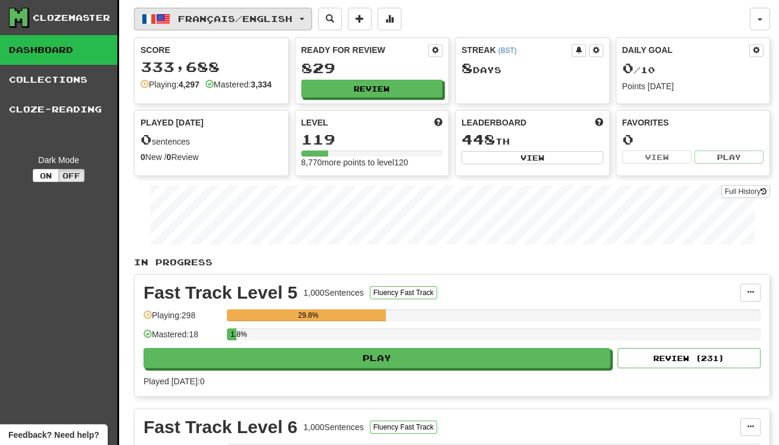
click at [151, 12] on span "button" at bounding box center [149, 19] width 14 height 14
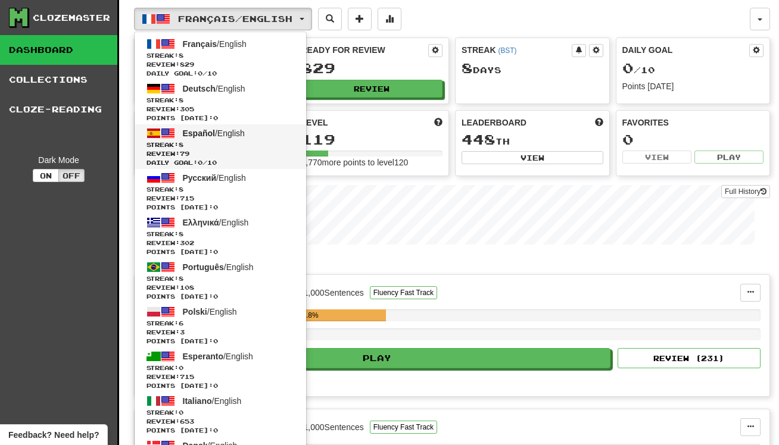
click at [243, 157] on span "Review: 79" at bounding box center [220, 153] width 148 height 9
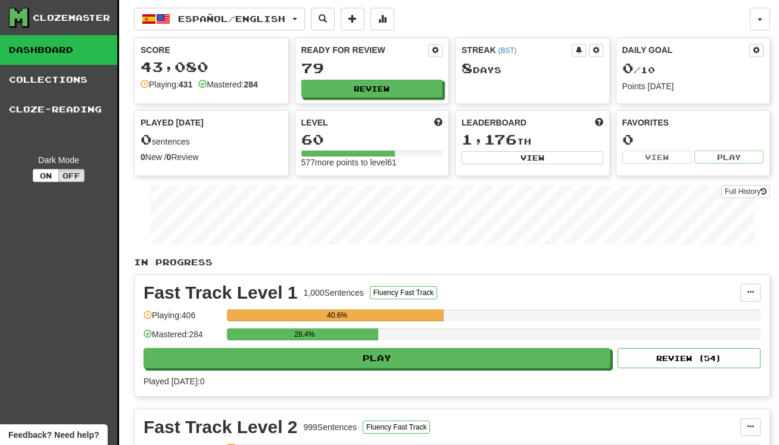
click at [404, 351] on button "Play" at bounding box center [376, 358] width 467 height 20
select select "**"
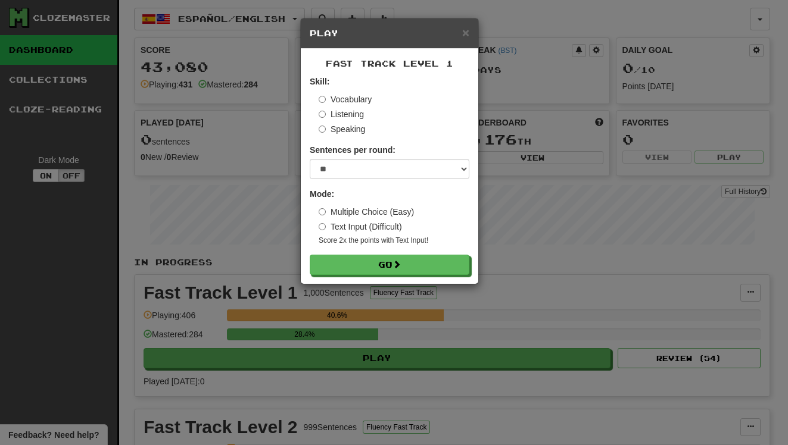
click at [444, 251] on form "Skill: Vocabulary Listening Speaking Sentences per round: * ** ** ** ** ** *** …" at bounding box center [390, 175] width 160 height 199
click at [446, 258] on button "Go" at bounding box center [390, 265] width 160 height 20
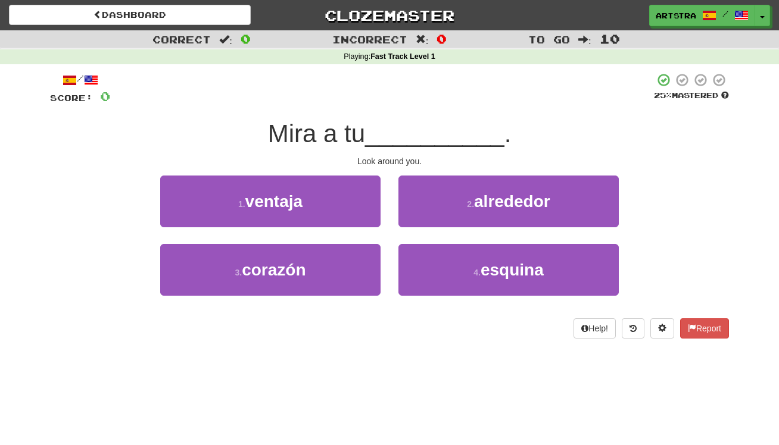
click at [386, 136] on span "__________" at bounding box center [434, 134] width 139 height 28
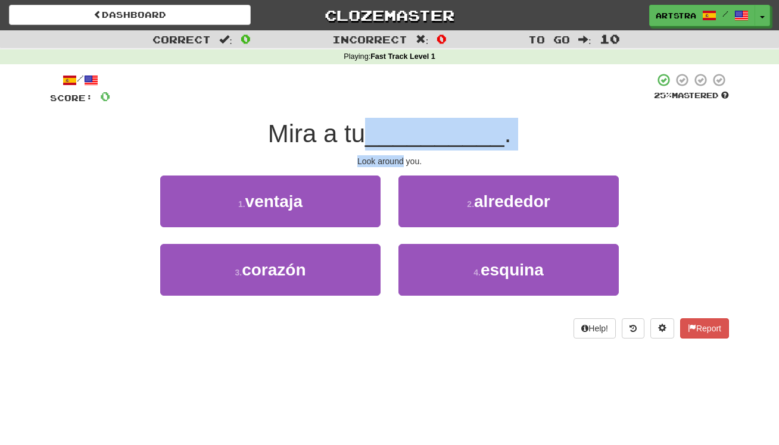
click at [386, 160] on div "/ Score: 0 25 % Mastered [PERSON_NAME] a tu __________ . Look around you. 1 . v…" at bounding box center [389, 206] width 679 height 266
click at [386, 160] on div "Look around you." at bounding box center [389, 161] width 679 height 12
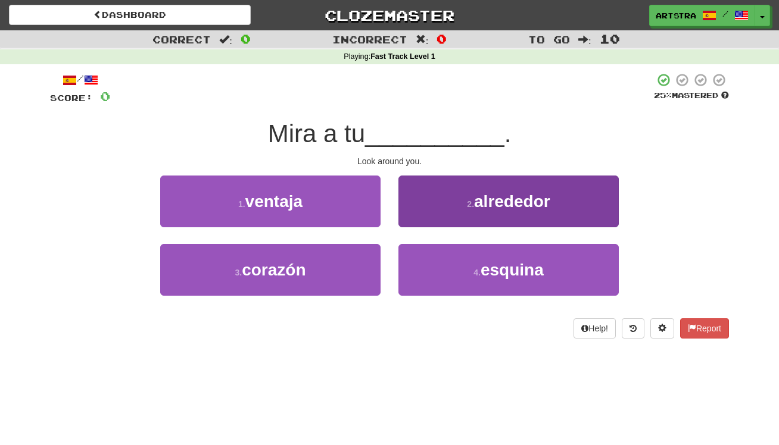
click at [474, 214] on button "2 . alrededor" at bounding box center [508, 202] width 220 height 52
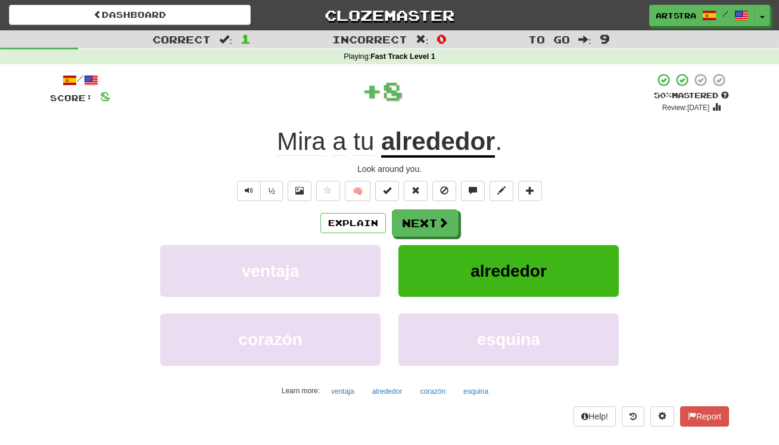
click at [457, 154] on u "alrededor" at bounding box center [438, 142] width 114 height 30
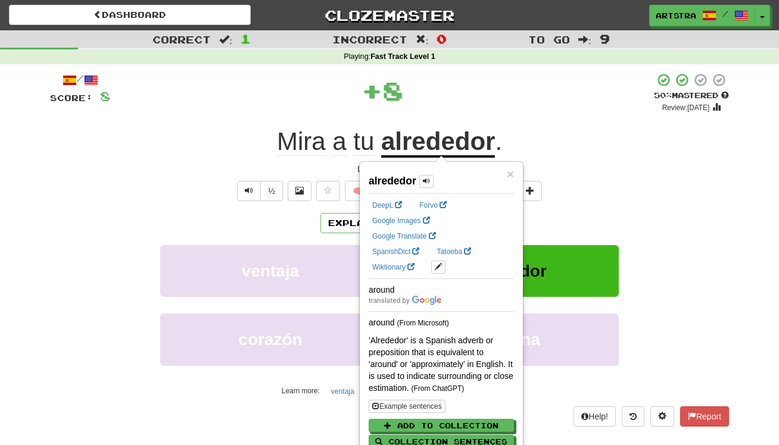
click at [553, 93] on div "+ 8" at bounding box center [381, 91] width 543 height 36
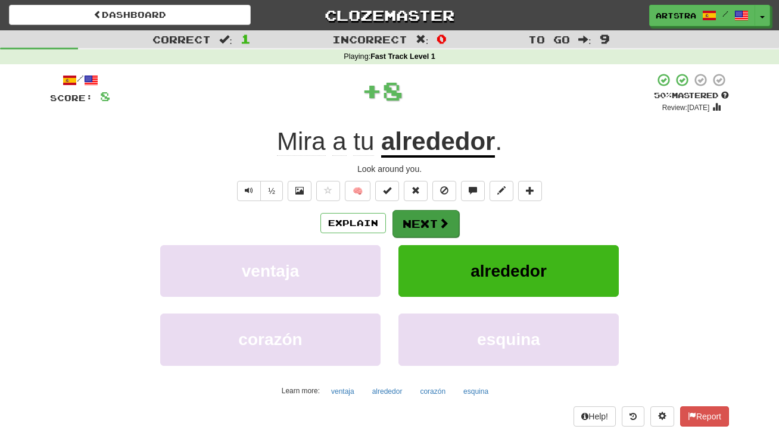
click at [433, 223] on button "Next" at bounding box center [425, 223] width 67 height 27
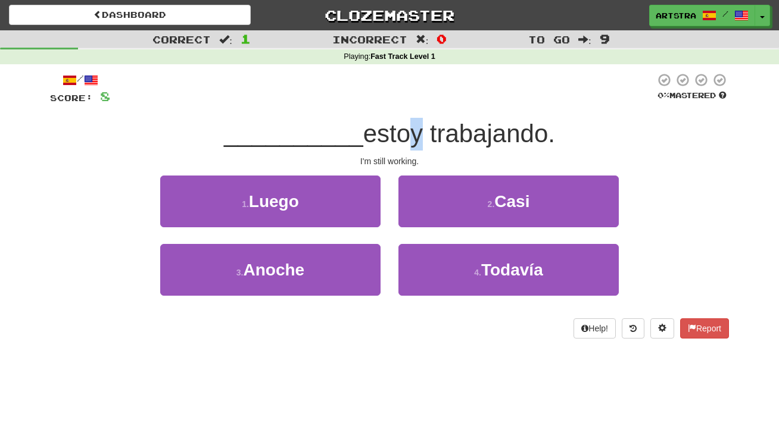
click at [399, 124] on span "estoy trabajando." at bounding box center [459, 134] width 192 height 28
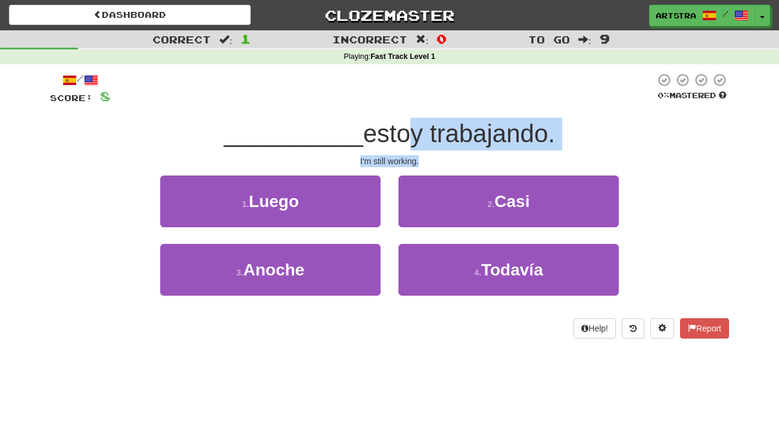
drag, startPoint x: 396, startPoint y: 147, endPoint x: 399, endPoint y: 165, distance: 18.0
click at [399, 165] on div "/ Score: 8 0 % Mastered __________ estoy trabajando. I'm still working. 1 . Lue…" at bounding box center [389, 206] width 679 height 266
click at [399, 165] on div "I'm still working." at bounding box center [389, 161] width 679 height 12
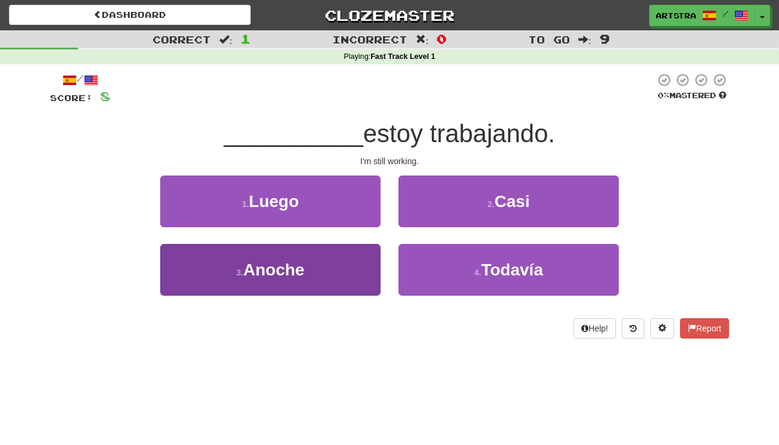
click at [330, 273] on button "3 . Anoche" at bounding box center [270, 270] width 220 height 52
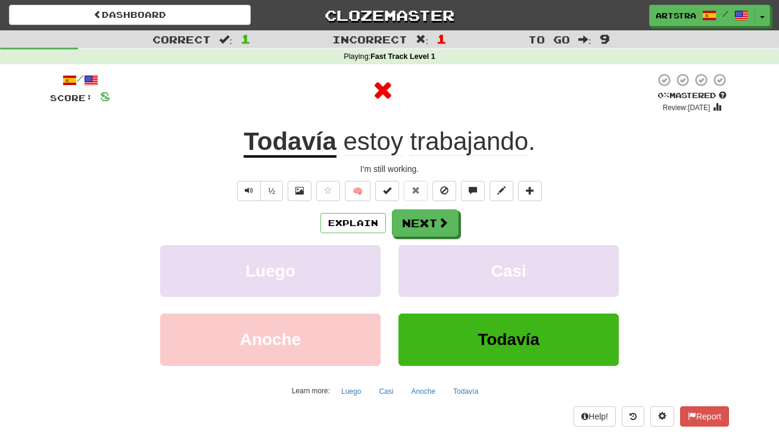
click at [452, 143] on span "trabajando" at bounding box center [469, 141] width 118 height 29
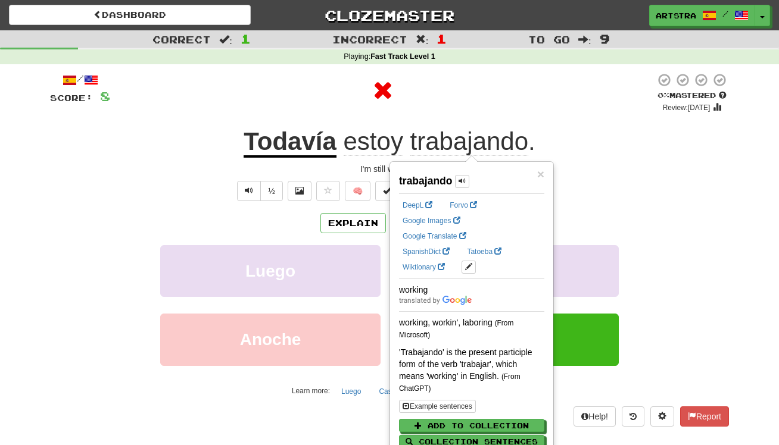
click at [465, 109] on div at bounding box center [382, 93] width 545 height 40
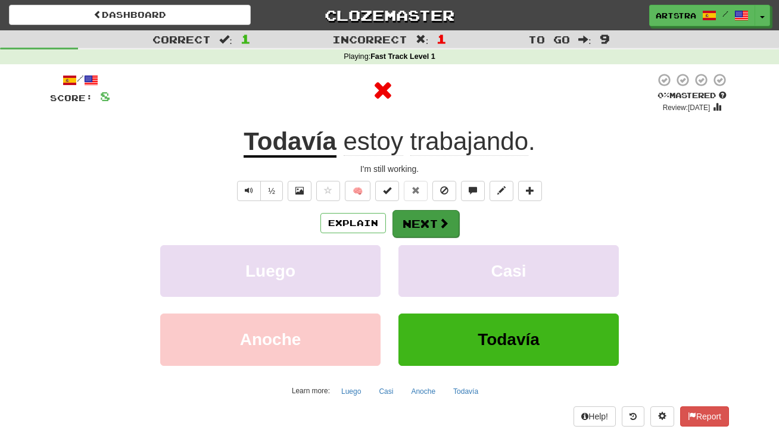
click at [417, 211] on button "Next" at bounding box center [425, 223] width 67 height 27
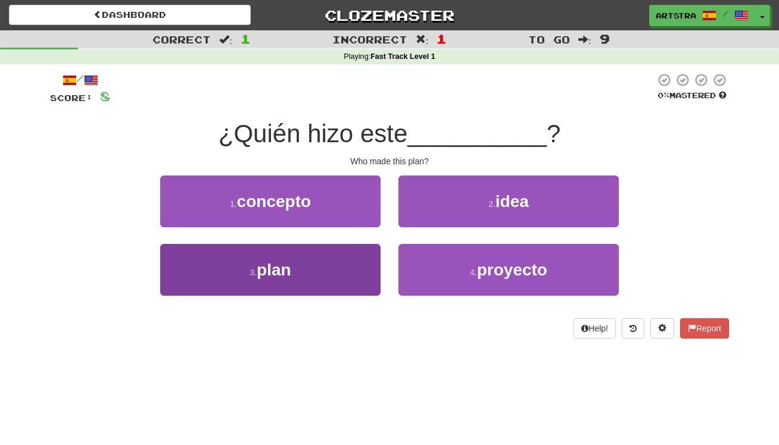
click at [343, 255] on button "3 . plan" at bounding box center [270, 270] width 220 height 52
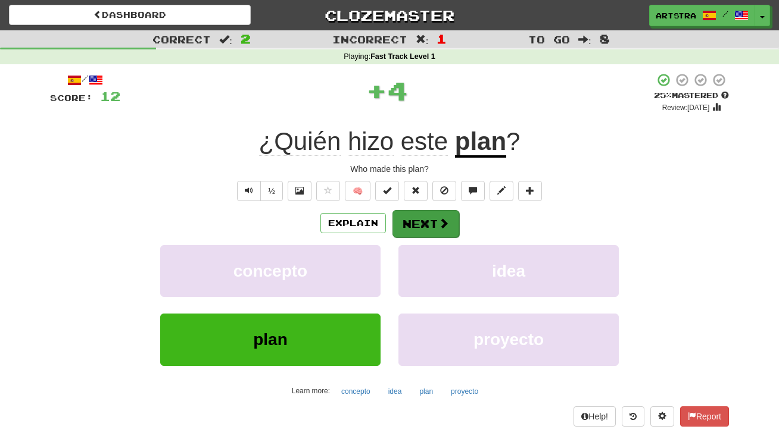
click at [416, 217] on button "Next" at bounding box center [425, 223] width 67 height 27
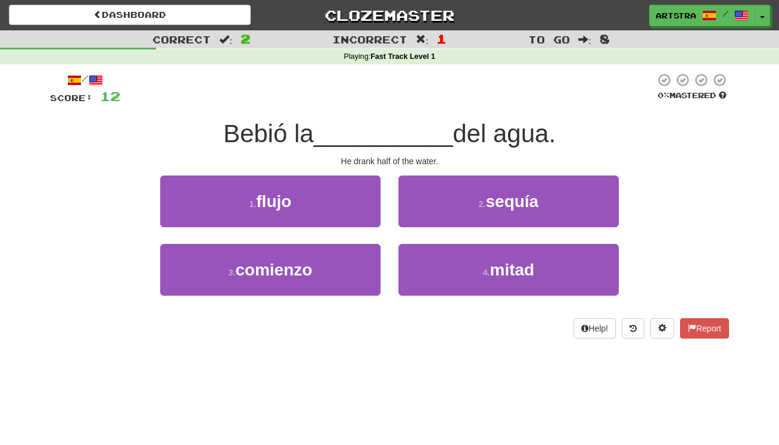
click at [402, 137] on span "__________" at bounding box center [383, 134] width 139 height 28
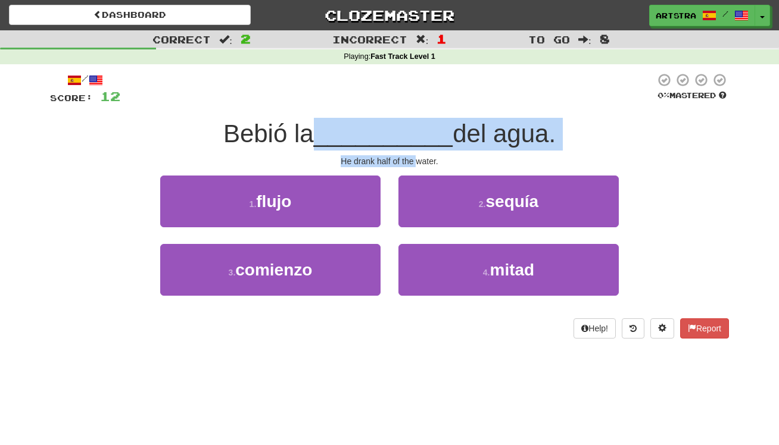
drag, startPoint x: 402, startPoint y: 137, endPoint x: 413, endPoint y: 161, distance: 26.4
click at [413, 161] on div "/ Score: 12 0 % Mastered Bebió la __________ del agua. He drank half of the wat…" at bounding box center [389, 206] width 679 height 266
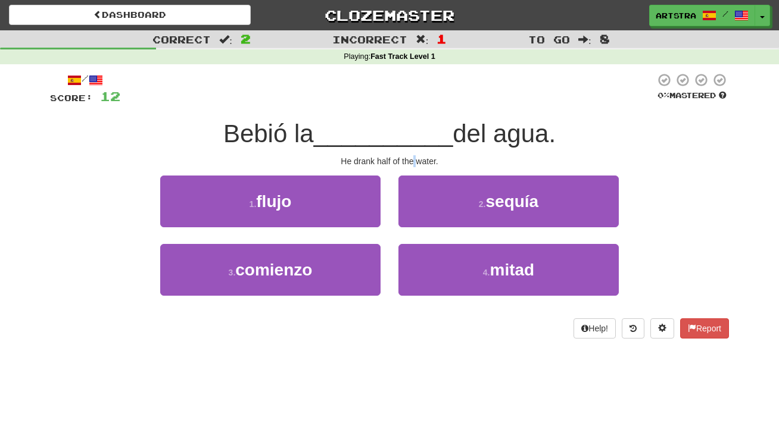
click at [413, 162] on div "He drank half of the water." at bounding box center [389, 161] width 679 height 12
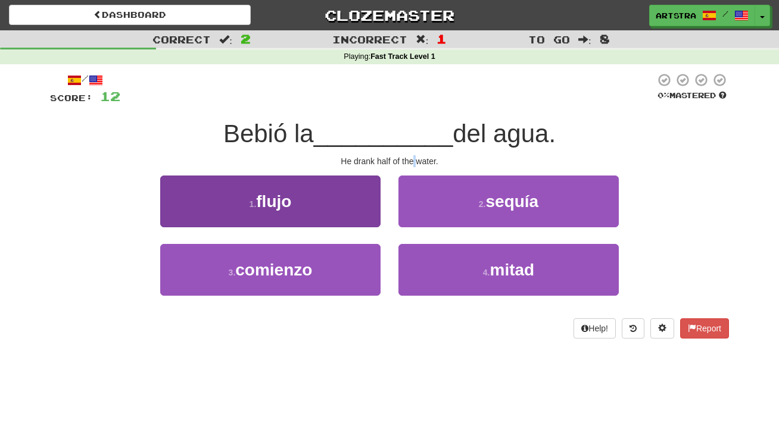
click at [303, 203] on button "1 . flujo" at bounding box center [270, 202] width 220 height 52
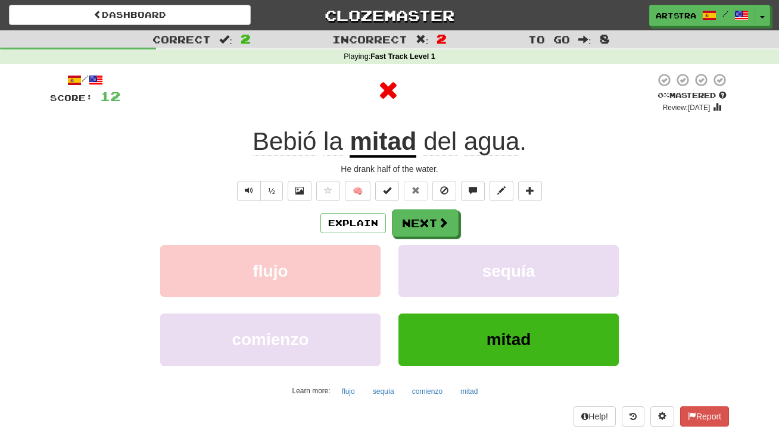
click at [380, 138] on u "mitad" at bounding box center [382, 142] width 67 height 30
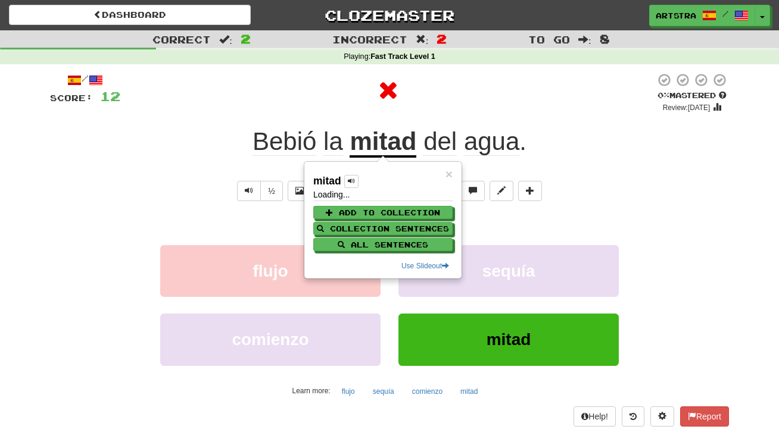
click at [495, 85] on div at bounding box center [387, 91] width 535 height 36
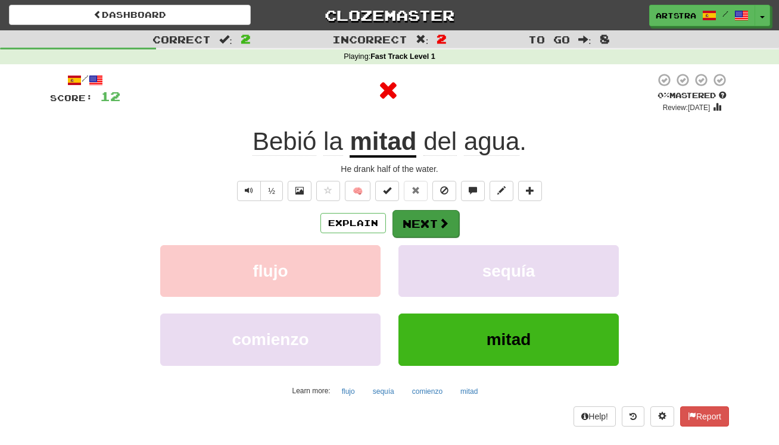
click at [439, 231] on button "Next" at bounding box center [425, 223] width 67 height 27
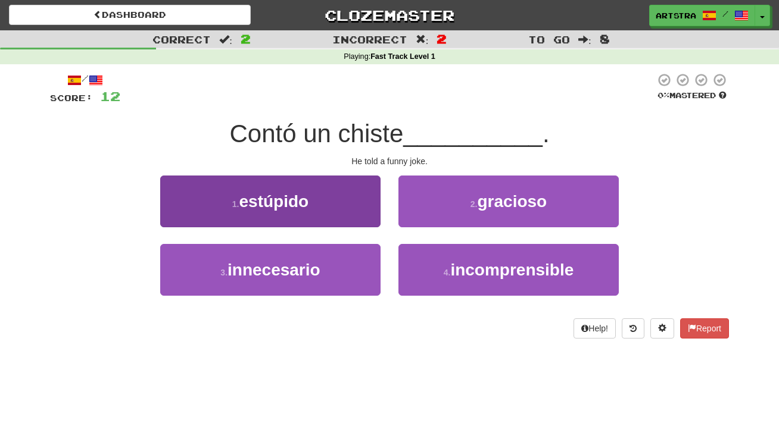
click at [317, 183] on button "1 . estúpido" at bounding box center [270, 202] width 220 height 52
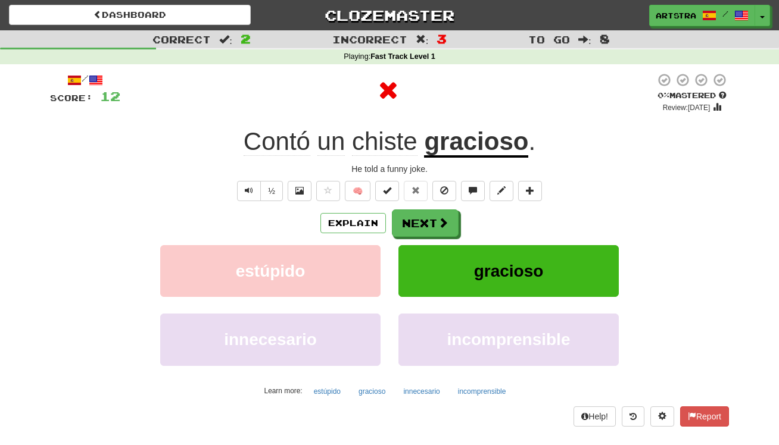
drag, startPoint x: 447, startPoint y: 150, endPoint x: 456, endPoint y: 135, distance: 17.9
click at [447, 150] on u "gracioso" at bounding box center [476, 142] width 104 height 30
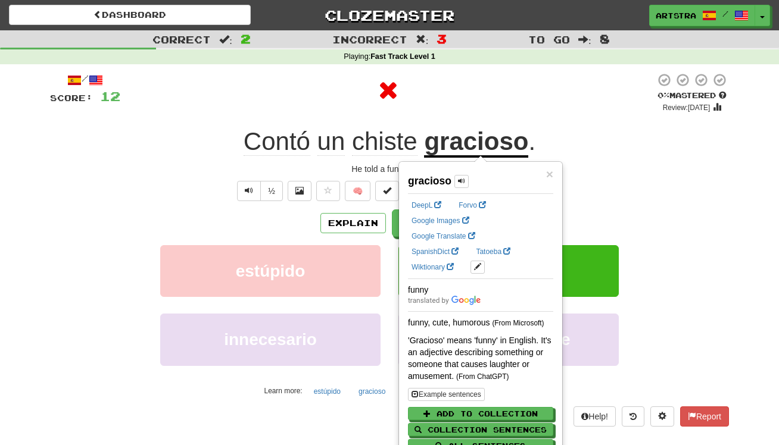
click at [491, 102] on div at bounding box center [387, 91] width 535 height 36
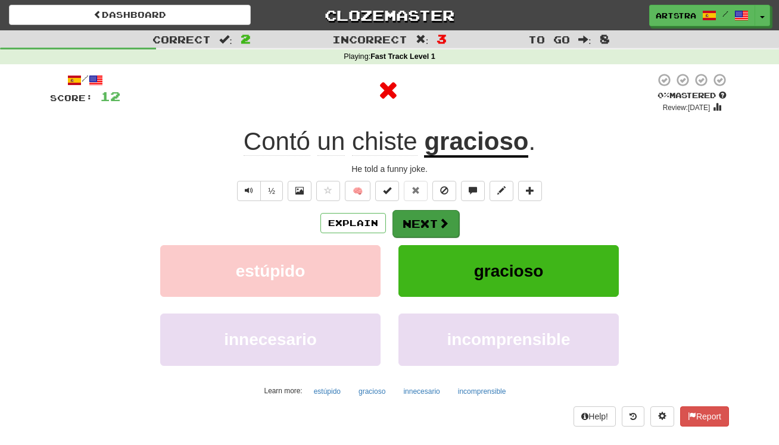
click at [427, 222] on button "Next" at bounding box center [425, 223] width 67 height 27
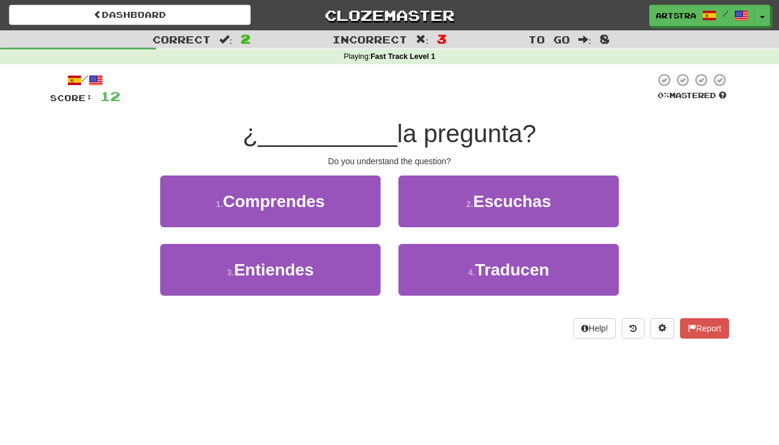
click at [373, 126] on span "__________" at bounding box center [327, 134] width 139 height 28
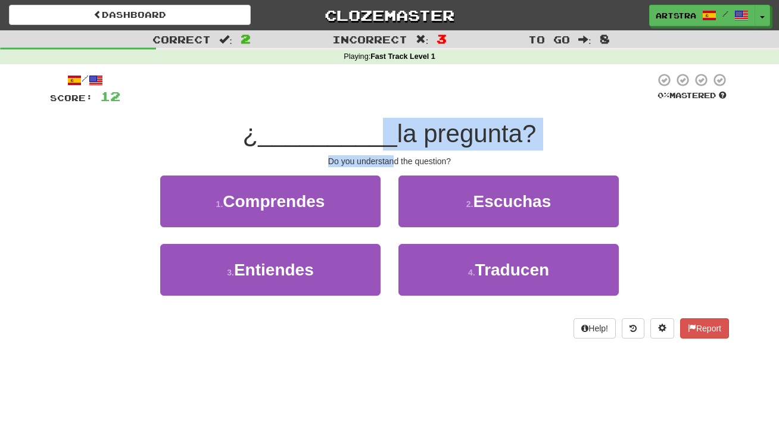
drag, startPoint x: 386, startPoint y: 151, endPoint x: 391, endPoint y: 155, distance: 7.2
click at [391, 155] on div "/ Score: 12 0 % Mastered ¿ __________ la pregunta? Do you understand the questi…" at bounding box center [389, 206] width 679 height 266
click at [391, 155] on div "Do you understand the question?" at bounding box center [389, 161] width 679 height 12
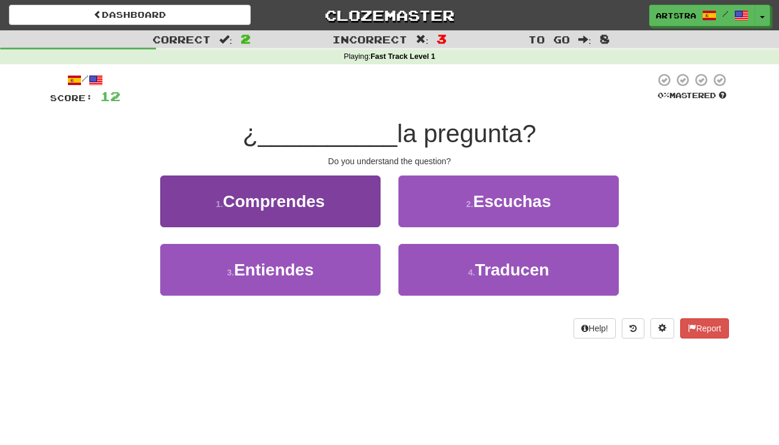
click at [330, 198] on button "1 . Comprendes" at bounding box center [270, 202] width 220 height 52
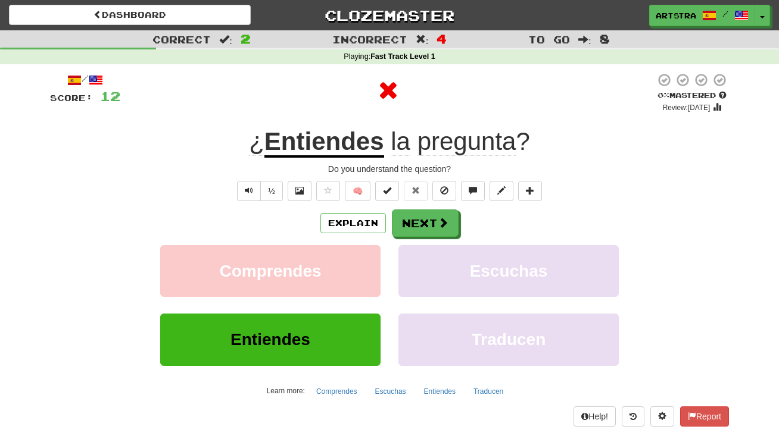
click at [423, 159] on div "/ Score: 12 0 % Mastered Review: 2025-09-18 ¿ Entiendes la pregunta ? Do you un…" at bounding box center [389, 250] width 679 height 354
click at [507, 96] on div at bounding box center [387, 91] width 535 height 36
click at [436, 229] on button "Next" at bounding box center [425, 223] width 67 height 27
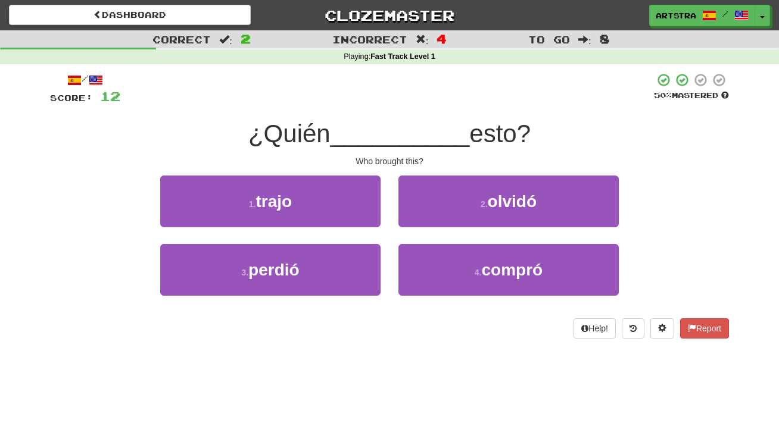
click at [402, 144] on span "__________" at bounding box center [399, 134] width 139 height 28
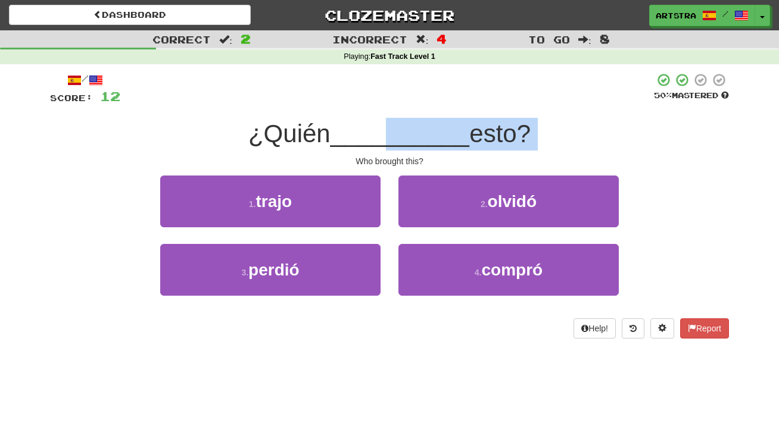
drag, startPoint x: 389, startPoint y: 152, endPoint x: 392, endPoint y: 124, distance: 27.5
click at [392, 124] on div "/ Score: 12 50 % Mastered ¿Quién __________ esto? Who brought this? 1 . trajo 2…" at bounding box center [389, 206] width 679 height 266
click at [392, 124] on span "__________" at bounding box center [399, 134] width 139 height 28
drag, startPoint x: 392, startPoint y: 124, endPoint x: 398, endPoint y: 150, distance: 26.4
click at [398, 150] on div "/ Score: 12 50 % Mastered ¿Quién __________ esto? Who brought this? 1 . trajo 2…" at bounding box center [389, 206] width 679 height 266
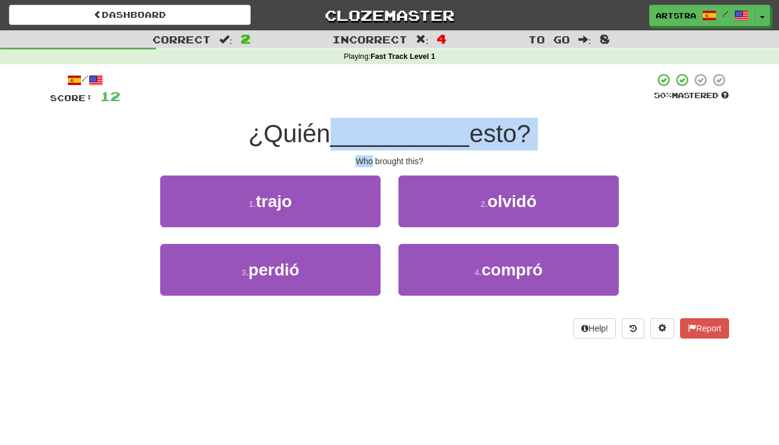
click at [398, 150] on div "/ Score: 12 50 % Mastered ¿Quién __________ esto? Who brought this? 1 . trajo 2…" at bounding box center [389, 206] width 679 height 266
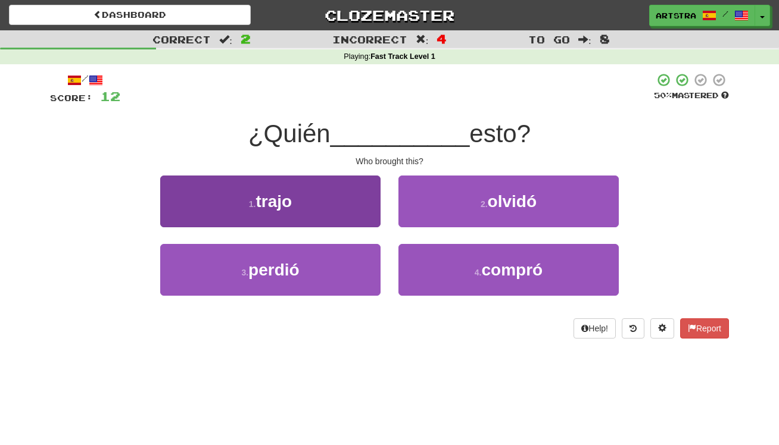
click at [338, 196] on button "1 . trajo" at bounding box center [270, 202] width 220 height 52
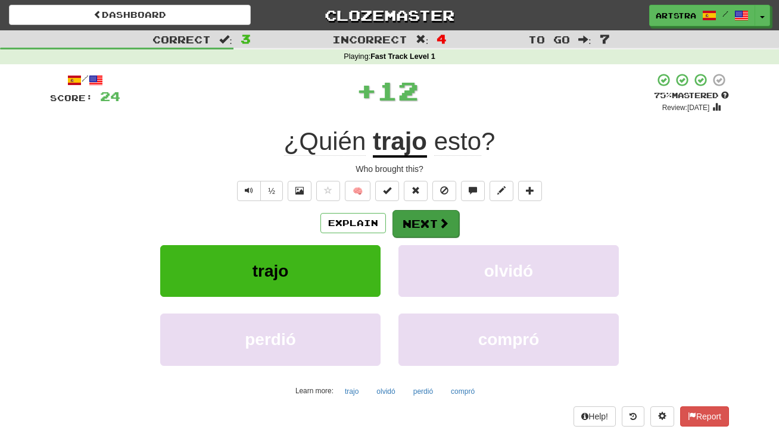
click at [410, 221] on button "Next" at bounding box center [425, 223] width 67 height 27
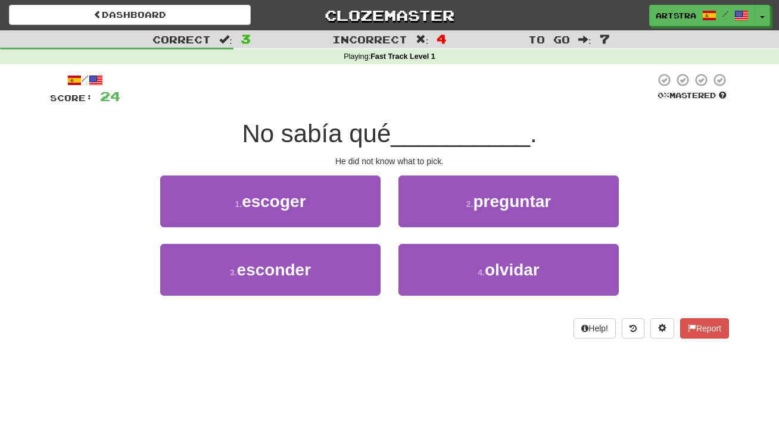
click at [390, 126] on span "No sabía qué" at bounding box center [316, 134] width 149 height 28
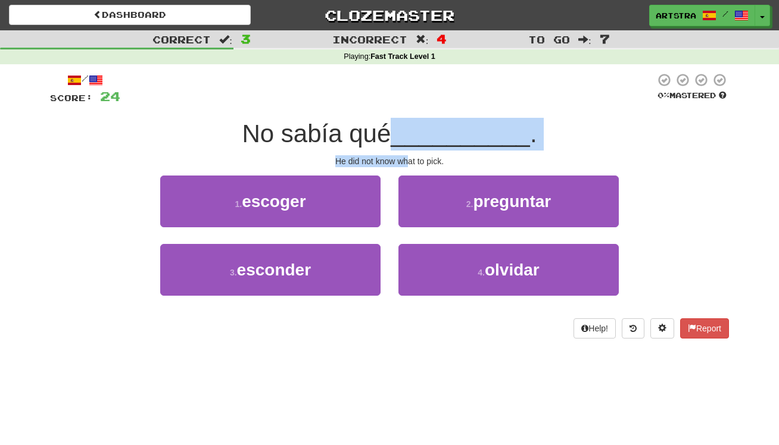
drag, startPoint x: 392, startPoint y: 139, endPoint x: 407, endPoint y: 163, distance: 28.1
click at [407, 163] on div "/ Score: 24 0 % Mastered No sabía qué __________ . He did not know what to pick…" at bounding box center [389, 206] width 679 height 266
click at [407, 163] on div "He did not know what to pick." at bounding box center [389, 161] width 679 height 12
drag, startPoint x: 407, startPoint y: 163, endPoint x: 396, endPoint y: 138, distance: 27.7
click at [396, 138] on div "/ Score: 24 0 % Mastered No sabía qué __________ . He did not know what to pick…" at bounding box center [389, 206] width 679 height 266
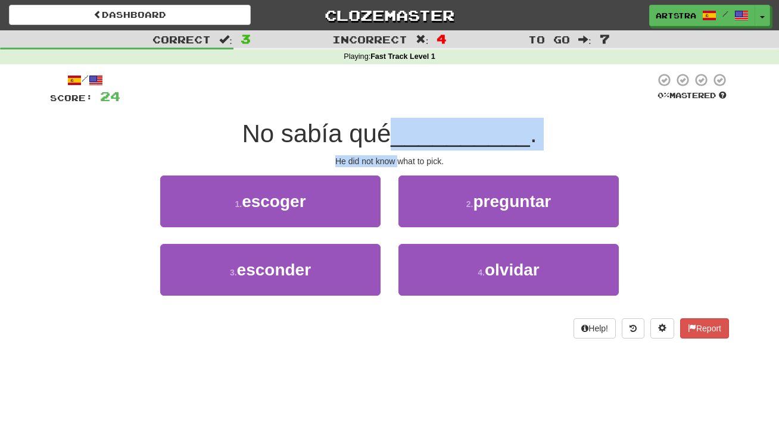
click at [390, 138] on span "No sabía qué" at bounding box center [316, 134] width 149 height 28
drag, startPoint x: 396, startPoint y: 138, endPoint x: 405, endPoint y: 159, distance: 23.2
click at [405, 159] on div "/ Score: 24 0 % Mastered No sabía qué __________ . He did not know what to pick…" at bounding box center [389, 206] width 679 height 266
click at [405, 159] on div "He did not know what to pick." at bounding box center [389, 161] width 679 height 12
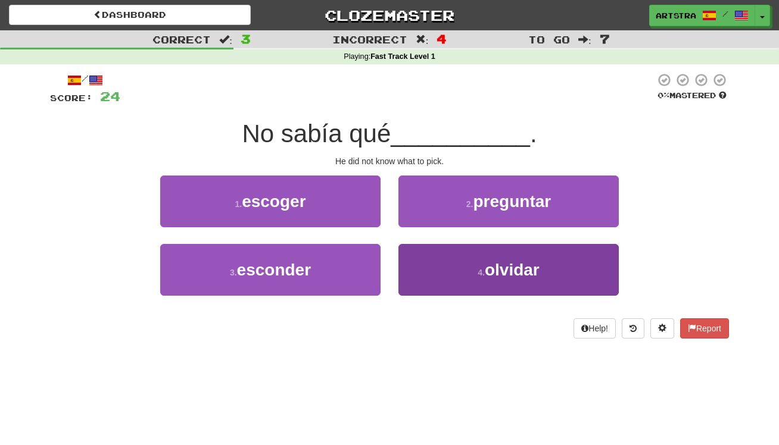
click at [452, 257] on button "4 . olvidar" at bounding box center [508, 270] width 220 height 52
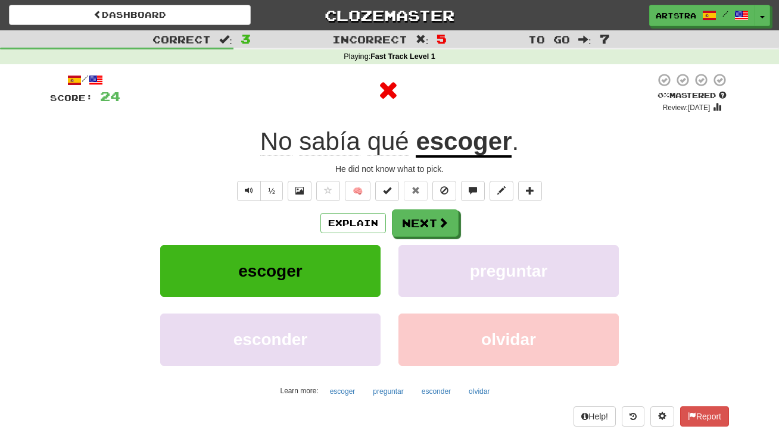
click at [465, 134] on u "escoger" at bounding box center [463, 142] width 96 height 30
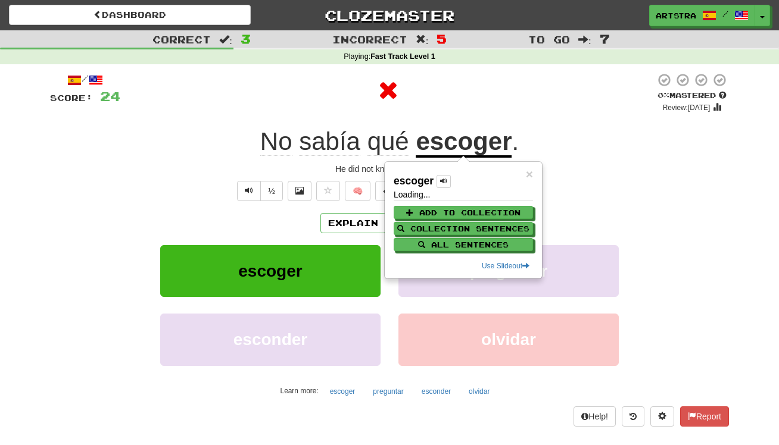
click at [460, 126] on div "No sabía qué escoger ." at bounding box center [389, 142] width 679 height 33
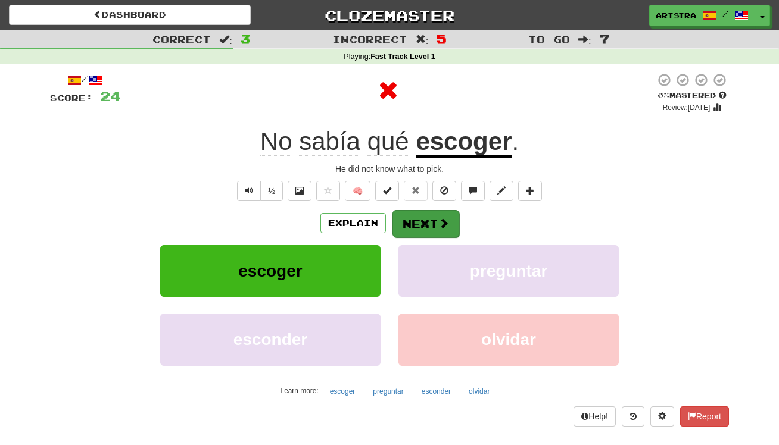
click at [434, 230] on button "Next" at bounding box center [425, 223] width 67 height 27
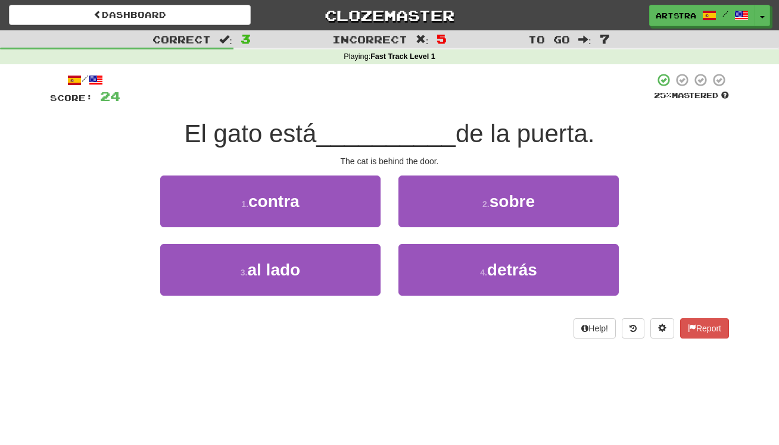
click at [390, 126] on span "__________" at bounding box center [385, 134] width 139 height 28
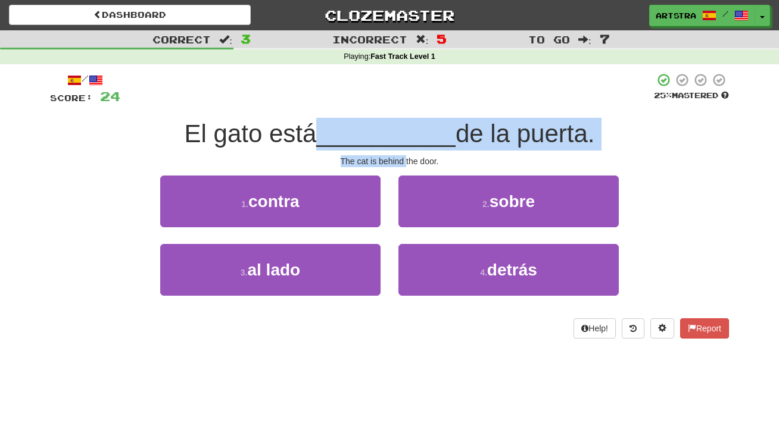
drag, startPoint x: 390, startPoint y: 126, endPoint x: 404, endPoint y: 155, distance: 32.2
click at [404, 155] on div "/ Score: 24 25 % Mastered El gato está __________ de la puerta. The cat is behi…" at bounding box center [389, 206] width 679 height 266
click at [404, 155] on div "The cat is behind the door." at bounding box center [389, 161] width 679 height 12
drag, startPoint x: 404, startPoint y: 155, endPoint x: 399, endPoint y: 139, distance: 16.8
click at [399, 138] on div "/ Score: 24 25 % Mastered El gato está __________ de la puerta. The cat is behi…" at bounding box center [389, 206] width 679 height 266
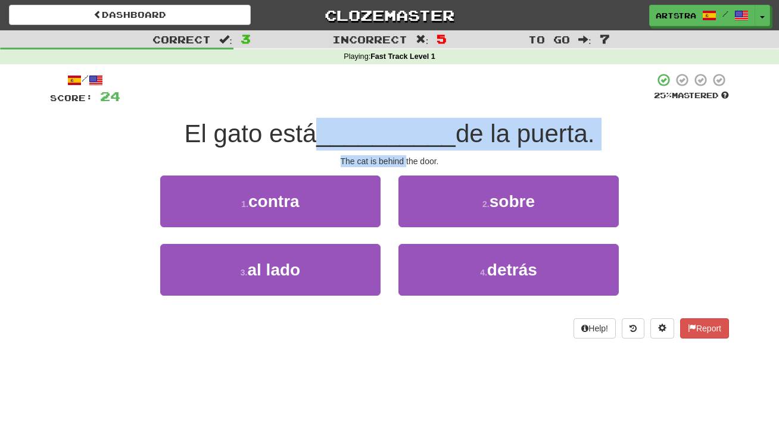
click at [399, 139] on span "__________" at bounding box center [385, 134] width 139 height 28
drag, startPoint x: 399, startPoint y: 139, endPoint x: 404, endPoint y: 157, distance: 19.1
click at [404, 157] on div "/ Score: 24 25 % Mastered El gato está __________ de la puerta. The cat is behi…" at bounding box center [389, 206] width 679 height 266
click at [404, 157] on div "The cat is behind the door." at bounding box center [389, 161] width 679 height 12
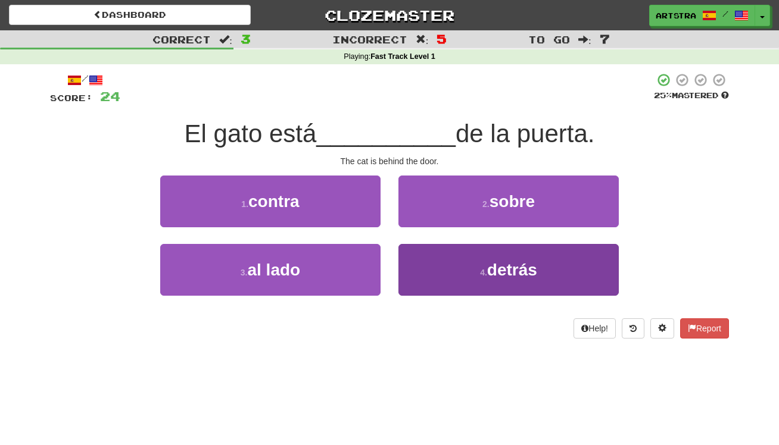
click at [480, 288] on button "4 . detrás" at bounding box center [508, 270] width 220 height 52
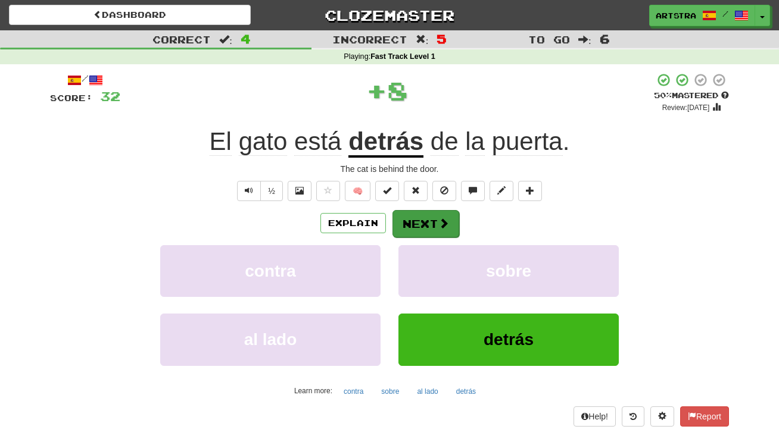
click at [413, 226] on button "Next" at bounding box center [425, 223] width 67 height 27
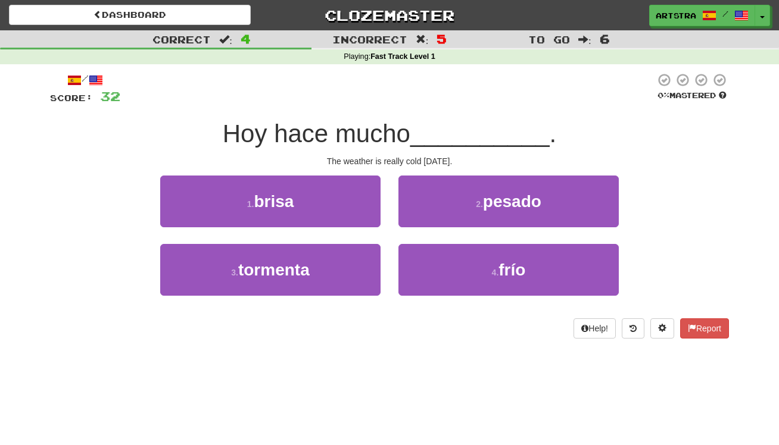
click at [388, 129] on span "Hoy hace mucho" at bounding box center [317, 134] width 188 height 28
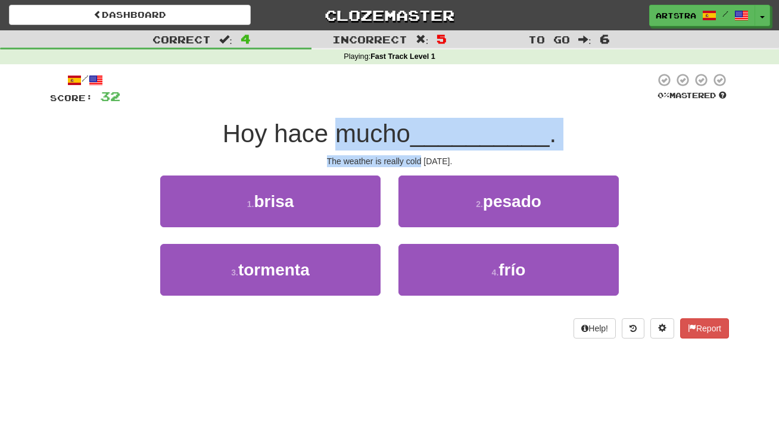
drag, startPoint x: 388, startPoint y: 129, endPoint x: 408, endPoint y: 163, distance: 39.5
click at [408, 163] on div "/ Score: 32 0 % Mastered Hoy hace mucho __________ . The weather is really cold…" at bounding box center [389, 206] width 679 height 266
click at [408, 163] on div "The weather is really cold today." at bounding box center [389, 161] width 679 height 12
drag, startPoint x: 408, startPoint y: 163, endPoint x: 402, endPoint y: 132, distance: 30.8
click at [402, 132] on div "/ Score: 32 0 % Mastered Hoy hace mucho __________ . The weather is really cold…" at bounding box center [389, 206] width 679 height 266
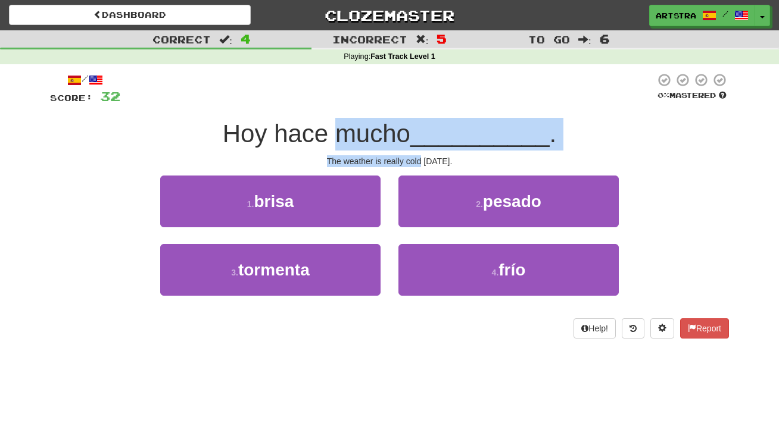
click at [402, 132] on span "Hoy hace mucho" at bounding box center [317, 134] width 188 height 28
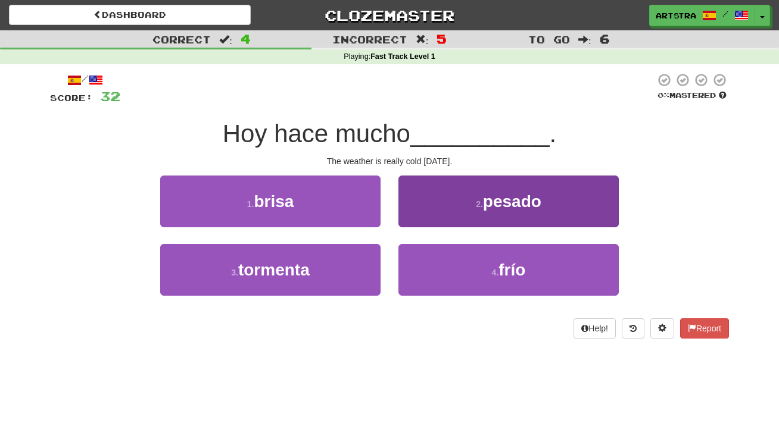
drag, startPoint x: 476, startPoint y: 257, endPoint x: 476, endPoint y: 251, distance: 6.6
click at [475, 257] on button "4 . frío" at bounding box center [508, 270] width 220 height 52
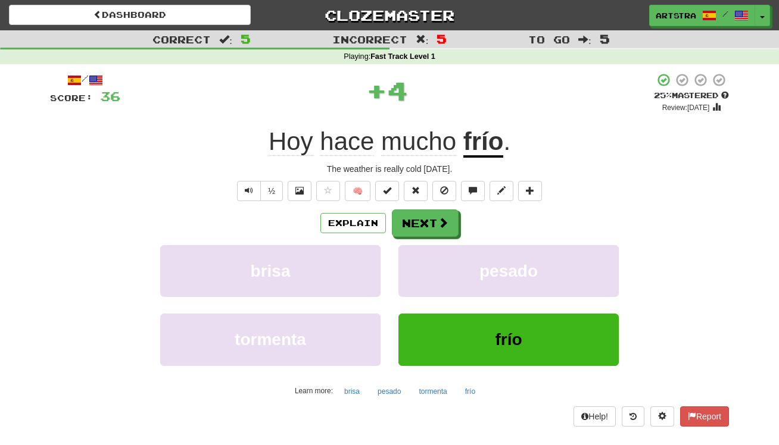
click at [482, 155] on u "frío" at bounding box center [483, 142] width 40 height 30
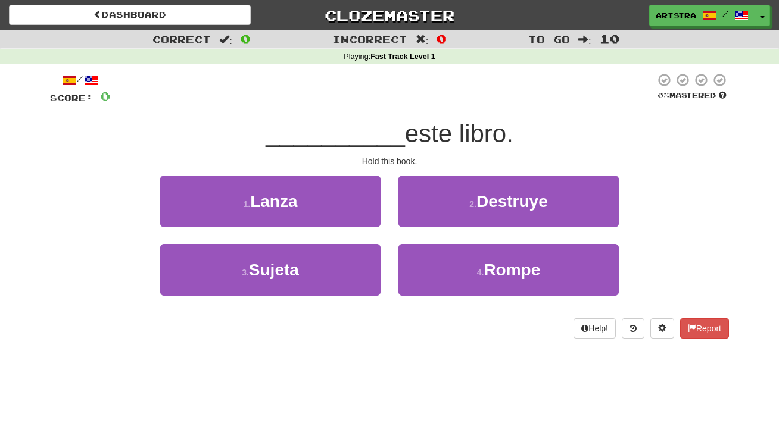
click at [390, 130] on span "__________" at bounding box center [334, 134] width 139 height 28
drag, startPoint x: 390, startPoint y: 130, endPoint x: 397, endPoint y: 151, distance: 22.0
click at [397, 151] on div "/ Score: 0 0 % Mastered __________ este libro. Hold this book. 1 . Lanza 2 . De…" at bounding box center [389, 206] width 679 height 266
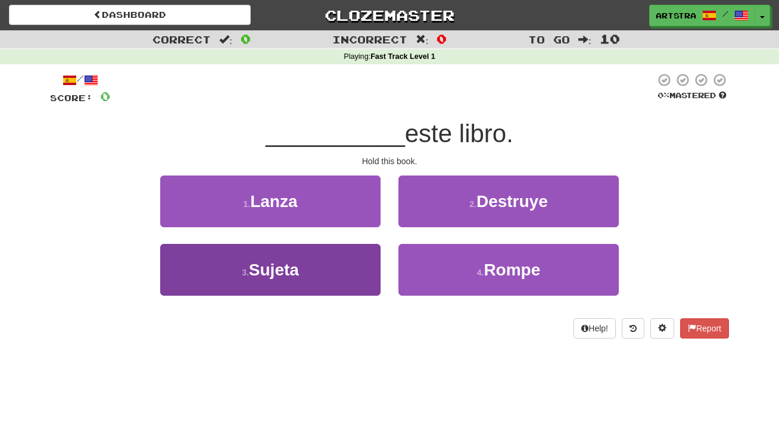
click at [334, 279] on button "3 . Sujeta" at bounding box center [270, 270] width 220 height 52
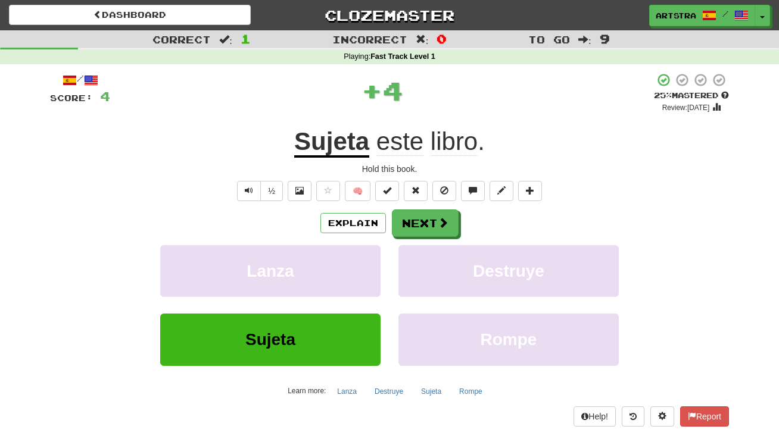
click at [456, 154] on span "libro" at bounding box center [453, 141] width 47 height 29
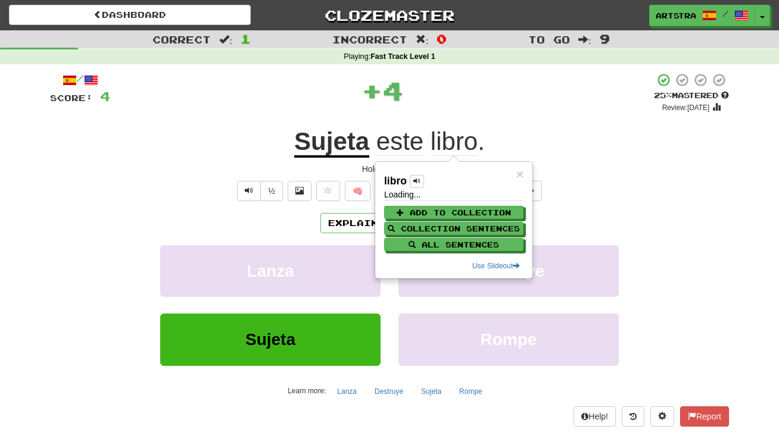
click at [514, 64] on div "/ Score: 4 + 4 25 % Mastered Review: 2025-09-19 Sujeta este libro . Hold this b…" at bounding box center [389, 253] width 679 height 379
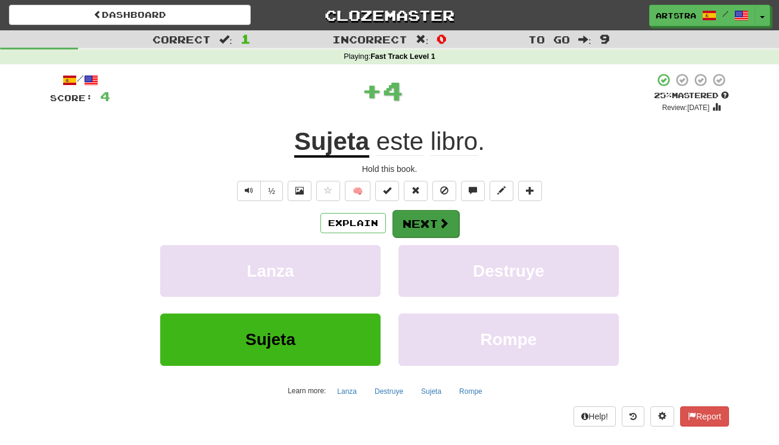
click at [439, 224] on span at bounding box center [443, 223] width 11 height 11
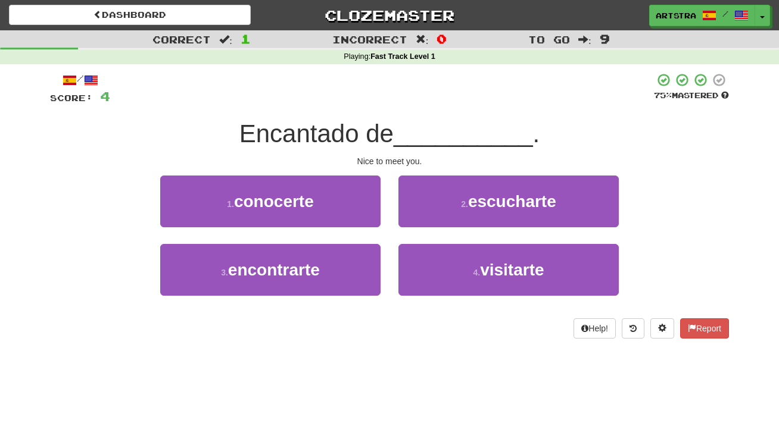
click at [410, 129] on span "__________" at bounding box center [462, 134] width 139 height 28
drag, startPoint x: 410, startPoint y: 132, endPoint x: 409, endPoint y: 160, distance: 27.4
click at [409, 160] on div "/ Score: 4 75 % Mastered Encantado de __________ . Nice to meet you. 1 . conoce…" at bounding box center [389, 206] width 679 height 266
click at [406, 160] on div "Nice to meet you." at bounding box center [389, 161] width 679 height 12
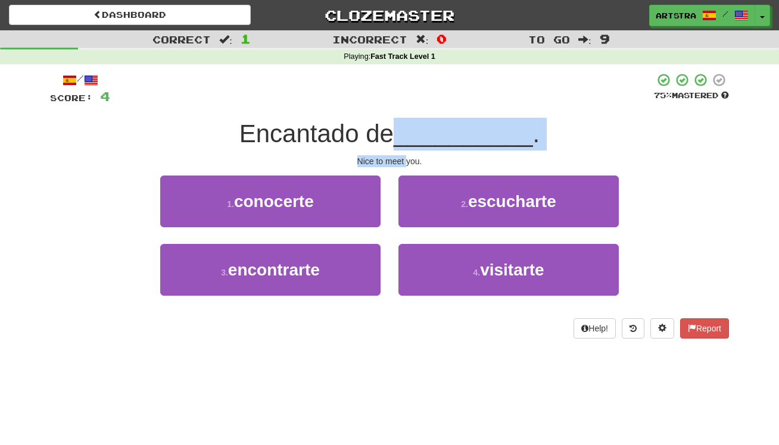
drag, startPoint x: 406, startPoint y: 160, endPoint x: 398, endPoint y: 132, distance: 29.8
click at [398, 132] on div "/ Score: 4 75 % Mastered Encantado de __________ . Nice to meet you. 1 . conoce…" at bounding box center [389, 206] width 679 height 266
click at [393, 132] on span "Encantado de" at bounding box center [316, 134] width 154 height 28
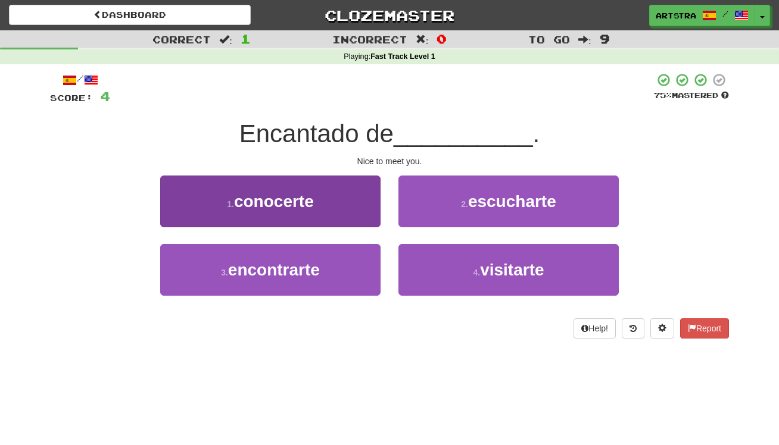
click at [336, 205] on button "1 . conocerte" at bounding box center [270, 202] width 220 height 52
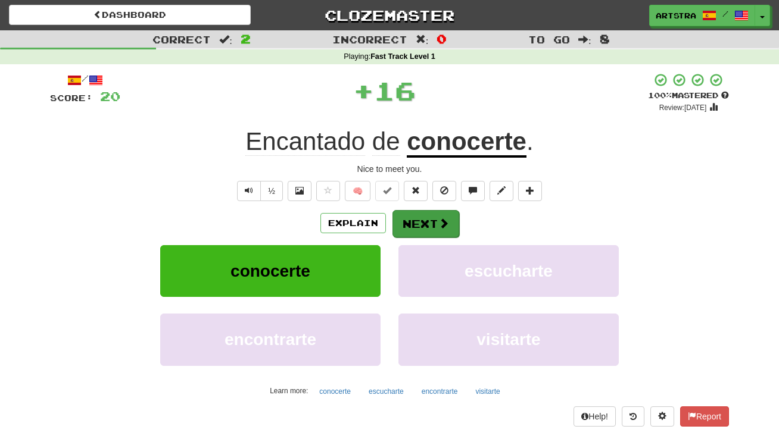
click at [430, 215] on button "Next" at bounding box center [425, 223] width 67 height 27
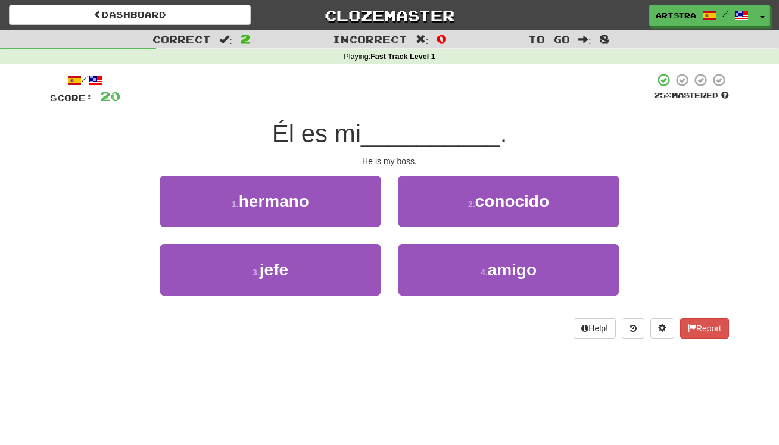
click at [405, 136] on span "__________" at bounding box center [430, 134] width 139 height 28
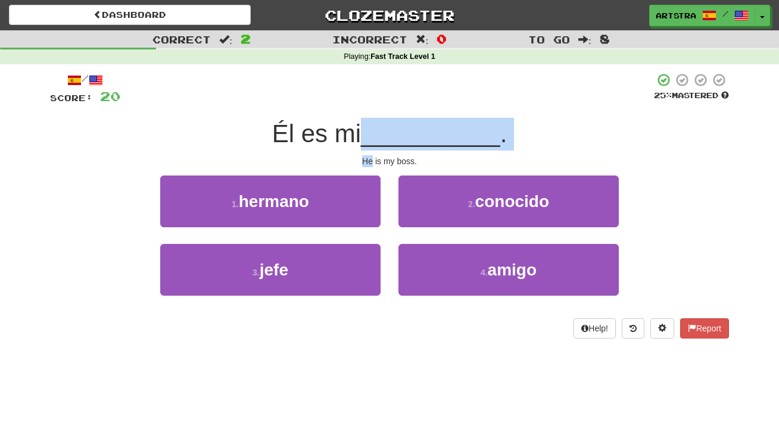
drag, startPoint x: 405, startPoint y: 136, endPoint x: 406, endPoint y: 150, distance: 14.3
click at [406, 150] on div "/ Score: 20 25 % Mastered Él es mi __________ . He is my boss. 1 . hermano 2 . …" at bounding box center [389, 206] width 679 height 266
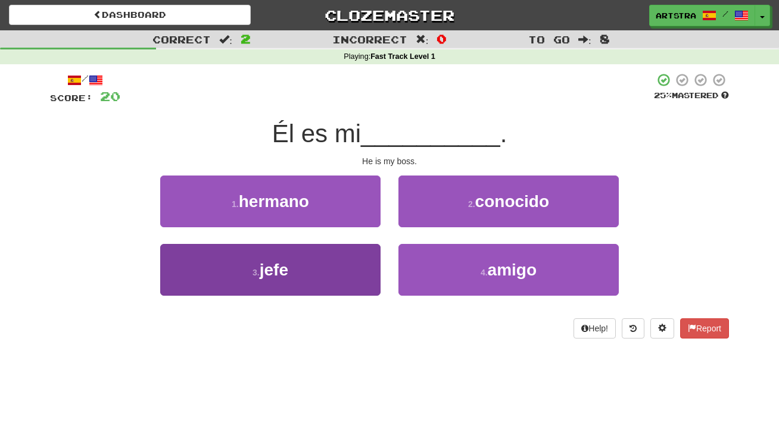
click at [343, 256] on button "3 . jefe" at bounding box center [270, 270] width 220 height 52
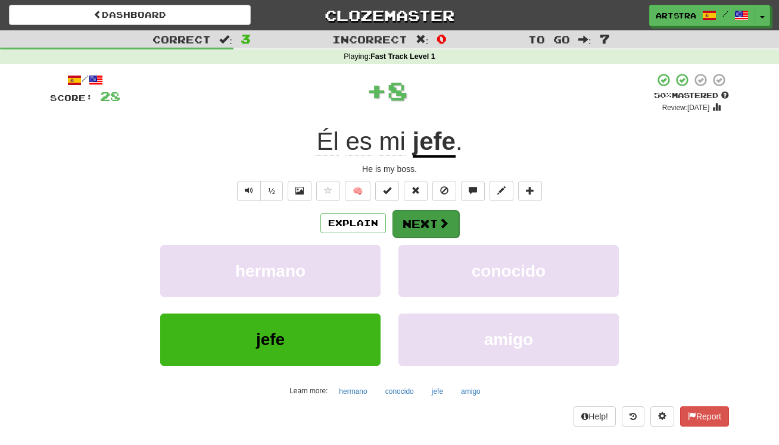
click at [399, 216] on button "Next" at bounding box center [425, 223] width 67 height 27
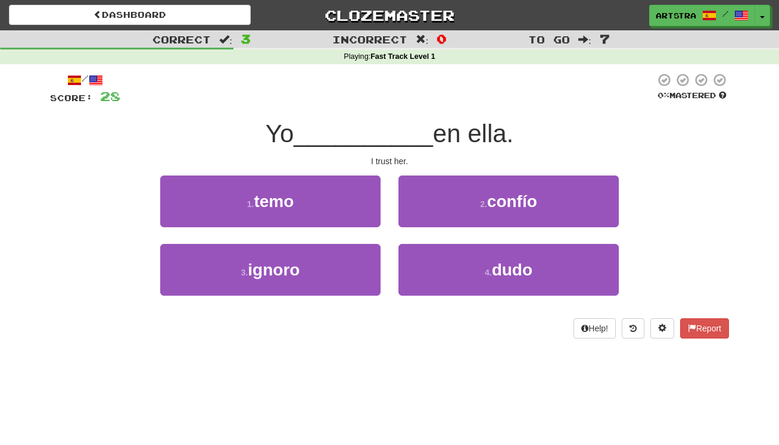
click at [370, 135] on span "__________" at bounding box center [362, 134] width 139 height 28
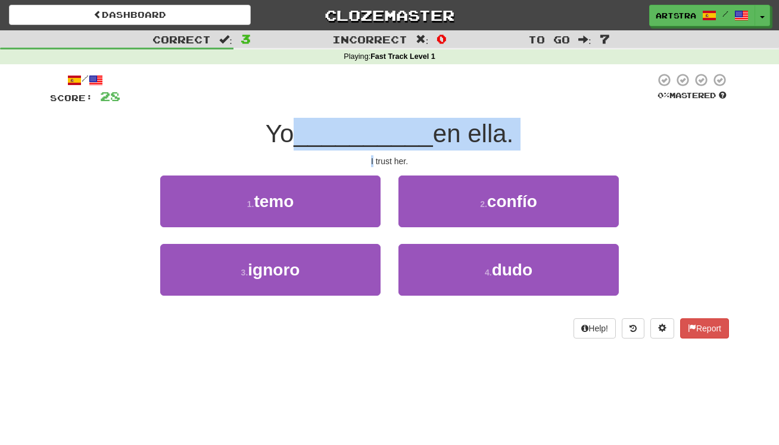
drag, startPoint x: 370, startPoint y: 135, endPoint x: 382, endPoint y: 150, distance: 19.1
click at [382, 150] on div "/ Score: 28 0 % Mastered Yo __________ en ella. I trust her. 1 . temo 2 . confí…" at bounding box center [389, 206] width 679 height 266
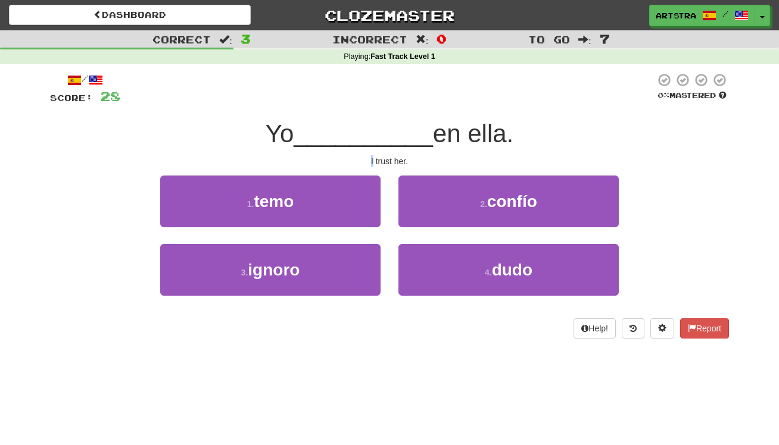
click at [381, 149] on div "/ Score: 28 0 % Mastered Yo __________ en ella. I trust her. 1 . temo 2 . confí…" at bounding box center [389, 206] width 679 height 266
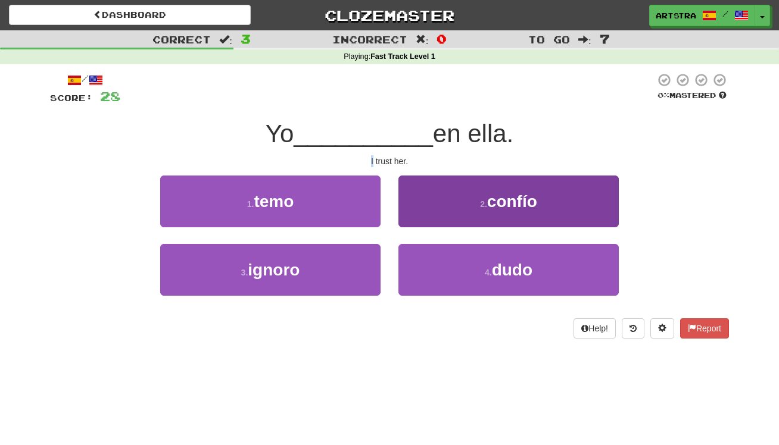
click at [448, 184] on button "2 . confío" at bounding box center [508, 202] width 220 height 52
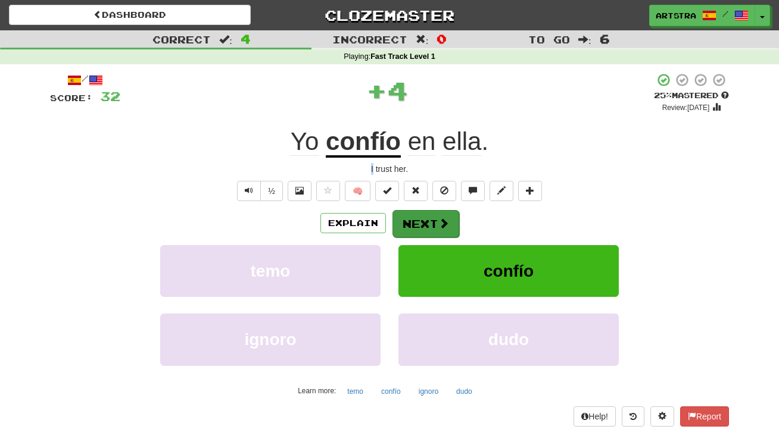
click at [430, 213] on button "Next" at bounding box center [425, 223] width 67 height 27
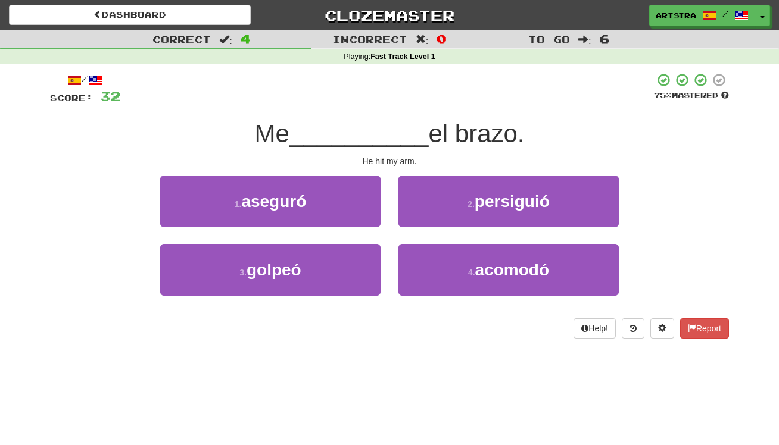
click at [392, 123] on span "__________" at bounding box center [358, 134] width 139 height 28
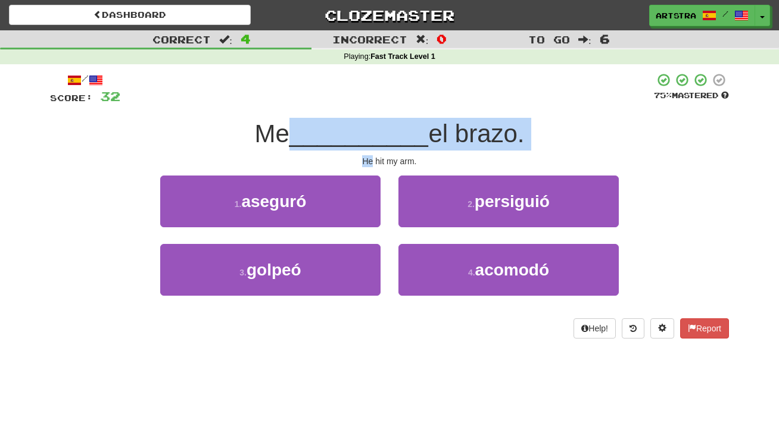
drag, startPoint x: 392, startPoint y: 123, endPoint x: 390, endPoint y: 151, distance: 27.4
click at [390, 151] on div "/ Score: 32 75 % Mastered Me __________ el brazo. He hit my arm. 1 . aseguró 2 …" at bounding box center [389, 206] width 679 height 266
drag, startPoint x: 390, startPoint y: 151, endPoint x: 390, endPoint y: 132, distance: 18.5
click at [390, 132] on div "/ Score: 32 75 % Mastered Me __________ el brazo. He hit my arm. 1 . aseguró 2 …" at bounding box center [389, 206] width 679 height 266
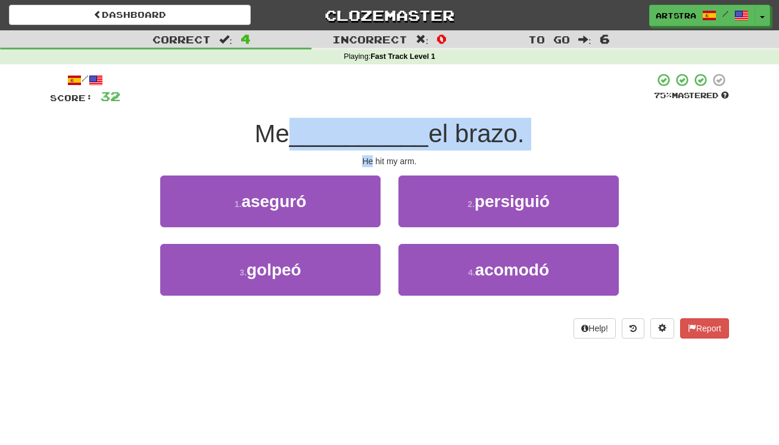
click at [390, 132] on span "__________" at bounding box center [358, 134] width 139 height 28
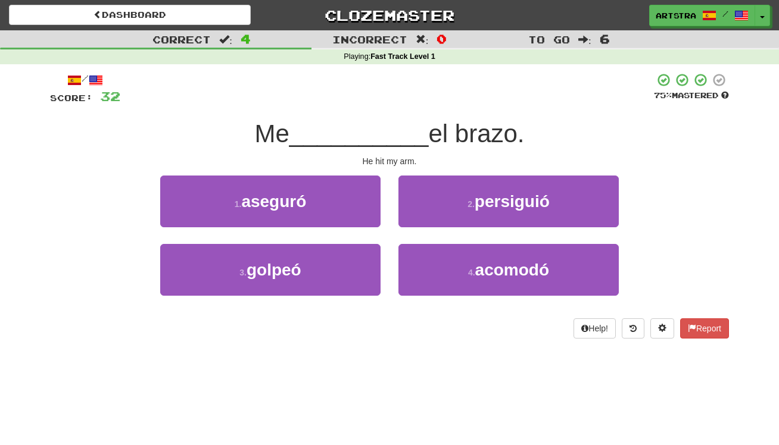
click at [380, 270] on div "3 . golpeó" at bounding box center [270, 278] width 238 height 68
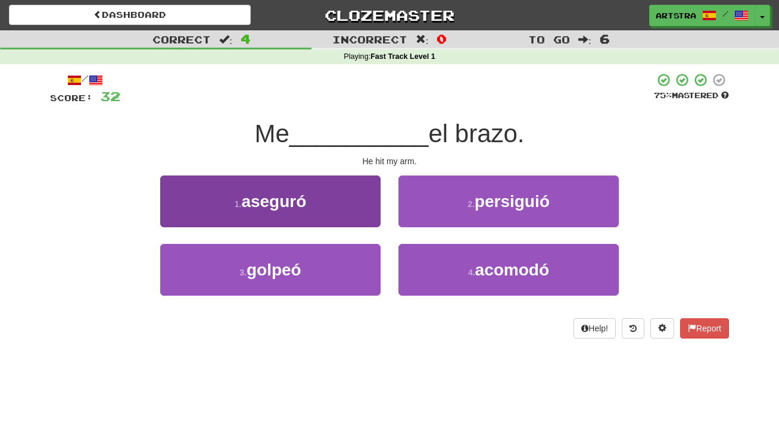
click at [341, 256] on button "3 . golpeó" at bounding box center [270, 270] width 220 height 52
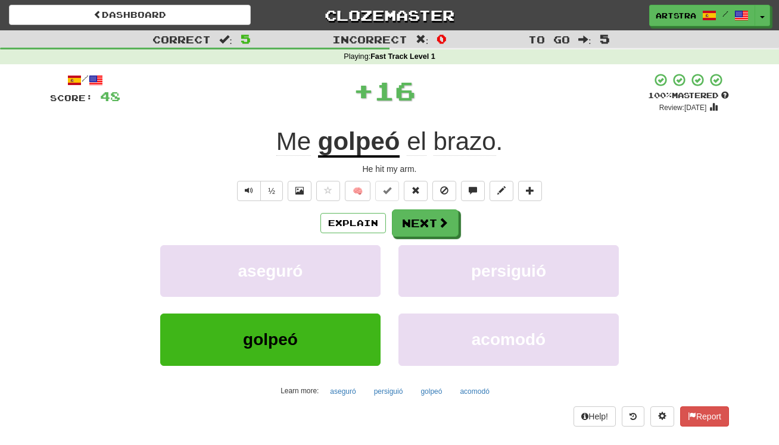
click at [396, 132] on u "golpeó" at bounding box center [359, 142] width 82 height 30
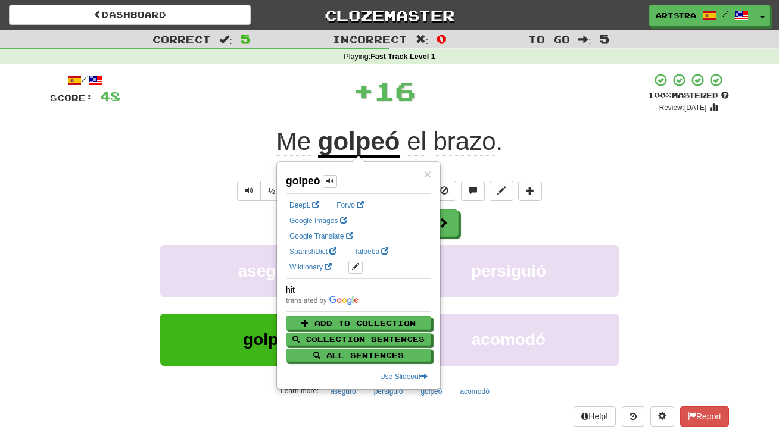
click at [481, 96] on div "+ 16" at bounding box center [383, 91] width 527 height 36
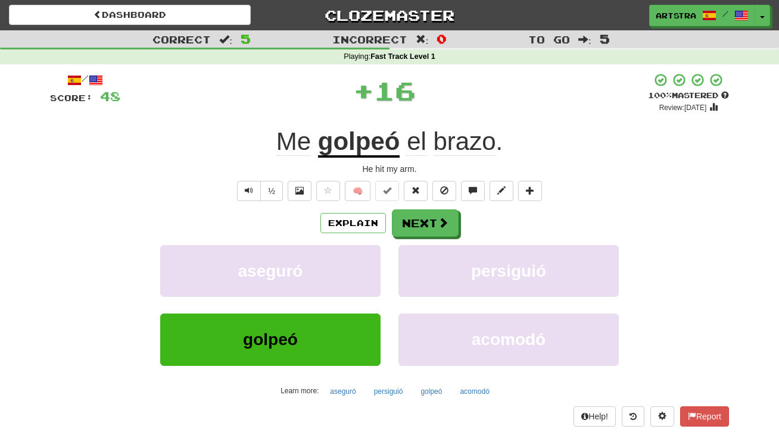
click at [479, 121] on div "/ Score: 48 + 16 100 % Mastered Review: 2125-08-25 Me golpeó el brazo . He hit …" at bounding box center [389, 250] width 679 height 354
click at [472, 143] on span "brazo" at bounding box center [464, 141] width 63 height 29
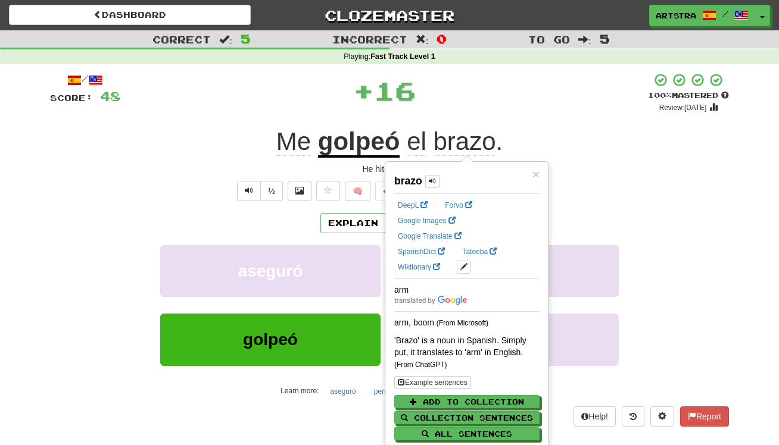
click at [504, 98] on div "+ 16" at bounding box center [383, 91] width 527 height 36
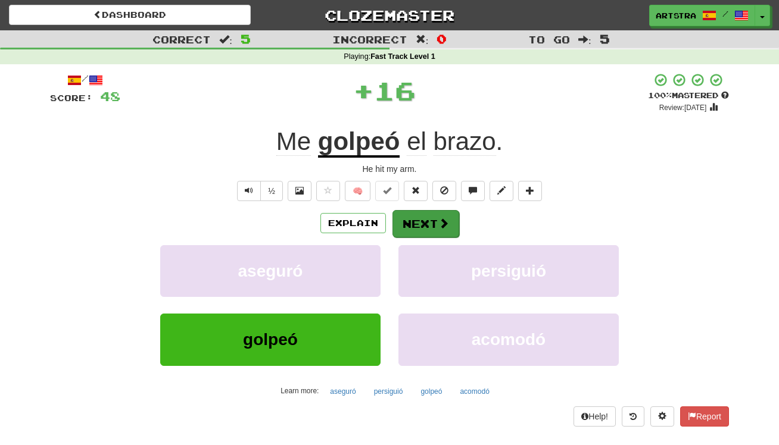
click at [408, 217] on button "Next" at bounding box center [425, 223] width 67 height 27
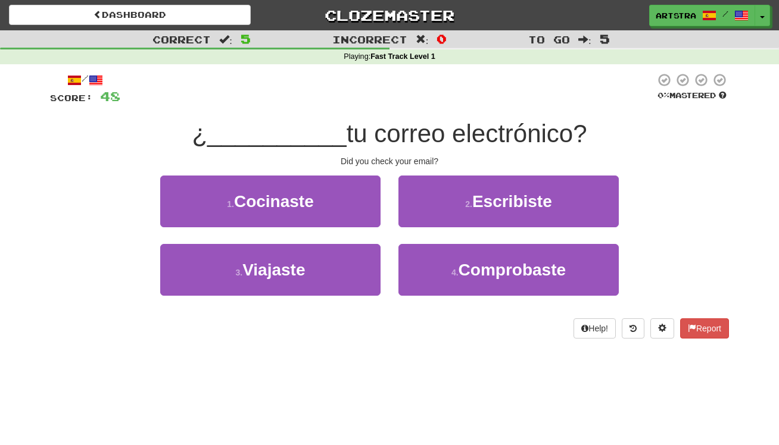
click at [387, 132] on span "tu correo electrónico?" at bounding box center [466, 134] width 240 height 28
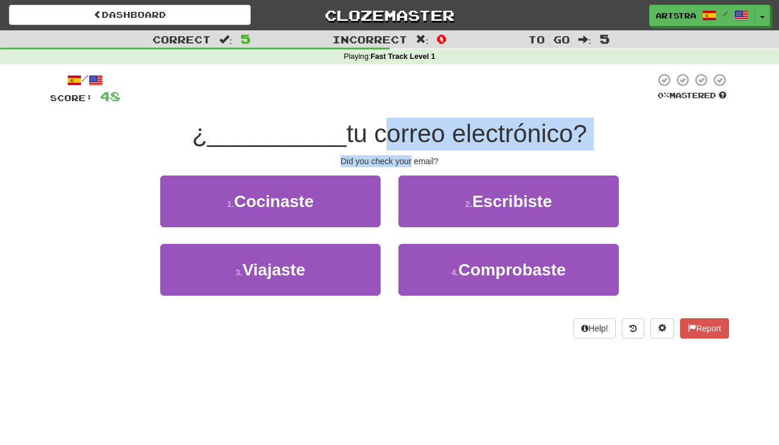
drag, startPoint x: 387, startPoint y: 132, endPoint x: 395, endPoint y: 161, distance: 29.8
click at [395, 161] on div "/ Score: 48 0 % Mastered ¿ __________ tu correo electrónico? Did you check your…" at bounding box center [389, 206] width 679 height 266
click at [395, 161] on div "Did you check your email?" at bounding box center [389, 161] width 679 height 12
drag, startPoint x: 396, startPoint y: 161, endPoint x: 393, endPoint y: 126, distance: 35.2
click at [393, 126] on div "/ Score: 48 0 % Mastered ¿ __________ tu correo electrónico? Did you check your…" at bounding box center [389, 206] width 679 height 266
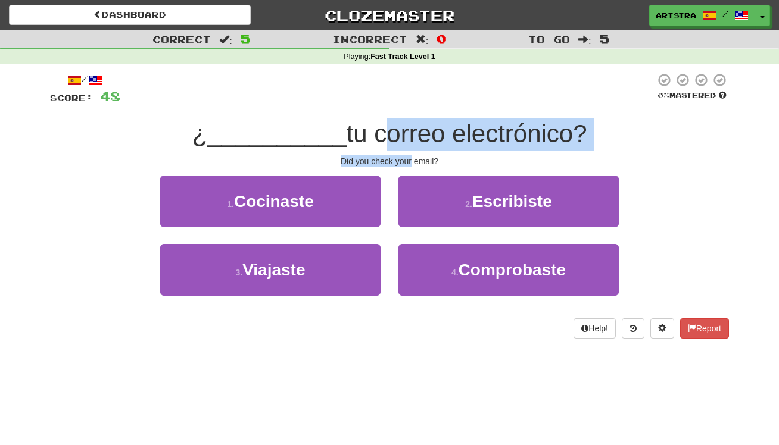
click at [393, 126] on span "tu correo electrónico?" at bounding box center [466, 134] width 240 height 28
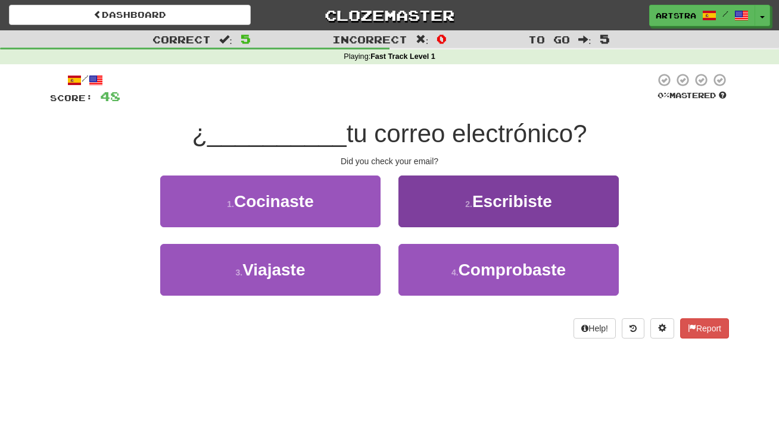
click at [462, 198] on button "2 . Escribiste" at bounding box center [508, 202] width 220 height 52
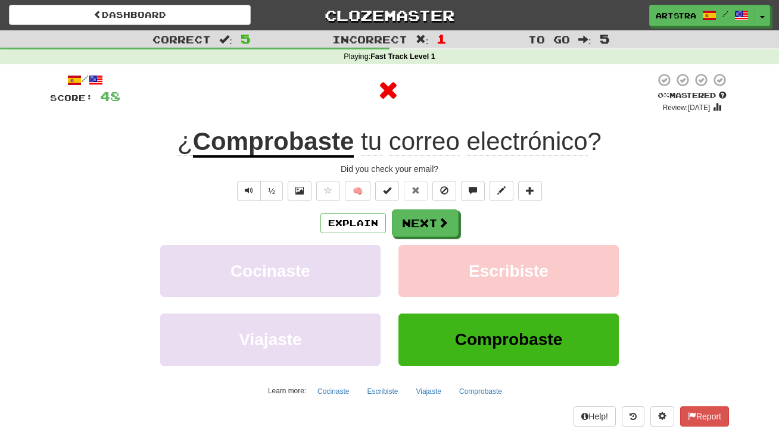
click at [410, 146] on span "correo" at bounding box center [424, 141] width 71 height 29
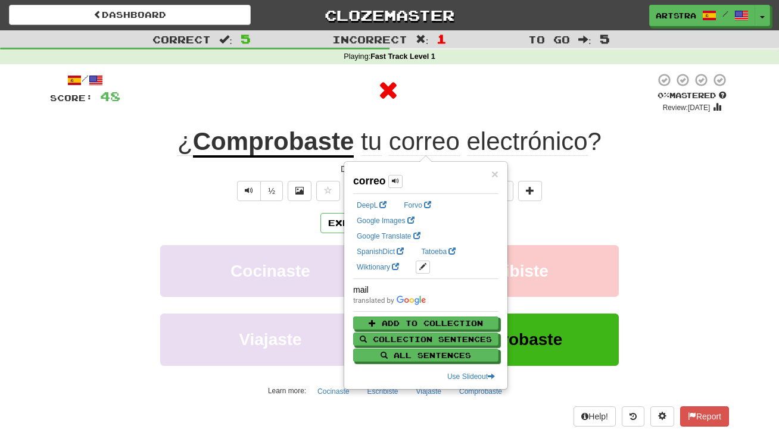
click at [514, 142] on span "electrónico" at bounding box center [527, 141] width 121 height 29
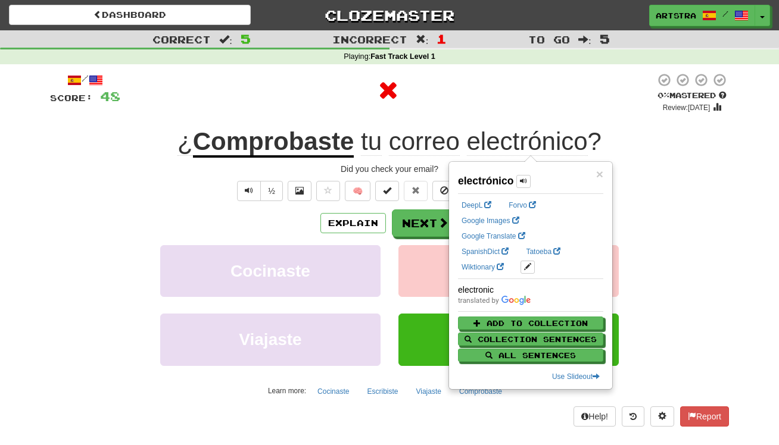
click at [695, 164] on div "Did you check your email?" at bounding box center [389, 169] width 679 height 12
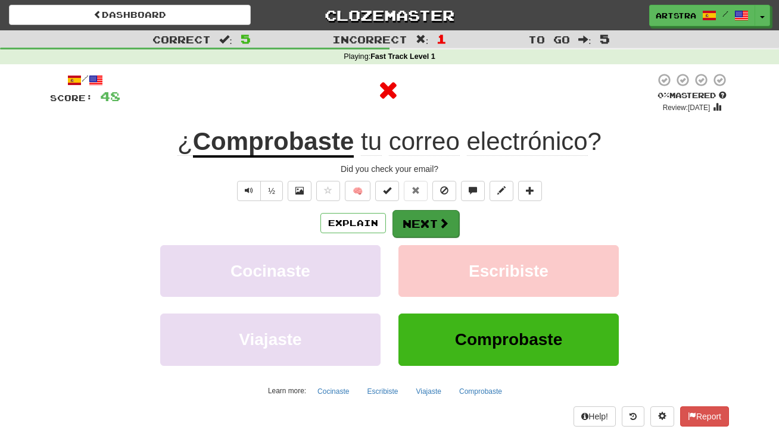
click at [427, 215] on button "Next" at bounding box center [425, 223] width 67 height 27
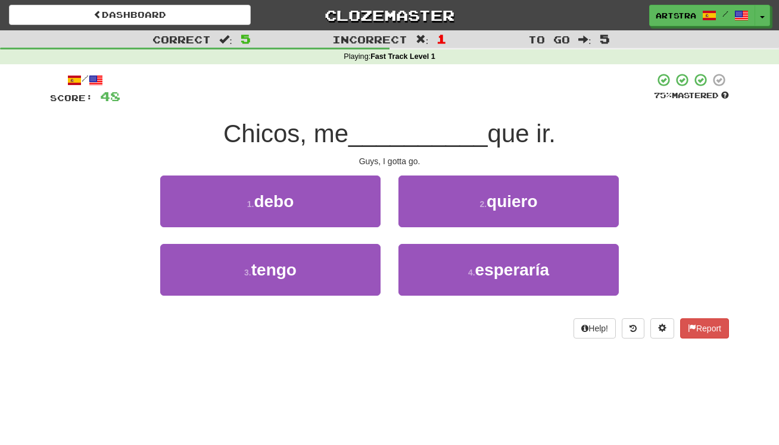
click at [396, 142] on span "__________" at bounding box center [417, 134] width 139 height 28
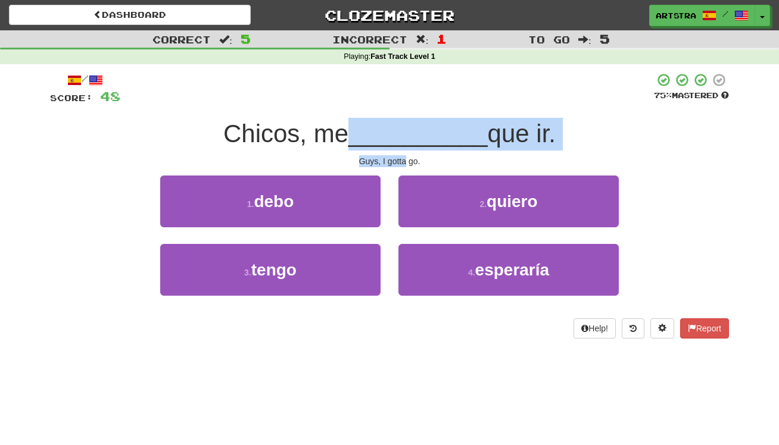
drag, startPoint x: 396, startPoint y: 142, endPoint x: 404, endPoint y: 160, distance: 19.2
click at [404, 160] on div "/ Score: 48 75 % Mastered Chicos, me __________ que ir. Guys, I gotta go. 1 . d…" at bounding box center [389, 206] width 679 height 266
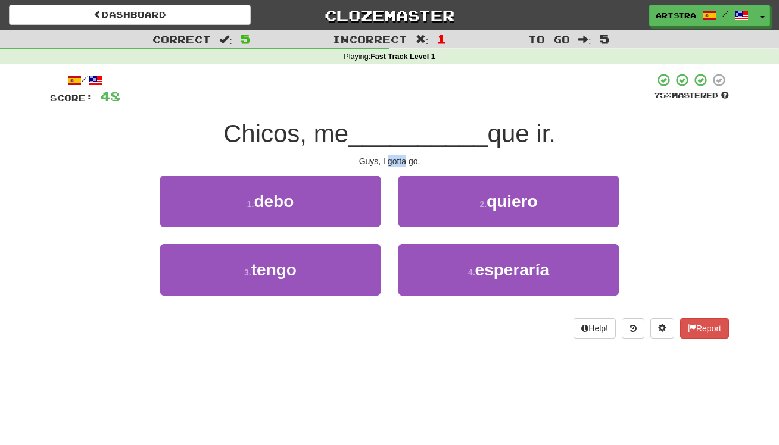
click at [403, 159] on div "Guys, I gotta go." at bounding box center [389, 161] width 679 height 12
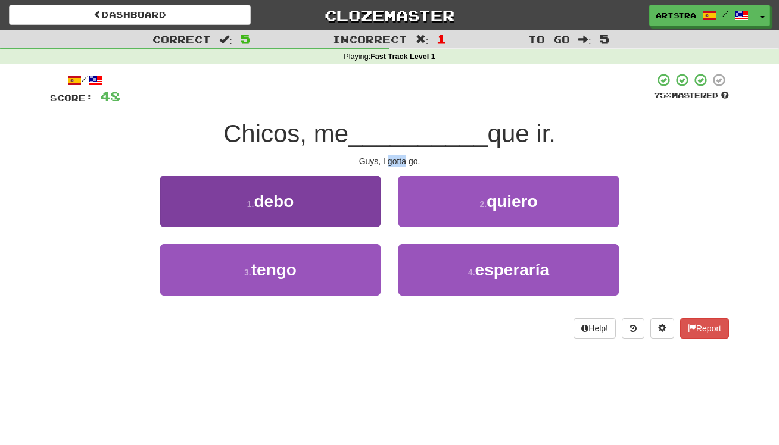
click at [370, 189] on button "1 . debo" at bounding box center [270, 202] width 220 height 52
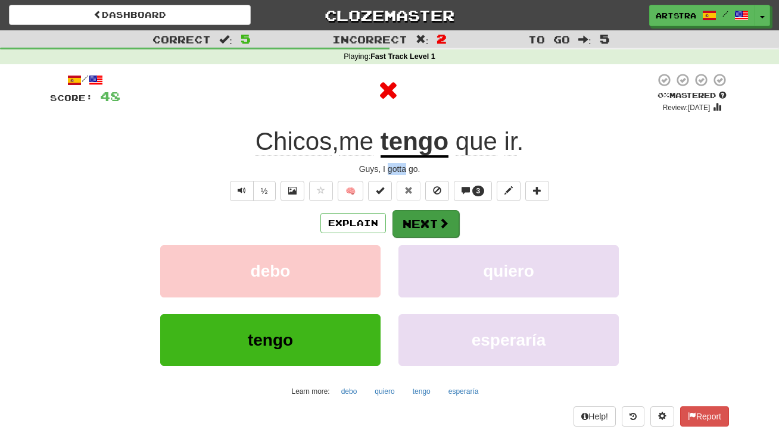
click at [439, 223] on span at bounding box center [443, 223] width 11 height 11
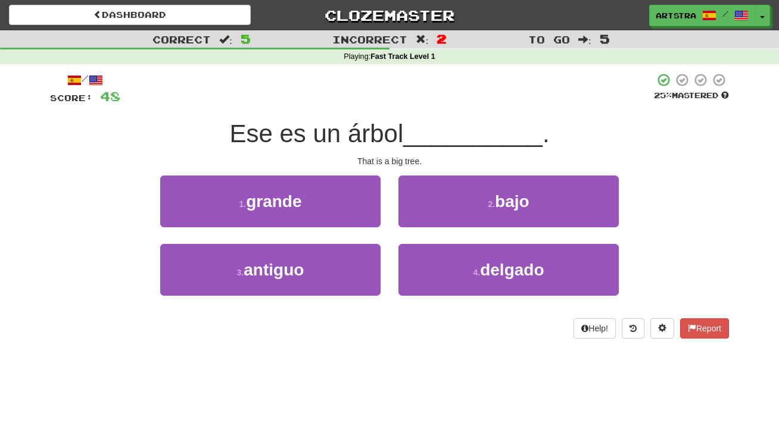
click at [402, 128] on span "Ese es un árbol" at bounding box center [316, 134] width 174 height 28
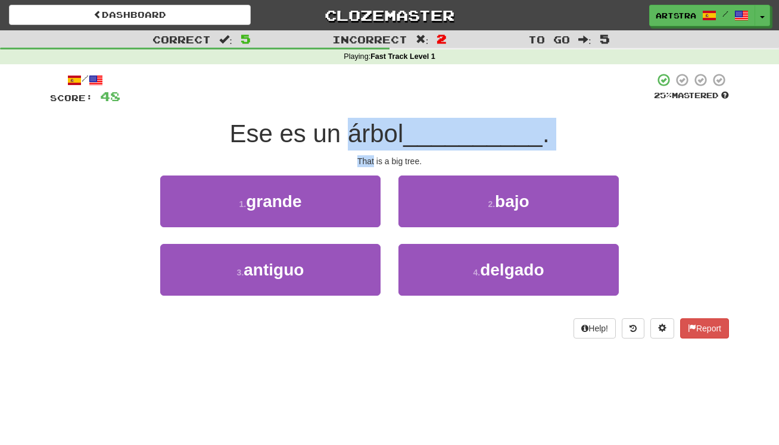
drag, startPoint x: 402, startPoint y: 128, endPoint x: 412, endPoint y: 152, distance: 25.6
click at [412, 152] on div "/ Score: 48 25 % Mastered Ese es un árbol __________ . That is a big tree. 1 . …" at bounding box center [389, 206] width 679 height 266
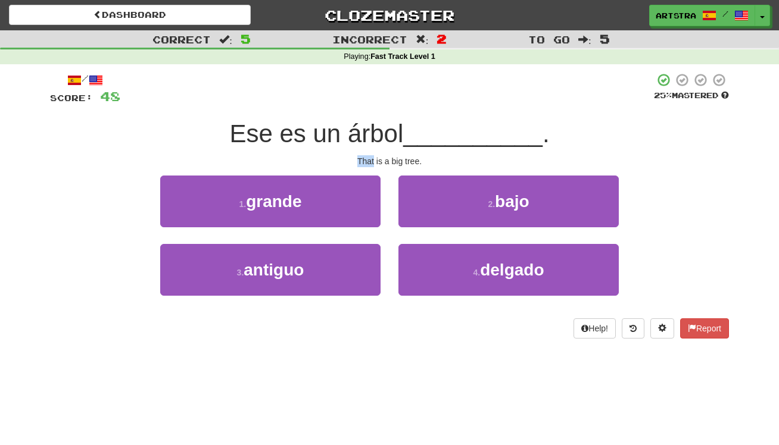
click at [411, 152] on div "/ Score: 48 25 % Mastered Ese es un árbol __________ . That is a big tree. 1 . …" at bounding box center [389, 206] width 679 height 266
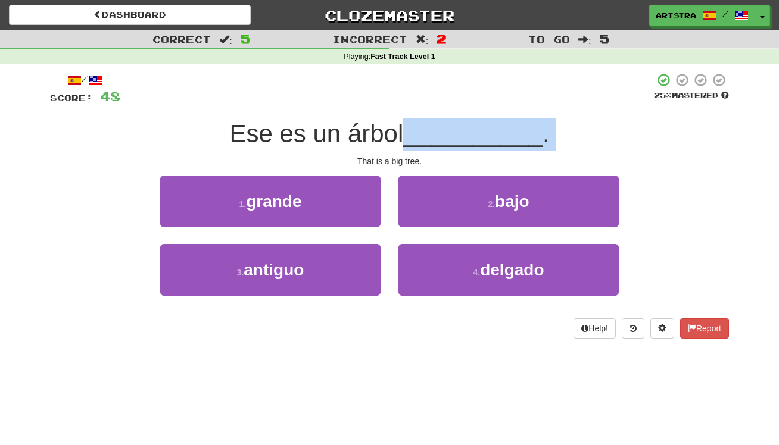
drag, startPoint x: 411, startPoint y: 152, endPoint x: 404, endPoint y: 131, distance: 22.0
click at [404, 132] on div "/ Score: 48 25 % Mastered Ese es un árbol __________ . That is a big tree. 1 . …" at bounding box center [389, 206] width 679 height 266
click at [403, 131] on span "Ese es un árbol" at bounding box center [316, 134] width 174 height 28
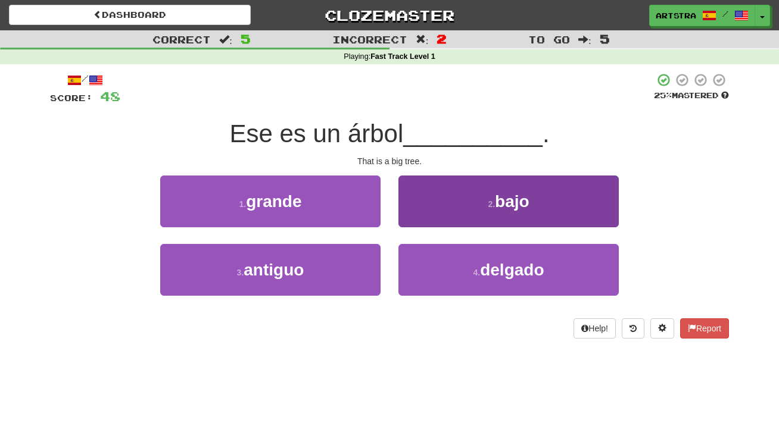
click at [422, 191] on button "2 . bajo" at bounding box center [508, 202] width 220 height 52
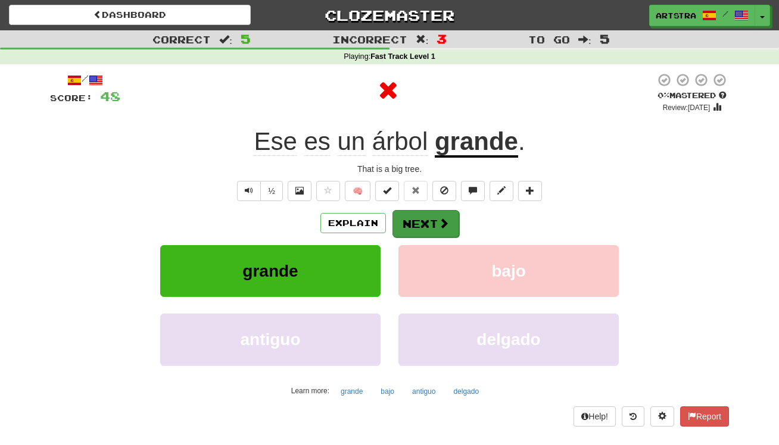
click at [427, 224] on button "Next" at bounding box center [425, 223] width 67 height 27
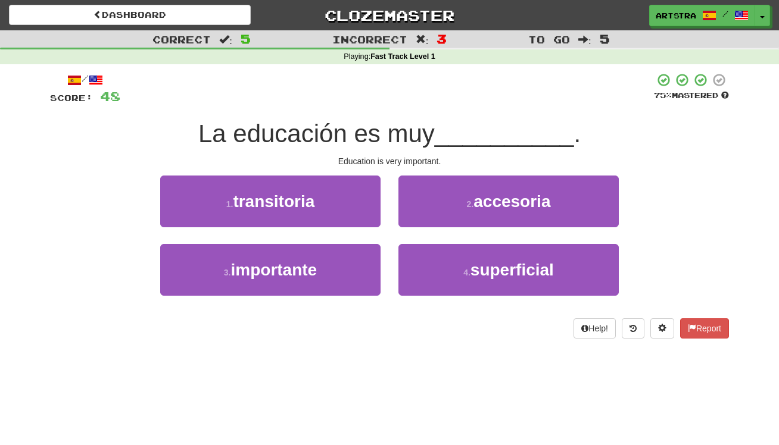
click at [418, 148] on div "La educación es muy __________ ." at bounding box center [389, 134] width 679 height 33
click at [417, 139] on span "La educación es muy" at bounding box center [316, 134] width 236 height 28
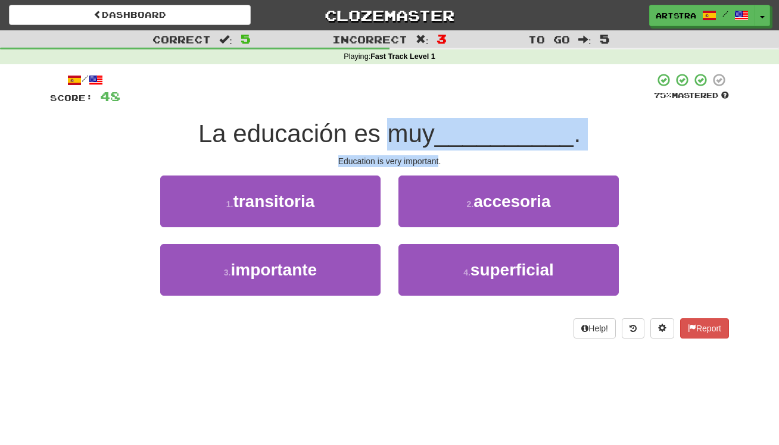
click at [424, 157] on div "/ Score: 48 75 % Mastered La educación es muy __________ . Education is very im…" at bounding box center [389, 206] width 679 height 266
click at [424, 157] on div "Education is very important." at bounding box center [389, 161] width 679 height 12
drag, startPoint x: 424, startPoint y: 157, endPoint x: 419, endPoint y: 139, distance: 18.6
click at [419, 139] on div "/ Score: 48 75 % Mastered La educación es muy __________ . Education is very im…" at bounding box center [389, 206] width 679 height 266
click at [419, 139] on span "La educación es muy" at bounding box center [316, 134] width 236 height 28
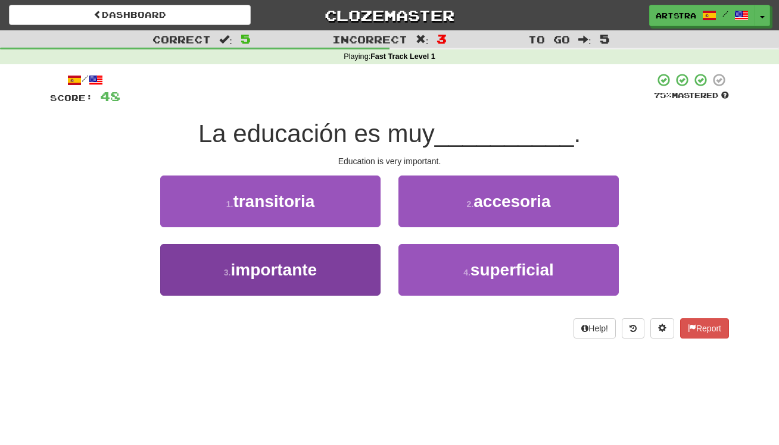
click at [325, 261] on button "3 . importante" at bounding box center [270, 270] width 220 height 52
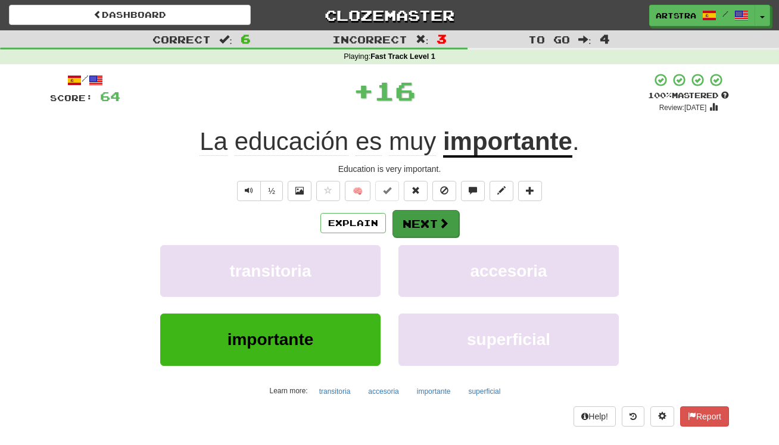
click at [432, 219] on button "Next" at bounding box center [425, 223] width 67 height 27
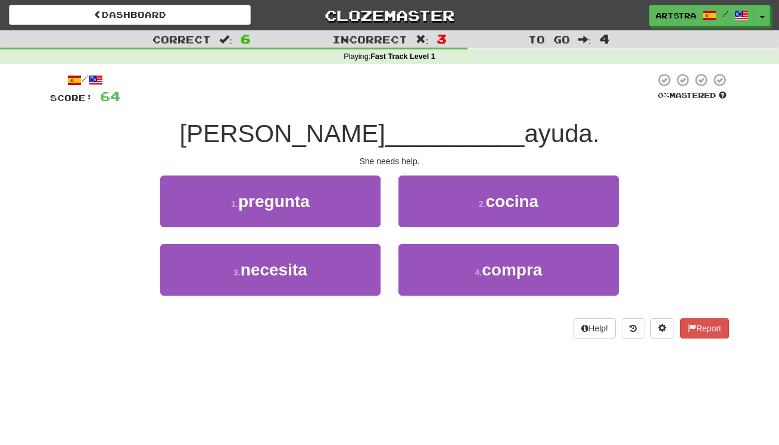
click at [420, 142] on span "__________" at bounding box center [454, 134] width 139 height 28
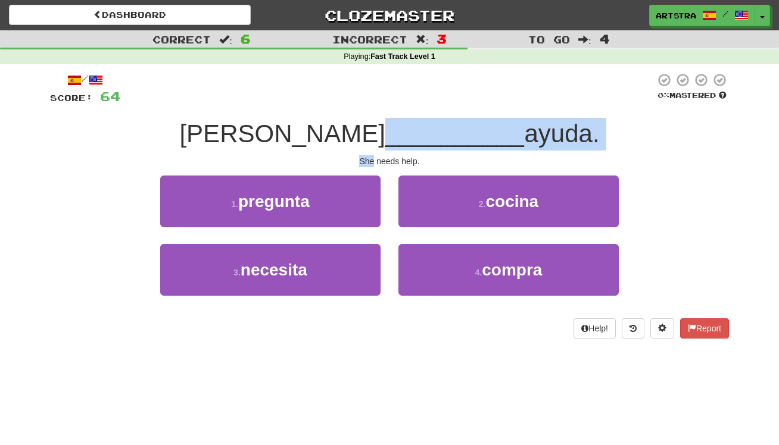
drag, startPoint x: 420, startPoint y: 142, endPoint x: 421, endPoint y: 152, distance: 10.2
click at [421, 152] on div "/ Score: 64 0 % Mastered Ella __________ ayuda. She needs help. 1 . pregunta 2 …" at bounding box center [389, 206] width 679 height 266
drag, startPoint x: 421, startPoint y: 152, endPoint x: 414, endPoint y: 127, distance: 26.0
click at [414, 127] on div "/ Score: 64 0 % Mastered Ella __________ ayuda. She needs help. 1 . pregunta 2 …" at bounding box center [389, 206] width 679 height 266
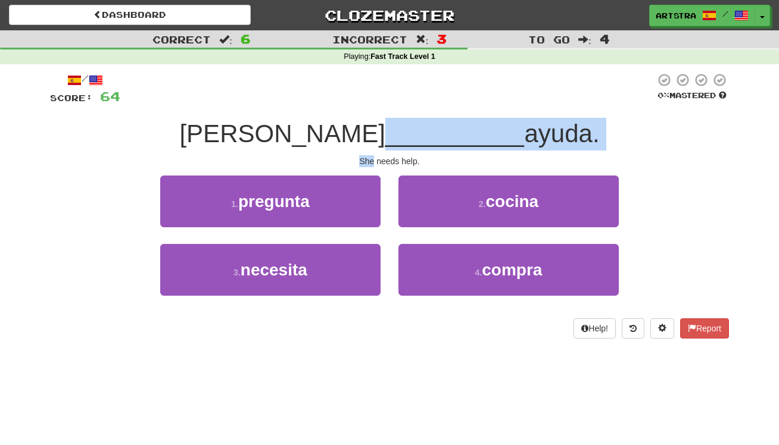
click at [414, 127] on span "__________" at bounding box center [454, 134] width 139 height 28
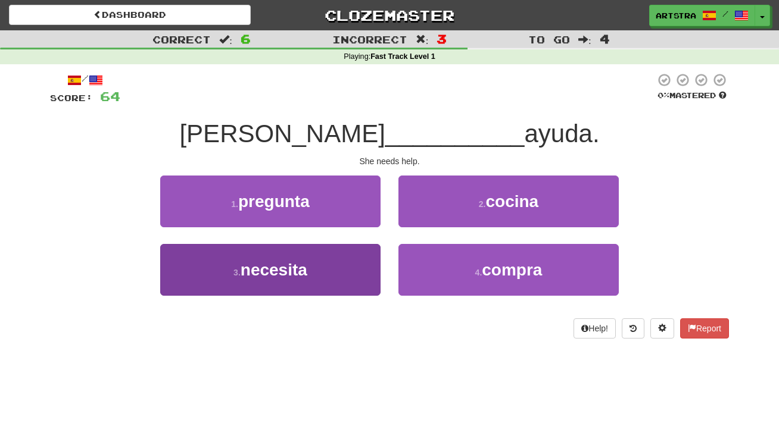
click at [365, 285] on button "3 . necesita" at bounding box center [270, 270] width 220 height 52
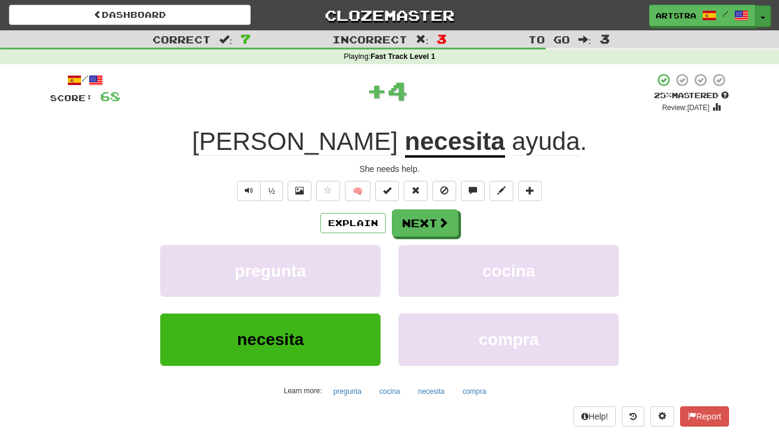
click at [762, 20] on button "Toggle Dropdown" at bounding box center [762, 15] width 15 height 21
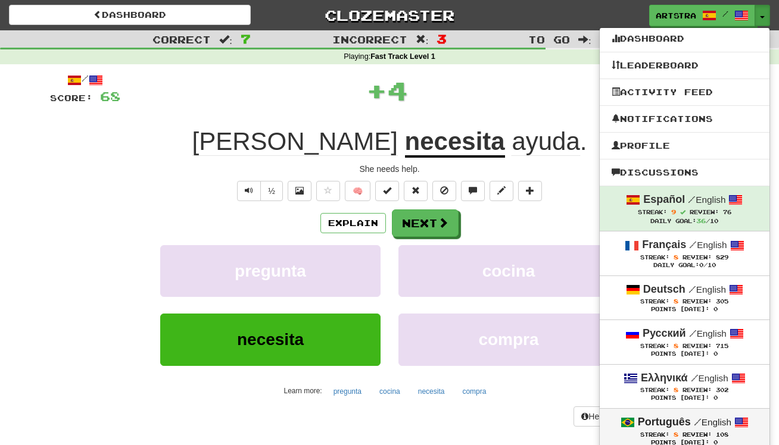
click at [657, 432] on span "Streak:" at bounding box center [654, 435] width 29 height 7
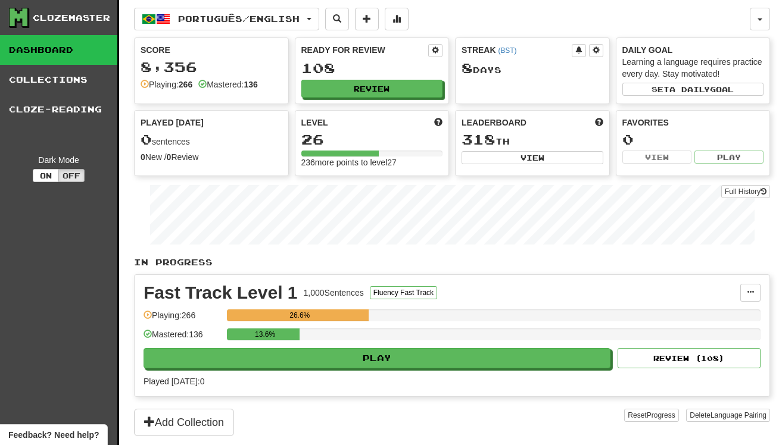
click at [396, 373] on div "Fast Track Level 1 1,000 Sentences Fluency Fast Track Manage Sentences Unpin fr…" at bounding box center [452, 335] width 635 height 121
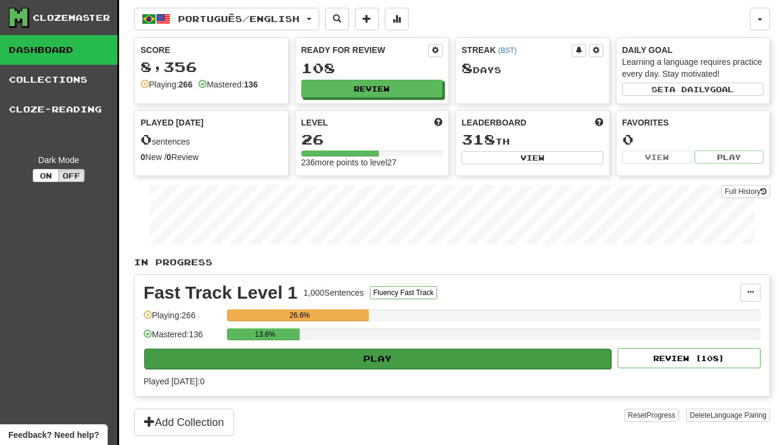
click at [396, 364] on button "Play" at bounding box center [377, 359] width 467 height 20
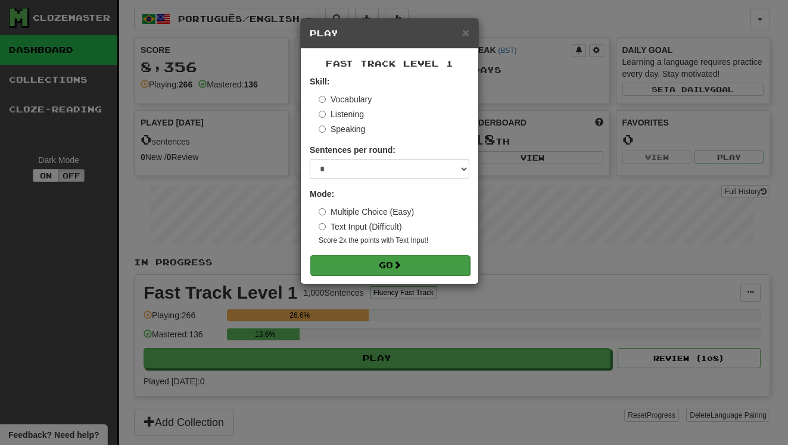
click at [419, 268] on button "Go" at bounding box center [390, 265] width 160 height 20
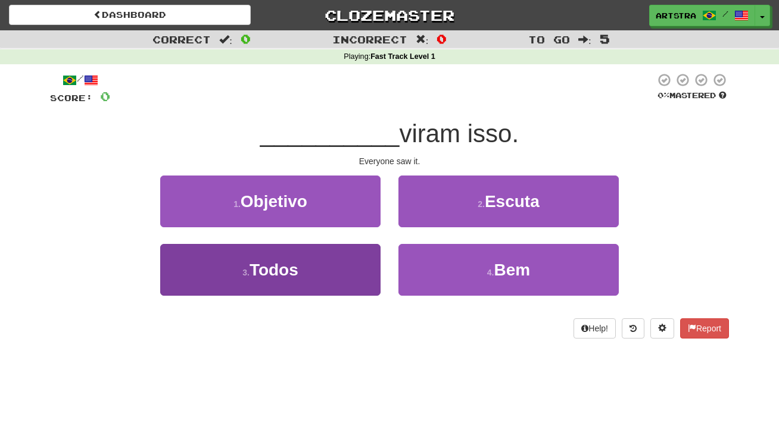
click at [355, 264] on button "3 . Todos" at bounding box center [270, 270] width 220 height 52
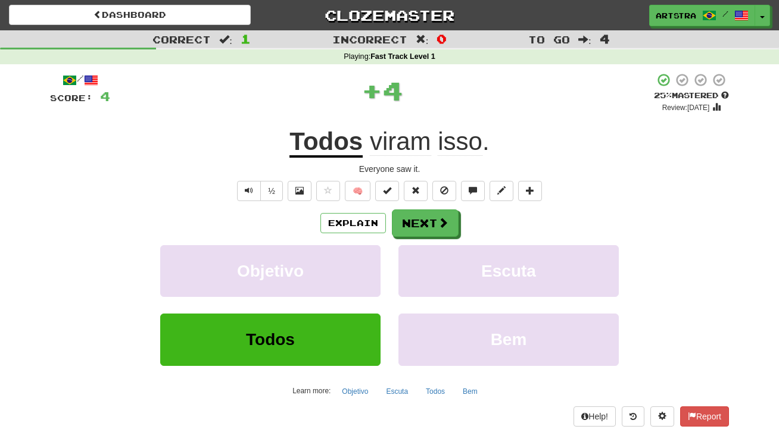
click at [383, 135] on span "viram" at bounding box center [400, 141] width 61 height 29
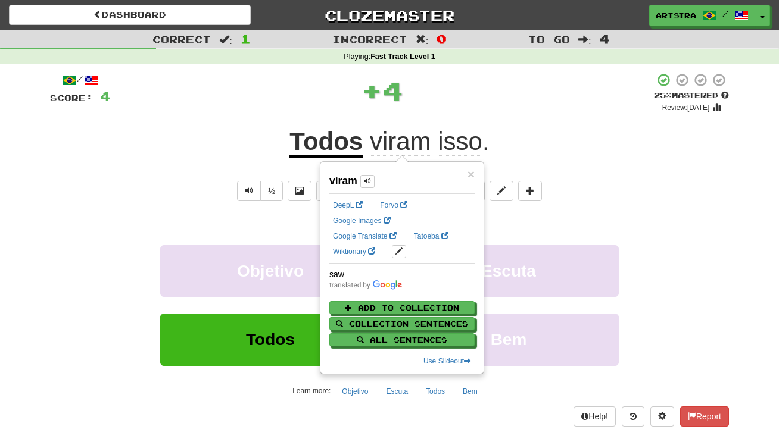
click at [465, 95] on div "+ 4" at bounding box center [381, 91] width 543 height 36
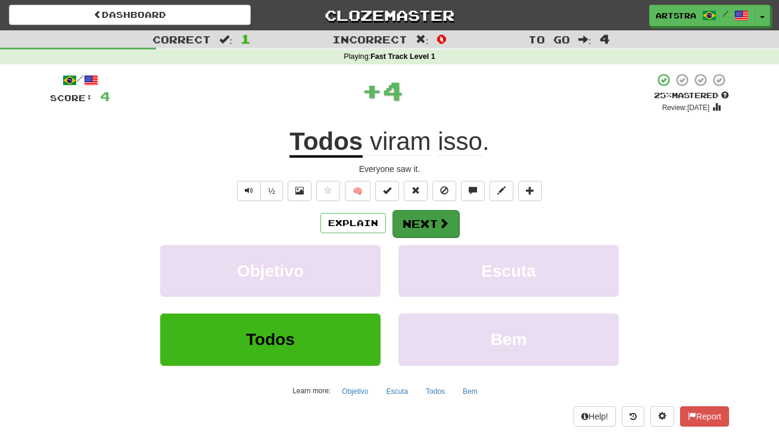
click at [434, 215] on button "Next" at bounding box center [425, 223] width 67 height 27
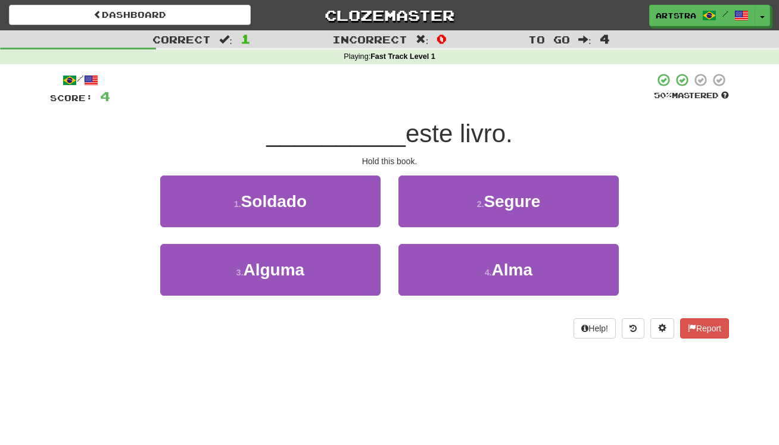
click at [384, 136] on span "__________" at bounding box center [335, 134] width 139 height 28
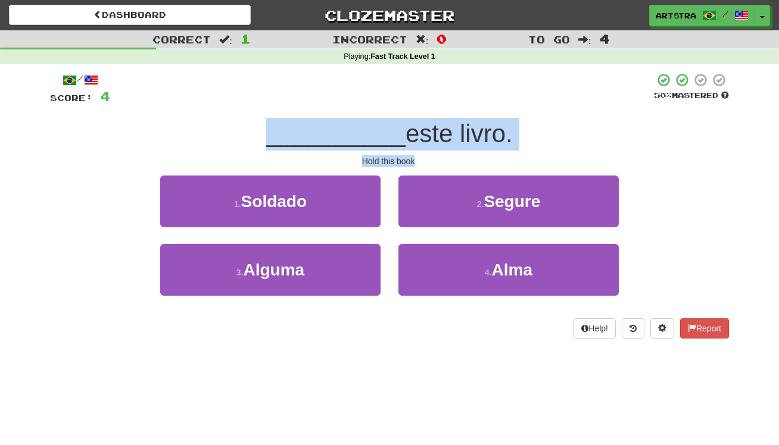
drag, startPoint x: 384, startPoint y: 136, endPoint x: 397, endPoint y: 156, distance: 24.1
click at [397, 156] on div "/ Score: 4 50 % Mastered __________ este livro. Hold this book. 1 . Soldado 2 .…" at bounding box center [389, 206] width 679 height 266
click at [396, 155] on div "Hold this book." at bounding box center [389, 161] width 679 height 12
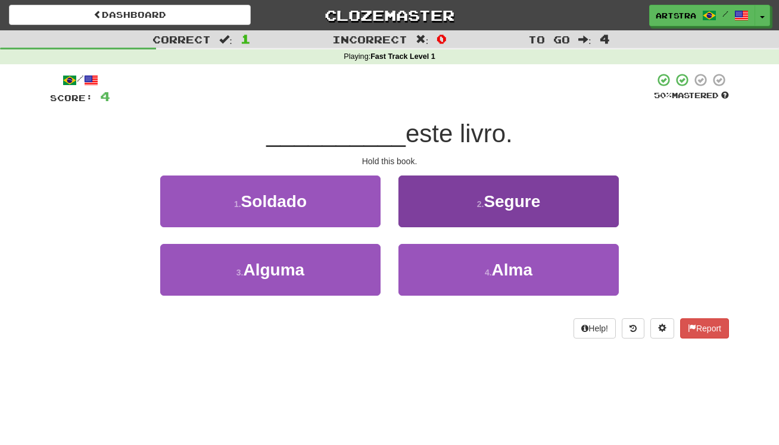
drag, startPoint x: 410, startPoint y: 178, endPoint x: 420, endPoint y: 183, distance: 10.9
click at [420, 183] on button "2 . Segure" at bounding box center [508, 202] width 220 height 52
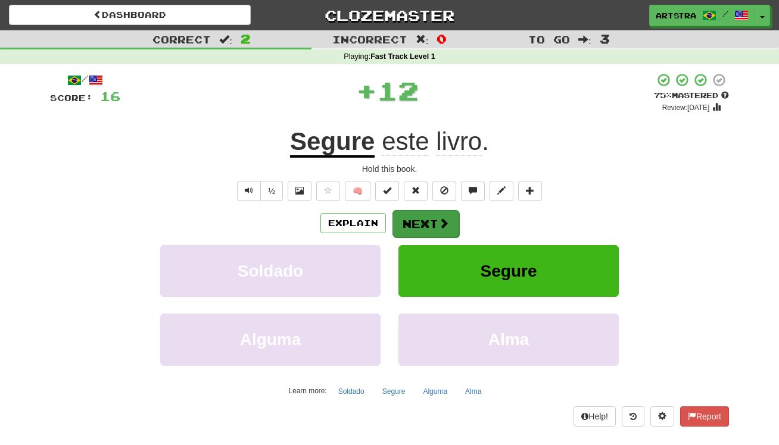
click at [436, 223] on button "Next" at bounding box center [425, 223] width 67 height 27
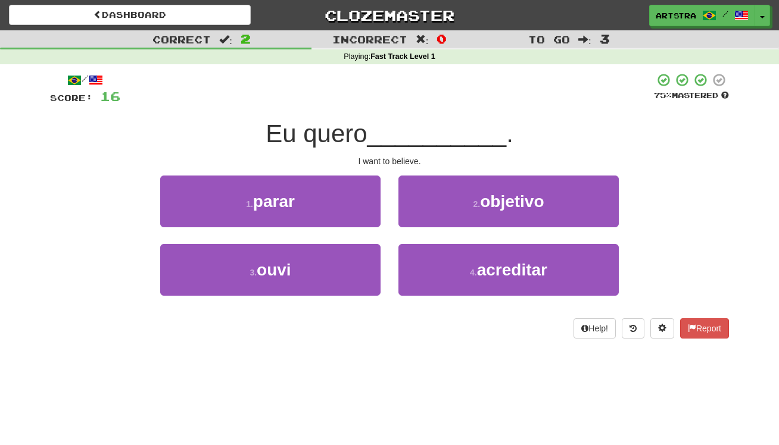
click at [364, 136] on span "Eu quero" at bounding box center [315, 134] width 101 height 28
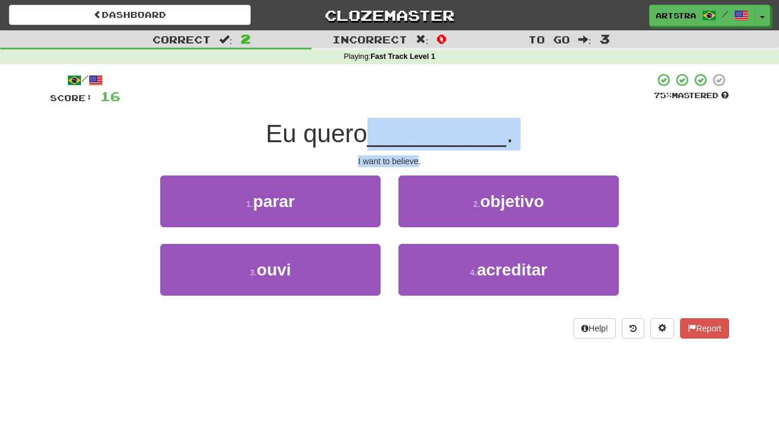
drag, startPoint x: 364, startPoint y: 136, endPoint x: 402, endPoint y: 158, distance: 43.2
click at [402, 158] on div "/ Score: 16 75 % Mastered Eu quero __________ . I want to believe. 1 . parar 2 …" at bounding box center [389, 206] width 679 height 266
click at [402, 158] on div "I want to believe." at bounding box center [389, 161] width 679 height 12
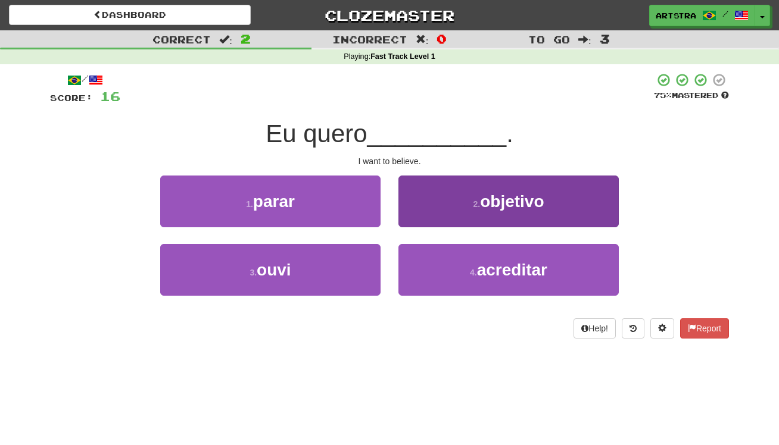
drag, startPoint x: 528, startPoint y: 262, endPoint x: 525, endPoint y: 251, distance: 11.1
click at [527, 262] on span "acreditar" at bounding box center [512, 270] width 70 height 18
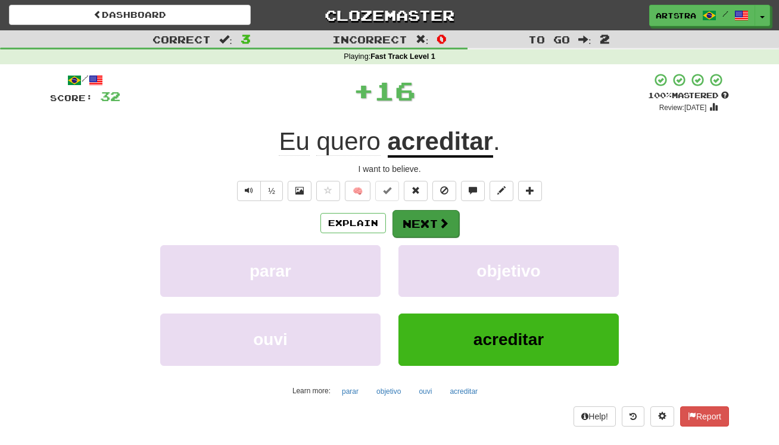
click at [452, 221] on button "Next" at bounding box center [425, 223] width 67 height 27
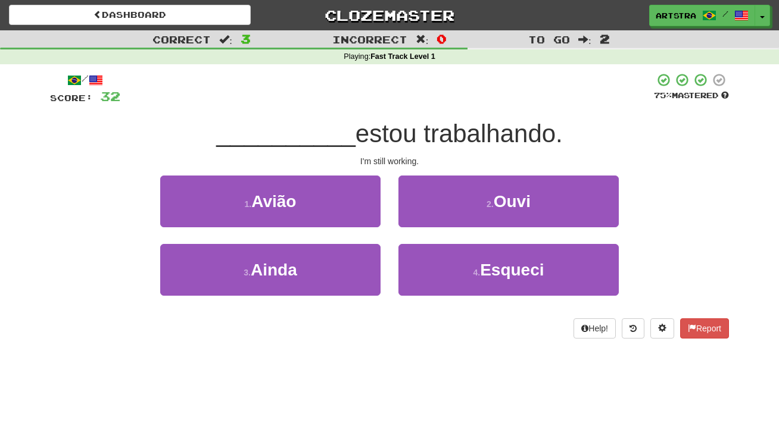
click at [388, 124] on span "estou trabalhando." at bounding box center [458, 134] width 207 height 28
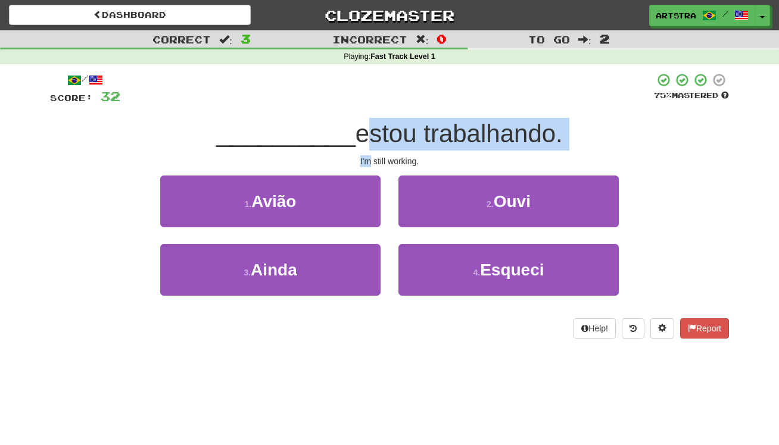
drag, startPoint x: 388, startPoint y: 124, endPoint x: 392, endPoint y: 152, distance: 28.9
click at [392, 152] on div "/ Score: 32 75 % Mastered __________ estou trabalhando. I'm still working. 1 . …" at bounding box center [389, 206] width 679 height 266
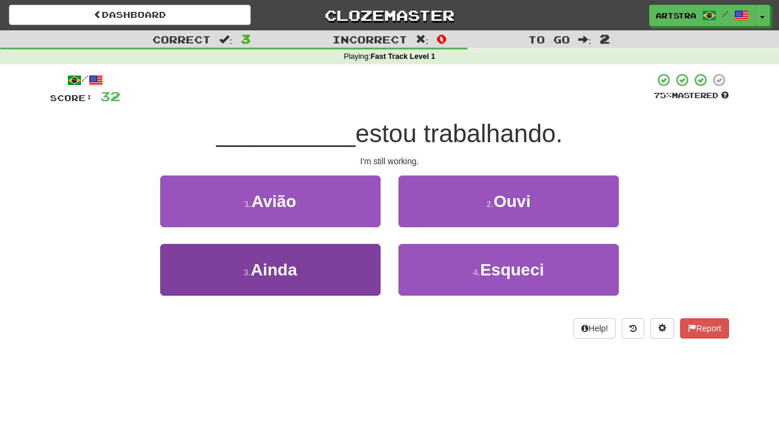
click at [337, 277] on button "3 . Ainda" at bounding box center [270, 270] width 220 height 52
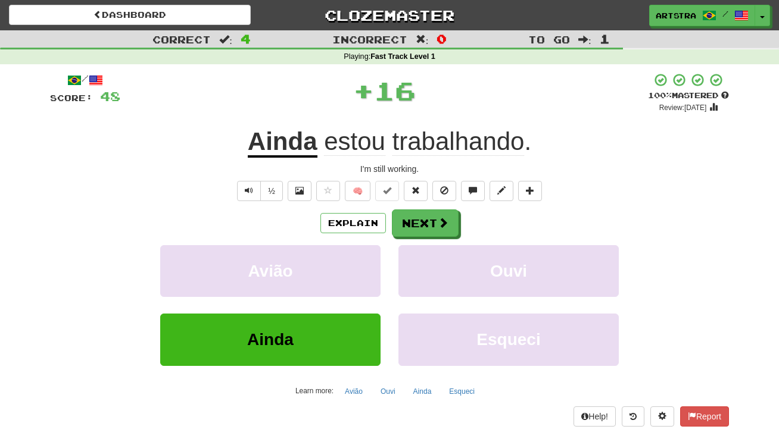
click at [443, 148] on span "trabalhando" at bounding box center [458, 141] width 132 height 29
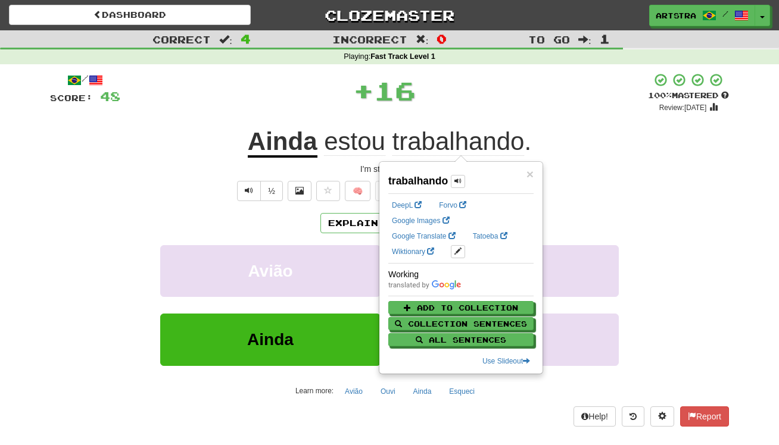
click at [525, 108] on div "+ 16" at bounding box center [383, 93] width 527 height 40
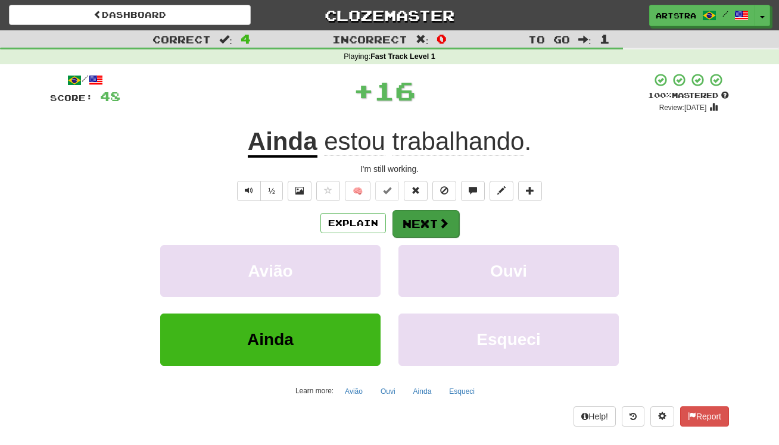
click at [438, 215] on button "Next" at bounding box center [425, 223] width 67 height 27
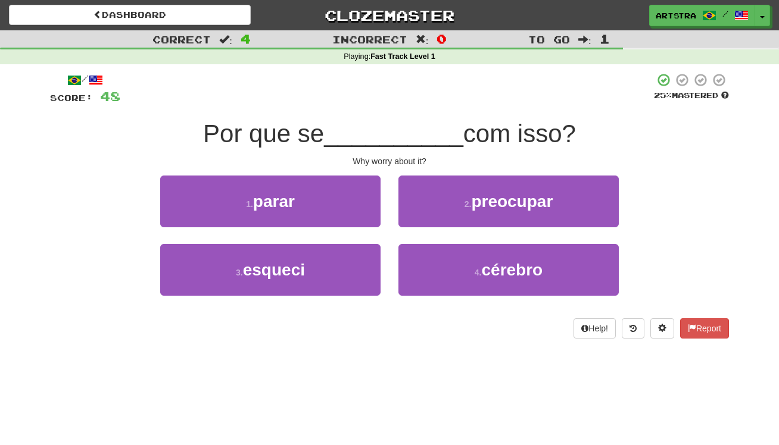
click at [386, 127] on span "__________" at bounding box center [393, 134] width 139 height 28
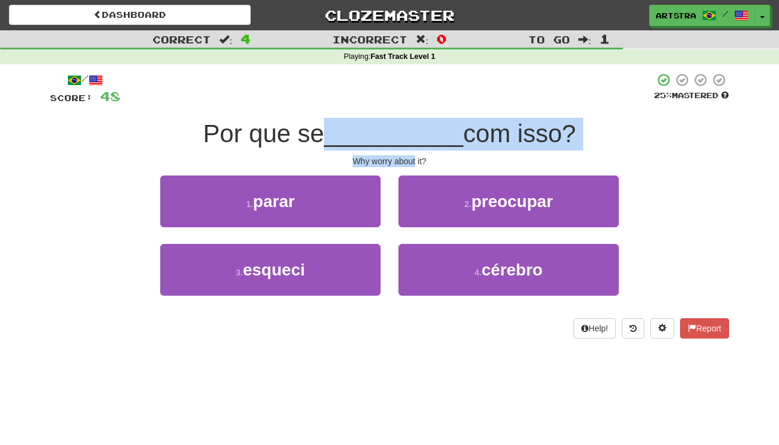
drag, startPoint x: 392, startPoint y: 140, endPoint x: 396, endPoint y: 155, distance: 16.2
click at [396, 155] on div "/ Score: 48 25 % Mastered Por que se __________ com isso? Why worry about it? 1…" at bounding box center [389, 206] width 679 height 266
click at [396, 155] on div "Why worry about it?" at bounding box center [389, 161] width 679 height 12
drag, startPoint x: 396, startPoint y: 155, endPoint x: 399, endPoint y: 130, distance: 25.8
click at [399, 130] on div "/ Score: 48 25 % Mastered Por que se __________ com isso? Why worry about it? 1…" at bounding box center [389, 206] width 679 height 266
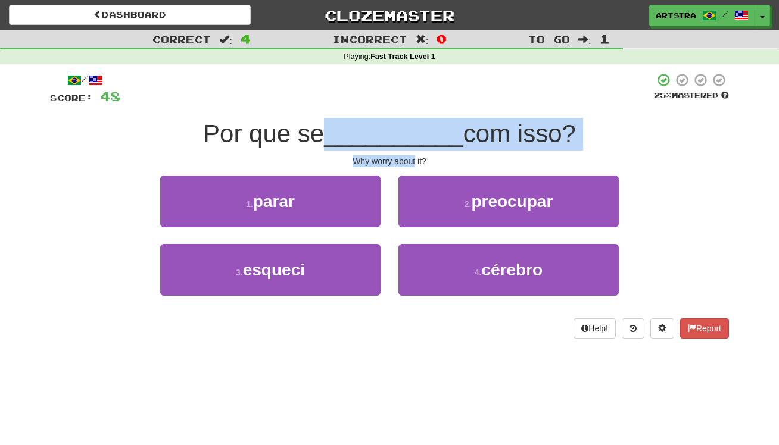
click at [399, 130] on span "__________" at bounding box center [393, 134] width 139 height 28
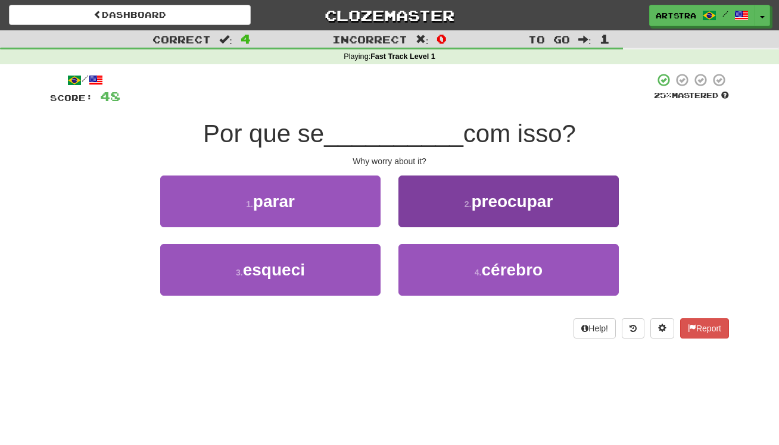
click at [486, 211] on button "2 . preocupar" at bounding box center [508, 202] width 220 height 52
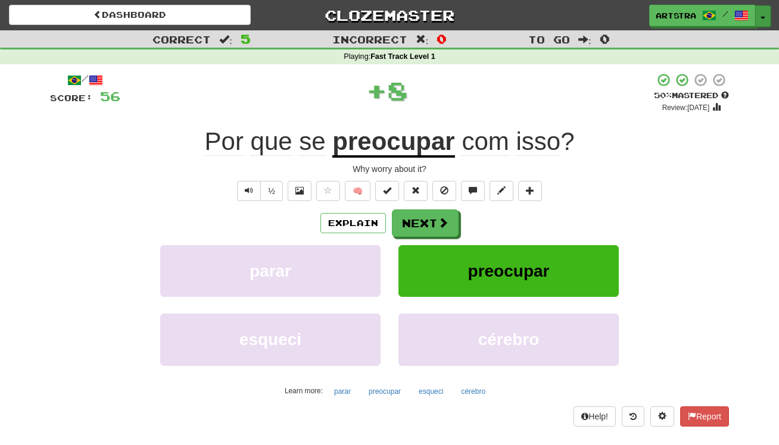
click at [767, 13] on button "Toggle Dropdown" at bounding box center [762, 15] width 15 height 21
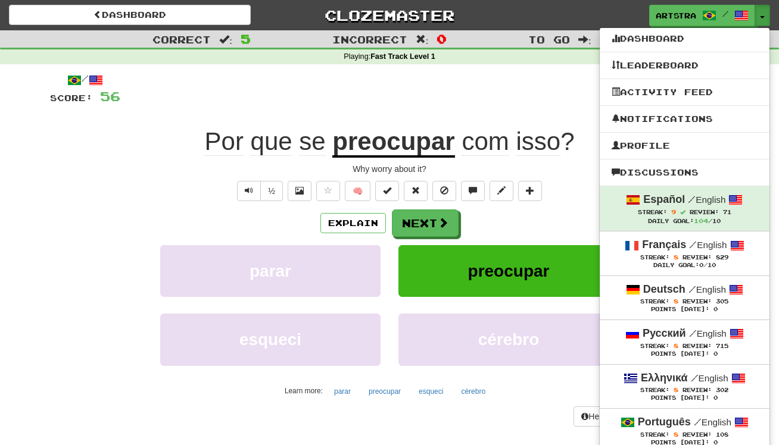
click at [722, 379] on small "/ English" at bounding box center [709, 378] width 38 height 10
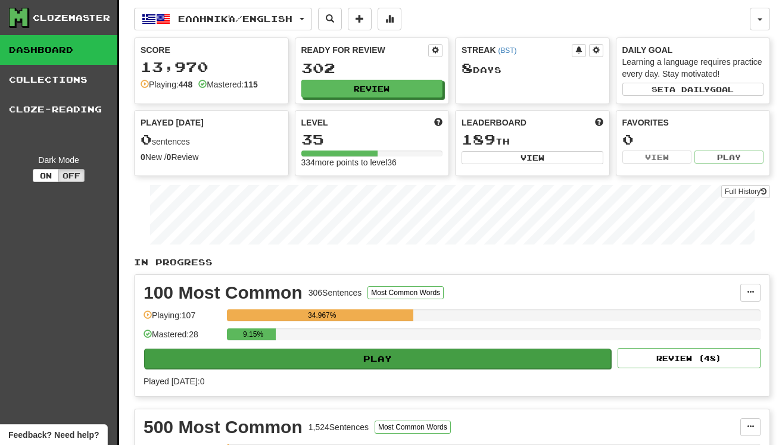
click at [380, 357] on button "Play" at bounding box center [377, 359] width 467 height 20
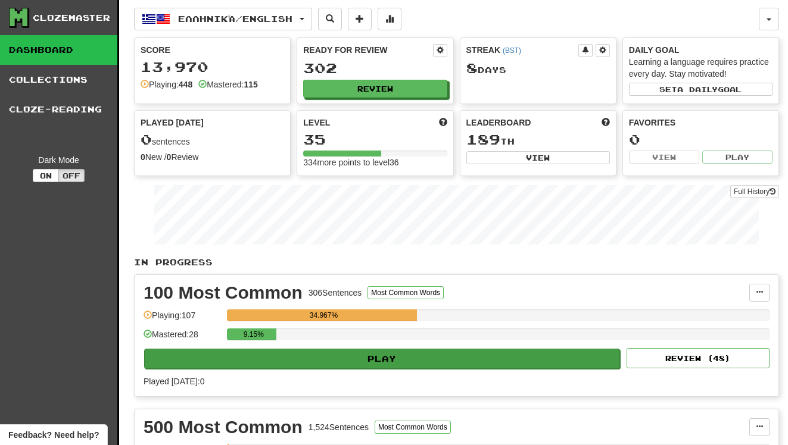
select select "**"
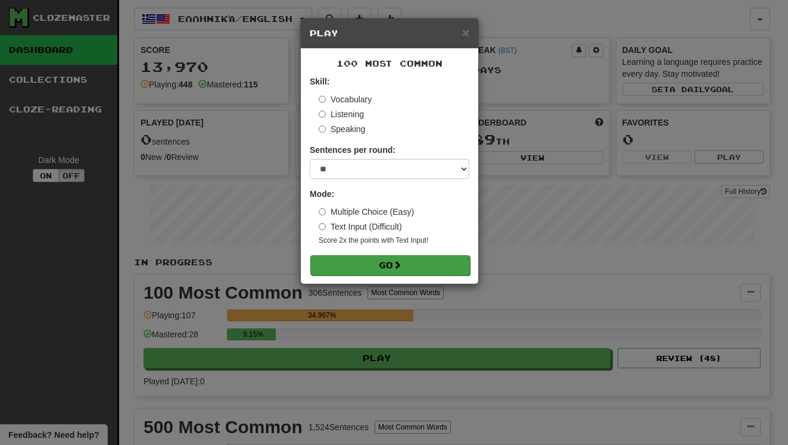
click at [420, 263] on button "Go" at bounding box center [390, 265] width 160 height 20
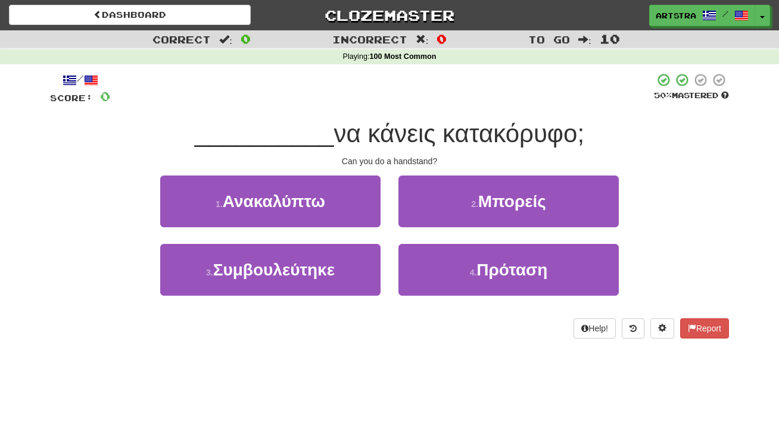
click at [405, 129] on span "να κάνεις κατακόρυφο;" at bounding box center [458, 134] width 251 height 28
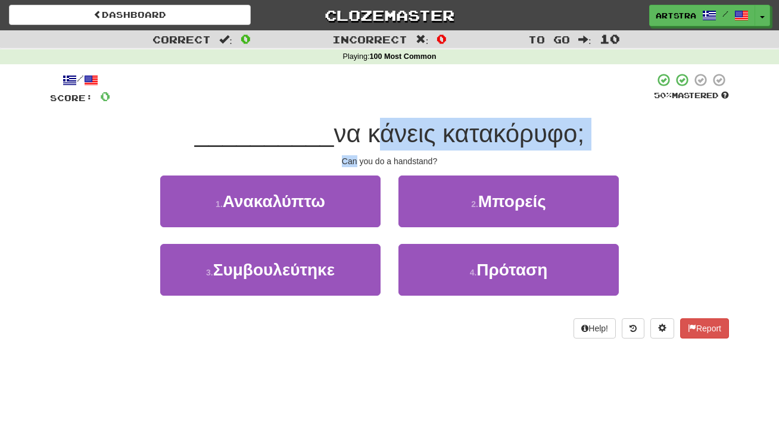
drag, startPoint x: 405, startPoint y: 129, endPoint x: 409, endPoint y: 152, distance: 24.1
click at [409, 152] on div "/ Score: 0 50 % Mastered __________ να κάνεις κατακόρυφο; Can you do a handstan…" at bounding box center [389, 206] width 679 height 266
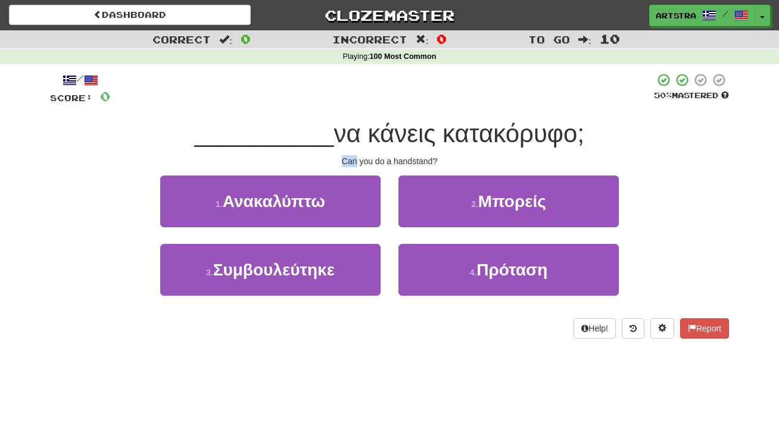
click at [409, 152] on div "/ Score: 0 50 % Mastered __________ να κάνεις κατακόρυφο; Can you do a handstan…" at bounding box center [389, 206] width 679 height 266
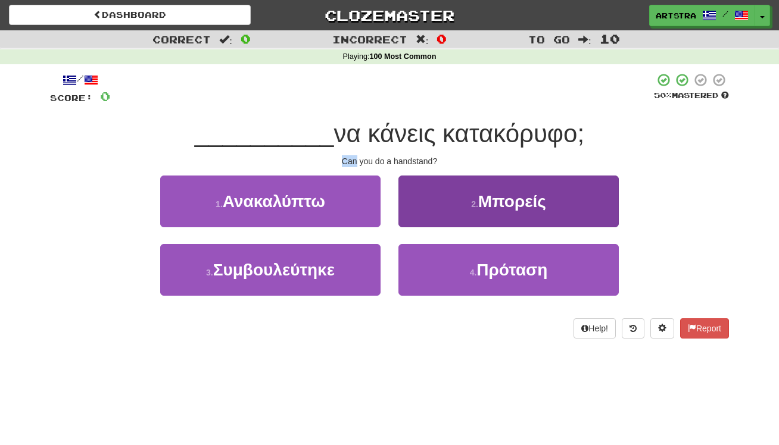
click at [438, 201] on button "2 . Μπορείς" at bounding box center [508, 202] width 220 height 52
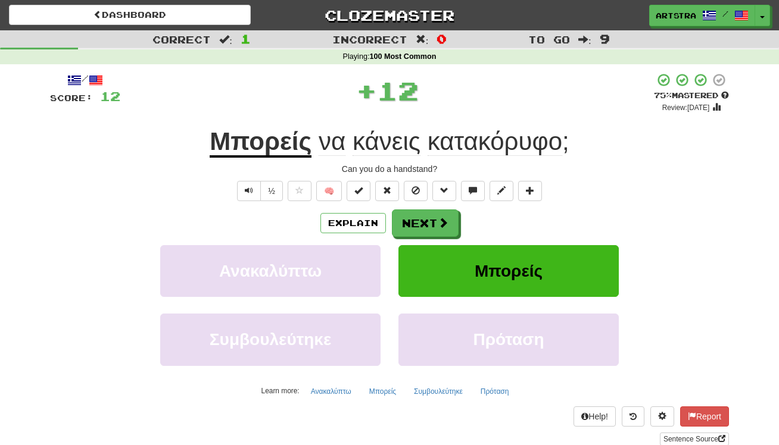
click at [393, 133] on span "κάνεις" at bounding box center [386, 141] width 68 height 29
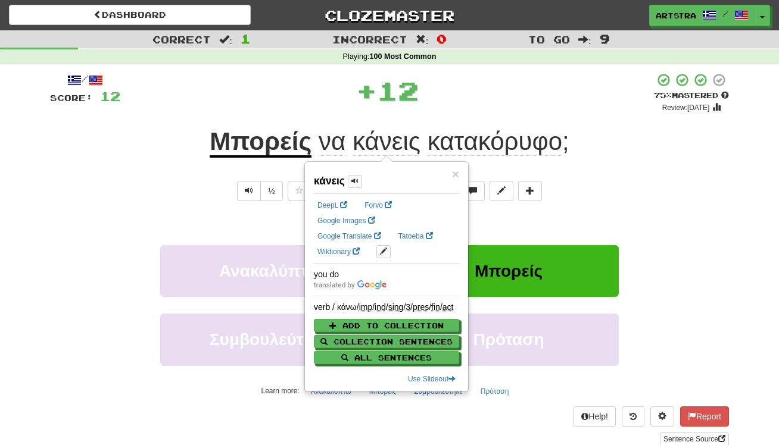
click at [497, 143] on span "κατακόρυφο" at bounding box center [494, 141] width 135 height 29
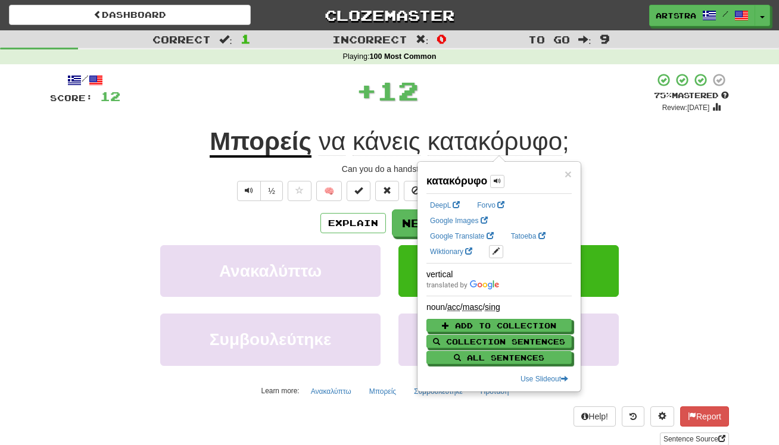
click at [520, 80] on div "+ 12" at bounding box center [386, 91] width 533 height 36
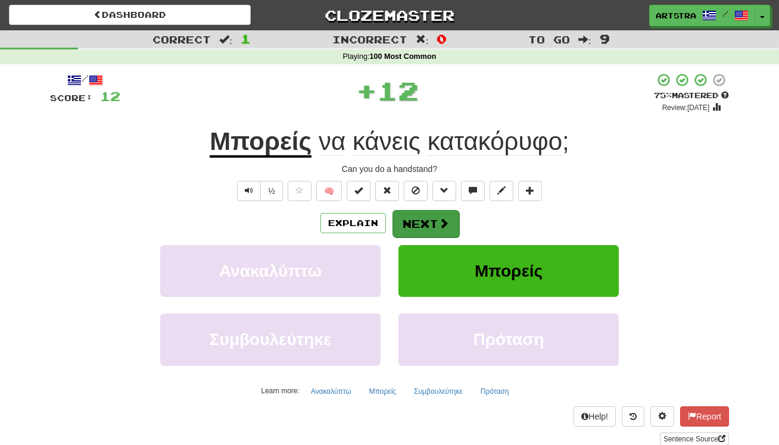
click at [417, 222] on button "Next" at bounding box center [425, 223] width 67 height 27
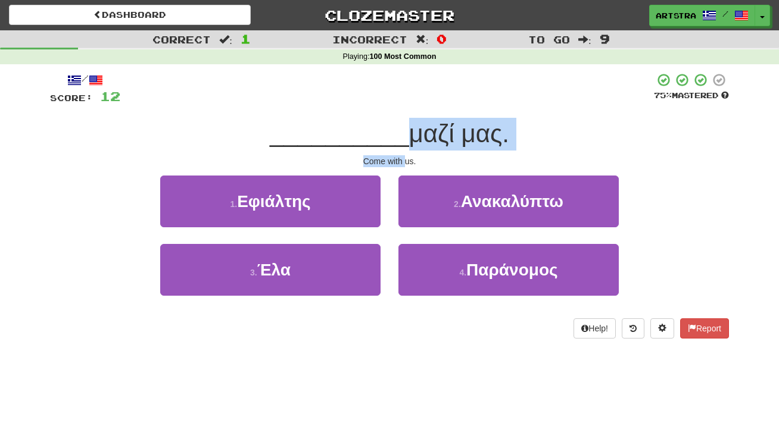
drag, startPoint x: 395, startPoint y: 129, endPoint x: 405, endPoint y: 161, distance: 33.1
click at [405, 161] on div "/ Score: 12 75 % Mastered __________ μαζί μας. Come with us. 1 . Εφιάλτης 2 . Α…" at bounding box center [389, 206] width 679 height 266
click at [405, 161] on div "Come with us." at bounding box center [389, 161] width 679 height 12
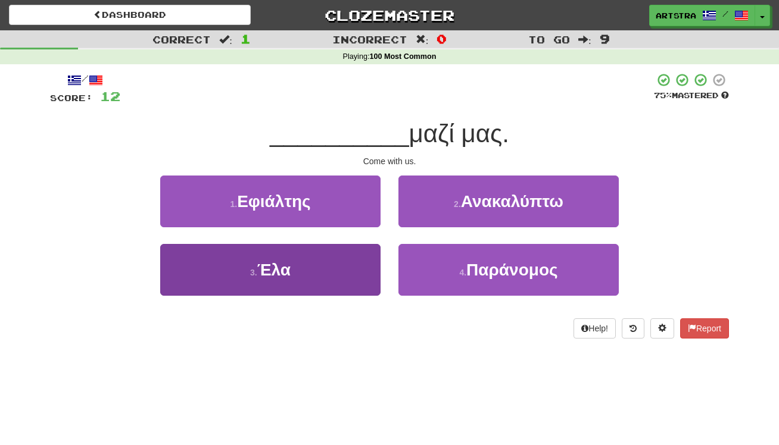
click at [365, 266] on button "3 . Έλα" at bounding box center [270, 270] width 220 height 52
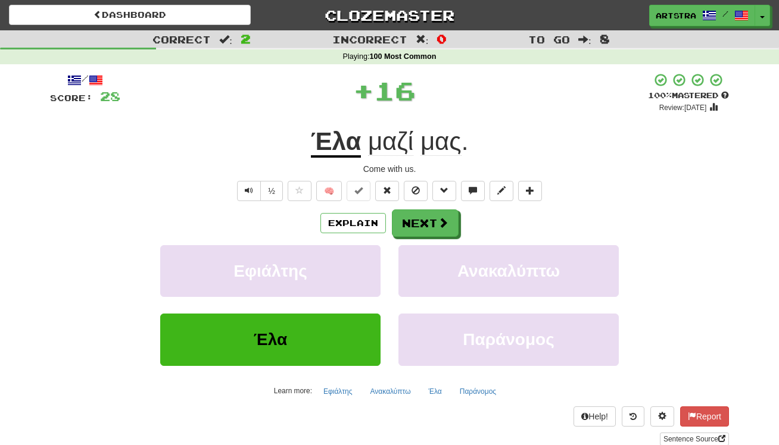
click at [380, 137] on span "μαζί" at bounding box center [390, 141] width 45 height 29
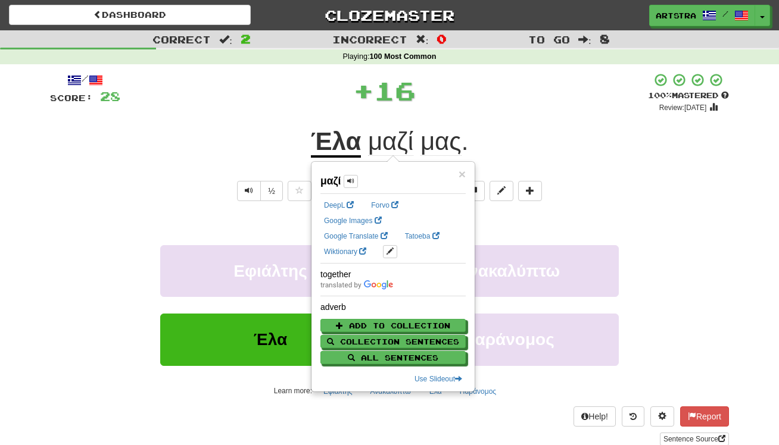
click at [420, 145] on span "μας" at bounding box center [440, 141] width 41 height 29
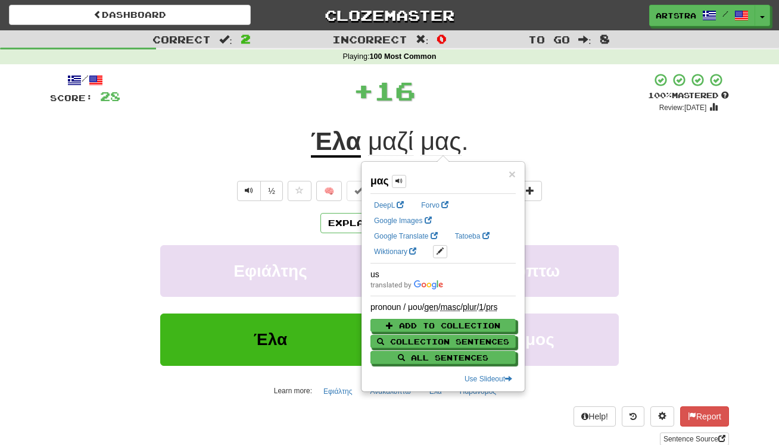
click at [476, 120] on div "/ Score: 28 + 16 100 % Mastered Review: 2125-08-25 Έλα μαζί μας . Come with us.…" at bounding box center [389, 259] width 679 height 373
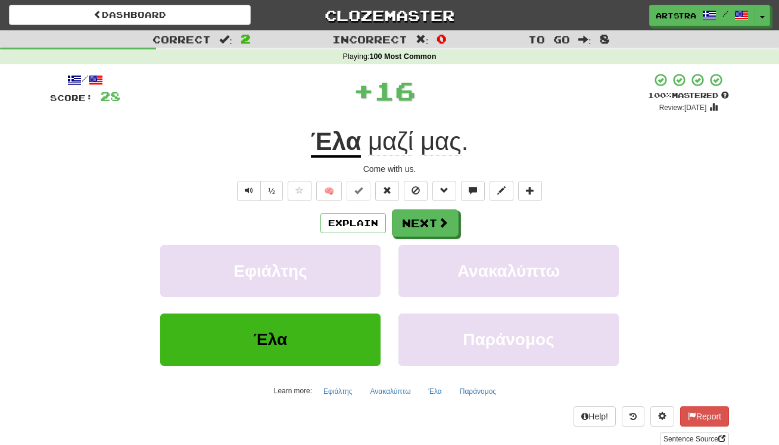
click at [443, 243] on div "Explain Next Εφιάλτης Ανακαλύπτω Έλα Παράνομος Learn more: Εφιάλτης Ανακαλύπτω …" at bounding box center [389, 305] width 679 height 191
click at [440, 234] on button "Next" at bounding box center [425, 223] width 67 height 27
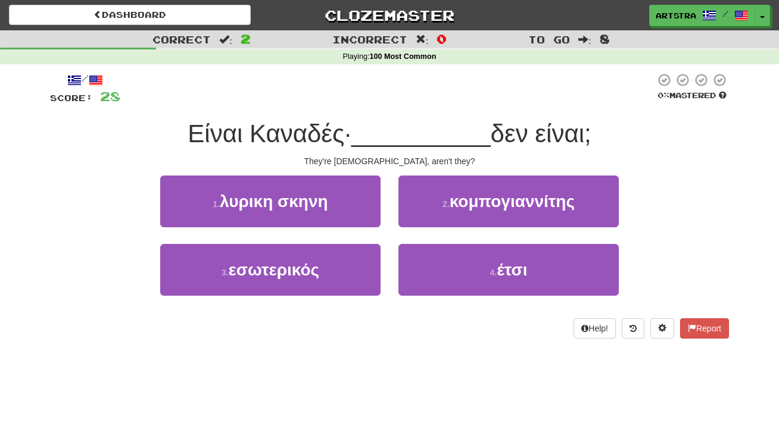
click at [436, 138] on span "__________" at bounding box center [420, 134] width 139 height 28
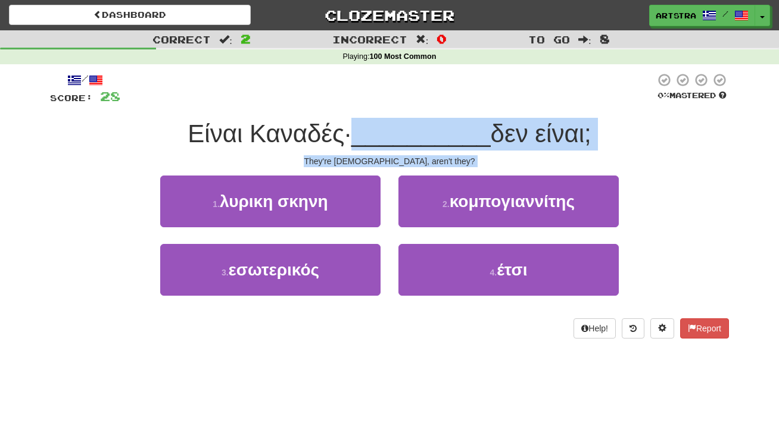
drag, startPoint x: 436, startPoint y: 138, endPoint x: 448, endPoint y: 154, distance: 19.7
click at [448, 154] on div "/ Score: 28 0 % Mastered Είναι Καναδές· __________ δεν είναι; They're Canadians…" at bounding box center [389, 206] width 679 height 266
click at [448, 155] on div "They're Canadians, aren't they?" at bounding box center [389, 161] width 679 height 12
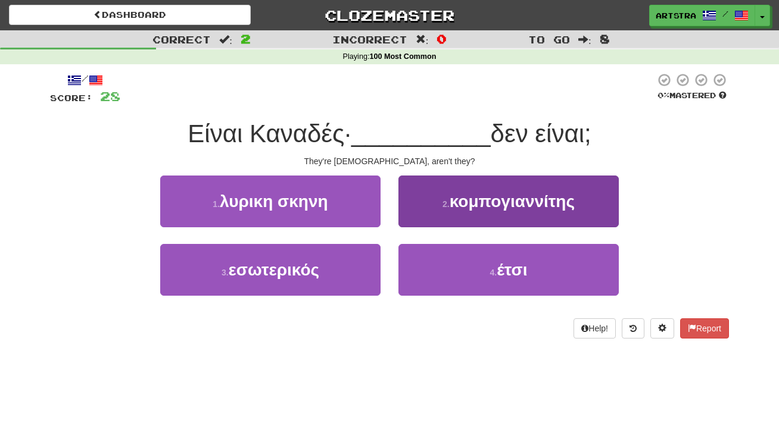
click at [465, 208] on span "κομπογιαννίτης" at bounding box center [511, 201] width 125 height 18
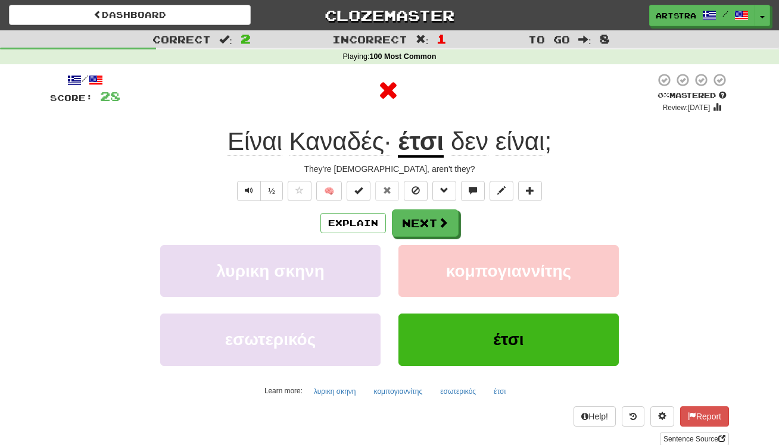
click at [411, 130] on u "έτσι" at bounding box center [421, 142] width 46 height 30
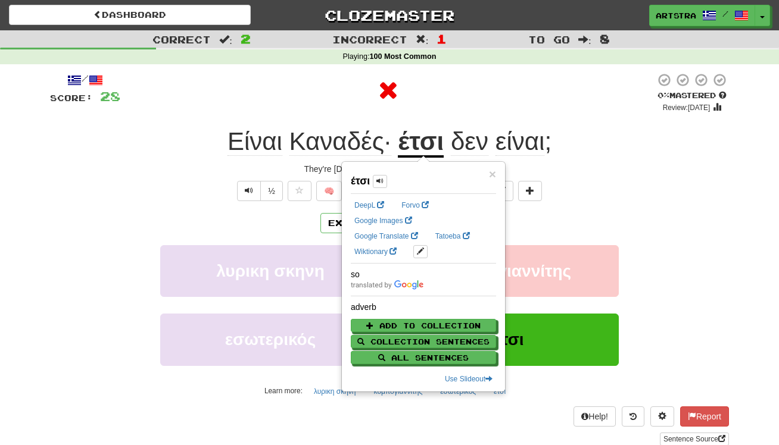
click at [539, 132] on span "είναι" at bounding box center [519, 141] width 49 height 29
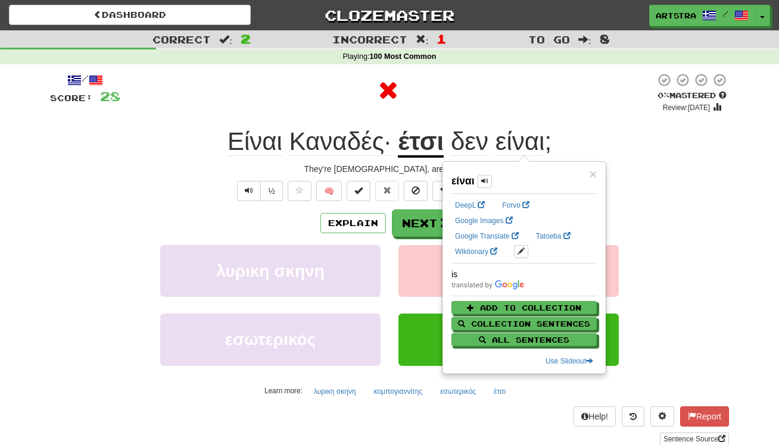
click at [551, 103] on div at bounding box center [387, 91] width 535 height 36
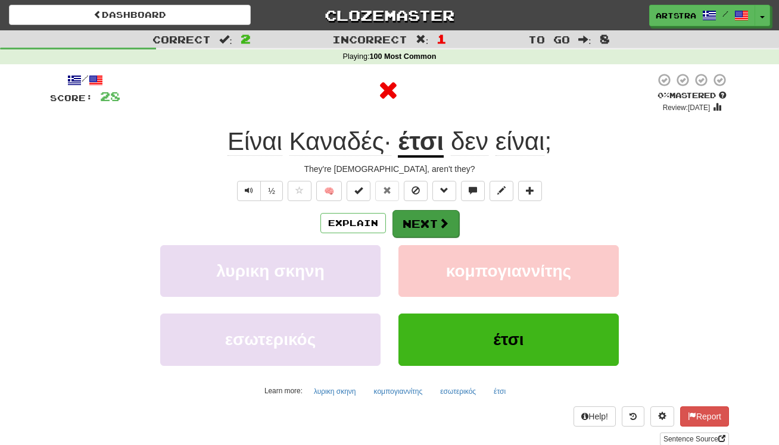
click at [430, 218] on button "Next" at bounding box center [425, 223] width 67 height 27
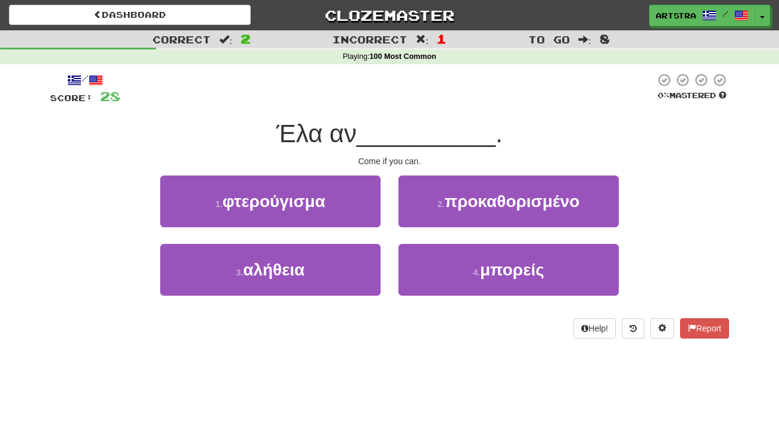
click at [381, 123] on span "__________" at bounding box center [426, 134] width 139 height 28
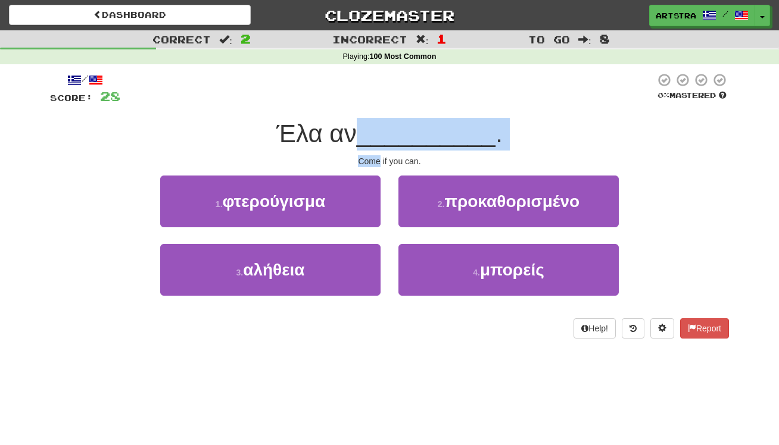
drag, startPoint x: 381, startPoint y: 123, endPoint x: 396, endPoint y: 151, distance: 32.0
click at [396, 151] on div "/ Score: 28 0 % Mastered Έλα αν __________ . Come if you can. 1 . φτερούγισμα 2…" at bounding box center [389, 206] width 679 height 266
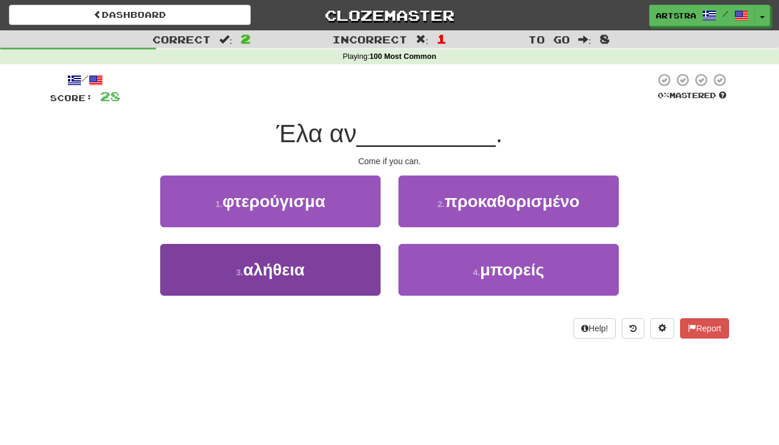
click at [336, 274] on button "3 . αλήθεια" at bounding box center [270, 270] width 220 height 52
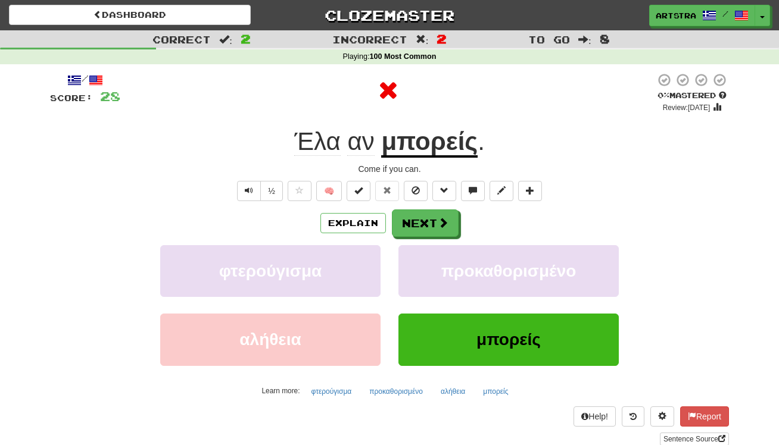
click at [420, 161] on div "/ Score: 28 0 % Mastered Review: 2025-09-18 Έλα αν μπορείς . Come if you can. ½…" at bounding box center [389, 259] width 679 height 373
click at [422, 147] on u "μπορείς" at bounding box center [429, 142] width 96 height 30
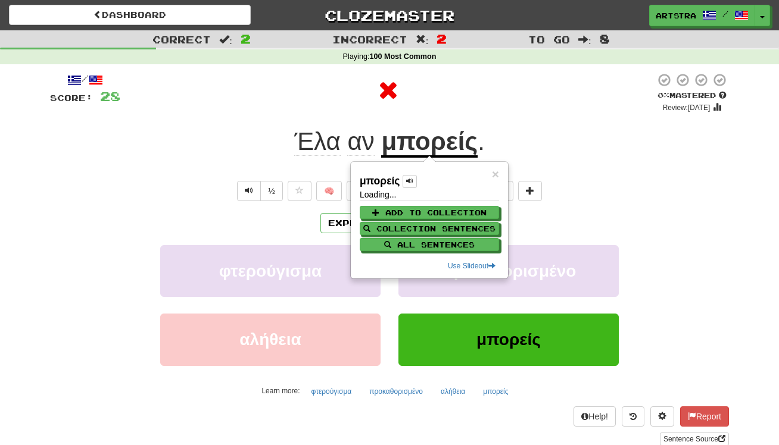
click at [455, 114] on div "/ Score: 28 0 % Mastered Review: 2025-09-18 Έλα αν μπορείς . Come if you can. ½…" at bounding box center [389, 259] width 679 height 373
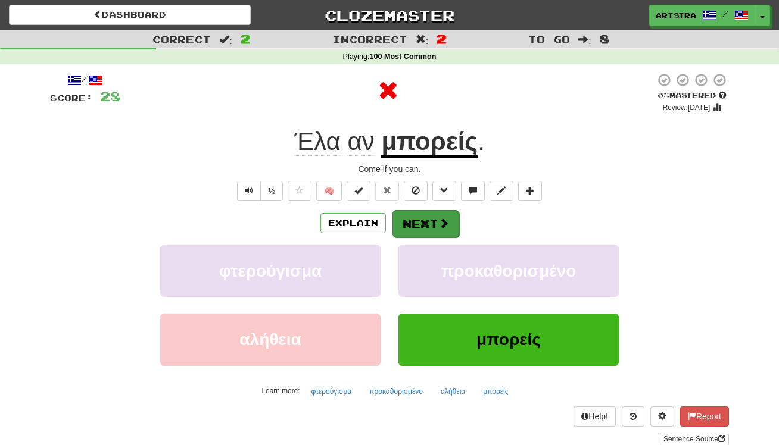
click at [448, 224] on button "Next" at bounding box center [425, 223] width 67 height 27
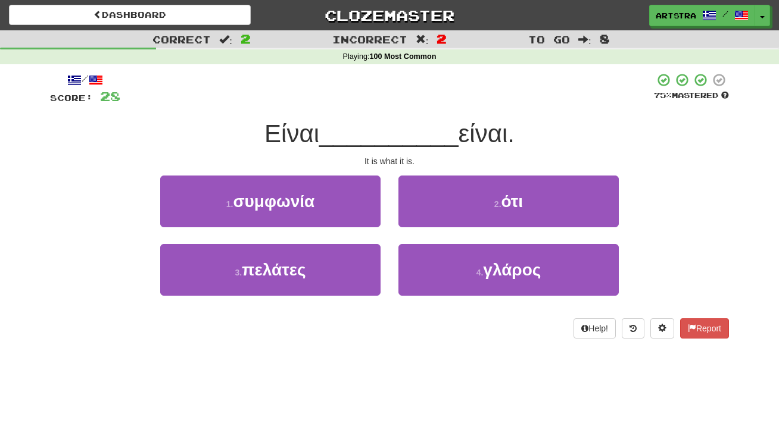
click at [389, 121] on span "__________" at bounding box center [388, 134] width 139 height 28
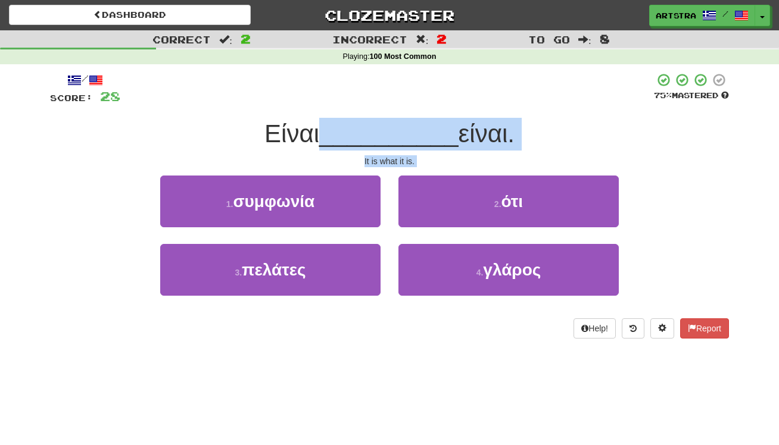
drag, startPoint x: 389, startPoint y: 147, endPoint x: 393, endPoint y: 164, distance: 17.9
click at [393, 164] on div "/ Score: 28 75 % Mastered Είναι __________ είναι. It is what it is. 1 . συμφωνί…" at bounding box center [389, 206] width 679 height 266
click at [393, 164] on div "It is what it is." at bounding box center [389, 161] width 679 height 12
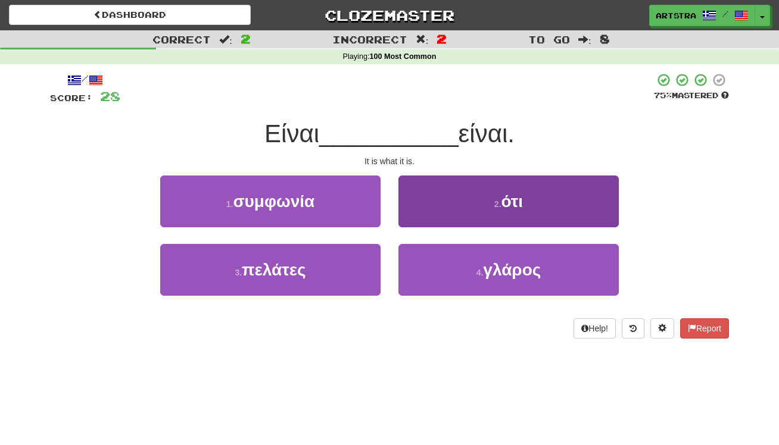
click at [433, 202] on button "2 . ότι" at bounding box center [508, 202] width 220 height 52
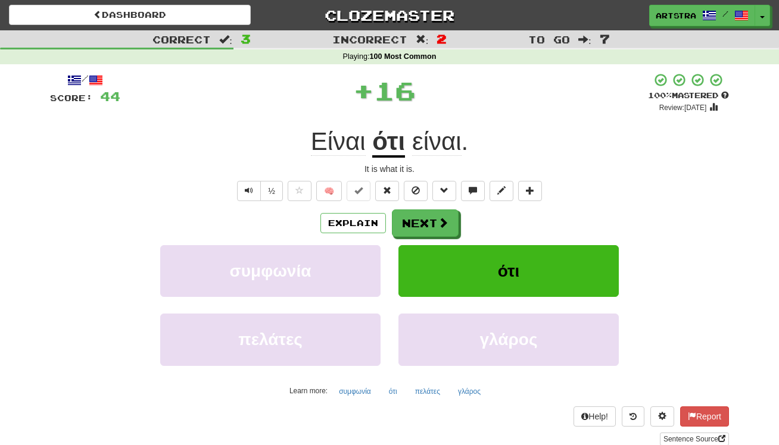
click at [441, 149] on span "είναι" at bounding box center [436, 141] width 49 height 29
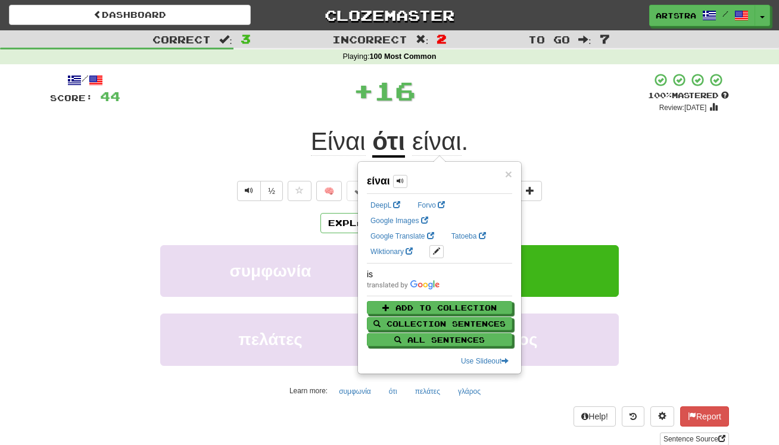
click at [429, 93] on div "+ 16" at bounding box center [383, 91] width 527 height 36
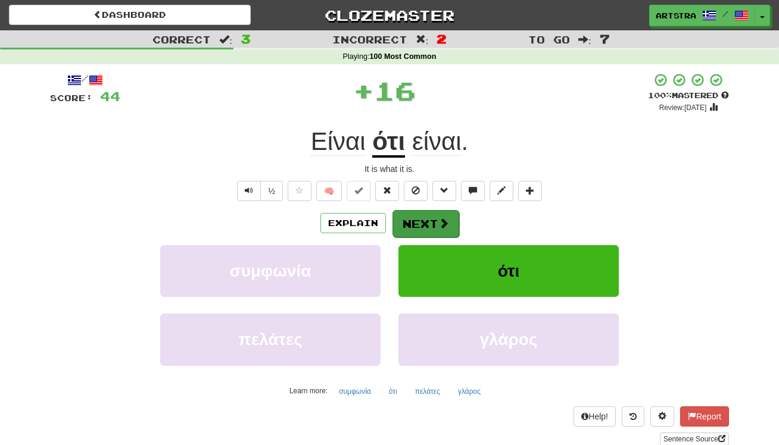
click at [442, 222] on span at bounding box center [443, 223] width 11 height 11
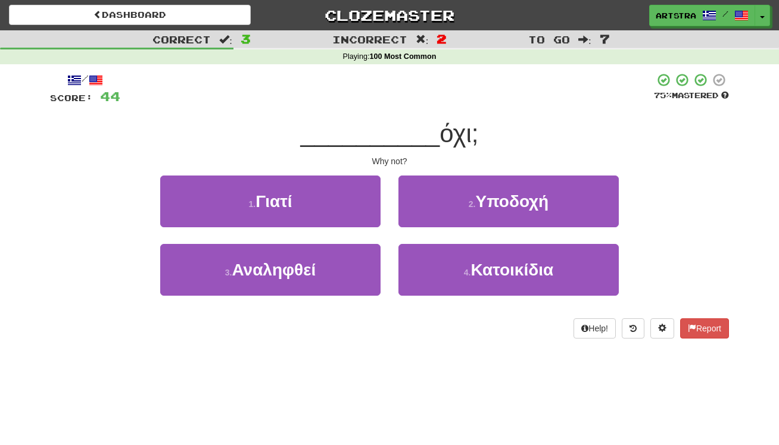
click at [402, 135] on span "__________" at bounding box center [370, 134] width 139 height 28
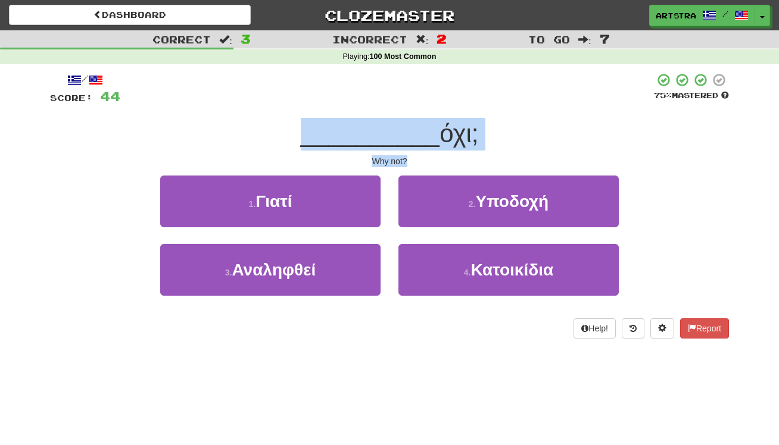
drag, startPoint x: 401, startPoint y: 148, endPoint x: 402, endPoint y: 162, distance: 14.3
click at [402, 162] on div "/ Score: 44 75 % Mastered __________ όχι; Why not? 1 . Γιατί 2 . Υποδοχή 3 . Αν…" at bounding box center [389, 206] width 679 height 266
click at [402, 162] on div "Why not?" at bounding box center [389, 161] width 679 height 12
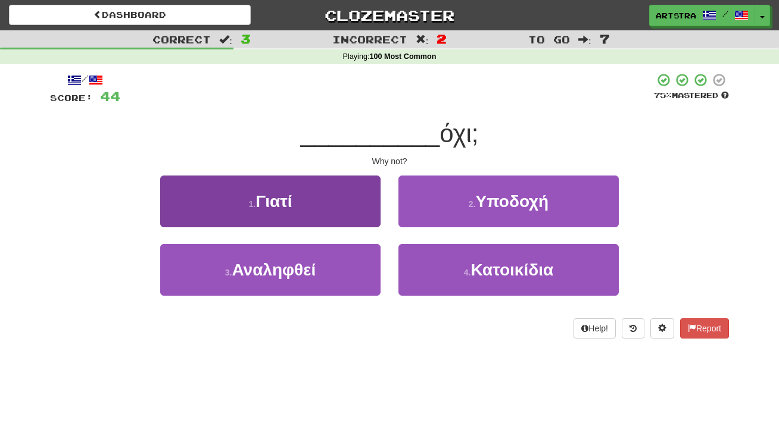
click at [345, 196] on button "1 . Γιατί" at bounding box center [270, 202] width 220 height 52
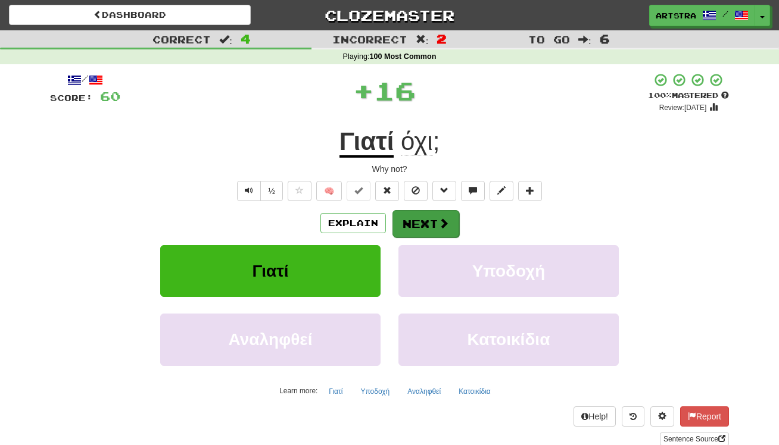
click at [426, 219] on button "Next" at bounding box center [425, 223] width 67 height 27
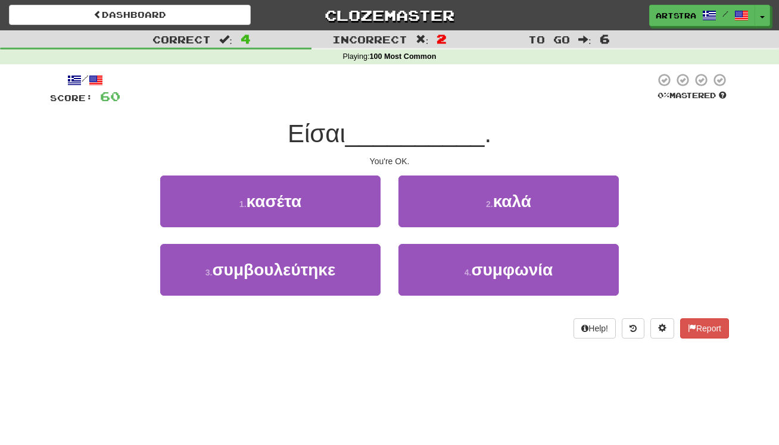
click at [396, 135] on span "__________" at bounding box center [414, 134] width 139 height 28
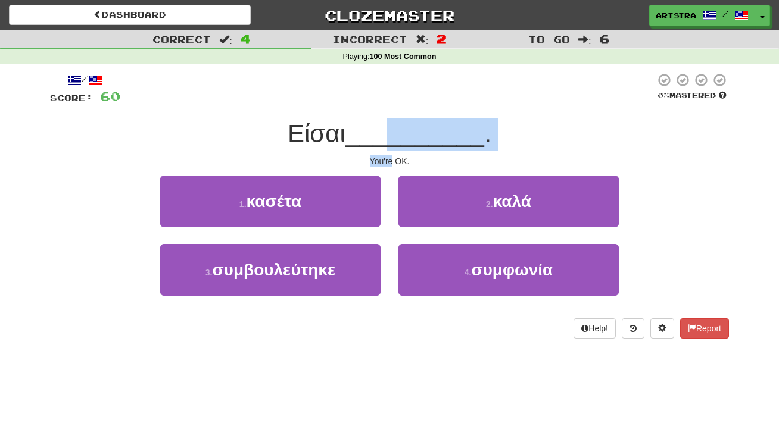
drag, startPoint x: 393, startPoint y: 145, endPoint x: 393, endPoint y: 162, distance: 16.7
click at [393, 162] on div "/ Score: 60 0 % Mastered Είσαι __________ . You're OK. 1 . κασέτα 2 . καλά 3 . …" at bounding box center [389, 206] width 679 height 266
click at [393, 162] on div "You're OK." at bounding box center [389, 161] width 679 height 12
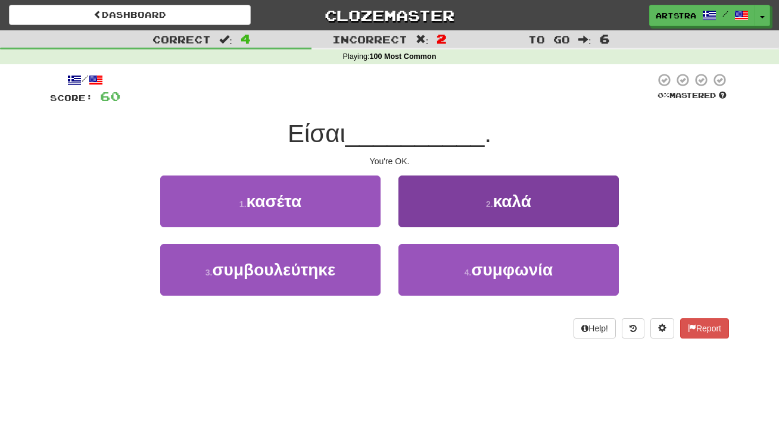
click at [430, 212] on button "2 . καλά" at bounding box center [508, 202] width 220 height 52
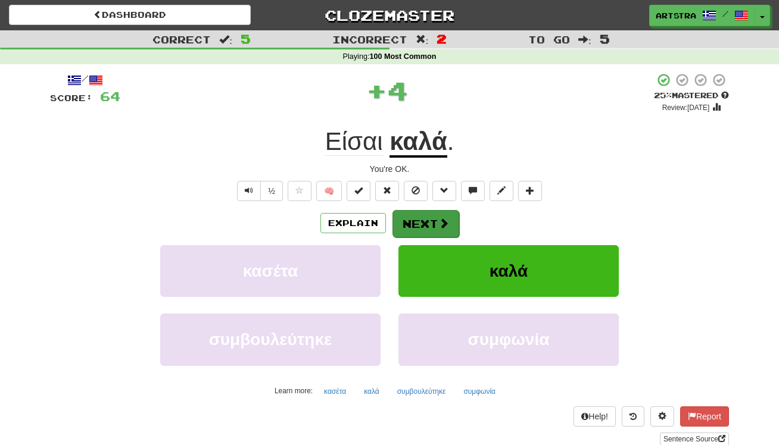
click at [432, 224] on button "Next" at bounding box center [425, 223] width 67 height 27
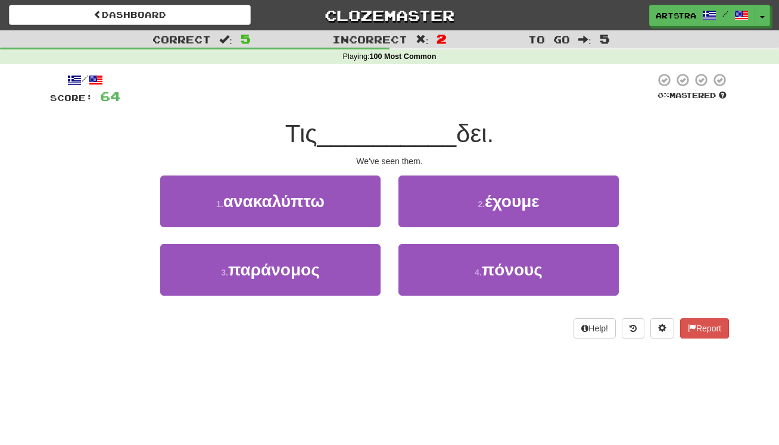
click at [403, 142] on span "__________" at bounding box center [386, 134] width 139 height 28
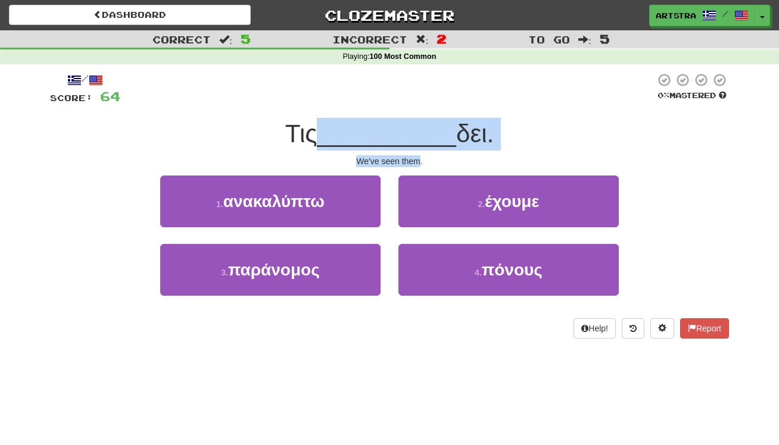
drag, startPoint x: 403, startPoint y: 142, endPoint x: 411, endPoint y: 154, distance: 14.5
click at [411, 154] on div "/ Score: 64 0 % Mastered Τις __________ δει. We've seen them. 1 . ανακαλύπτω 2 …" at bounding box center [389, 206] width 679 height 266
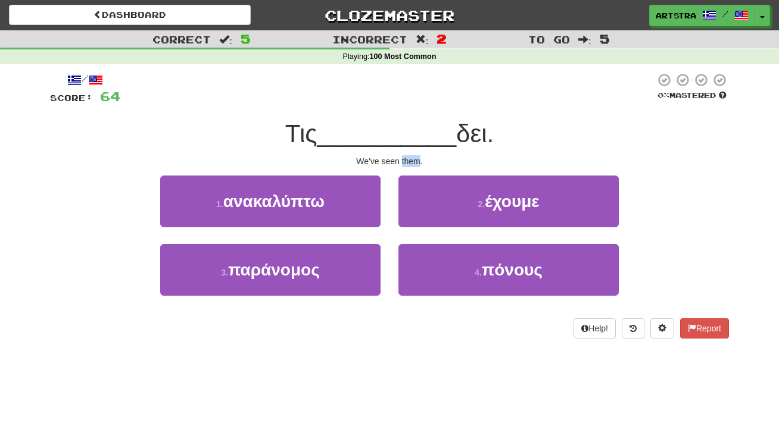
click at [411, 155] on div "We've seen them." at bounding box center [389, 161] width 679 height 12
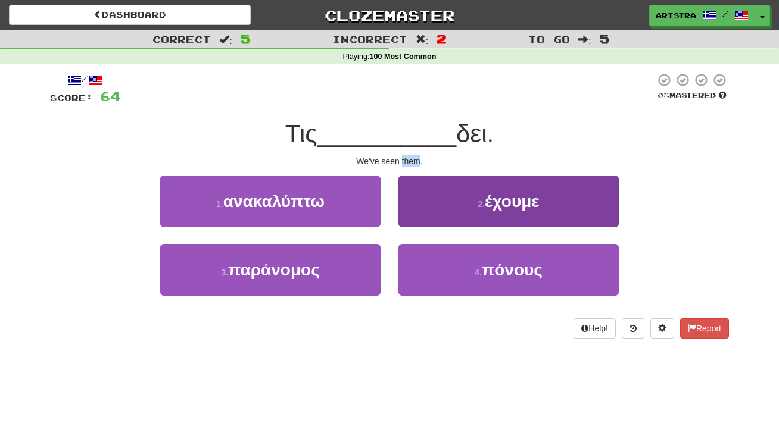
click at [440, 186] on button "2 . έχουμε" at bounding box center [508, 202] width 220 height 52
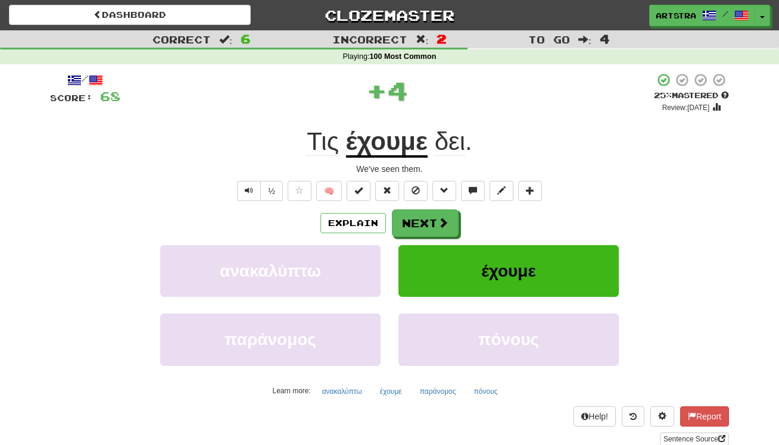
click at [397, 145] on u "έχουμε" at bounding box center [387, 142] width 82 height 30
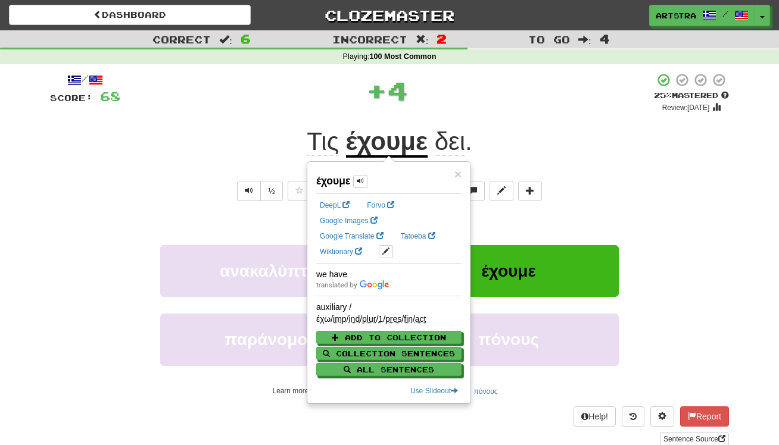
click at [486, 110] on div "+ 4" at bounding box center [386, 93] width 533 height 40
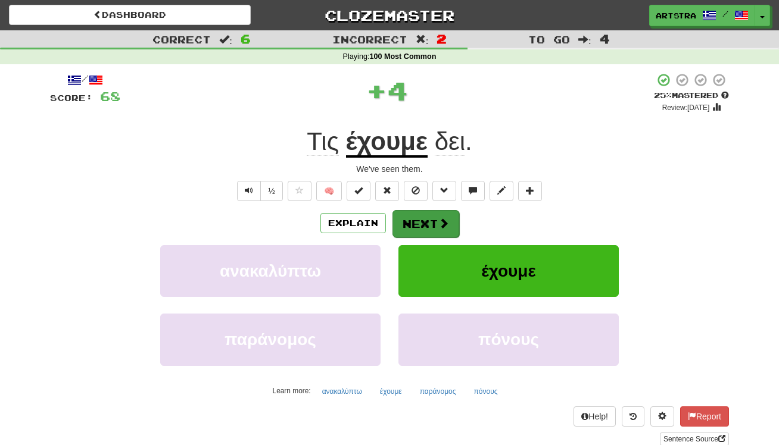
click at [457, 226] on button "Next" at bounding box center [425, 223] width 67 height 27
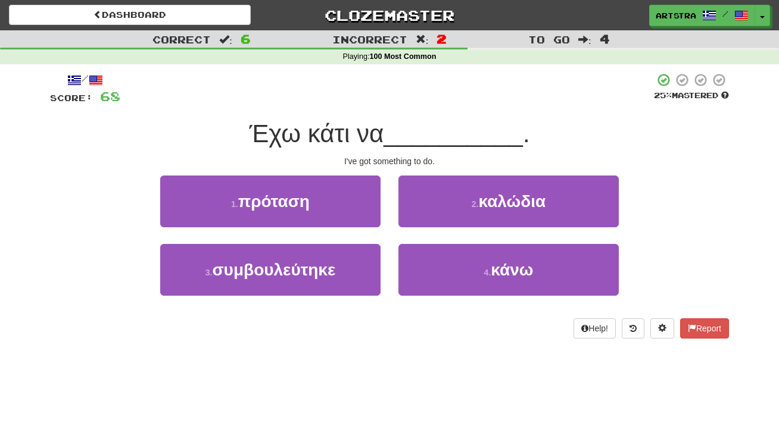
click at [383, 135] on span "Έχω κάτι να" at bounding box center [316, 134] width 135 height 28
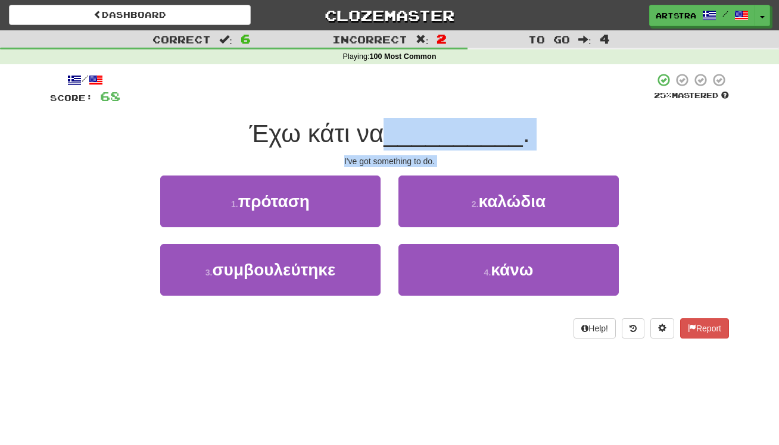
drag, startPoint x: 385, startPoint y: 135, endPoint x: 407, endPoint y: 171, distance: 42.5
click at [407, 171] on div "/ Score: 68 25 % Mastered Έχω κάτι να __________ . I've got something to do. 1 …" at bounding box center [389, 206] width 679 height 266
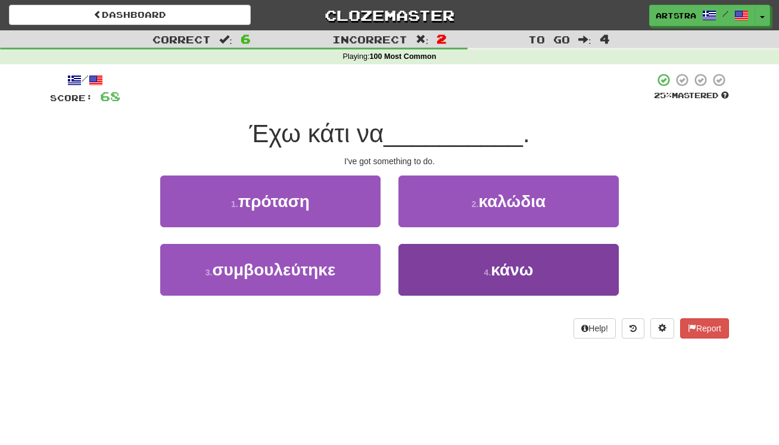
click at [469, 261] on button "4 . κάνω" at bounding box center [508, 270] width 220 height 52
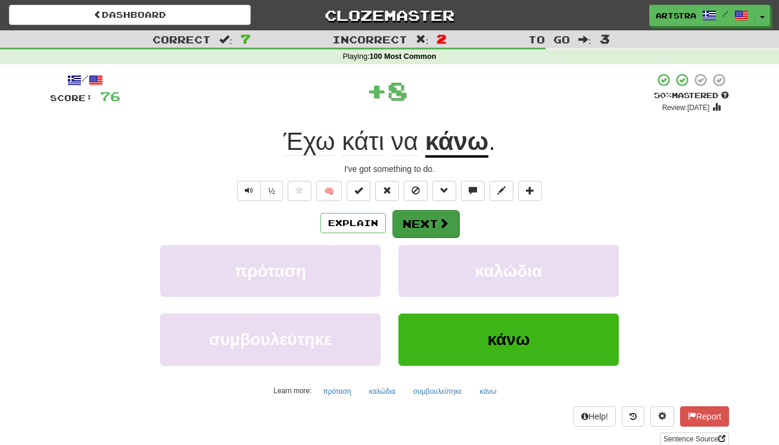
click at [449, 215] on button "Next" at bounding box center [425, 223] width 67 height 27
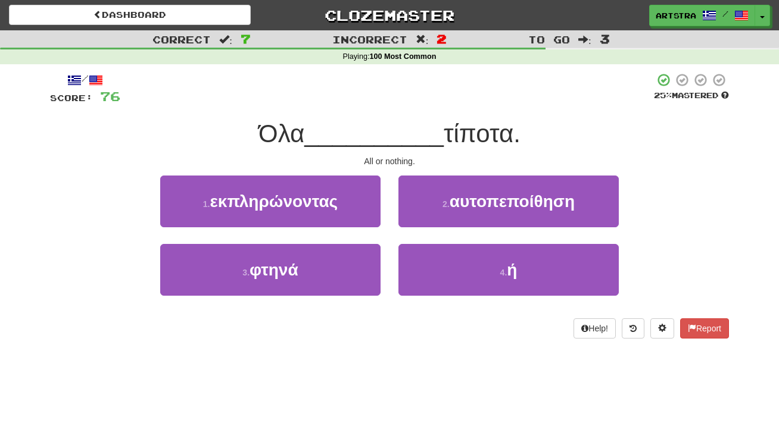
click at [399, 121] on span "__________" at bounding box center [373, 134] width 139 height 28
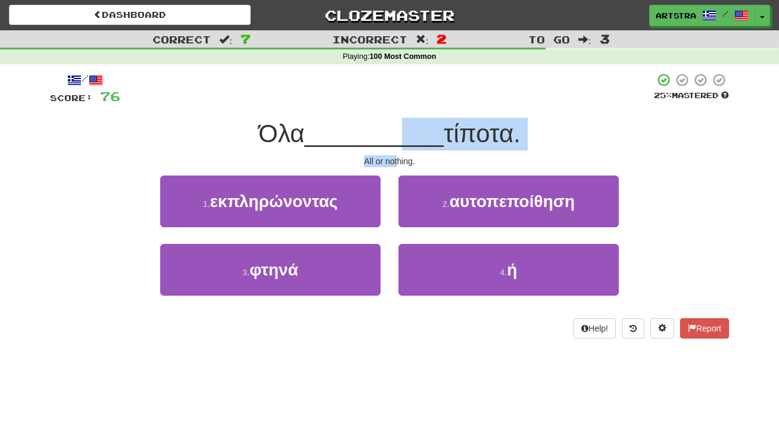
click at [399, 158] on div "/ Score: 76 25 % Mastered Όλα __________ τίποτα. All or nothing. 1 . εκπληρώνον…" at bounding box center [389, 206] width 679 height 266
click at [399, 158] on div "All or nothing." at bounding box center [389, 161] width 679 height 12
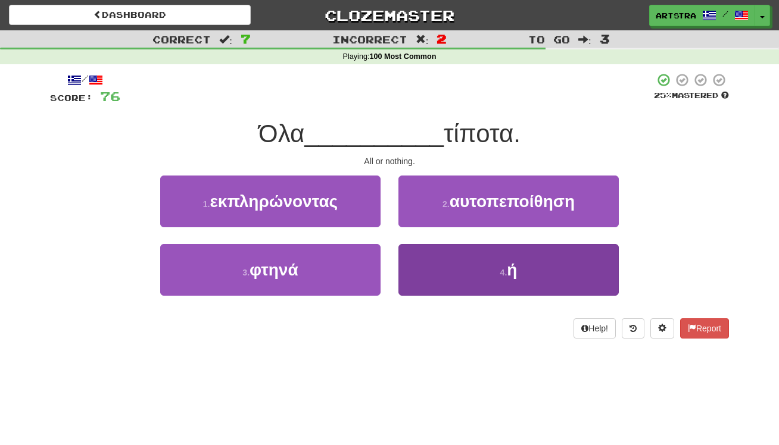
click at [491, 258] on button "4 . ή" at bounding box center [508, 270] width 220 height 52
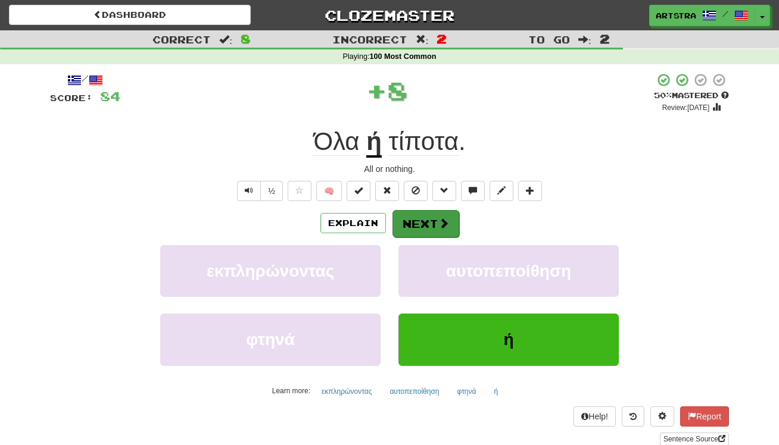
click at [430, 220] on button "Next" at bounding box center [425, 223] width 67 height 27
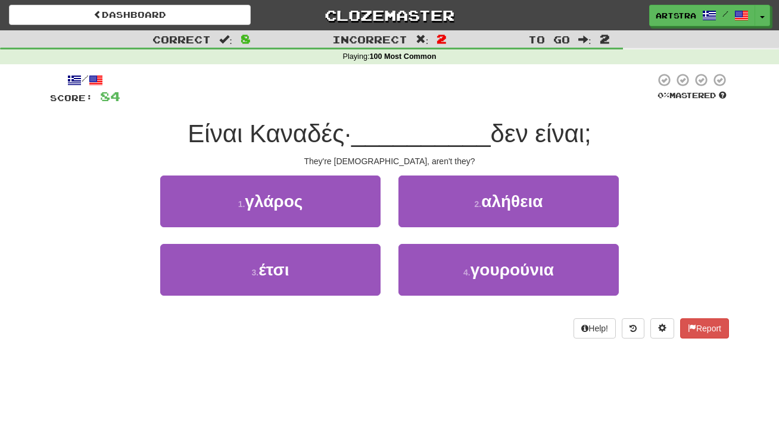
click at [386, 120] on span "__________" at bounding box center [420, 134] width 139 height 28
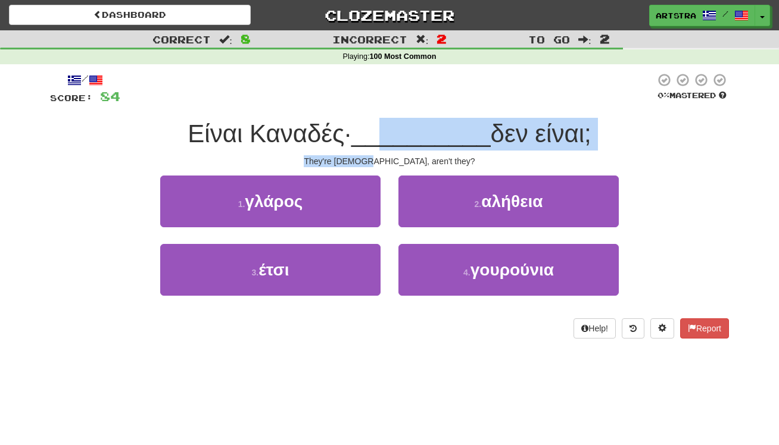
drag, startPoint x: 384, startPoint y: 132, endPoint x: 392, endPoint y: 158, distance: 26.7
click at [392, 158] on div "/ Score: 84 0 % Mastered Είναι Καναδές· __________ δεν είναι; They're Canadians…" at bounding box center [389, 206] width 679 height 266
click at [392, 158] on div "They're Canadians, aren't they?" at bounding box center [389, 161] width 679 height 12
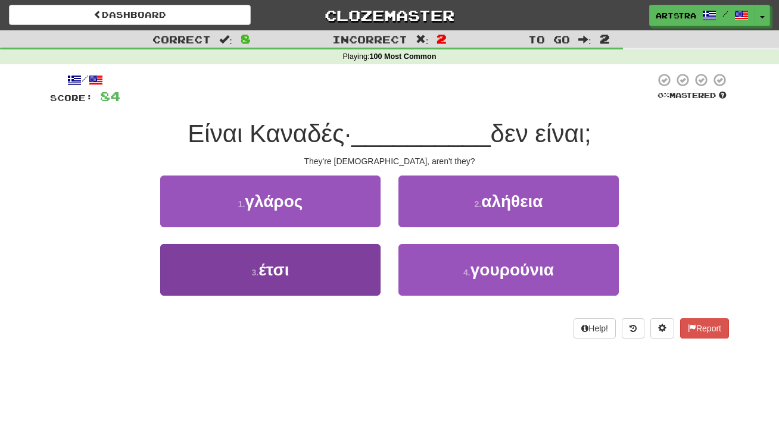
click at [323, 283] on button "3 . έτσι" at bounding box center [270, 270] width 220 height 52
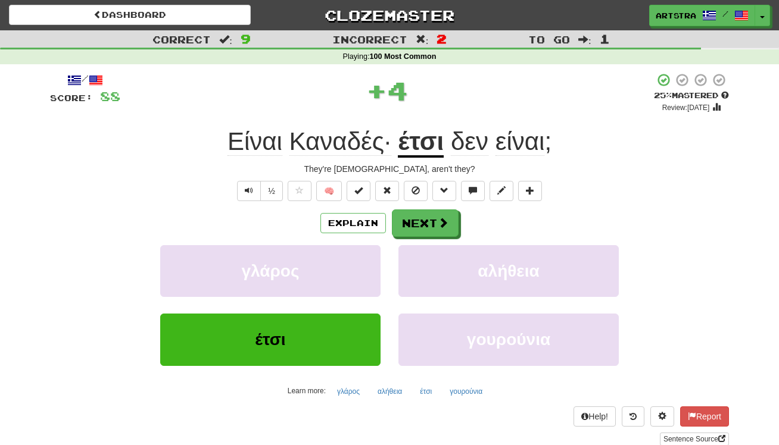
click at [523, 143] on span "είναι" at bounding box center [519, 141] width 49 height 29
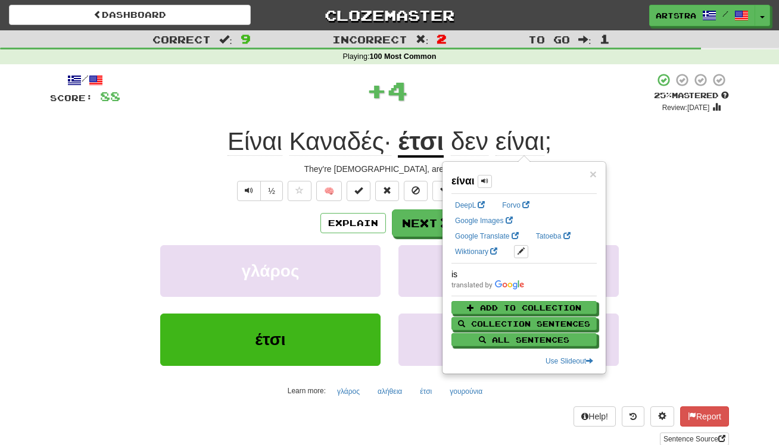
click at [527, 101] on div "+ 4" at bounding box center [386, 91] width 533 height 36
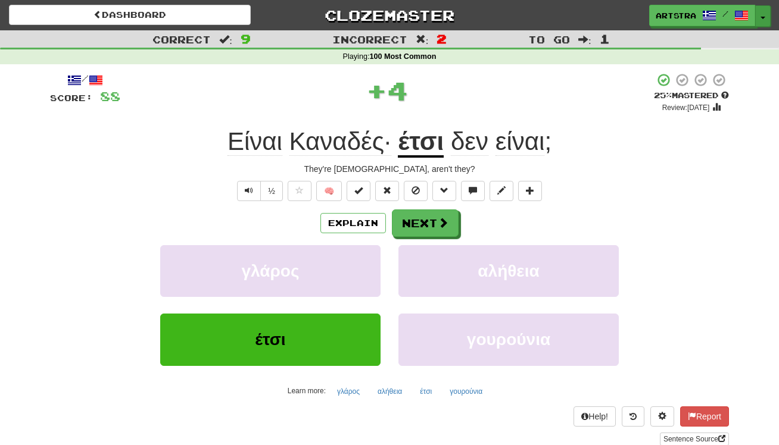
click at [770, 20] on button "Toggle Dropdown" at bounding box center [762, 15] width 15 height 21
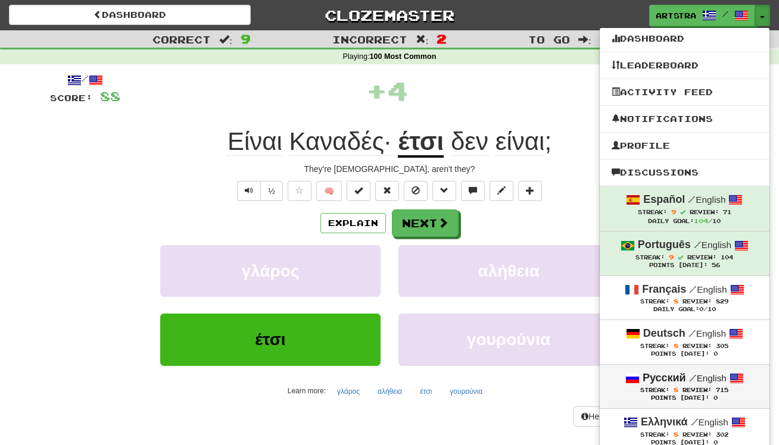
click at [721, 373] on small "/ English" at bounding box center [708, 378] width 38 height 10
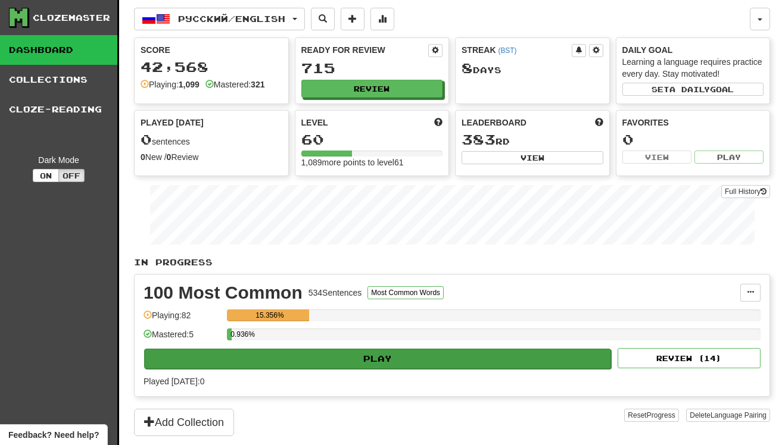
click at [395, 360] on button "Play" at bounding box center [377, 359] width 467 height 20
select select "**"
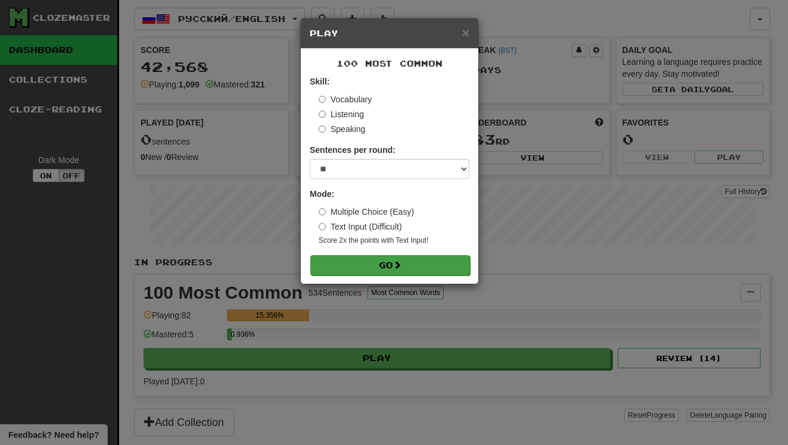
click at [391, 268] on button "Go" at bounding box center [390, 265] width 160 height 20
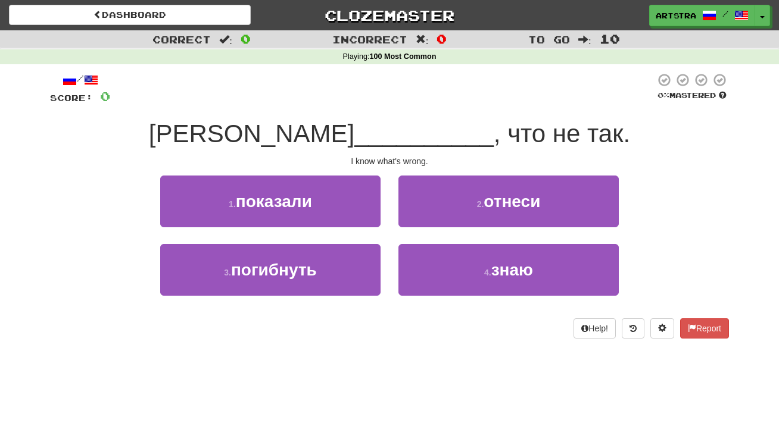
click at [383, 140] on span "__________" at bounding box center [423, 134] width 139 height 28
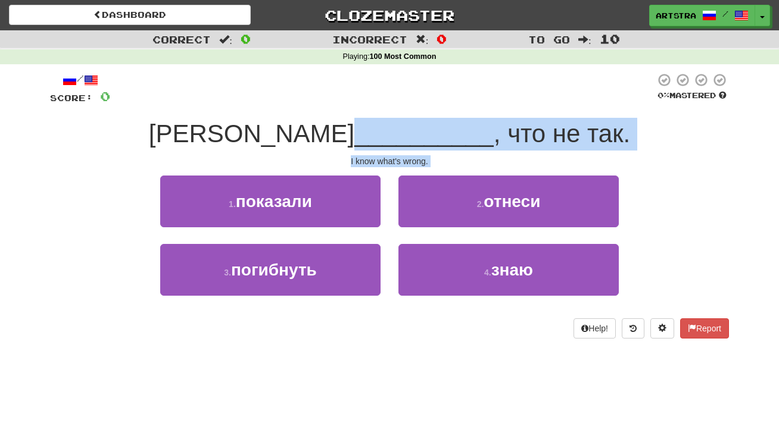
drag, startPoint x: 383, startPoint y: 140, endPoint x: 410, endPoint y: 166, distance: 37.0
click at [410, 166] on div "/ Score: 0 0 % Mastered Я __________ , что не так. I know what's wrong. 1 . пок…" at bounding box center [389, 206] width 679 height 266
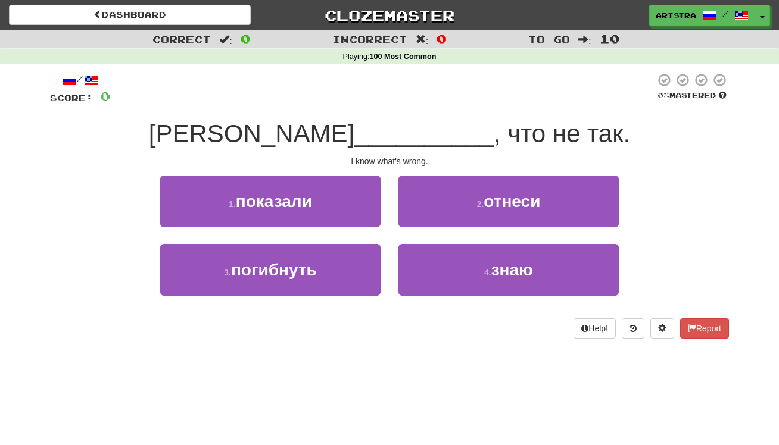
drag, startPoint x: 320, startPoint y: 196, endPoint x: 320, endPoint y: 190, distance: 6.0
click at [320, 195] on button "1 . показали" at bounding box center [270, 202] width 220 height 52
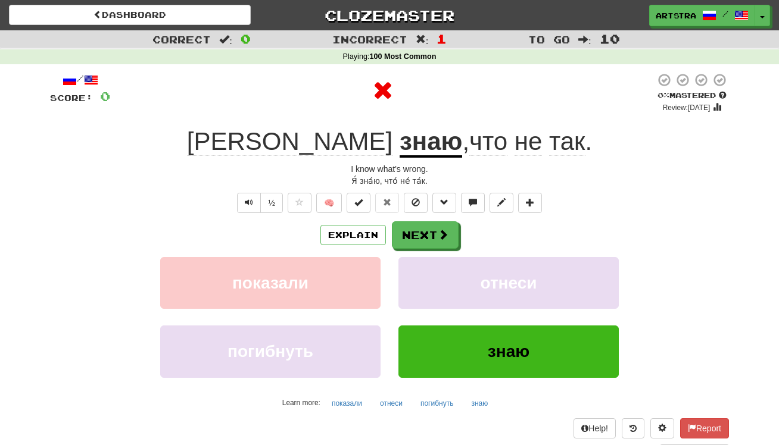
click at [399, 144] on u "знаю" at bounding box center [430, 142] width 63 height 30
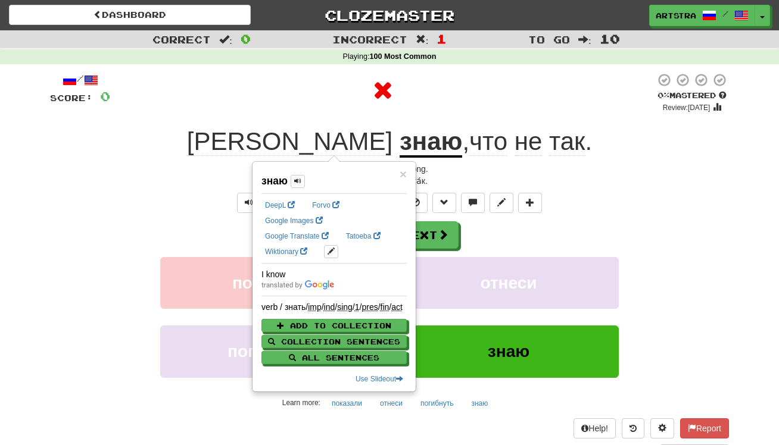
click at [465, 78] on div at bounding box center [382, 91] width 545 height 36
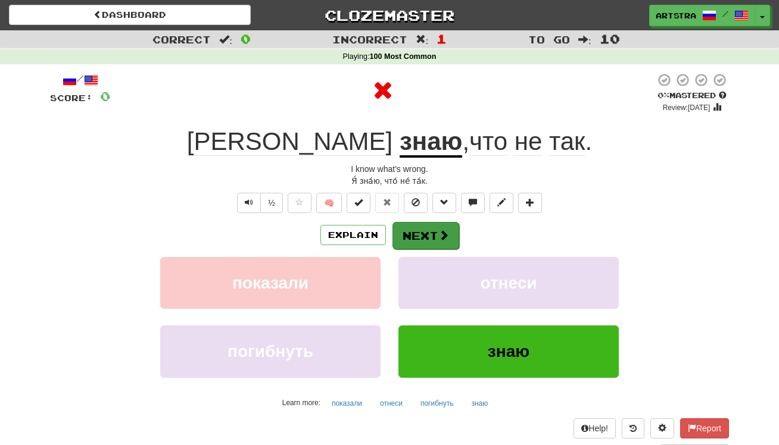
click at [441, 243] on button "Next" at bounding box center [425, 235] width 67 height 27
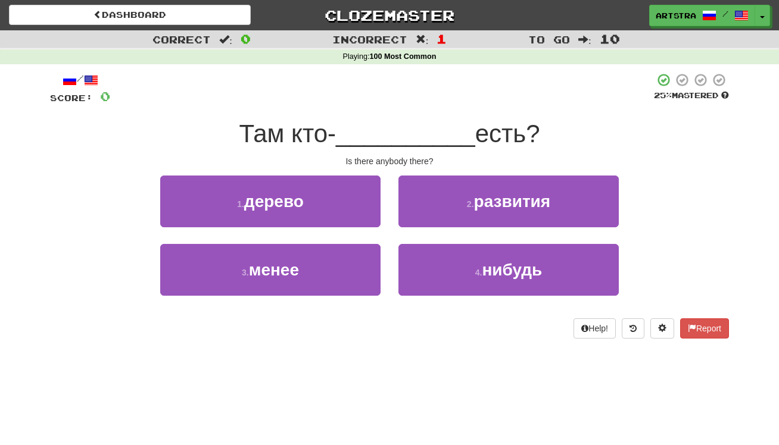
click at [388, 138] on span "__________" at bounding box center [405, 134] width 139 height 28
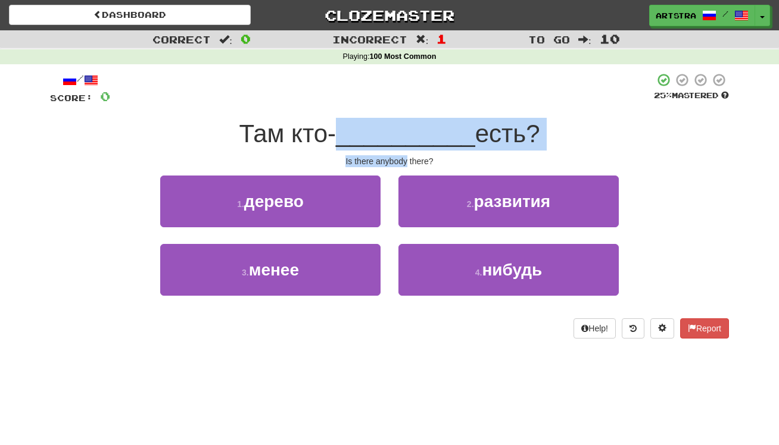
drag, startPoint x: 388, startPoint y: 138, endPoint x: 400, endPoint y: 157, distance: 22.3
click at [400, 157] on div "/ Score: 0 25 % Mastered Там кто- __________ есть? Is there anybody there? 1 . …" at bounding box center [389, 206] width 679 height 266
click at [400, 157] on div "Is there anybody there?" at bounding box center [389, 161] width 679 height 12
drag, startPoint x: 400, startPoint y: 157, endPoint x: 392, endPoint y: 140, distance: 18.4
click at [392, 140] on div "/ Score: 0 25 % Mastered Там кто- __________ есть? Is there anybody there? 1 . …" at bounding box center [389, 206] width 679 height 266
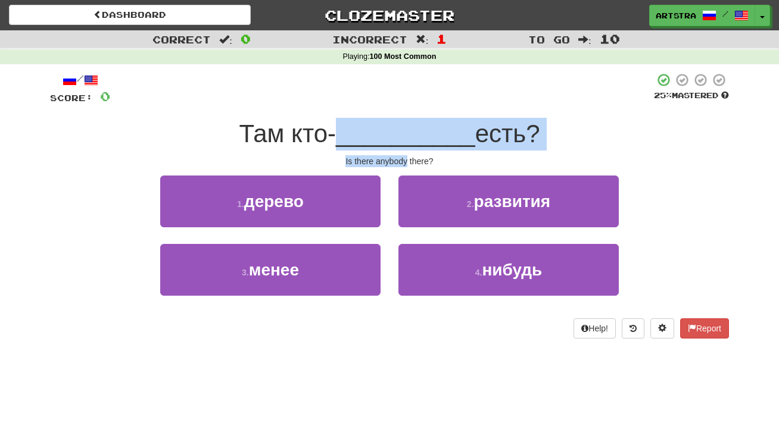
click at [392, 140] on span "__________" at bounding box center [405, 134] width 139 height 28
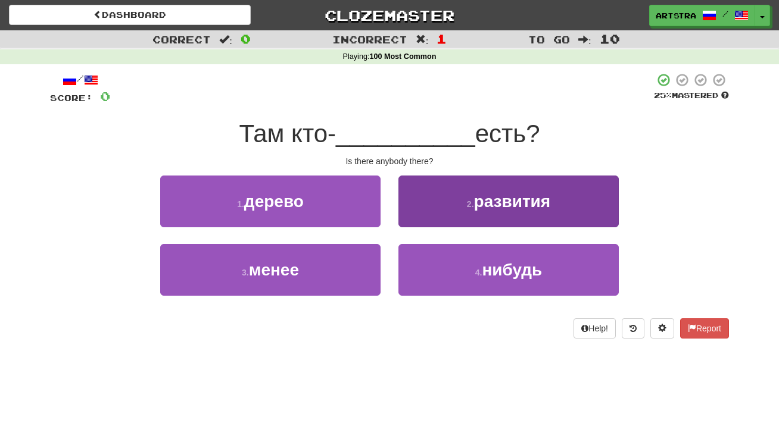
drag, startPoint x: 468, startPoint y: 273, endPoint x: 463, endPoint y: 258, distance: 15.5
click at [468, 272] on button "4 . нибудь" at bounding box center [508, 270] width 220 height 52
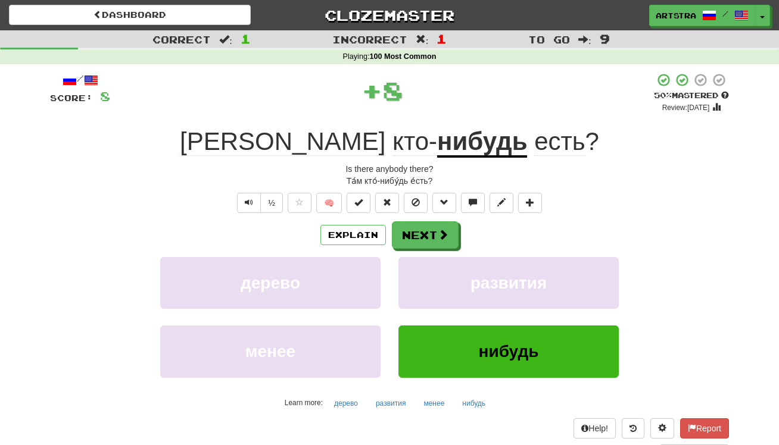
click at [410, 117] on div "/ Score: 8 + 8 50 % Mastered Review: 2025-09-28 Там кто- нибудь есть ? Is there…" at bounding box center [389, 265] width 679 height 385
click at [438, 89] on div "+ 8" at bounding box center [381, 91] width 543 height 36
click at [430, 235] on button "Next" at bounding box center [425, 235] width 67 height 27
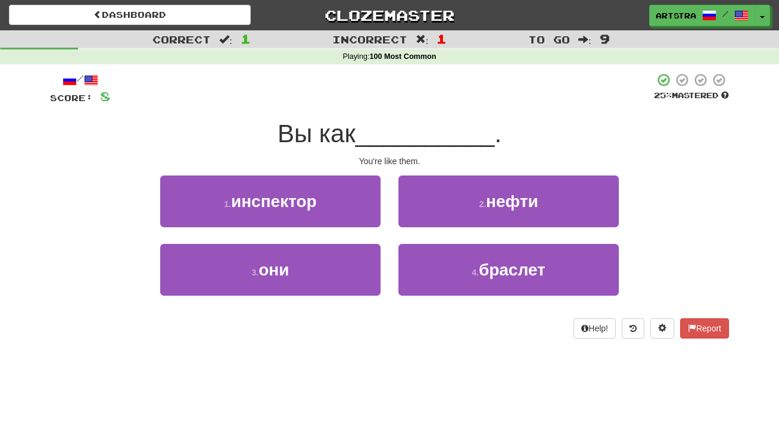
click at [388, 136] on span "__________" at bounding box center [424, 134] width 139 height 28
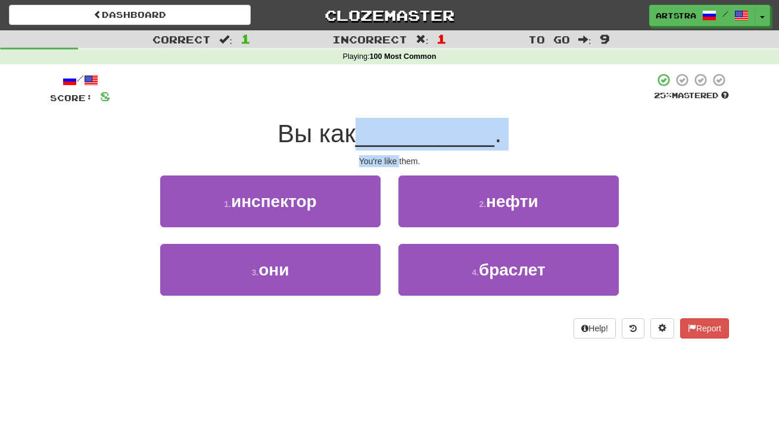
drag, startPoint x: 388, startPoint y: 136, endPoint x: 398, endPoint y: 157, distance: 22.9
click at [398, 157] on div "/ Score: 8 25 % Mastered Вы как __________ . You're like them. 1 . инспектор 2 …" at bounding box center [389, 206] width 679 height 266
click at [398, 157] on div "You're like them." at bounding box center [389, 161] width 679 height 12
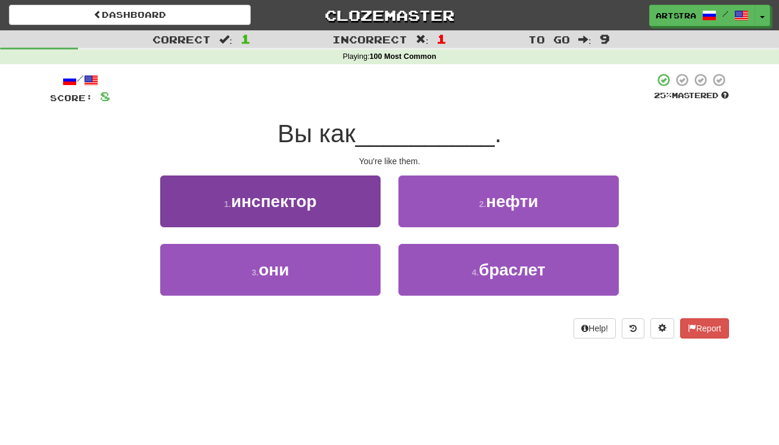
click at [353, 276] on button "3 . они" at bounding box center [270, 270] width 220 height 52
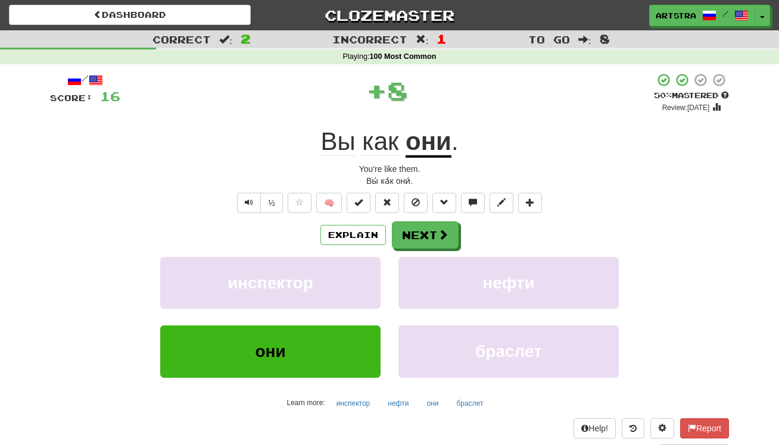
click at [452, 221] on div "Explain Next" at bounding box center [389, 234] width 679 height 27
click at [439, 230] on span at bounding box center [443, 235] width 11 height 11
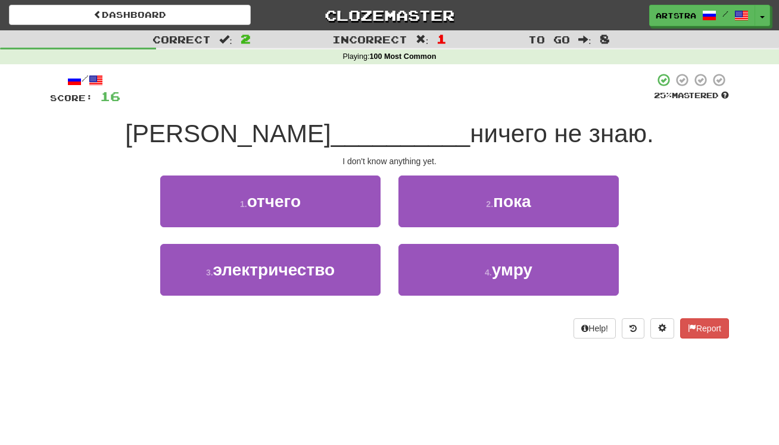
click at [470, 120] on span "ничего не знаю." at bounding box center [562, 134] width 184 height 28
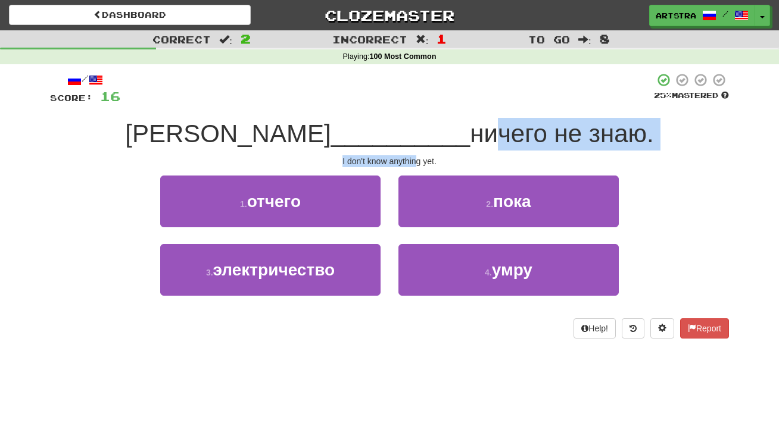
drag, startPoint x: 395, startPoint y: 135, endPoint x: 415, endPoint y: 164, distance: 35.8
click at [415, 164] on div "/ Score: 16 25 % Mastered Я __________ ничего не знаю. I don't know anything ye…" at bounding box center [389, 206] width 679 height 266
click at [415, 164] on div "I don't know anything yet." at bounding box center [389, 161] width 679 height 12
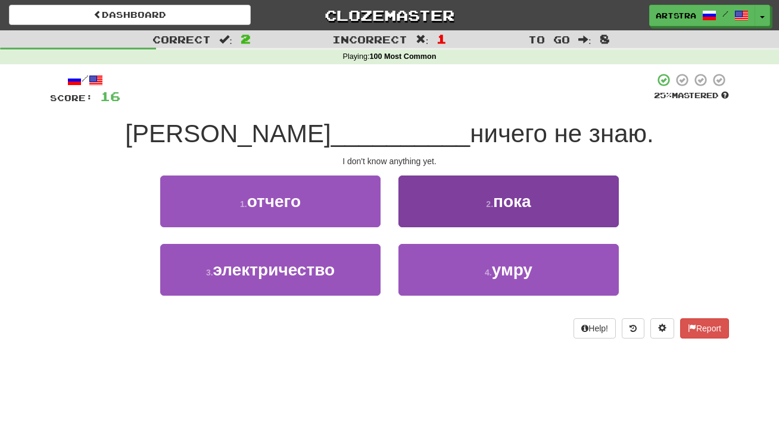
click at [527, 196] on span "пока" at bounding box center [512, 201] width 38 height 18
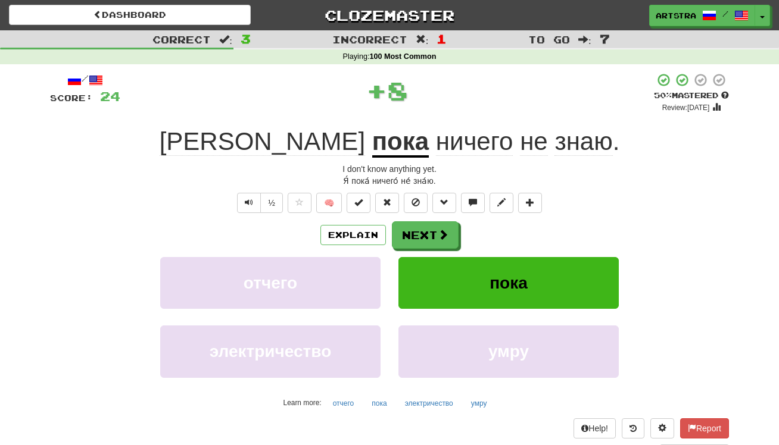
click at [436, 136] on span "ничего" at bounding box center [474, 141] width 77 height 29
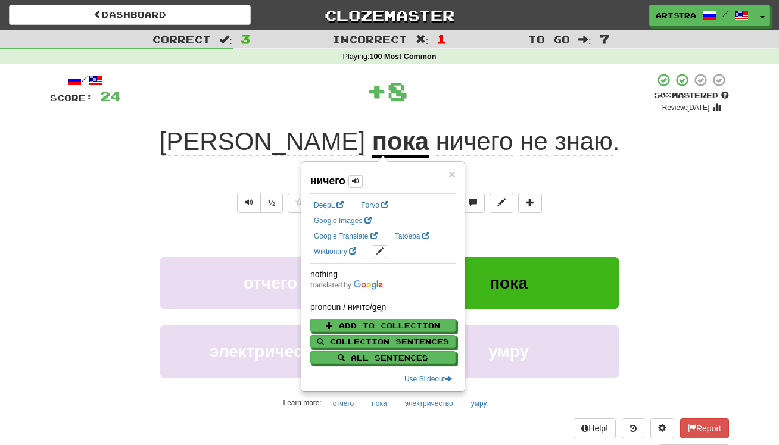
click at [553, 133] on div "Я пока ничего не знаю ." at bounding box center [389, 142] width 679 height 33
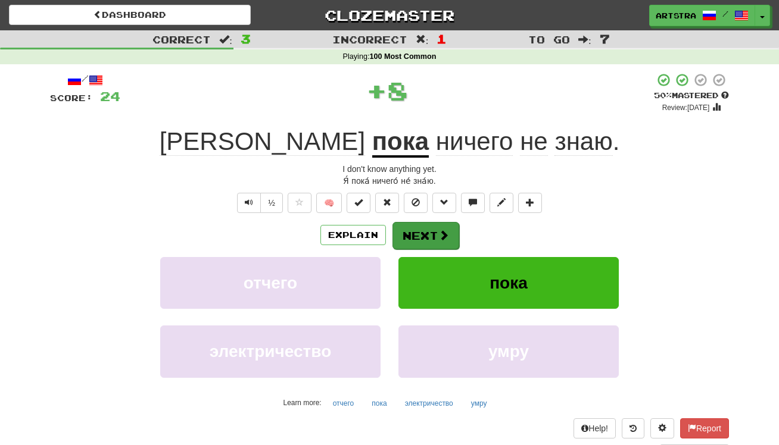
click at [428, 232] on button "Next" at bounding box center [425, 235] width 67 height 27
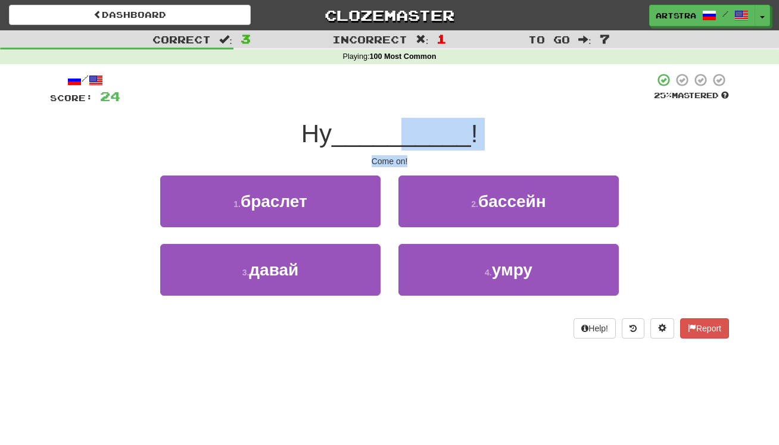
drag, startPoint x: 403, startPoint y: 142, endPoint x: 413, endPoint y: 158, distance: 19.5
click at [413, 158] on div "/ Score: 24 25 % Mastered Ну __________ ! Come on! 1 . браслет 2 . бассейн 3 . …" at bounding box center [389, 206] width 679 height 266
click at [413, 158] on div "Come on!" at bounding box center [389, 161] width 679 height 12
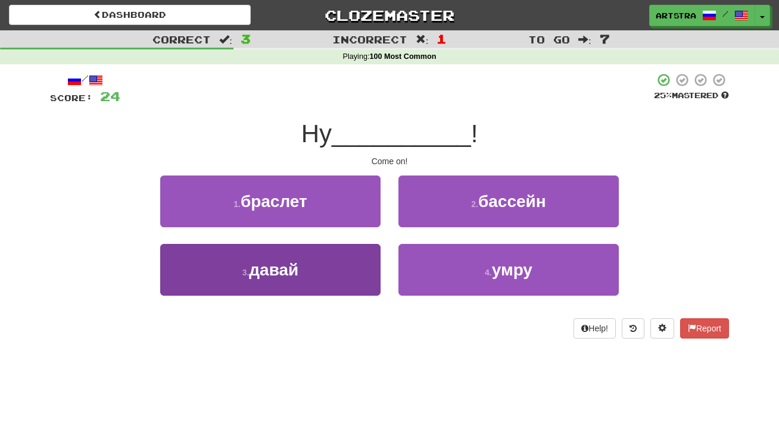
click at [333, 271] on button "3 . давай" at bounding box center [270, 270] width 220 height 52
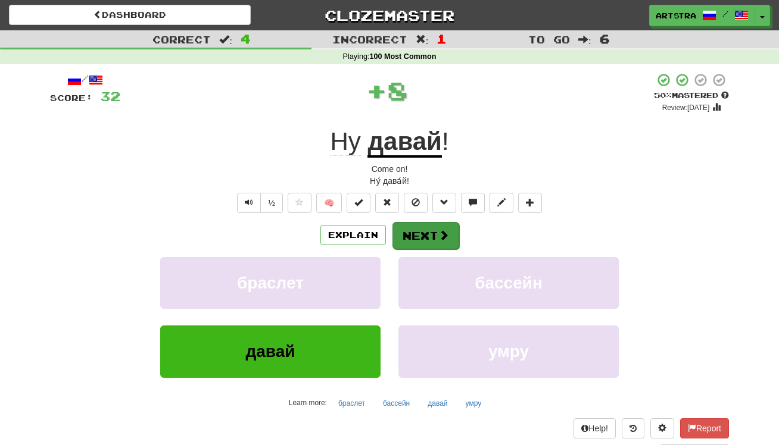
click at [445, 230] on span at bounding box center [443, 235] width 11 height 11
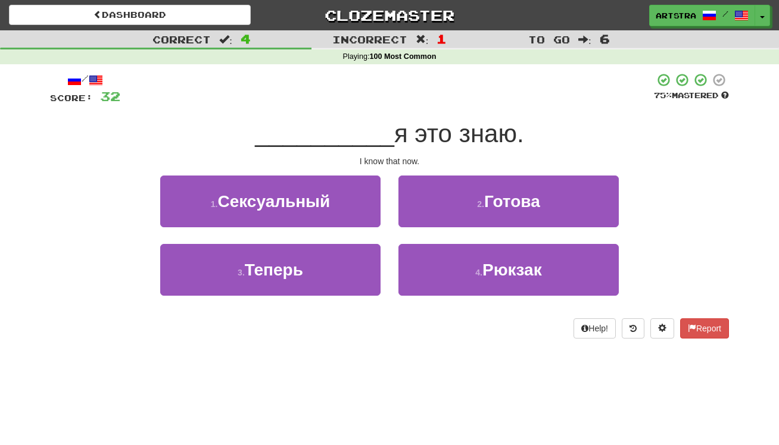
click at [376, 134] on span "__________" at bounding box center [324, 134] width 139 height 28
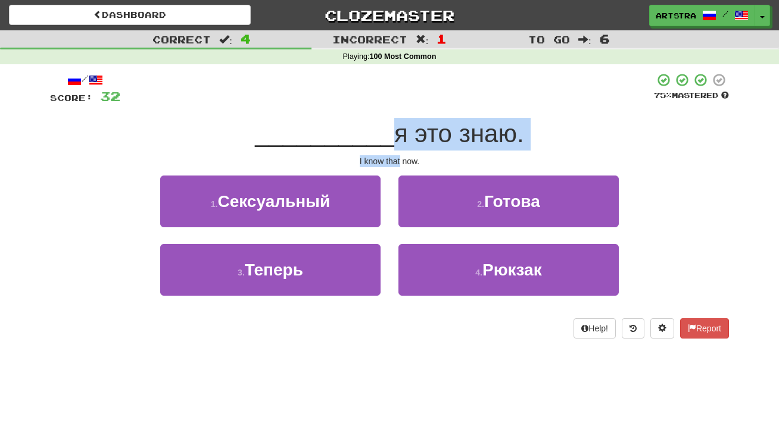
drag, startPoint x: 376, startPoint y: 134, endPoint x: 395, endPoint y: 160, distance: 32.0
click at [395, 160] on div "/ Score: 32 75 % Mastered __________ я это знаю. I know that now. 1 . Сексуальн…" at bounding box center [389, 206] width 679 height 266
click at [395, 160] on div "I know that now." at bounding box center [389, 161] width 679 height 12
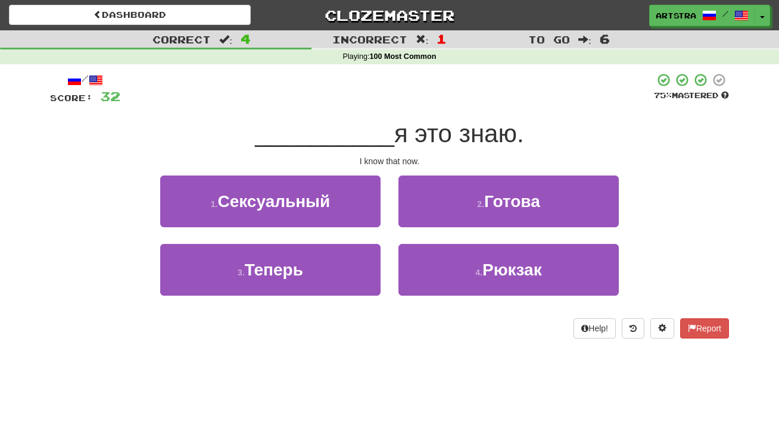
drag, startPoint x: 348, startPoint y: 251, endPoint x: 362, endPoint y: 190, distance: 62.8
click at [348, 249] on button "3 . Теперь" at bounding box center [270, 270] width 220 height 52
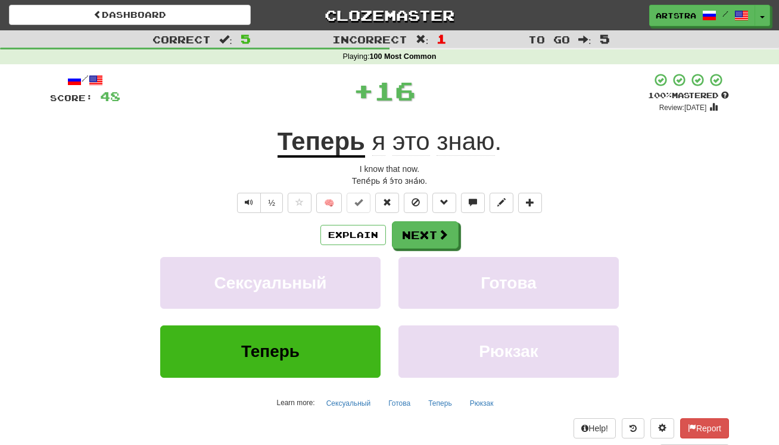
click at [352, 136] on u "Теперь" at bounding box center [321, 142] width 88 height 30
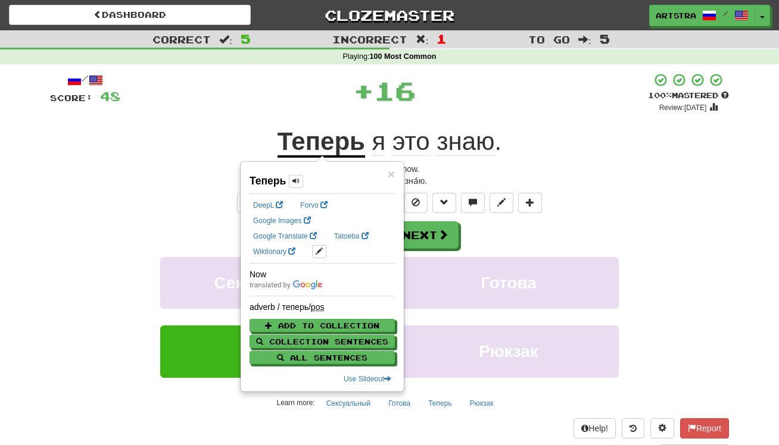
click at [488, 102] on div "+ 16" at bounding box center [383, 91] width 527 height 36
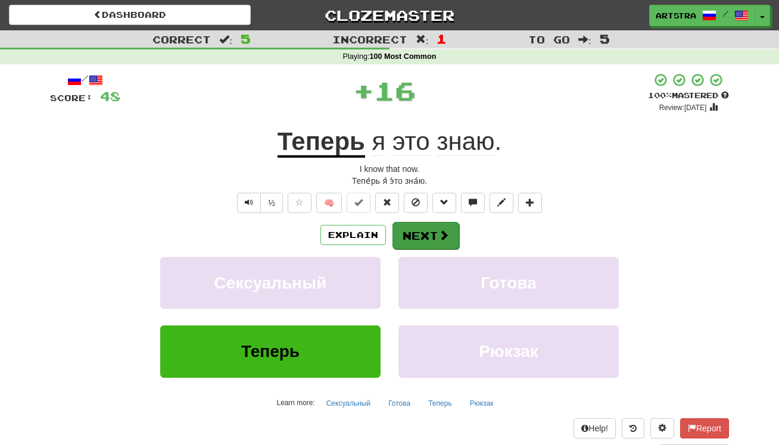
click at [425, 244] on button "Next" at bounding box center [425, 235] width 67 height 27
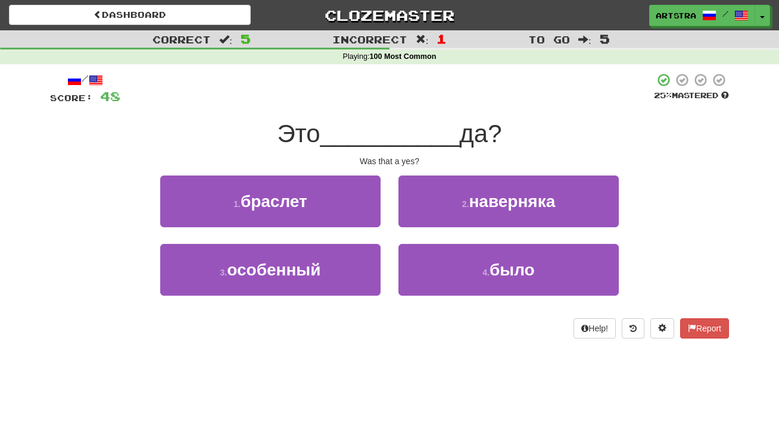
click at [391, 129] on span "__________" at bounding box center [389, 134] width 139 height 28
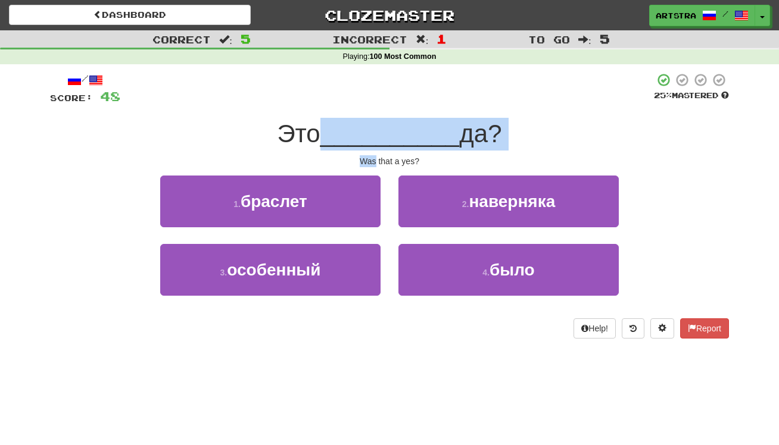
drag, startPoint x: 391, startPoint y: 129, endPoint x: 407, endPoint y: 152, distance: 28.7
click at [407, 152] on div "/ Score: 48 25 % Mastered Это __________ да? Was that a yes? 1 . браслет 2 . на…" at bounding box center [389, 206] width 679 height 266
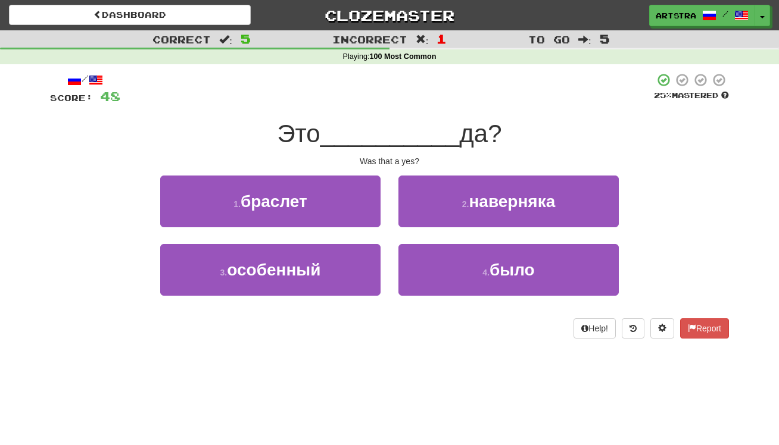
drag, startPoint x: 476, startPoint y: 256, endPoint x: 474, endPoint y: 248, distance: 8.1
click at [476, 256] on button "4 . было" at bounding box center [508, 270] width 220 height 52
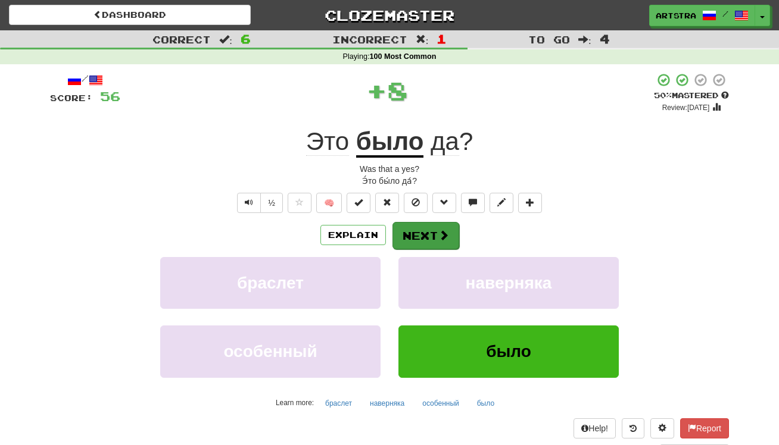
click at [435, 233] on button "Next" at bounding box center [425, 235] width 67 height 27
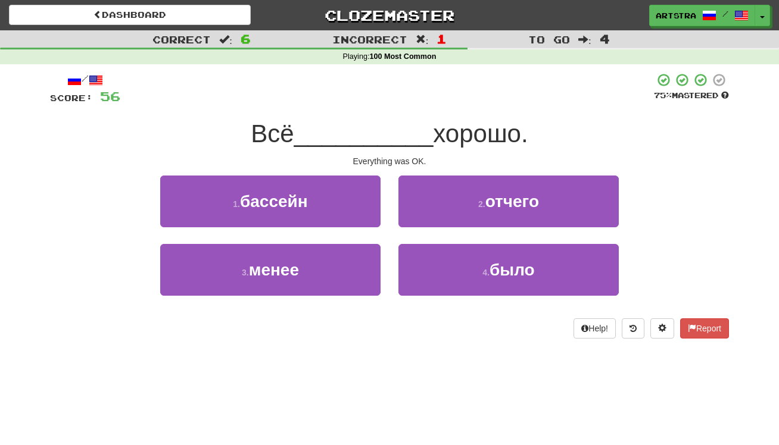
click at [407, 130] on span "__________" at bounding box center [363, 134] width 139 height 28
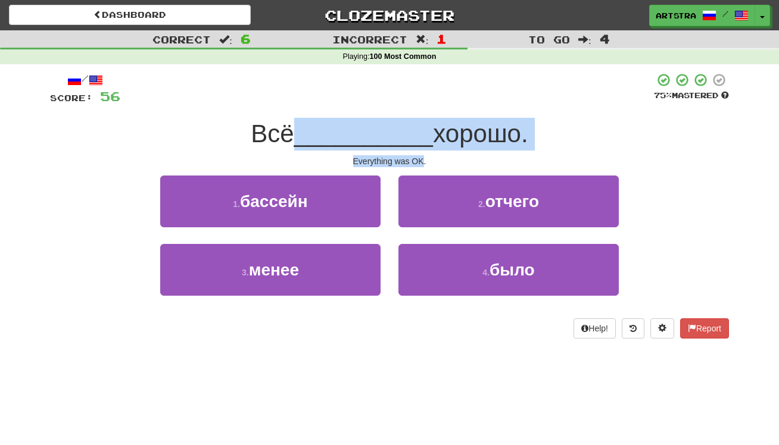
drag, startPoint x: 407, startPoint y: 130, endPoint x: 412, endPoint y: 163, distance: 33.1
click at [412, 163] on div "/ Score: 56 75 % Mastered Всё __________ хорошо. Everything was OK. 1 . бассейн…" at bounding box center [389, 206] width 679 height 266
click at [412, 163] on div "Everything was OK." at bounding box center [389, 161] width 679 height 12
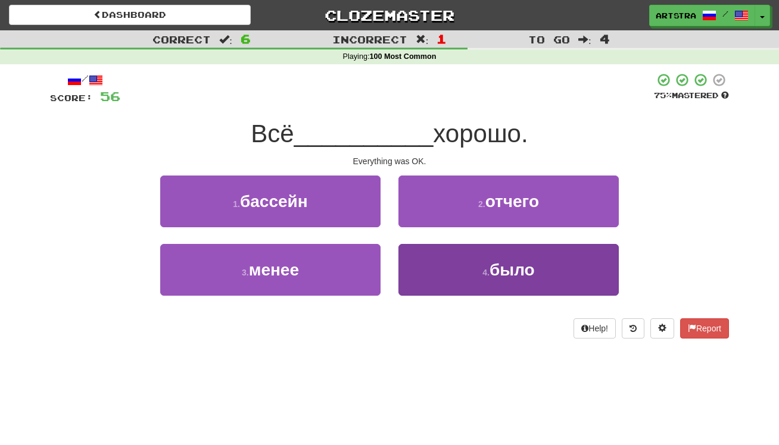
click at [496, 273] on span "было" at bounding box center [511, 270] width 45 height 18
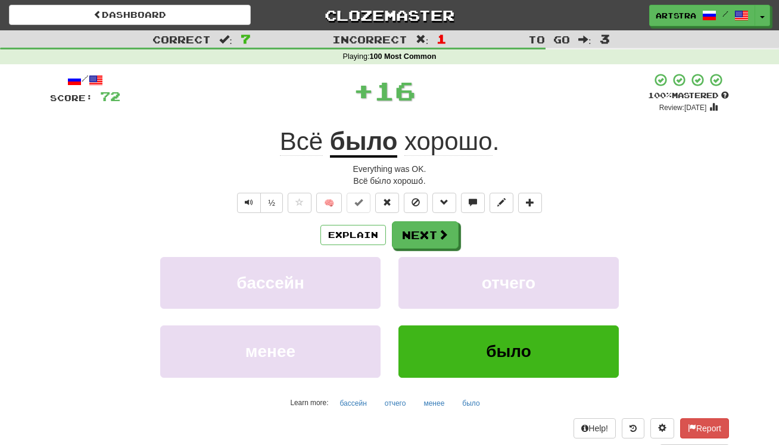
click at [417, 218] on div "/ Score: 72 + 16 100 % Mastered Review: 2125-08-25 Всё было хорошо . Everything…" at bounding box center [389, 265] width 679 height 385
click at [421, 235] on button "Next" at bounding box center [425, 235] width 67 height 27
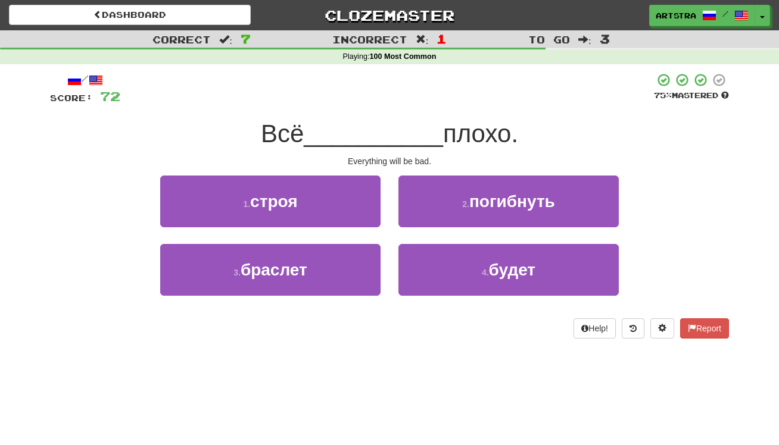
click at [392, 135] on span "__________" at bounding box center [373, 134] width 139 height 28
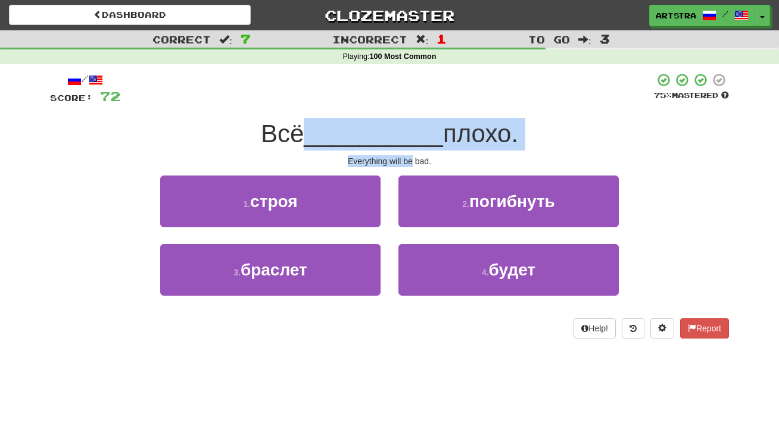
drag, startPoint x: 392, startPoint y: 135, endPoint x: 404, endPoint y: 155, distance: 22.7
click at [404, 155] on div "/ Score: 72 75 % Mastered Всё __________ плохо. Everything will be bad. 1 . стр…" at bounding box center [389, 206] width 679 height 266
click at [404, 155] on div "Everything will be bad." at bounding box center [389, 161] width 679 height 12
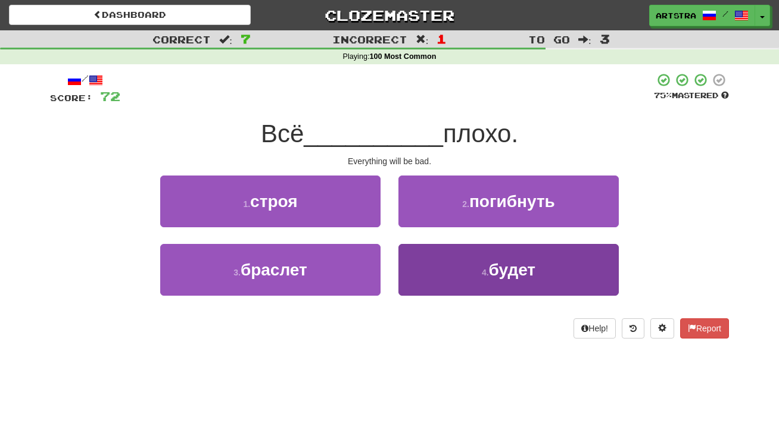
click at [507, 279] on button "4 . будет" at bounding box center [508, 270] width 220 height 52
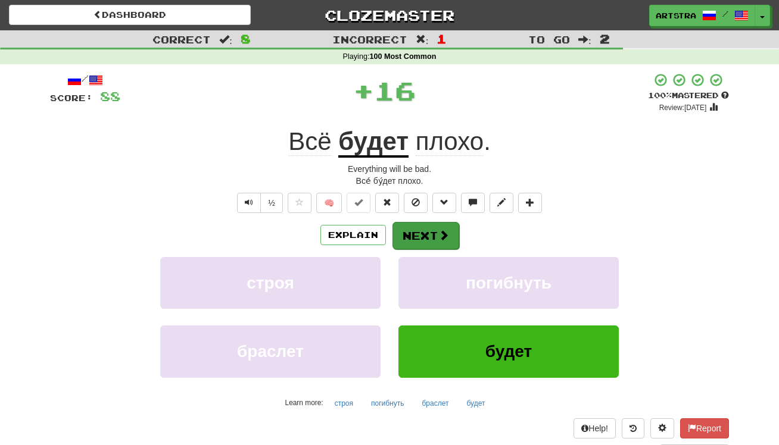
click at [425, 233] on button "Next" at bounding box center [425, 235] width 67 height 27
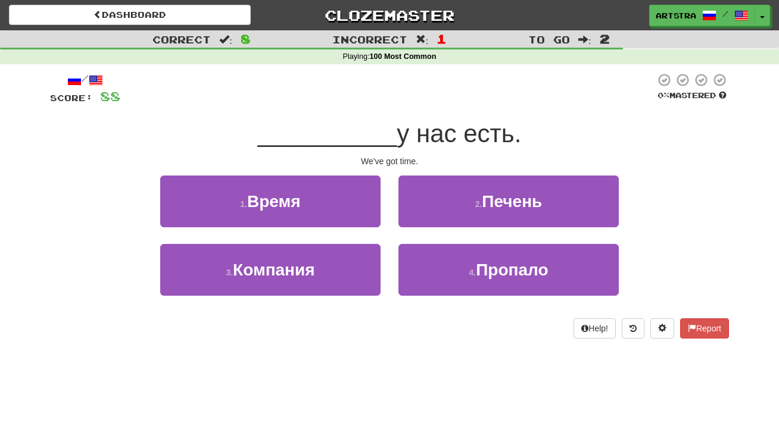
click at [396, 146] on span "у нас есть." at bounding box center [458, 134] width 124 height 28
drag, startPoint x: 388, startPoint y: 149, endPoint x: 390, endPoint y: 161, distance: 12.6
click at [390, 161] on div "/ Score: 88 0 % Mastered __________ у нас есть. We've got time. 1 . Время 2 . П…" at bounding box center [389, 206] width 679 height 266
click at [390, 161] on div "We've got time." at bounding box center [389, 161] width 679 height 12
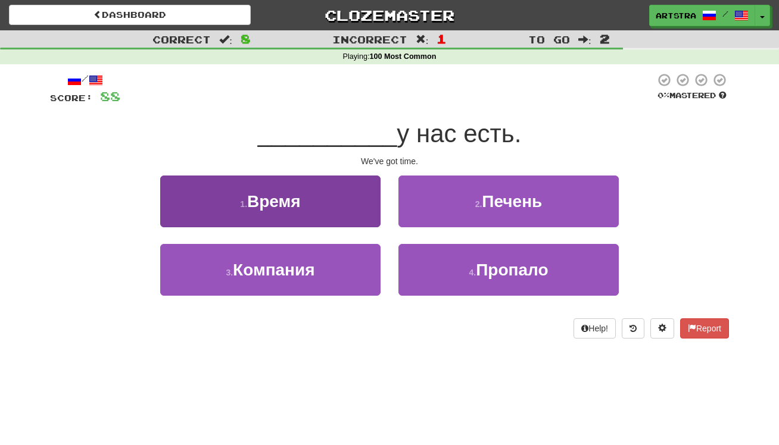
click at [314, 209] on button "1 . Время" at bounding box center [270, 202] width 220 height 52
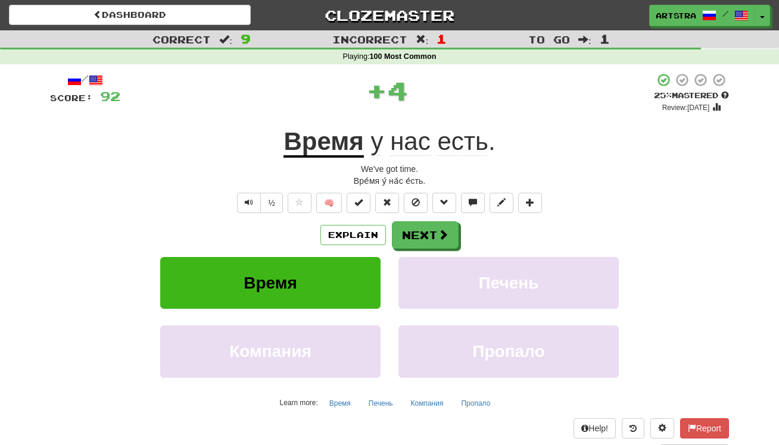
click at [346, 132] on u "Время" at bounding box center [323, 142] width 80 height 30
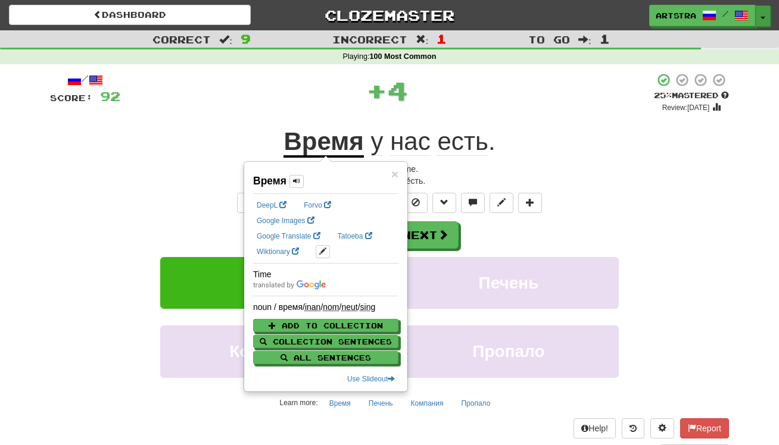
click at [759, 15] on button "Toggle Dropdown" at bounding box center [762, 15] width 15 height 21
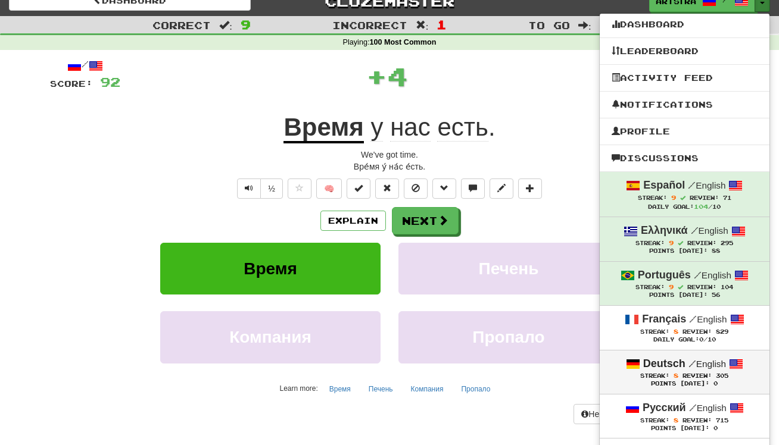
scroll to position [74, 0]
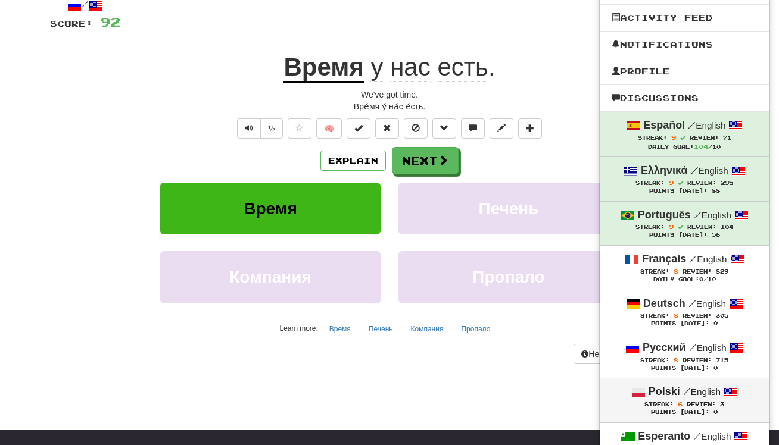
click at [648, 401] on span "Streak:" at bounding box center [658, 404] width 29 height 7
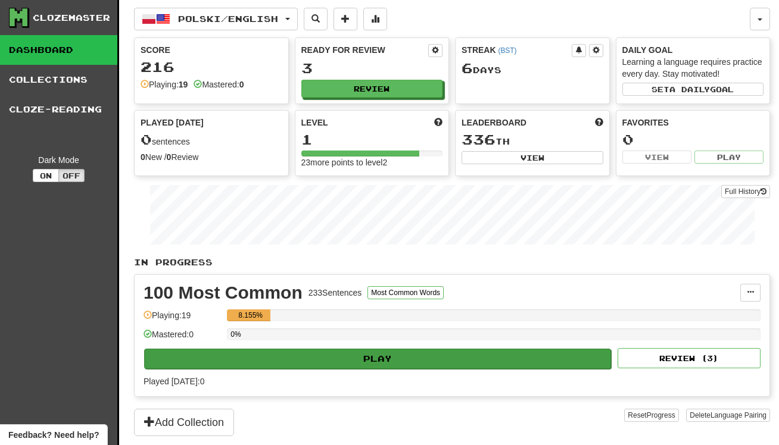
click at [515, 350] on button "Play" at bounding box center [377, 359] width 467 height 20
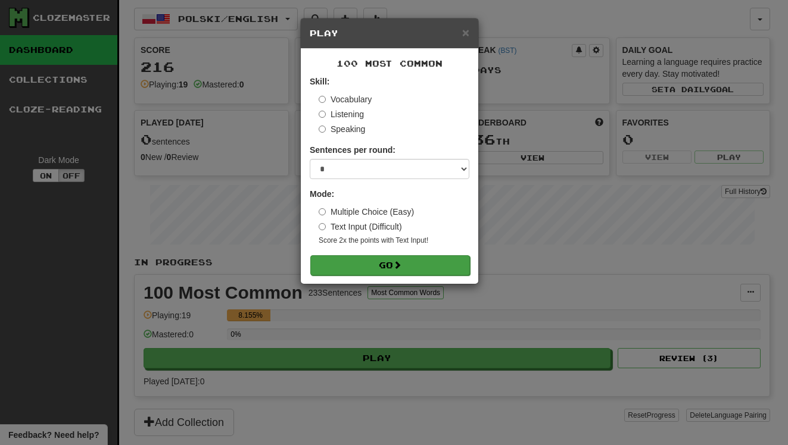
click at [435, 270] on button "Go" at bounding box center [390, 265] width 160 height 20
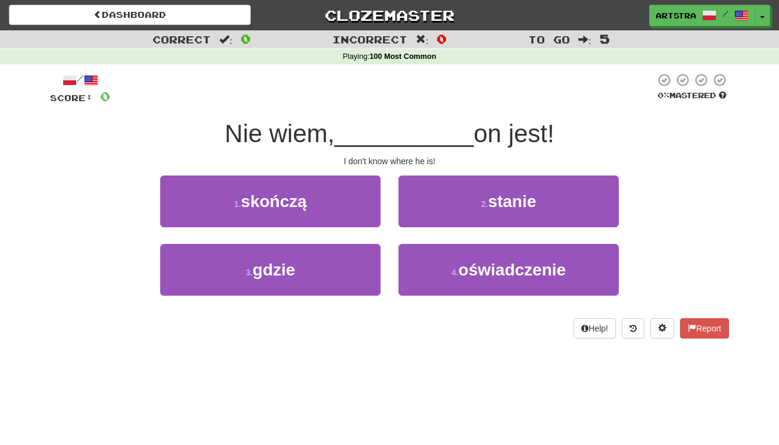
click at [414, 133] on span "__________" at bounding box center [404, 134] width 139 height 28
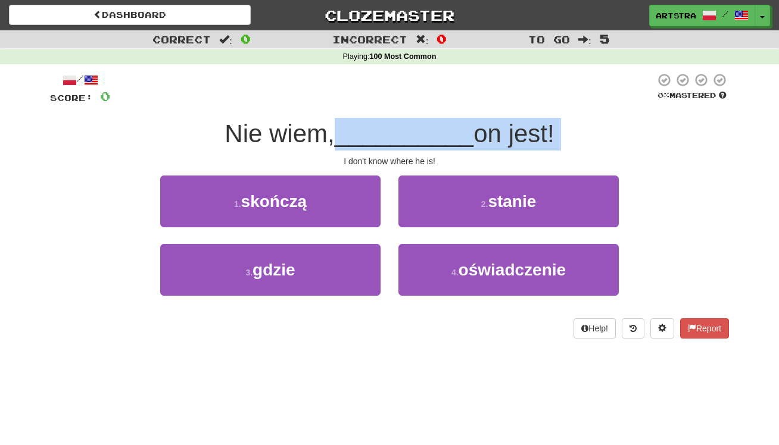
drag, startPoint x: 415, startPoint y: 135, endPoint x: 420, endPoint y: 148, distance: 14.5
click at [420, 148] on div "Nie wiem, __________ on jest!" at bounding box center [389, 134] width 679 height 33
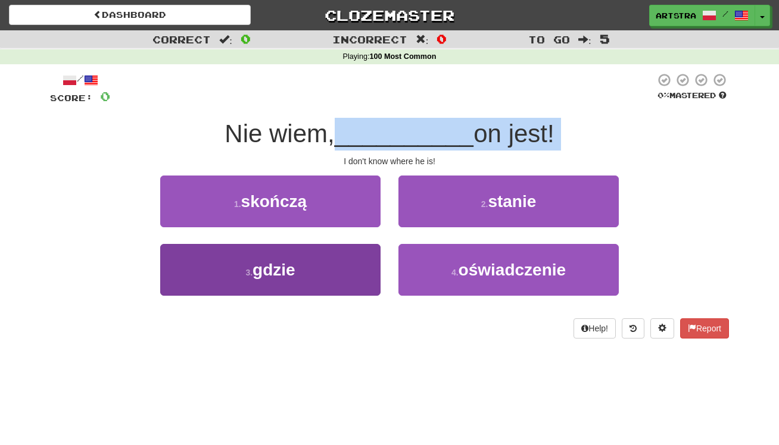
click at [332, 267] on button "3 . gdzie" at bounding box center [270, 270] width 220 height 52
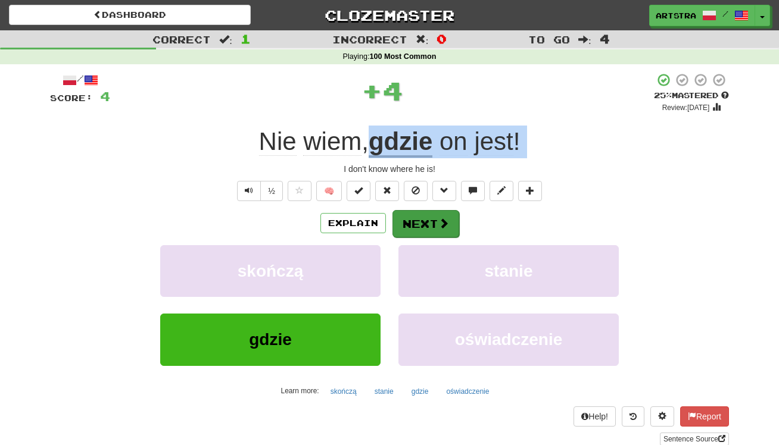
click at [415, 224] on button "Next" at bounding box center [425, 223] width 67 height 27
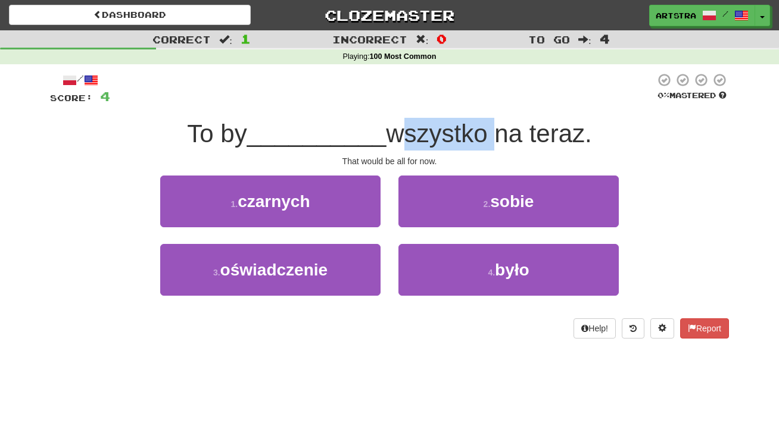
click at [392, 138] on span "wszystko na teraz." at bounding box center [488, 134] width 205 height 28
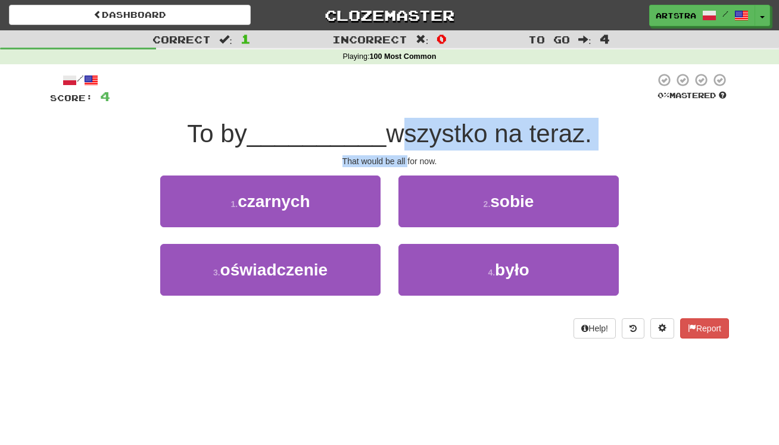
drag, startPoint x: 394, startPoint y: 140, endPoint x: 406, endPoint y: 157, distance: 20.5
click at [406, 157] on div "/ Score: 4 0 % Mastered To by __________ wszystko na teraz. That would be all f…" at bounding box center [389, 206] width 679 height 266
click at [406, 157] on div "That would be all for now." at bounding box center [389, 161] width 679 height 12
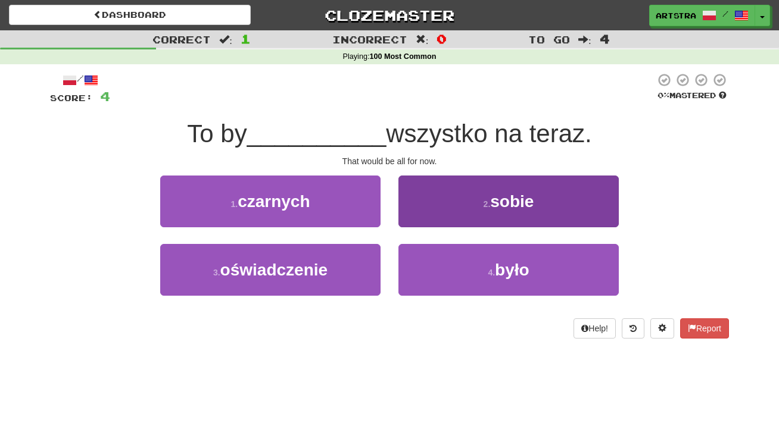
click at [455, 196] on button "2 . sobie" at bounding box center [508, 202] width 220 height 52
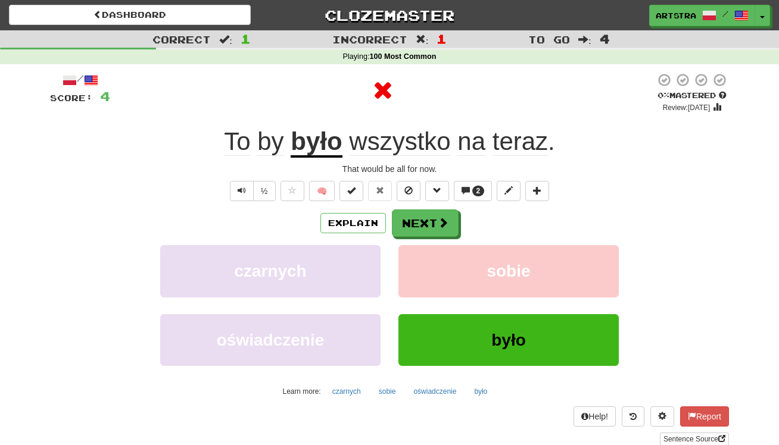
click at [459, 143] on span "na" at bounding box center [471, 141] width 28 height 29
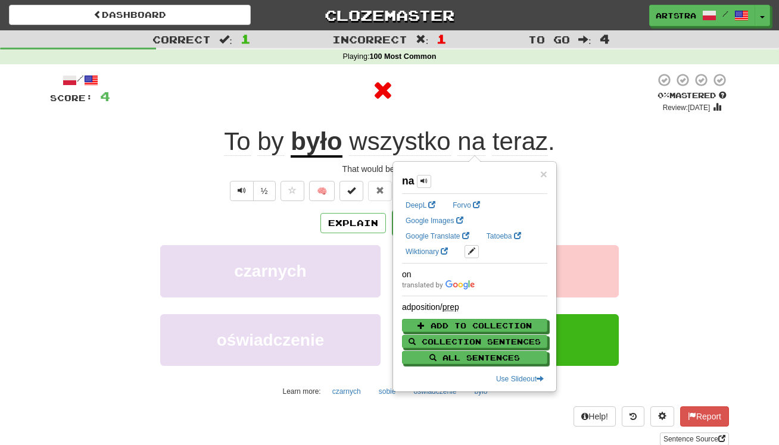
drag, startPoint x: 430, startPoint y: 141, endPoint x: 438, endPoint y: 137, distance: 8.8
click at [429, 141] on span "wszystko" at bounding box center [399, 141] width 101 height 29
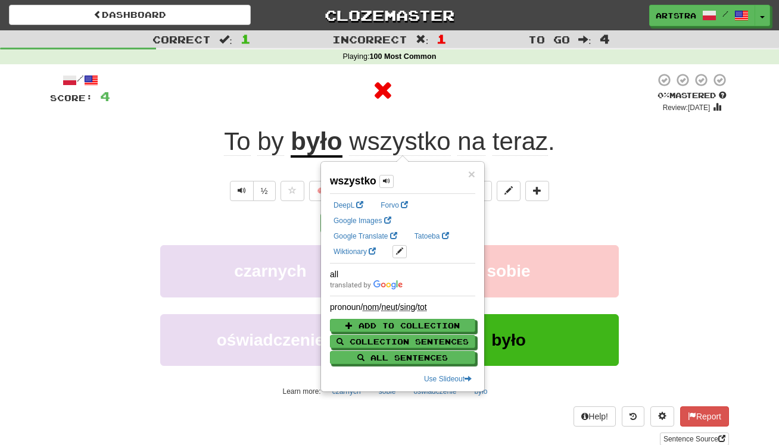
click at [523, 139] on span "teraz" at bounding box center [519, 141] width 55 height 29
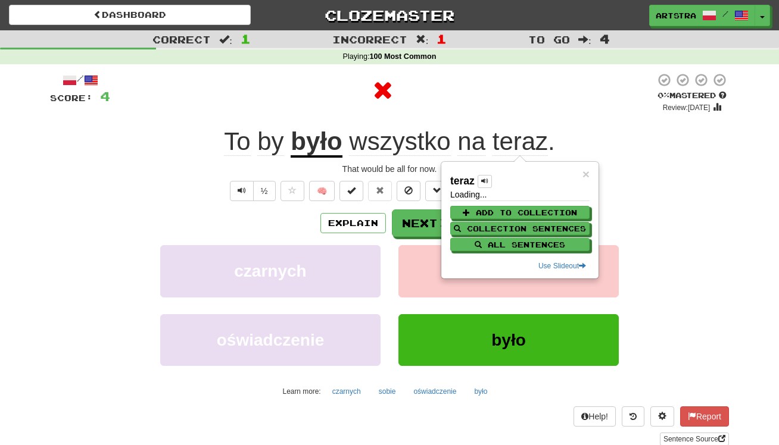
click at [502, 107] on div at bounding box center [382, 93] width 545 height 40
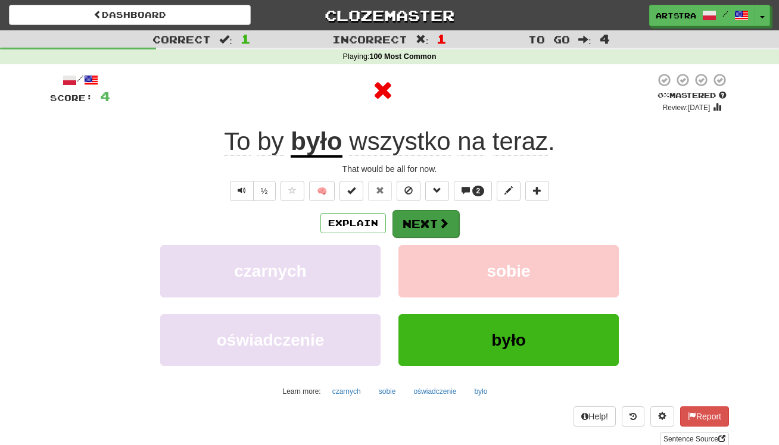
click at [430, 228] on button "Next" at bounding box center [425, 223] width 67 height 27
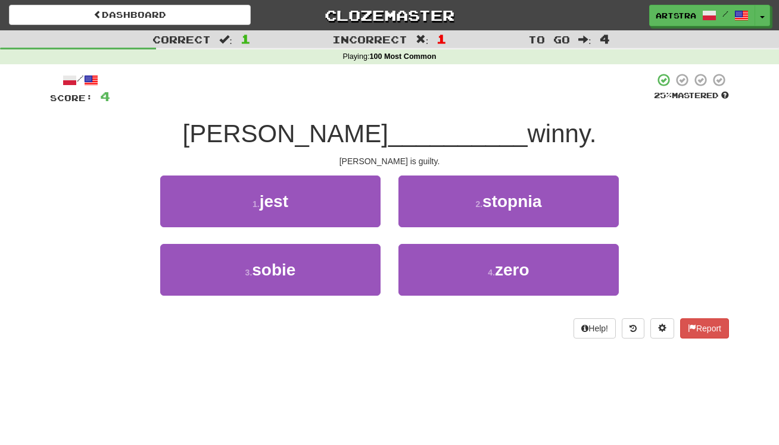
click at [410, 127] on span "__________" at bounding box center [457, 134] width 139 height 28
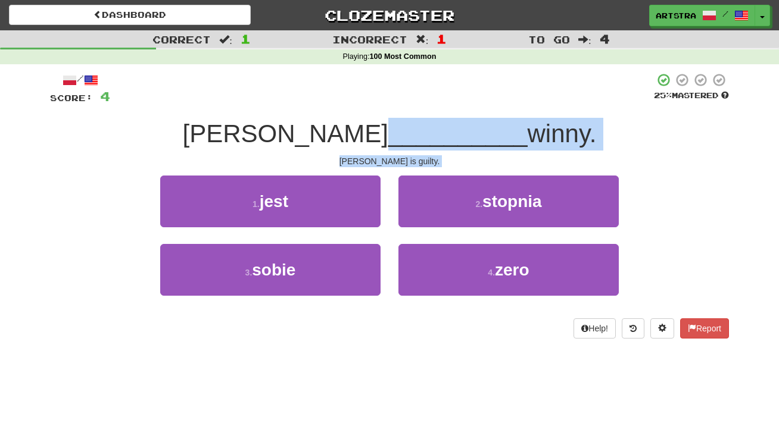
drag, startPoint x: 410, startPoint y: 127, endPoint x: 417, endPoint y: 154, distance: 27.6
click at [417, 154] on div "/ Score: 4 25 % Mastered [PERSON_NAME] __________ winny. [PERSON_NAME] is guilt…" at bounding box center [389, 206] width 679 height 266
drag, startPoint x: 417, startPoint y: 154, endPoint x: 410, endPoint y: 156, distance: 7.5
click at [417, 155] on div "[PERSON_NAME] is guilty." at bounding box center [389, 161] width 679 height 12
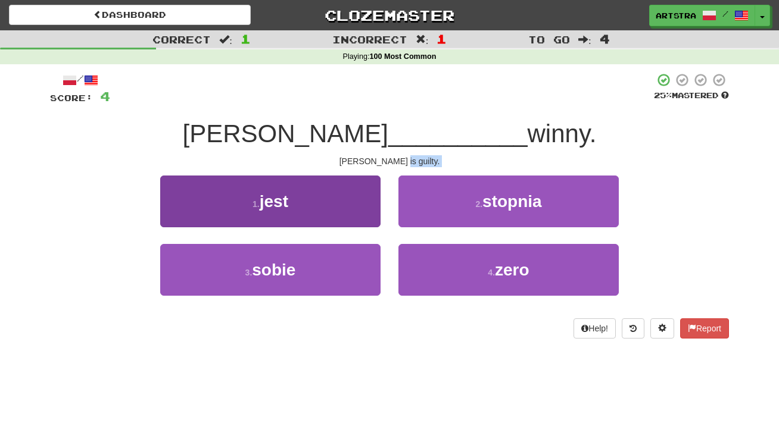
click at [310, 190] on button "1 . jest" at bounding box center [270, 202] width 220 height 52
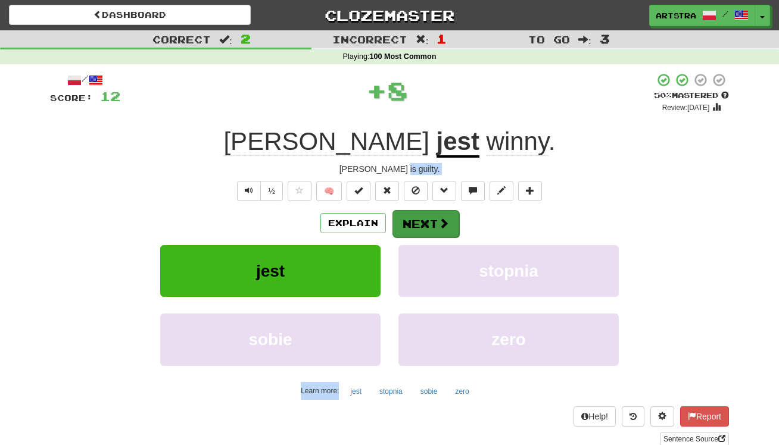
click at [418, 223] on button "Next" at bounding box center [425, 223] width 67 height 27
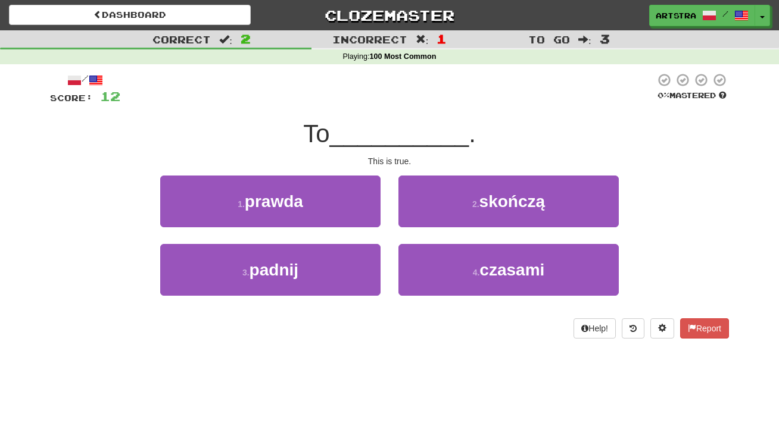
click at [407, 129] on span "__________" at bounding box center [399, 134] width 139 height 28
drag, startPoint x: 397, startPoint y: 138, endPoint x: 398, endPoint y: 156, distance: 17.9
click at [399, 157] on div "/ Score: 12 0 % Mastered To __________ . This is true. 1 . prawda 2 . skończą 3…" at bounding box center [389, 206] width 679 height 266
click at [398, 156] on div "This is true." at bounding box center [389, 161] width 679 height 12
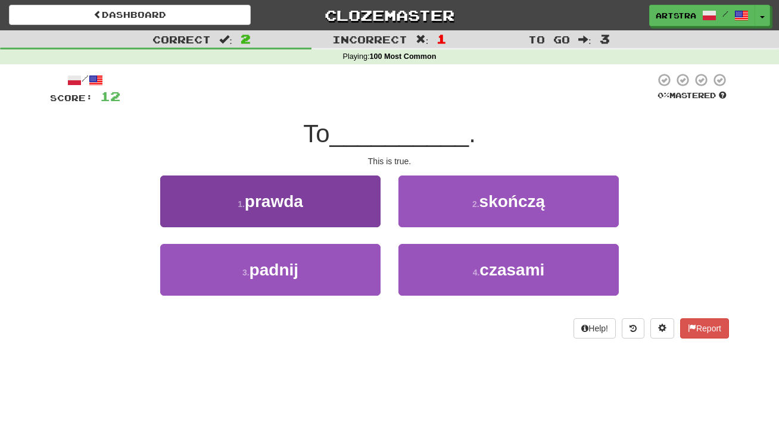
click at [351, 185] on button "1 . prawda" at bounding box center [270, 202] width 220 height 52
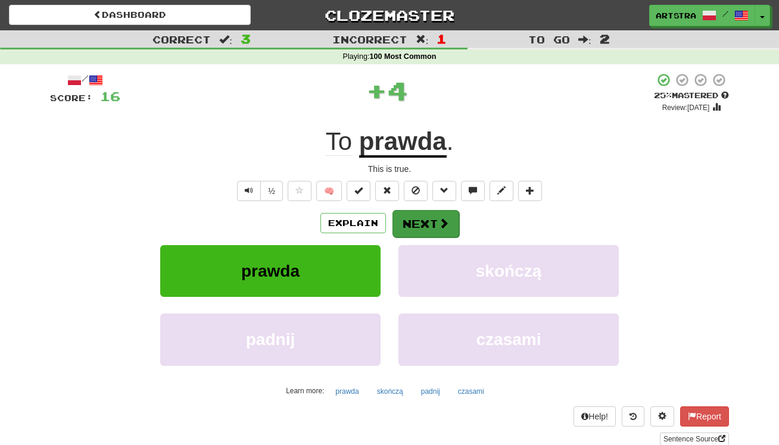
click at [439, 223] on span at bounding box center [443, 223] width 11 height 11
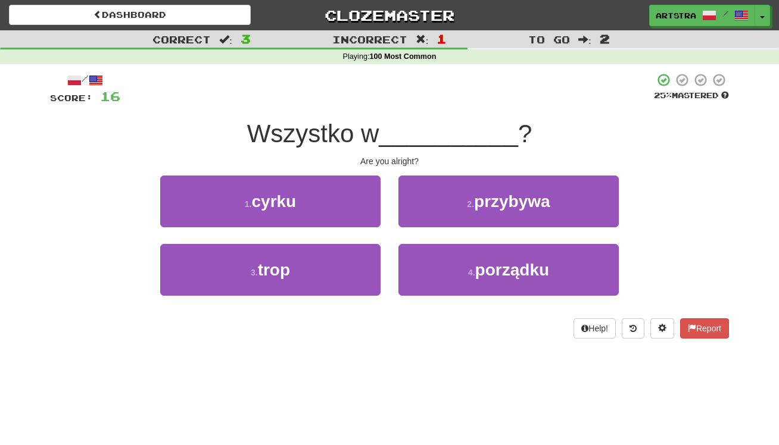
click at [396, 127] on span "__________" at bounding box center [448, 134] width 139 height 28
drag, startPoint x: 397, startPoint y: 138, endPoint x: 407, endPoint y: 157, distance: 21.6
click at [407, 157] on div "/ Score: 16 25 % Mastered Wszystko w __________ ? Are you alright? 1 . cyrku 2 …" at bounding box center [389, 206] width 679 height 266
click at [407, 157] on div "Are you alright?" at bounding box center [389, 161] width 679 height 12
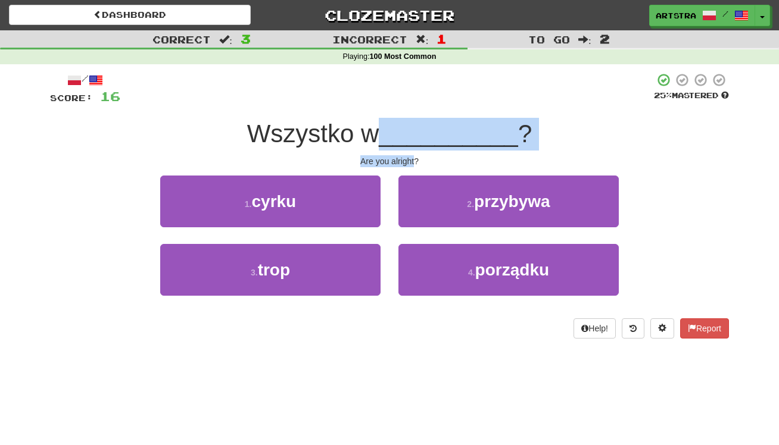
drag, startPoint x: 407, startPoint y: 157, endPoint x: 394, endPoint y: 137, distance: 23.6
click at [394, 137] on div "/ Score: 16 25 % Mastered Wszystko w __________ ? Are you alright? 1 . cyrku 2 …" at bounding box center [389, 206] width 679 height 266
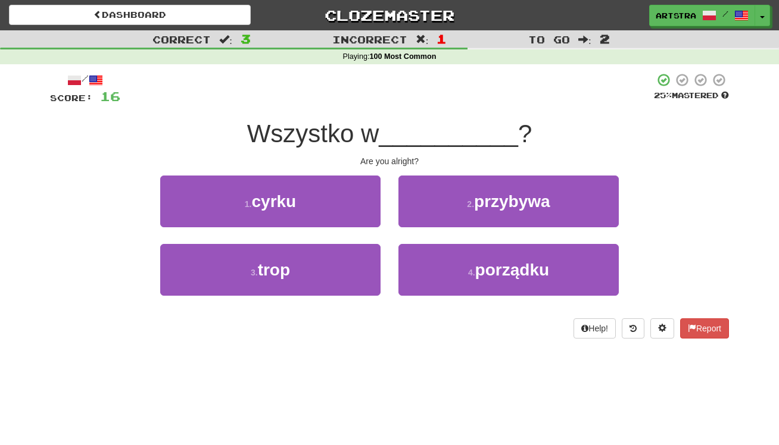
click at [394, 137] on span "__________" at bounding box center [448, 134] width 139 height 28
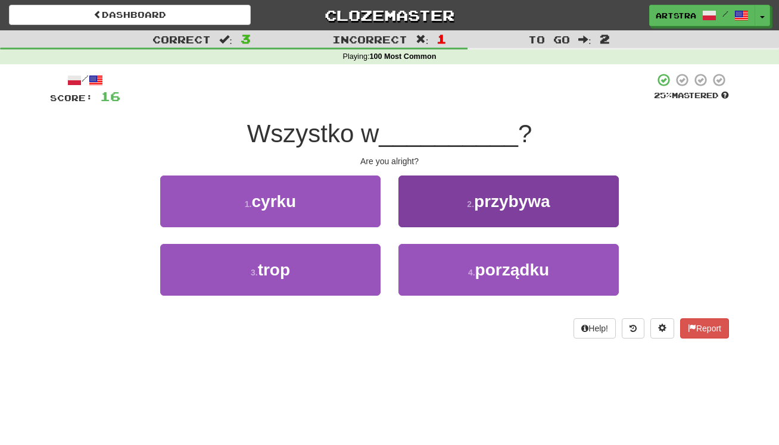
click at [538, 257] on button "4 . porządku" at bounding box center [508, 270] width 220 height 52
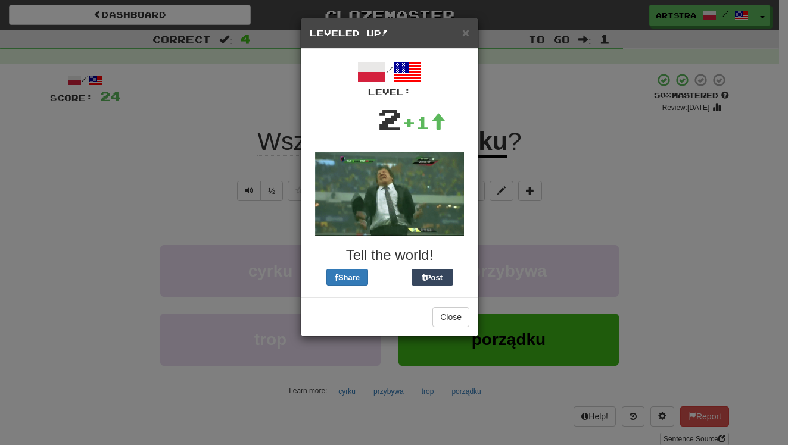
click at [692, 85] on div "× Leveled Up! / Level: 2 +1 Tell the world! Share Post Close" at bounding box center [394, 222] width 788 height 445
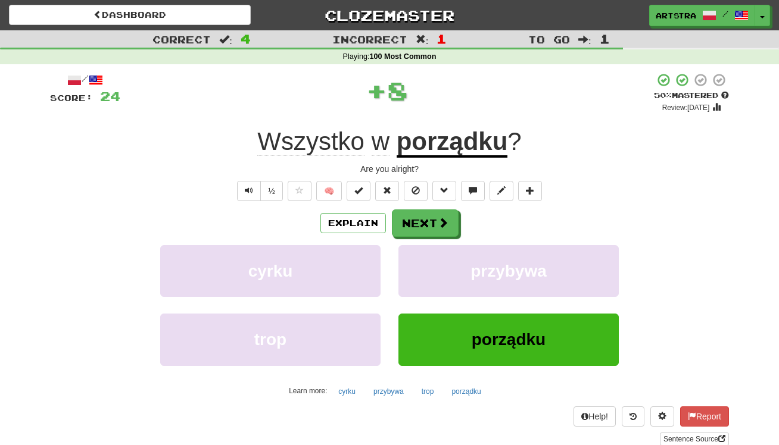
click at [475, 155] on u "porządku" at bounding box center [451, 142] width 111 height 30
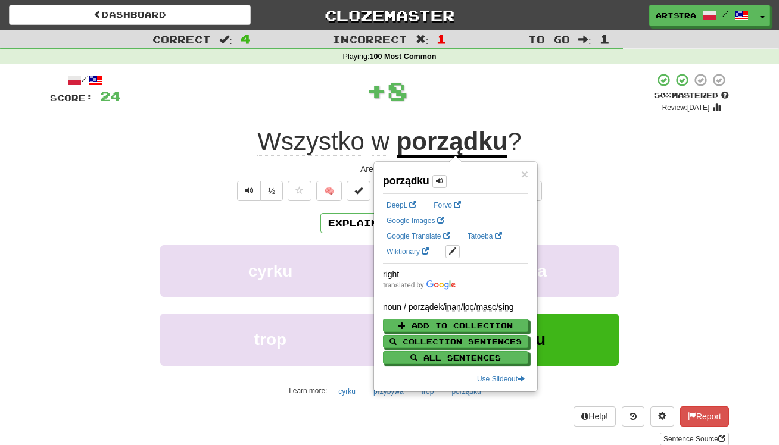
click at [279, 145] on span "Wszystko" at bounding box center [310, 141] width 107 height 29
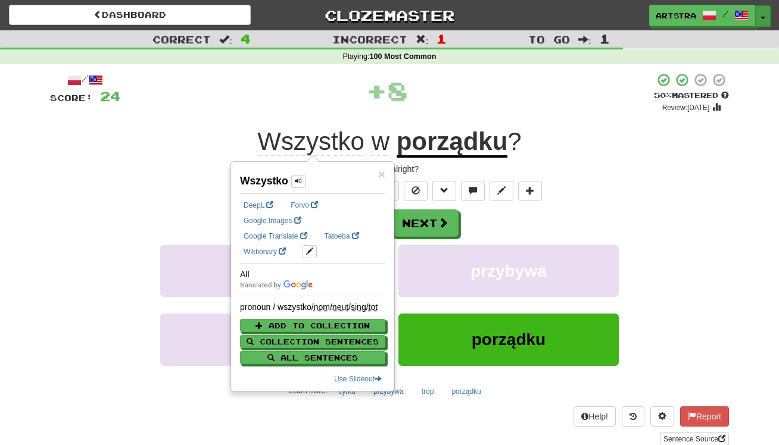
click at [765, 10] on button "Toggle Dropdown" at bounding box center [762, 15] width 15 height 21
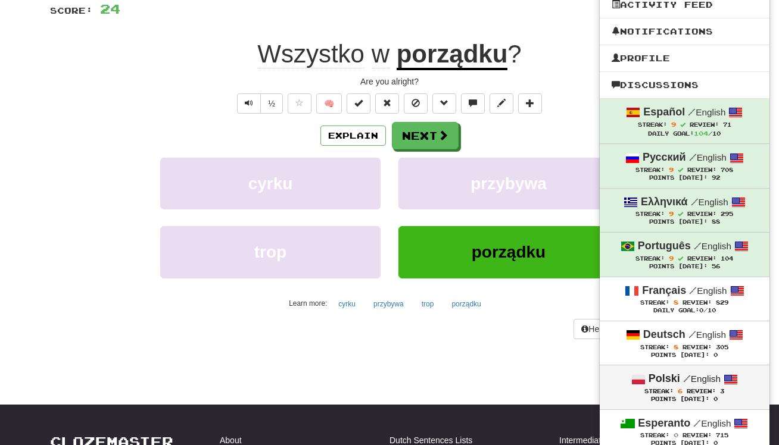
scroll to position [154, 0]
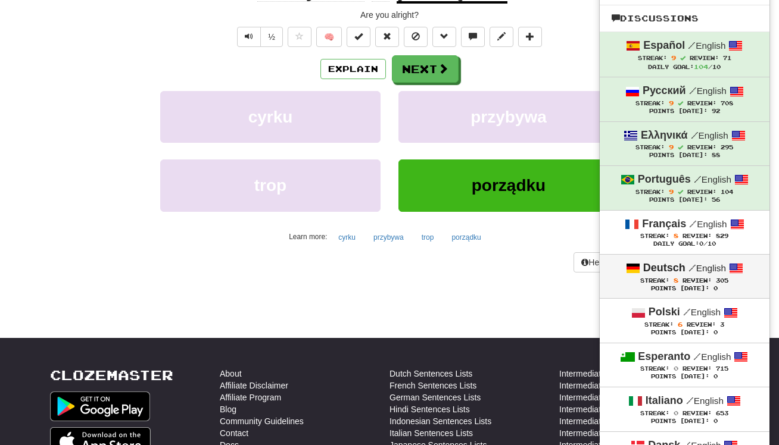
click at [715, 266] on small "/ English" at bounding box center [707, 268] width 38 height 10
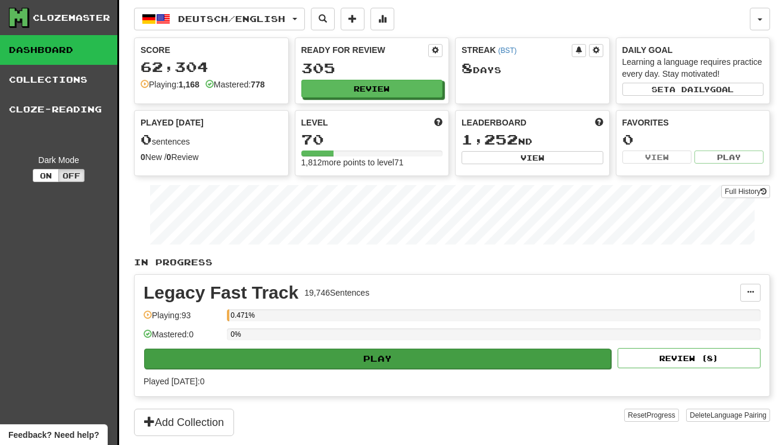
click at [408, 352] on button "Play" at bounding box center [377, 359] width 467 height 20
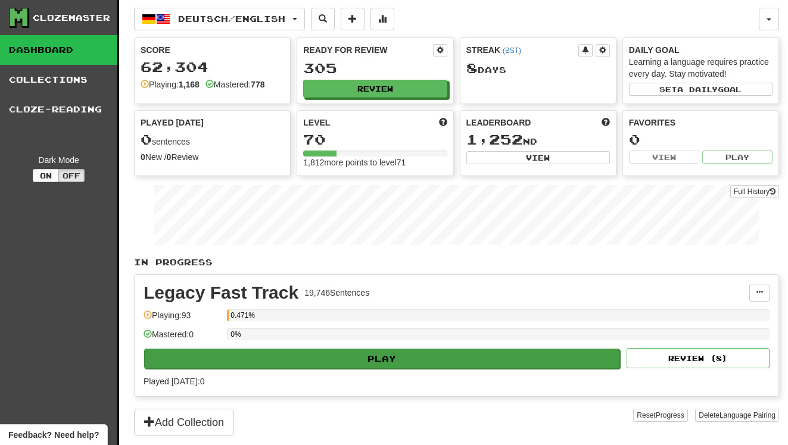
select select "**"
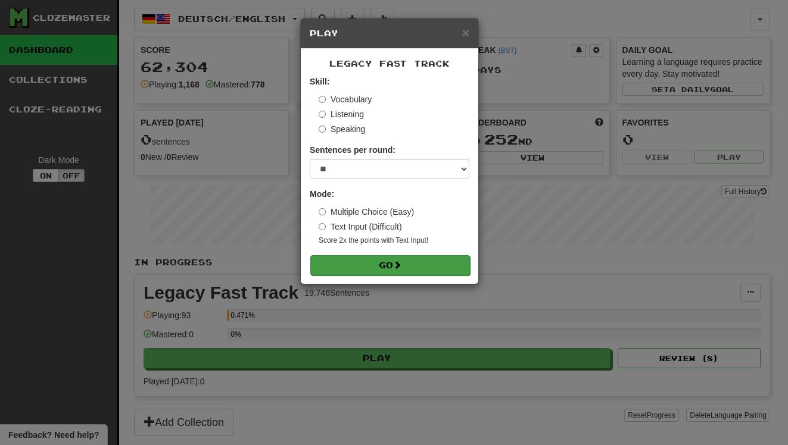
click at [412, 266] on button "Go" at bounding box center [390, 265] width 160 height 20
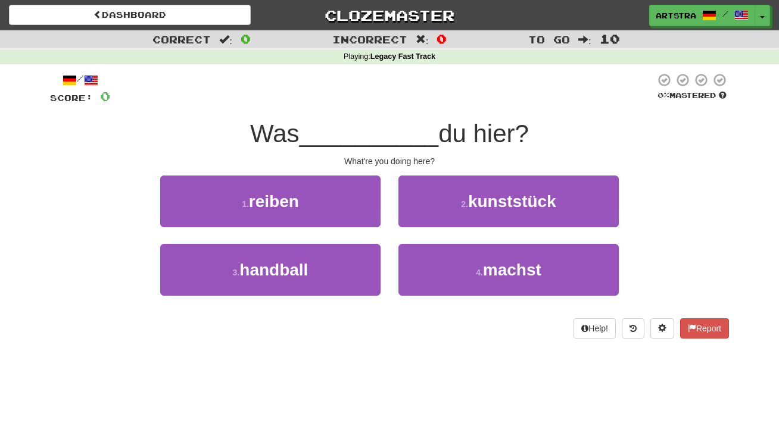
click at [385, 129] on span "__________" at bounding box center [368, 134] width 139 height 28
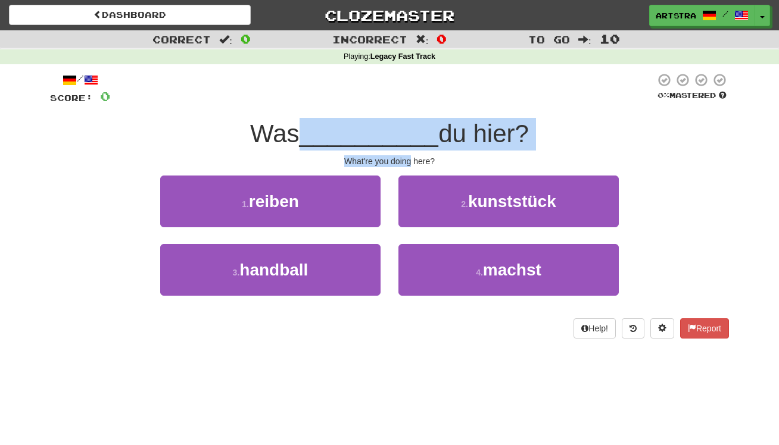
drag, startPoint x: 385, startPoint y: 129, endPoint x: 398, endPoint y: 158, distance: 32.0
click at [398, 158] on div "/ Score: 0 0 % Mastered Was __________ du hier? What're you doing here? 1 . rei…" at bounding box center [389, 206] width 679 height 266
click at [398, 158] on div "What're you doing here?" at bounding box center [389, 161] width 679 height 12
drag, startPoint x: 398, startPoint y: 158, endPoint x: 389, endPoint y: 135, distance: 24.5
click at [389, 135] on div "/ Score: 0 0 % Mastered Was __________ du hier? What're you doing here? 1 . rei…" at bounding box center [389, 206] width 679 height 266
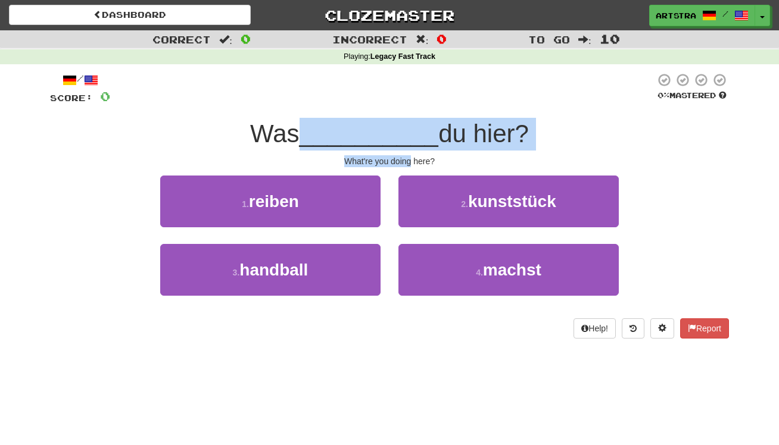
click at [389, 135] on span "__________" at bounding box center [368, 134] width 139 height 28
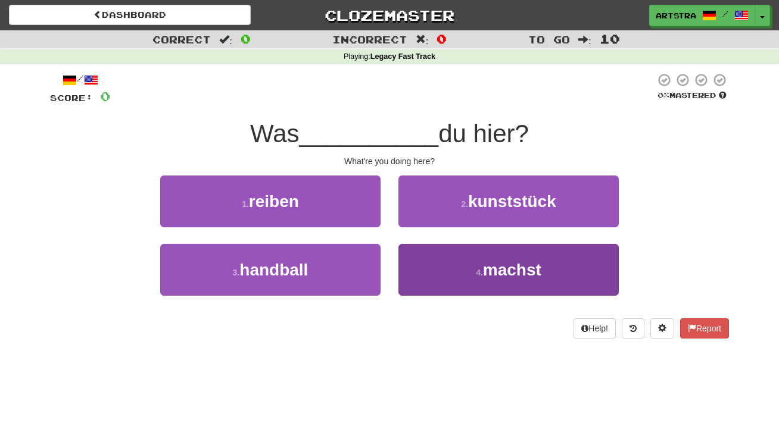
click at [542, 284] on button "4 . machst" at bounding box center [508, 270] width 220 height 52
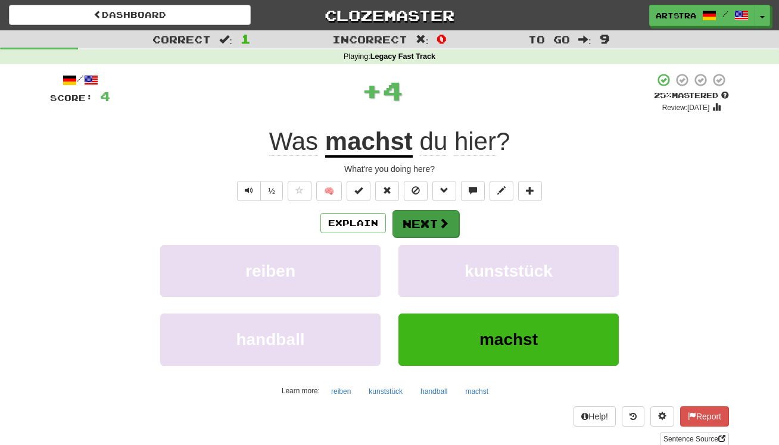
click at [449, 221] on button "Next" at bounding box center [425, 223] width 67 height 27
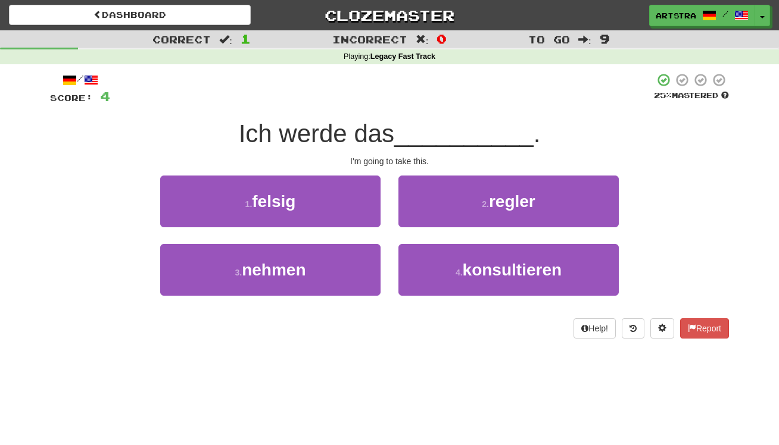
click at [394, 124] on span "Ich werde das" at bounding box center [316, 134] width 155 height 28
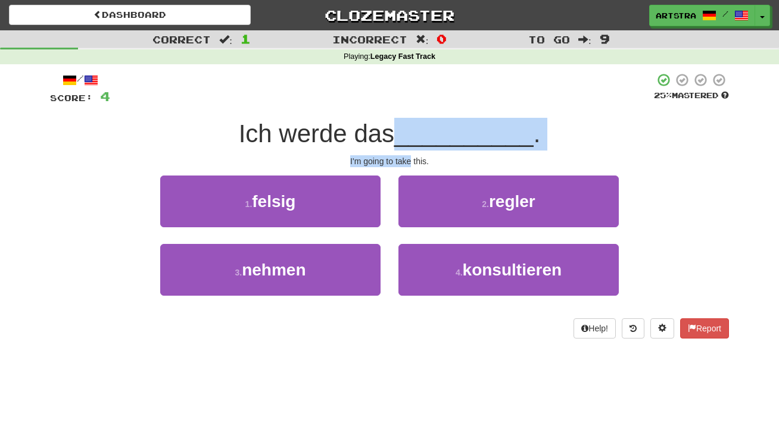
drag, startPoint x: 393, startPoint y: 126, endPoint x: 407, endPoint y: 160, distance: 37.1
click at [407, 160] on div "/ Score: 4 25 % Mastered Ich werde das __________ . I'm going to take this. 1 .…" at bounding box center [389, 206] width 679 height 266
click at [407, 160] on div "I'm going to take this." at bounding box center [389, 161] width 679 height 12
drag, startPoint x: 407, startPoint y: 160, endPoint x: 392, endPoint y: 129, distance: 34.9
click at [392, 129] on div "/ Score: 4 25 % Mastered Ich werde das __________ . I'm going to take this. 1 .…" at bounding box center [389, 206] width 679 height 266
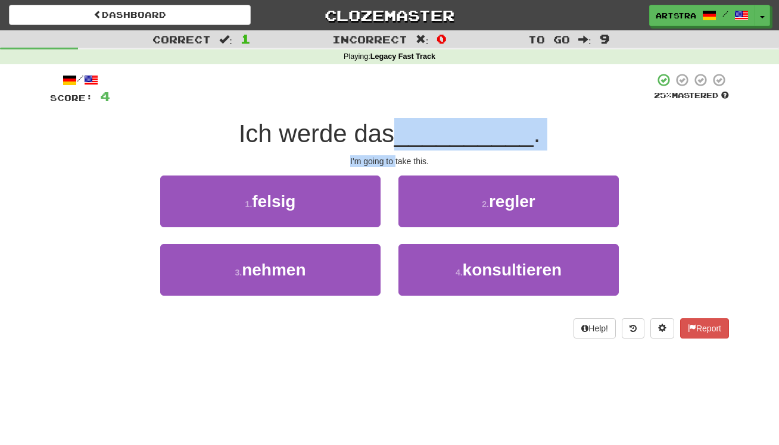
click at [392, 128] on span "Ich werde das" at bounding box center [316, 134] width 155 height 28
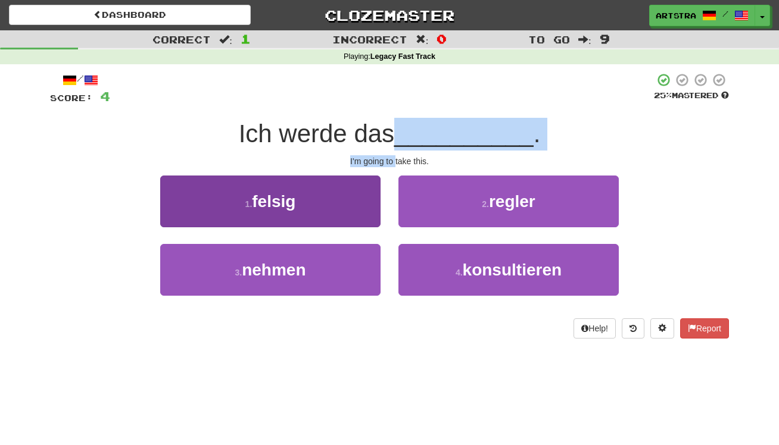
click at [295, 282] on button "3 . nehmen" at bounding box center [270, 270] width 220 height 52
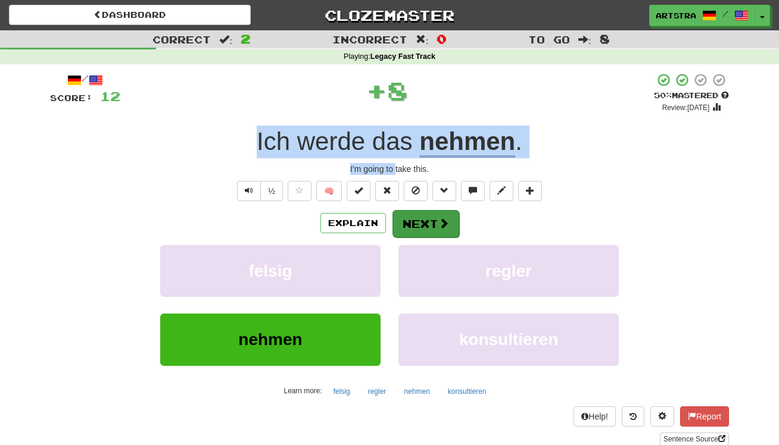
click at [429, 223] on button "Next" at bounding box center [425, 223] width 67 height 27
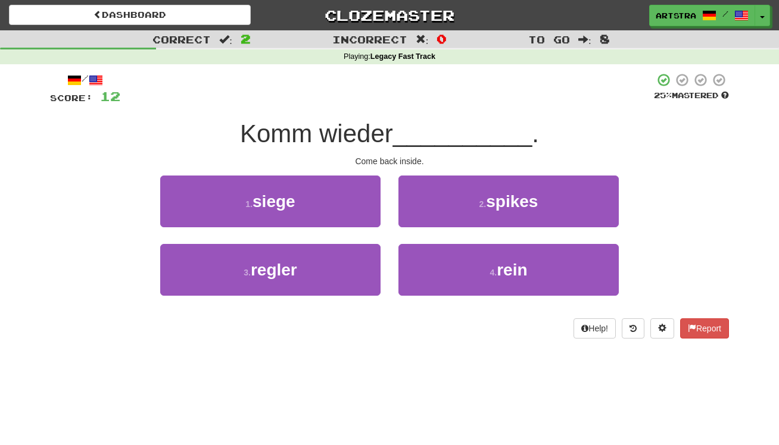
click at [377, 115] on div "/ Score: 12 25 % Mastered Komm wieder __________ . Come back inside. 1 . siege …" at bounding box center [389, 206] width 679 height 266
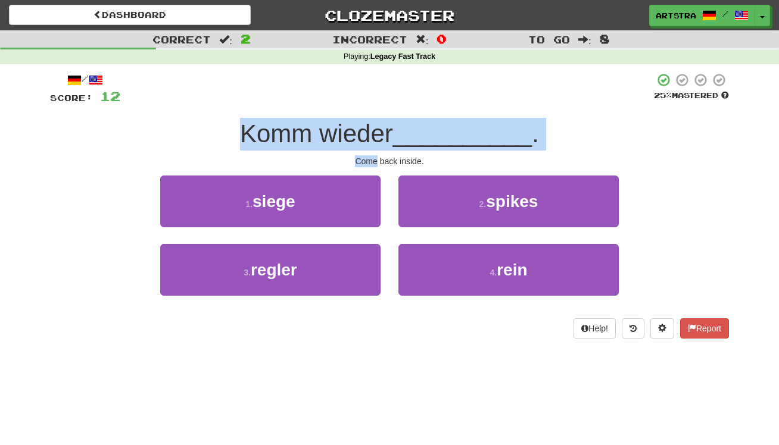
drag, startPoint x: 377, startPoint y: 115, endPoint x: 390, endPoint y: 152, distance: 38.6
click at [390, 152] on div "/ Score: 12 25 % Mastered Komm wieder __________ . Come back inside. 1 . siege …" at bounding box center [389, 206] width 679 height 266
drag, startPoint x: 390, startPoint y: 152, endPoint x: 388, endPoint y: 132, distance: 20.5
click at [388, 132] on div "/ Score: 12 25 % Mastered Komm wieder __________ . Come back inside. 1 . siege …" at bounding box center [389, 206] width 679 height 266
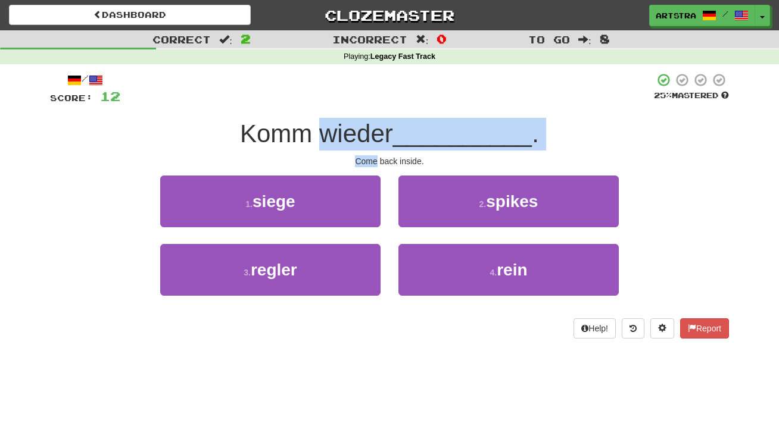
click at [388, 132] on span "Komm wieder" at bounding box center [316, 134] width 153 height 28
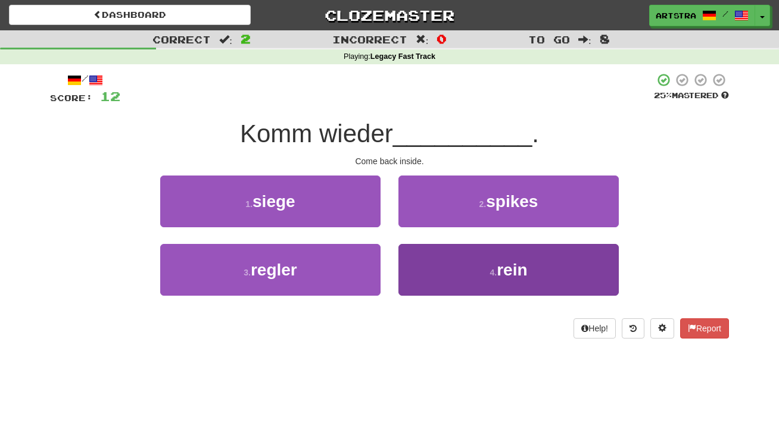
click at [468, 289] on button "4 . rein" at bounding box center [508, 270] width 220 height 52
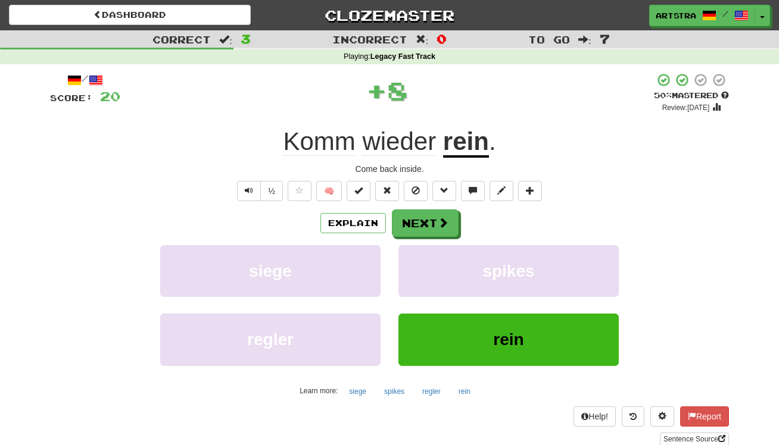
click at [404, 142] on span "wieder" at bounding box center [399, 141] width 74 height 29
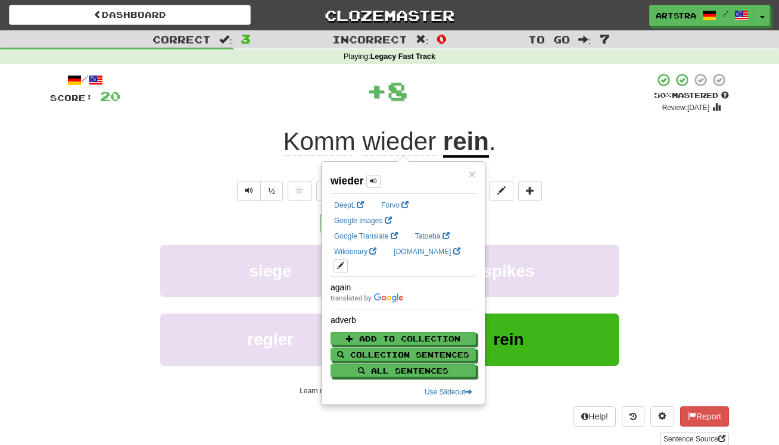
click at [424, 121] on div "/ Score: 20 + 8 50 % Mastered Review: 2025-09-28 Komm wieder rein . Come back i…" at bounding box center [389, 259] width 679 height 373
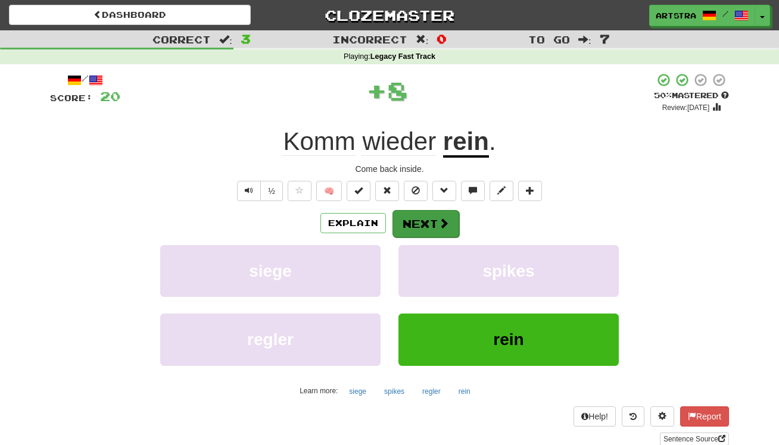
click at [440, 229] on button "Next" at bounding box center [425, 223] width 67 height 27
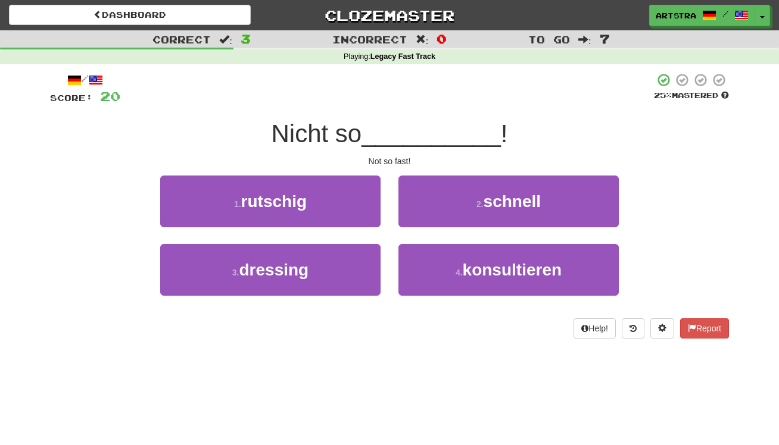
click at [396, 135] on span "__________" at bounding box center [430, 134] width 139 height 28
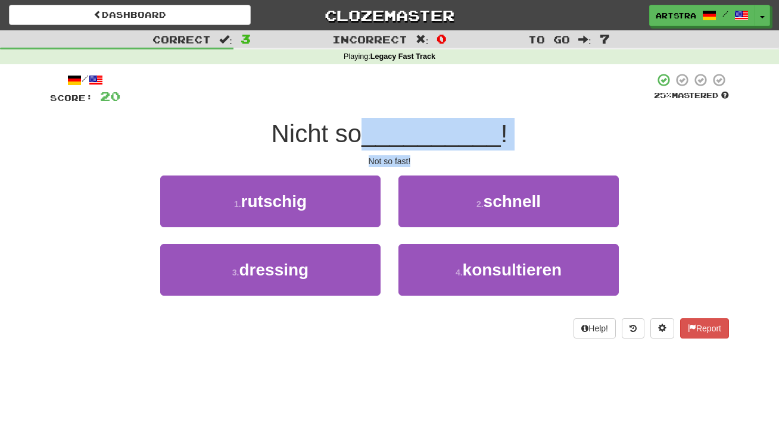
drag, startPoint x: 396, startPoint y: 135, endPoint x: 410, endPoint y: 157, distance: 25.6
click at [410, 157] on div "/ Score: 20 25 % Mastered Nicht so __________ ! Not so fast! 1 . rutschig 2 . s…" at bounding box center [389, 206] width 679 height 266
click at [410, 157] on div "Not so fast!" at bounding box center [389, 161] width 679 height 12
drag, startPoint x: 410, startPoint y: 157, endPoint x: 414, endPoint y: 123, distance: 33.6
click at [414, 123] on div "/ Score: 20 25 % Mastered Nicht so __________ ! Not so fast! 1 . rutschig 2 . s…" at bounding box center [389, 206] width 679 height 266
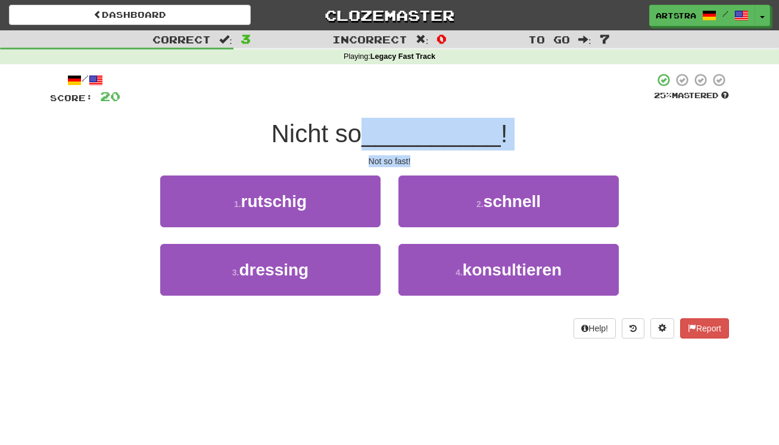
click at [414, 123] on span "__________" at bounding box center [430, 134] width 139 height 28
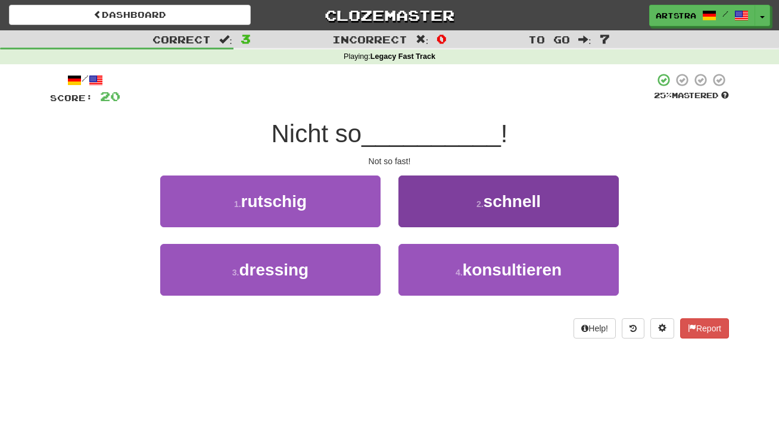
click at [433, 189] on button "2 . schnell" at bounding box center [508, 202] width 220 height 52
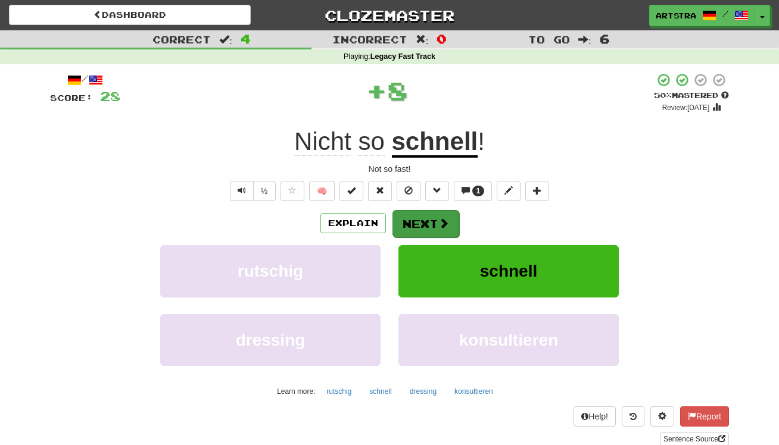
click at [440, 221] on span at bounding box center [443, 223] width 11 height 11
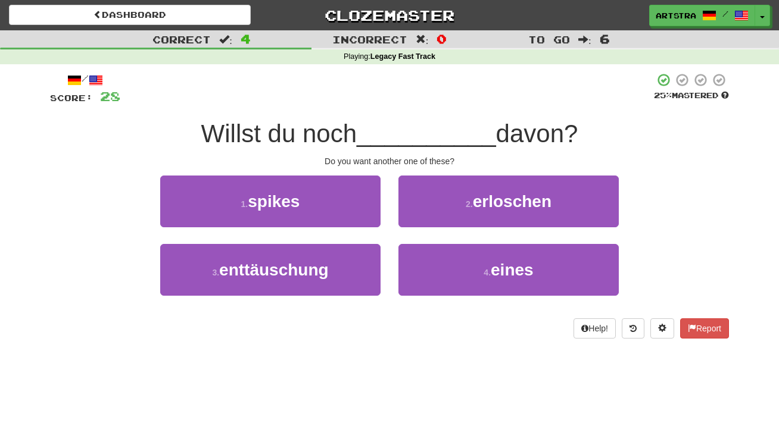
click at [404, 126] on span "__________" at bounding box center [426, 134] width 139 height 28
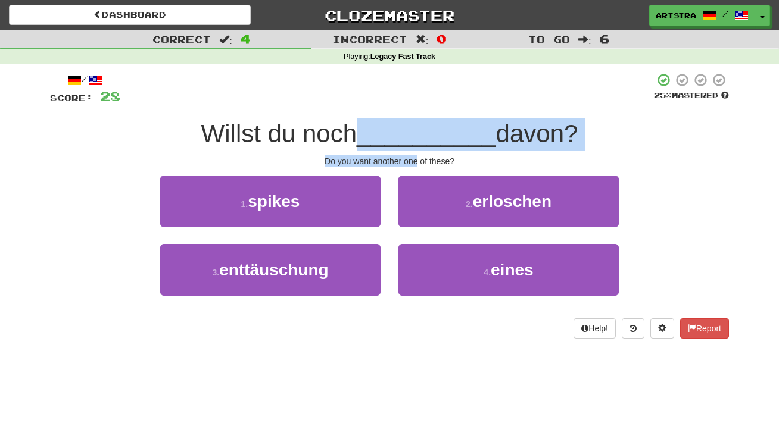
drag, startPoint x: 404, startPoint y: 126, endPoint x: 412, endPoint y: 156, distance: 31.3
click at [412, 156] on div "/ Score: 28 25 % Mastered Willst du noch __________ davon? Do you want another …" at bounding box center [389, 206] width 679 height 266
click at [412, 156] on div "Do you want another one of these?" at bounding box center [389, 161] width 679 height 12
drag, startPoint x: 412, startPoint y: 156, endPoint x: 407, endPoint y: 132, distance: 24.9
click at [407, 132] on div "/ Score: 28 25 % Mastered Willst du noch __________ davon? Do you want another …" at bounding box center [389, 206] width 679 height 266
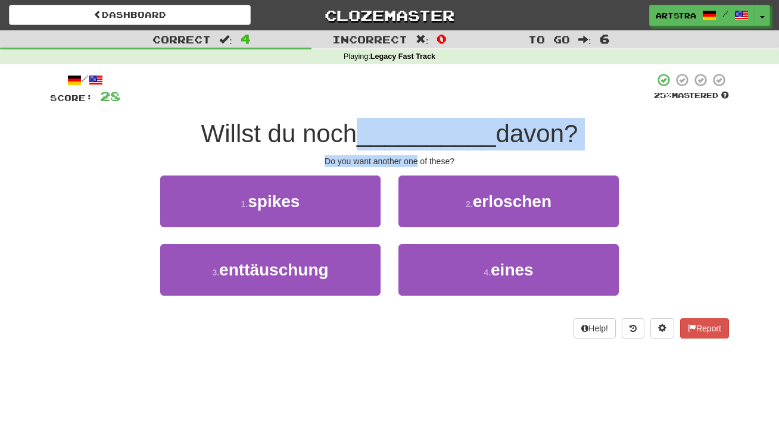
click at [407, 132] on span "__________" at bounding box center [426, 134] width 139 height 28
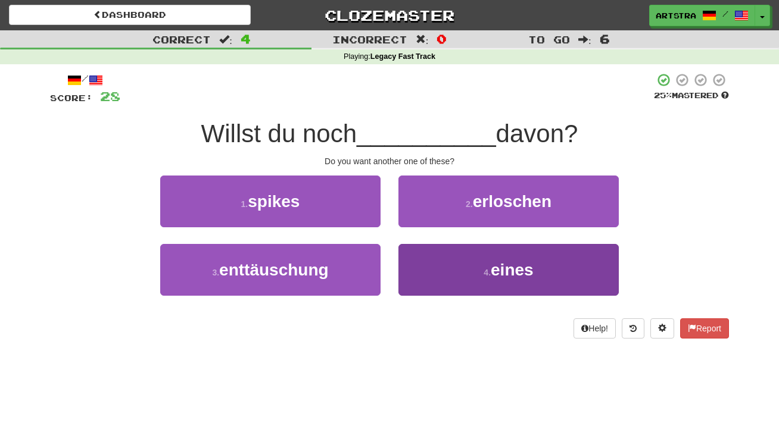
click at [462, 282] on button "4 . eines" at bounding box center [508, 270] width 220 height 52
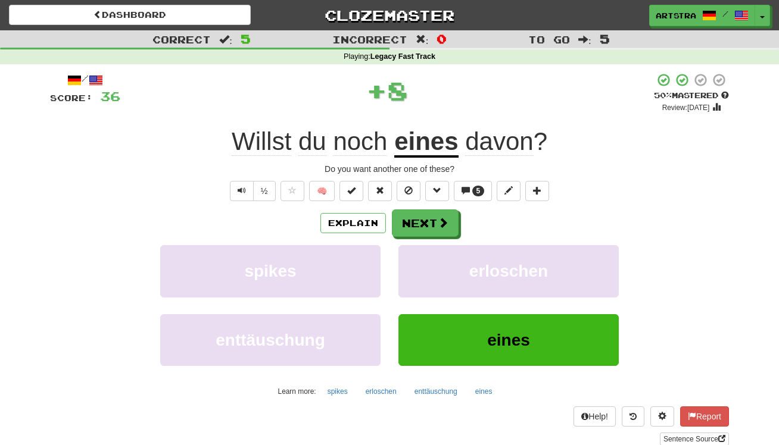
click at [443, 141] on u "eines" at bounding box center [426, 142] width 64 height 30
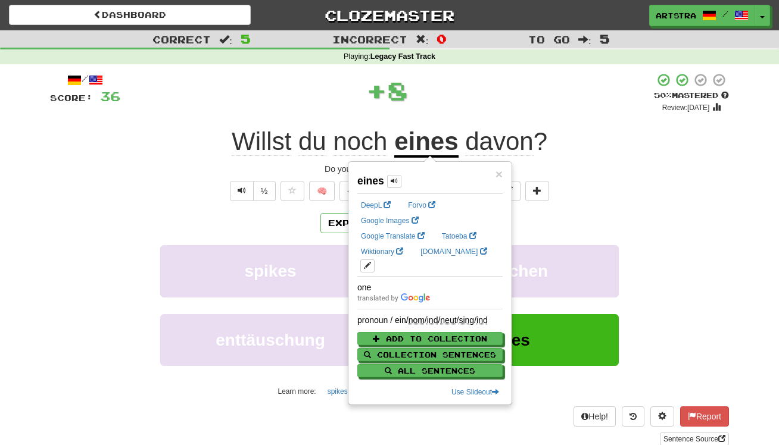
click at [489, 90] on div "+ 8" at bounding box center [386, 91] width 533 height 36
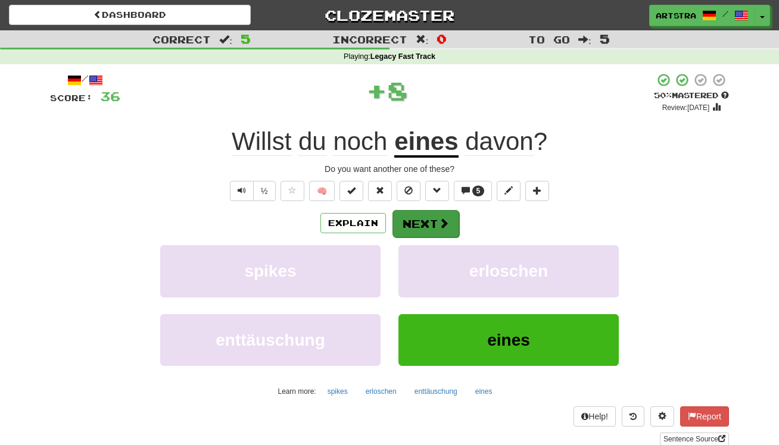
click at [436, 229] on button "Next" at bounding box center [425, 223] width 67 height 27
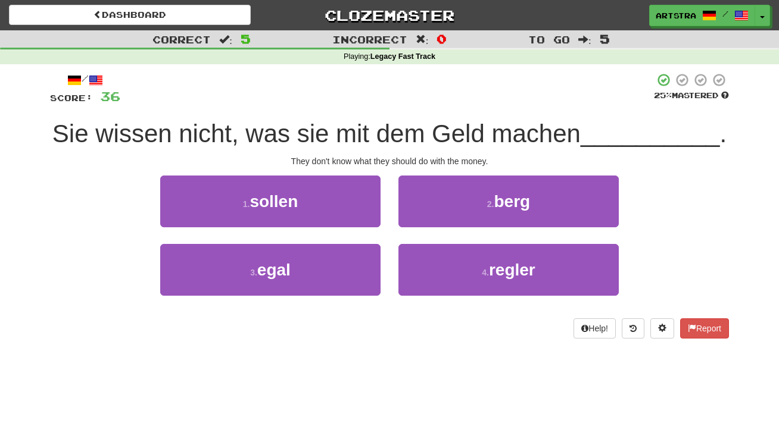
click at [381, 126] on span "Sie wissen nicht, was sie mit dem Geld machen" at bounding box center [316, 134] width 528 height 28
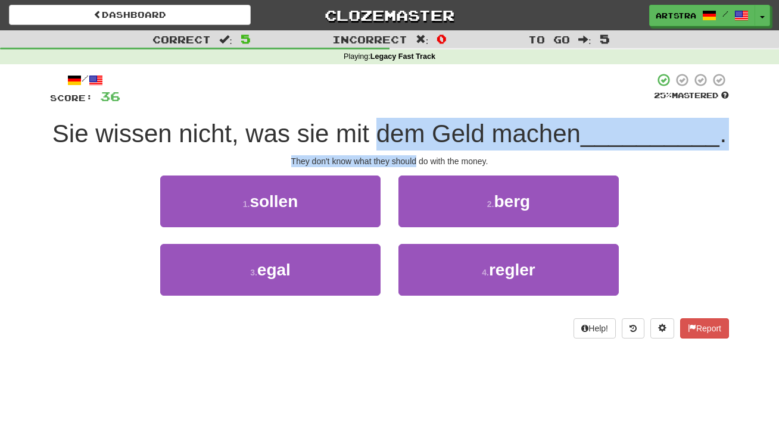
drag, startPoint x: 381, startPoint y: 126, endPoint x: 398, endPoint y: 163, distance: 40.5
click at [398, 163] on div "/ Score: 36 25 % Mastered Sie wissen nicht, was sie mit dem Geld machen _______…" at bounding box center [389, 206] width 679 height 266
click at [398, 163] on div "They don't know what they should do with the money." at bounding box center [389, 161] width 679 height 12
drag, startPoint x: 398, startPoint y: 163, endPoint x: 387, endPoint y: 125, distance: 39.0
click at [387, 125] on div "/ Score: 36 25 % Mastered Sie wissen nicht, was sie mit dem Geld machen _______…" at bounding box center [389, 206] width 679 height 266
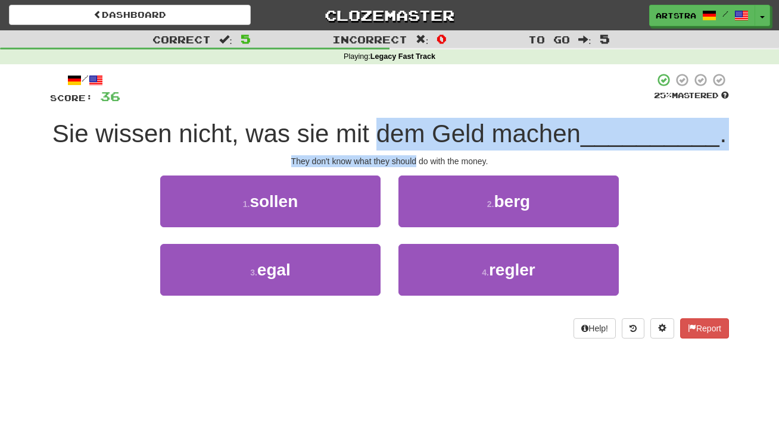
click at [387, 125] on span "Sie wissen nicht, was sie mit dem Geld machen" at bounding box center [316, 134] width 528 height 28
drag, startPoint x: 387, startPoint y: 125, endPoint x: 414, endPoint y: 156, distance: 41.3
click at [414, 156] on div "/ Score: 36 25 % Mastered Sie wissen nicht, was sie mit dem Geld machen _______…" at bounding box center [389, 206] width 679 height 266
click at [414, 156] on div "They don't know what they should do with the money." at bounding box center [389, 161] width 679 height 12
drag, startPoint x: 414, startPoint y: 156, endPoint x: 403, endPoint y: 124, distance: 34.1
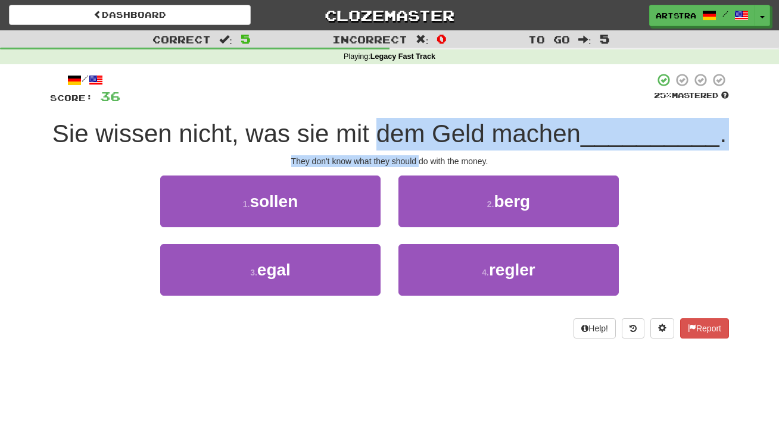
click at [403, 124] on div "/ Score: 36 25 % Mastered Sie wissen nicht, was sie mit dem Geld machen _______…" at bounding box center [389, 206] width 679 height 266
click at [403, 124] on span "Sie wissen nicht, was sie mit dem Geld machen" at bounding box center [316, 134] width 528 height 28
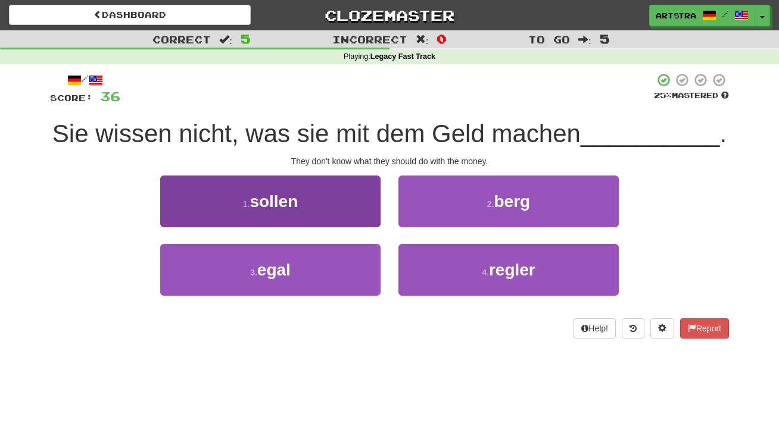
click at [345, 205] on button "1 . sollen" at bounding box center [270, 202] width 220 height 52
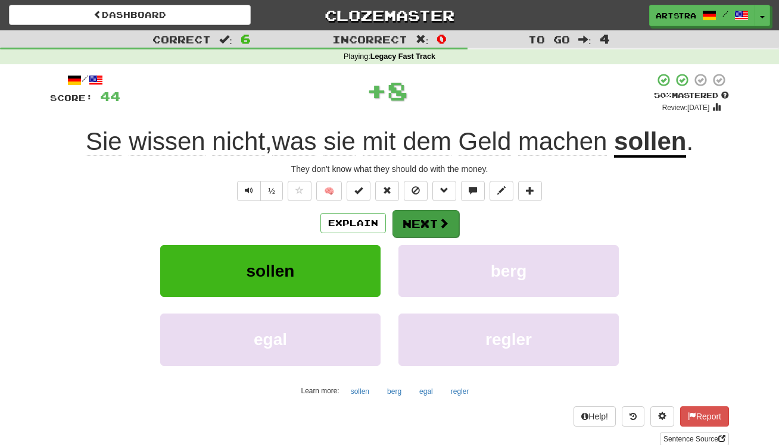
click at [418, 229] on button "Next" at bounding box center [425, 223] width 67 height 27
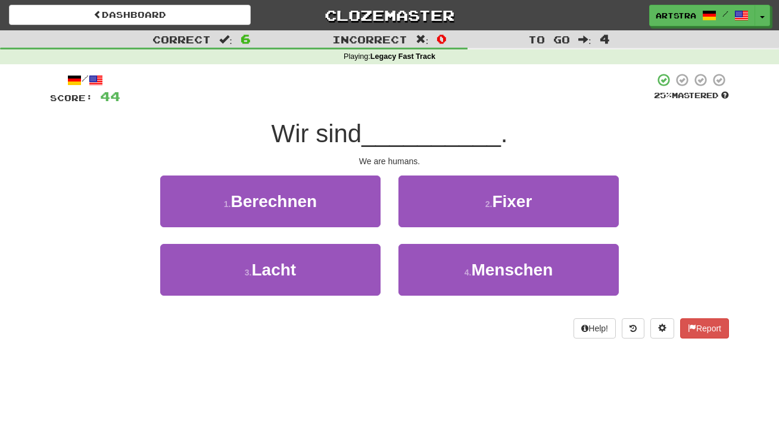
click at [398, 149] on div "/ Score: 44 25 % Mastered Wir sind __________ . We are humans. 1 . Berechnen 2 …" at bounding box center [389, 206] width 679 height 266
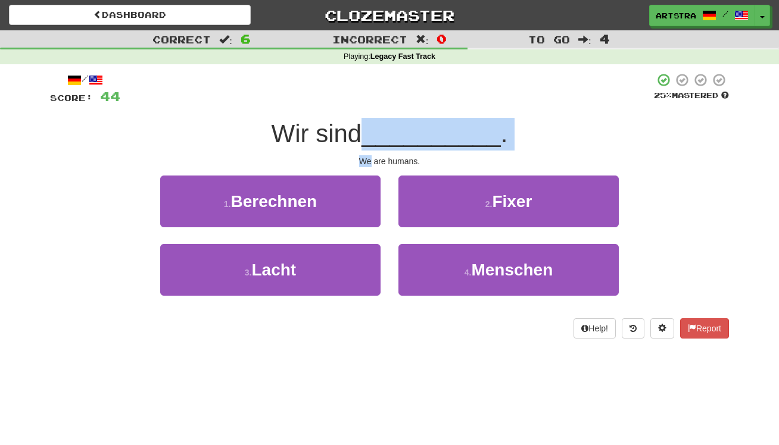
drag, startPoint x: 398, startPoint y: 149, endPoint x: 395, endPoint y: 140, distance: 8.7
click at [395, 140] on div "/ Score: 44 25 % Mastered Wir sind __________ . We are humans. 1 . Berechnen 2 …" at bounding box center [389, 206] width 679 height 266
drag, startPoint x: 395, startPoint y: 140, endPoint x: 395, endPoint y: 146, distance: 6.0
click at [395, 140] on span "__________" at bounding box center [430, 134] width 139 height 28
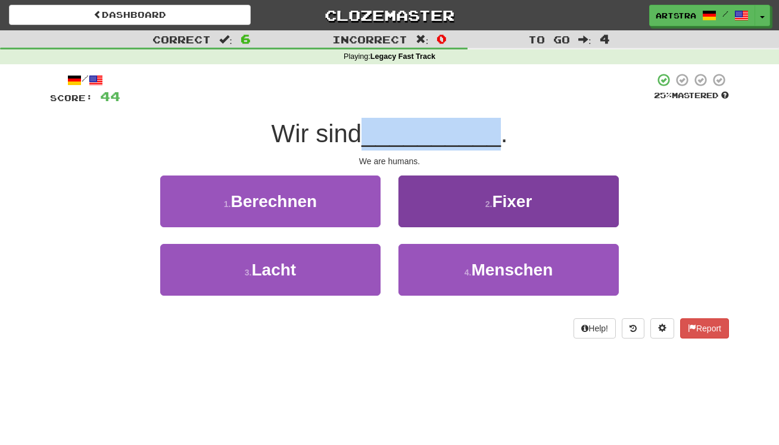
click at [471, 293] on button "4 . Menschen" at bounding box center [508, 270] width 220 height 52
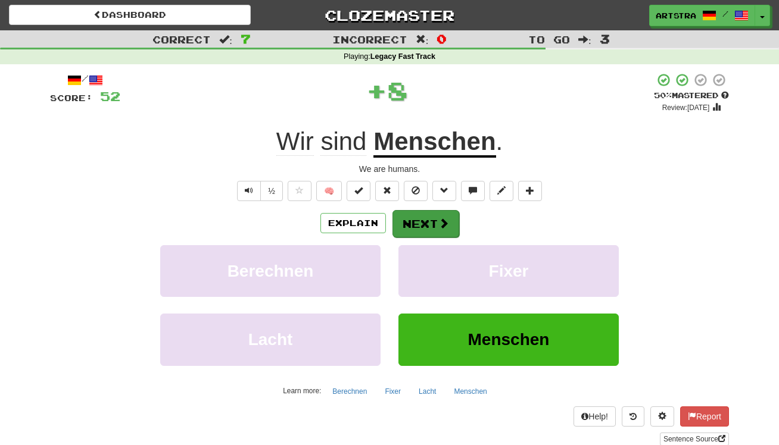
click at [427, 230] on button "Next" at bounding box center [425, 223] width 67 height 27
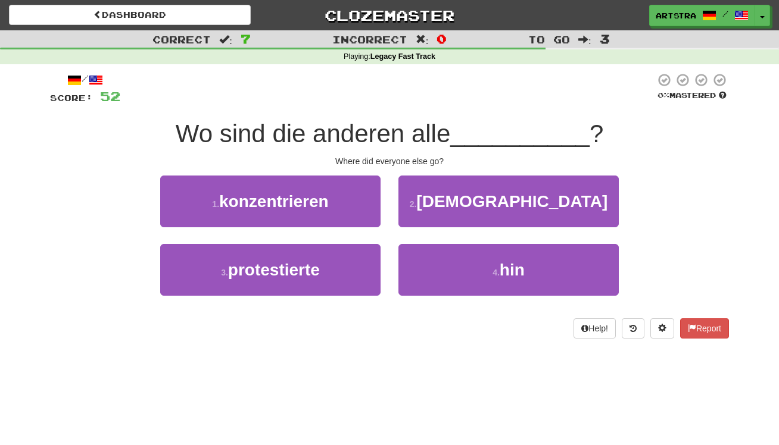
click at [404, 139] on span "Wo sind die anderen alle" at bounding box center [313, 134] width 275 height 28
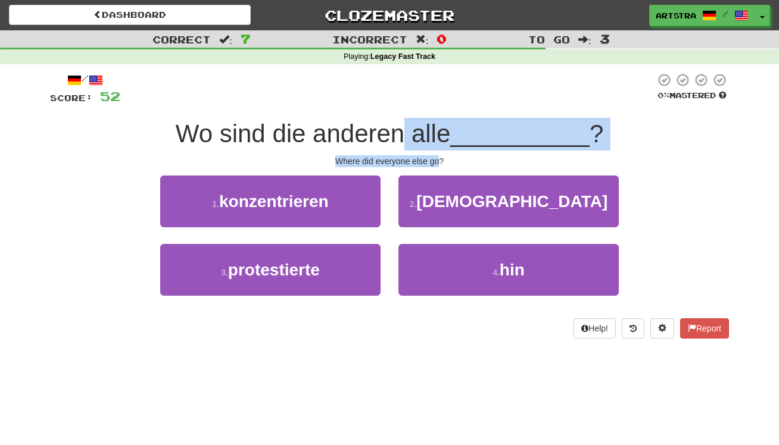
drag, startPoint x: 404, startPoint y: 139, endPoint x: 430, endPoint y: 158, distance: 32.7
click at [430, 158] on div "/ Score: 52 0 % Mastered Wo sind die anderen alle __________ ? Where did everyo…" at bounding box center [389, 206] width 679 height 266
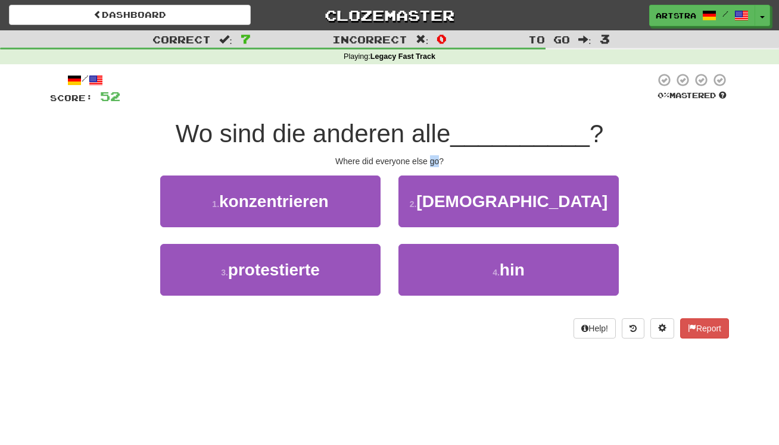
click at [430, 159] on div "Where did everyone else go?" at bounding box center [389, 161] width 679 height 12
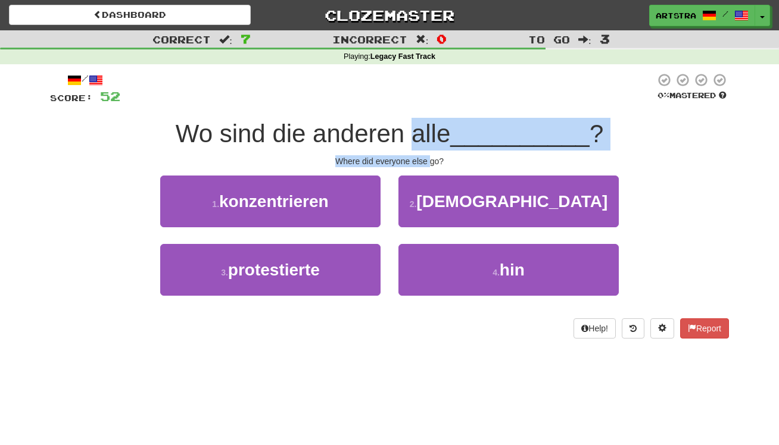
drag, startPoint x: 430, startPoint y: 159, endPoint x: 420, endPoint y: 135, distance: 26.1
click at [420, 135] on div "/ Score: 52 0 % Mastered Wo sind die anderen alle __________ ? Where did everyo…" at bounding box center [389, 206] width 679 height 266
click at [420, 135] on span "Wo sind die anderen alle" at bounding box center [313, 134] width 275 height 28
drag, startPoint x: 420, startPoint y: 135, endPoint x: 443, endPoint y: 152, distance: 28.9
click at [443, 152] on div "/ Score: 52 0 % Mastered Wo sind die anderen alle __________ ? Where did everyo…" at bounding box center [389, 206] width 679 height 266
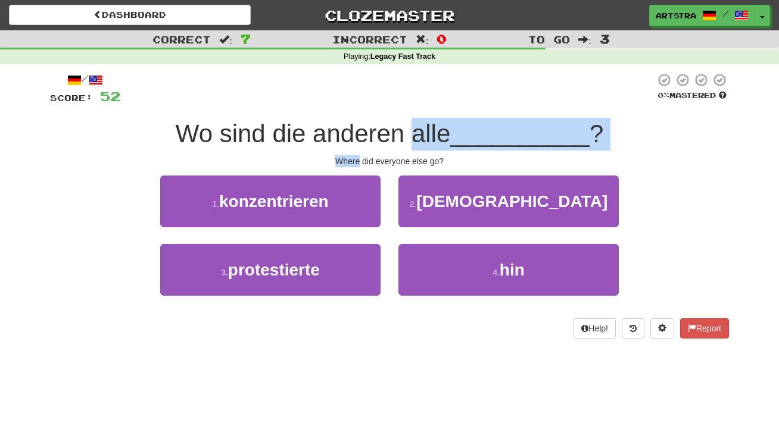
click at [443, 152] on div "/ Score: 52 0 % Mastered Wo sind die anderen alle __________ ? Where did everyo…" at bounding box center [389, 206] width 679 height 266
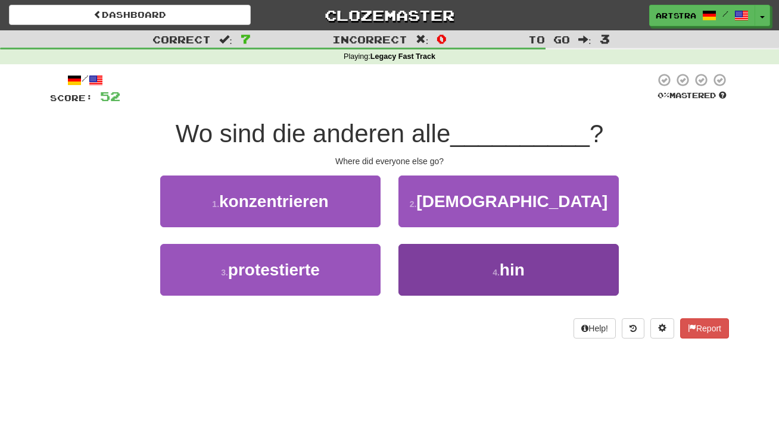
click at [485, 282] on button "4 . hin" at bounding box center [508, 270] width 220 height 52
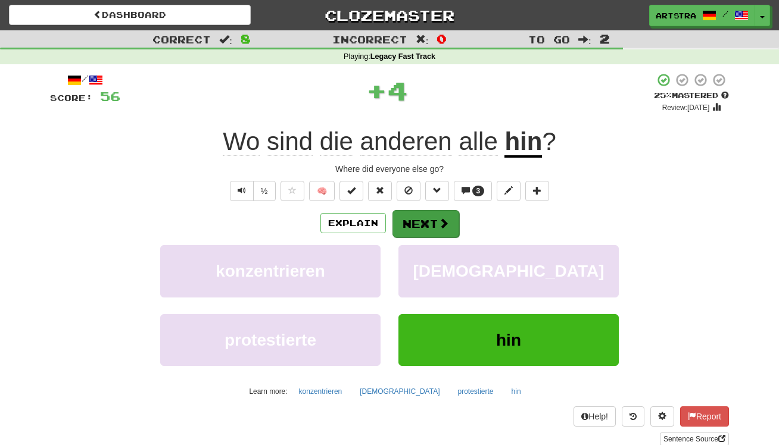
click at [440, 218] on span at bounding box center [443, 223] width 11 height 11
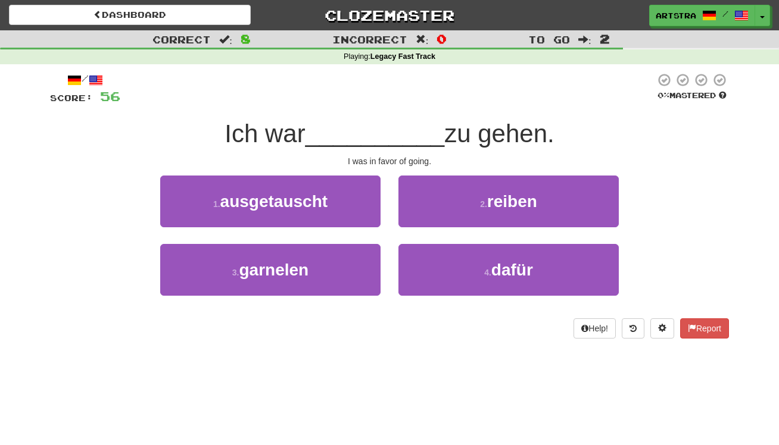
click at [418, 139] on span "__________" at bounding box center [374, 134] width 139 height 28
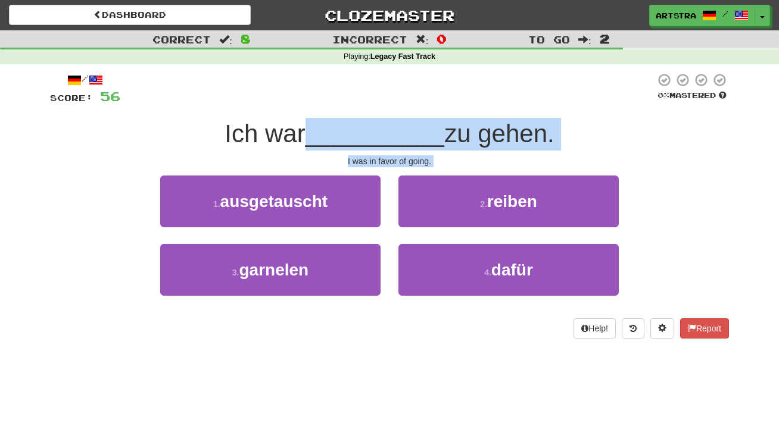
drag, startPoint x: 418, startPoint y: 139, endPoint x: 433, endPoint y: 158, distance: 24.6
click at [433, 158] on div "/ Score: 56 0 % Mastered Ich war __________ zu gehen. I was in favor of going. …" at bounding box center [389, 206] width 679 height 266
click at [433, 158] on div "I was in favor of going." at bounding box center [389, 161] width 679 height 12
drag, startPoint x: 433, startPoint y: 158, endPoint x: 419, endPoint y: 137, distance: 25.8
click at [419, 137] on div "/ Score: 56 0 % Mastered Ich war __________ zu gehen. I was in favor of going. …" at bounding box center [389, 206] width 679 height 266
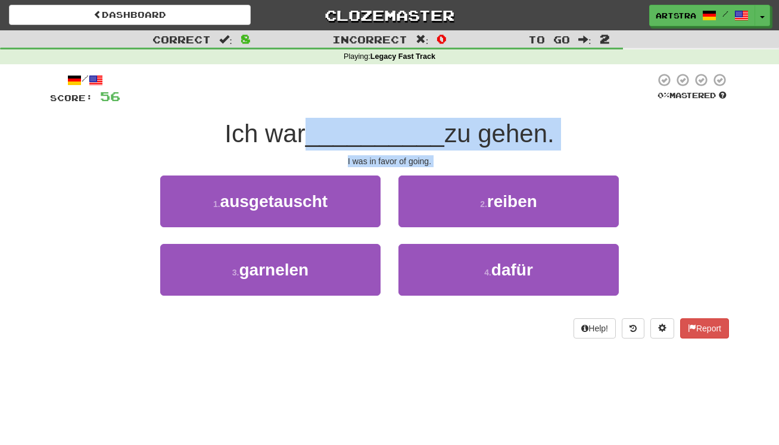
click at [419, 137] on span "__________" at bounding box center [374, 134] width 139 height 28
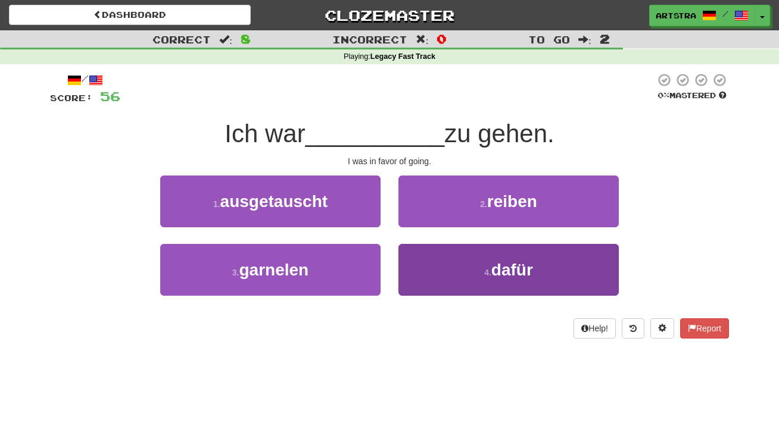
drag, startPoint x: 436, startPoint y: 255, endPoint x: 439, endPoint y: 265, distance: 10.4
click at [438, 263] on div "1 . ausgetauscht 2 . reiben 3 . garnelen 4 . dafür" at bounding box center [389, 245] width 696 height 138
click at [445, 272] on button "4 . dafür" at bounding box center [508, 270] width 220 height 52
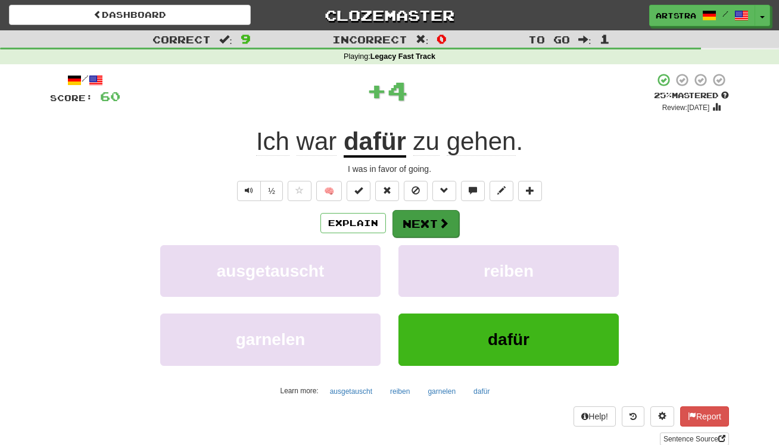
click at [433, 226] on button "Next" at bounding box center [425, 223] width 67 height 27
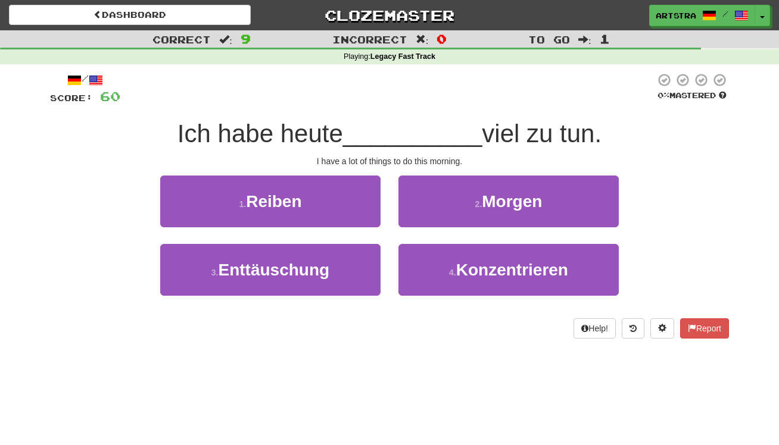
click at [399, 143] on span "__________" at bounding box center [412, 134] width 139 height 28
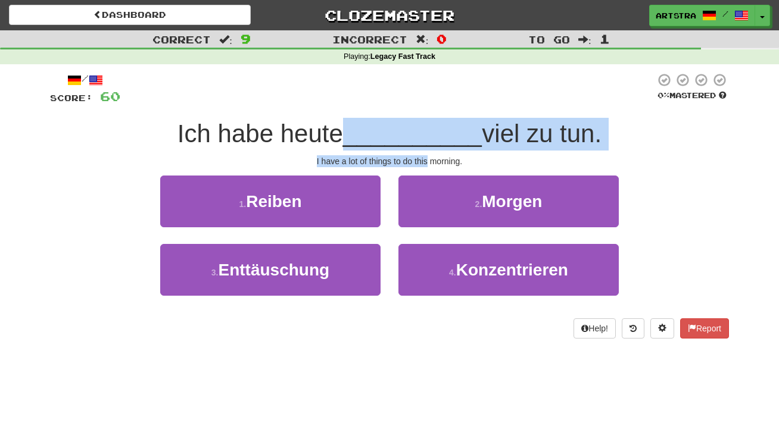
drag, startPoint x: 400, startPoint y: 145, endPoint x: 415, endPoint y: 159, distance: 20.6
click at [415, 159] on div "/ Score: 60 0 % Mastered Ich habe heute __________ viel zu tun. I have a lot of…" at bounding box center [389, 206] width 679 height 266
click at [415, 159] on div "I have a lot of things to do this morning." at bounding box center [389, 161] width 679 height 12
drag, startPoint x: 415, startPoint y: 159, endPoint x: 404, endPoint y: 136, distance: 25.3
click at [404, 136] on div "/ Score: 60 0 % Mastered Ich habe heute __________ viel zu tun. I have a lot of…" at bounding box center [389, 206] width 679 height 266
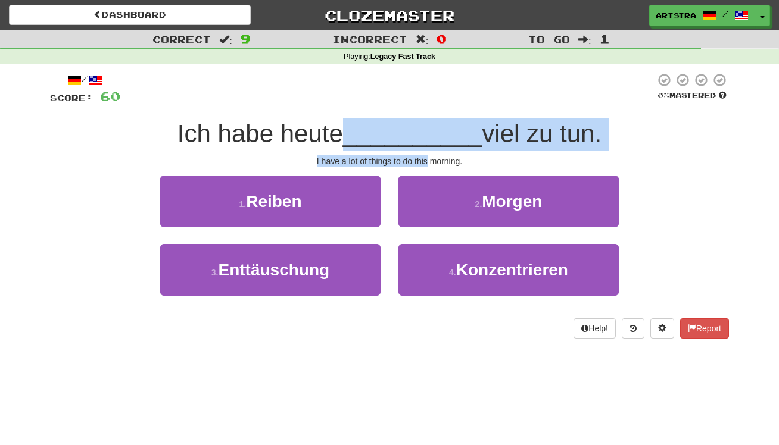
click at [404, 136] on span "__________" at bounding box center [412, 134] width 139 height 28
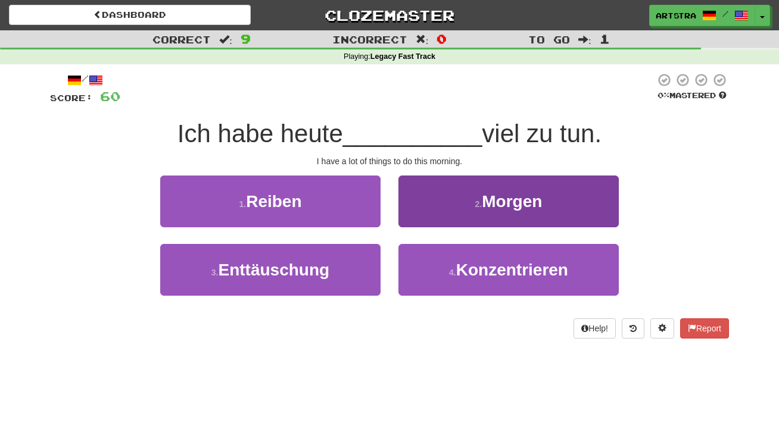
click at [435, 209] on button "2 . Morgen" at bounding box center [508, 202] width 220 height 52
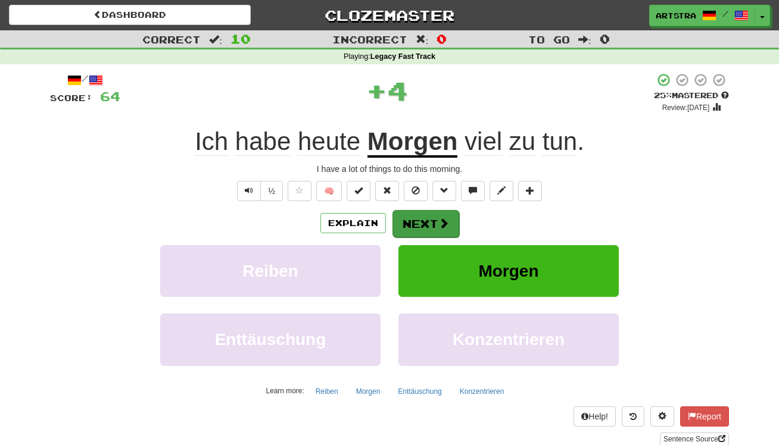
click at [426, 228] on button "Next" at bounding box center [425, 223] width 67 height 27
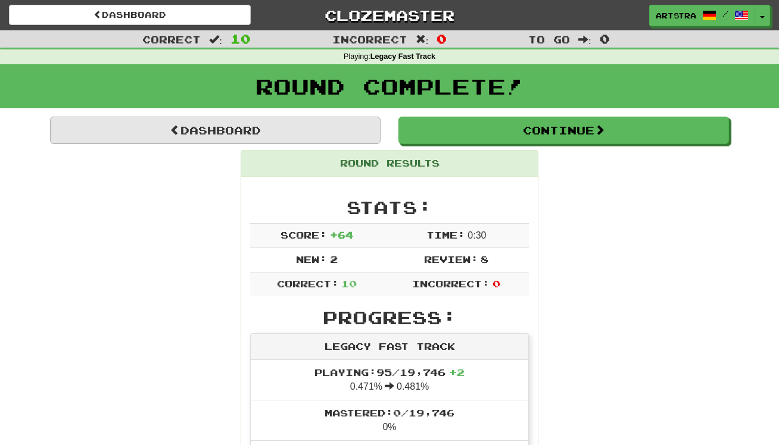
click at [323, 133] on link "Dashboard" at bounding box center [215, 130] width 330 height 27
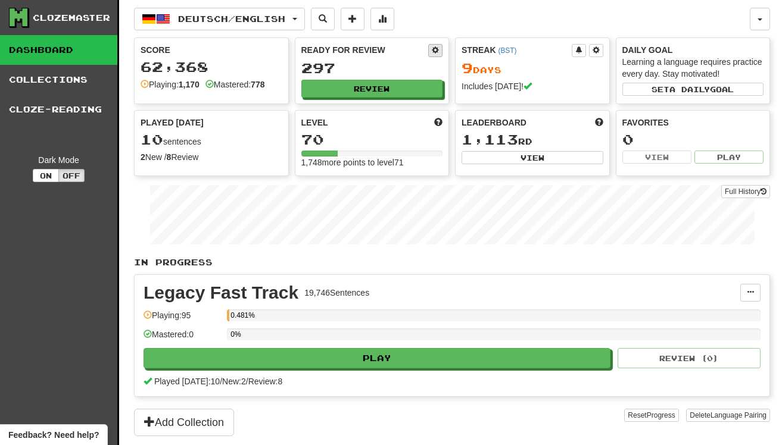
click at [433, 47] on span at bounding box center [435, 49] width 7 height 7
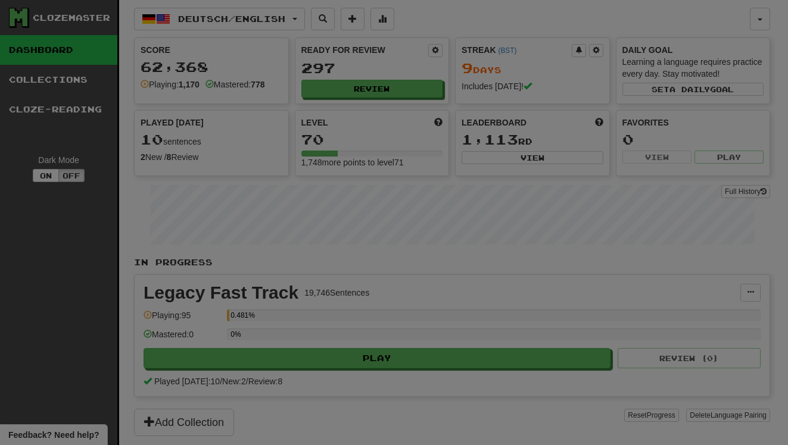
select select "*"
select select "*****"
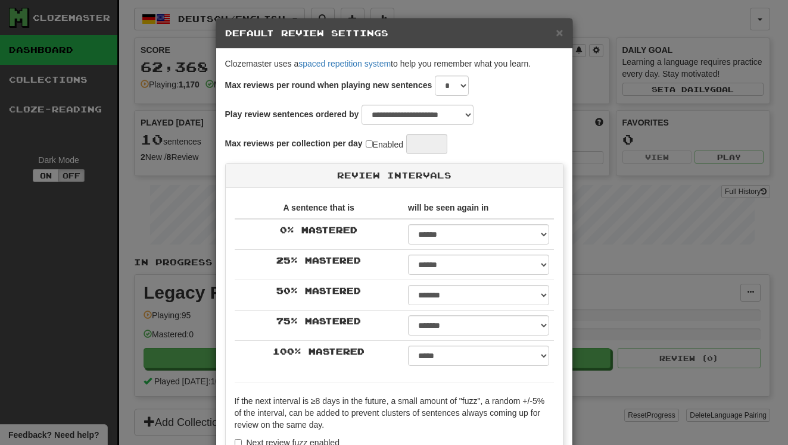
click at [686, 135] on div "**********" at bounding box center [394, 222] width 788 height 445
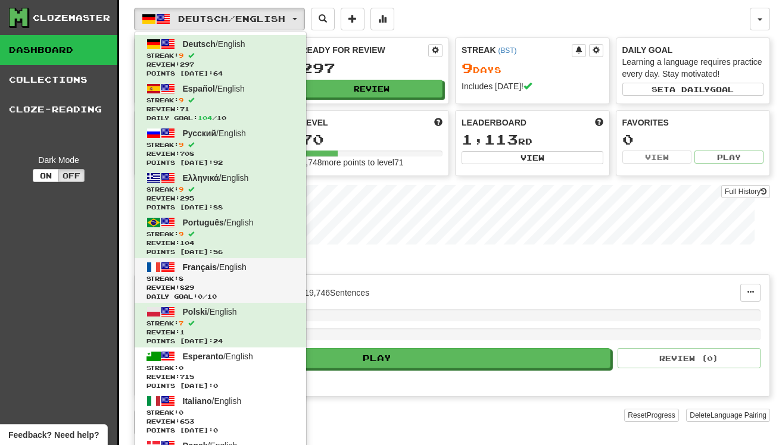
click at [290, 283] on span "Review: 829" at bounding box center [220, 287] width 148 height 9
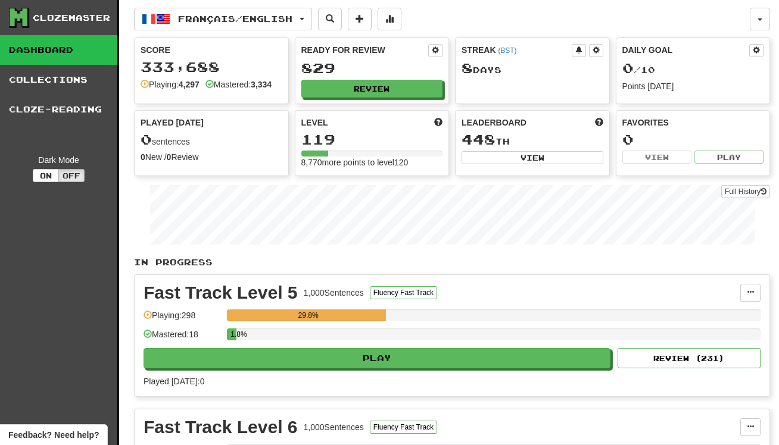
click at [408, 340] on div "1.8%" at bounding box center [493, 339] width 533 height 20
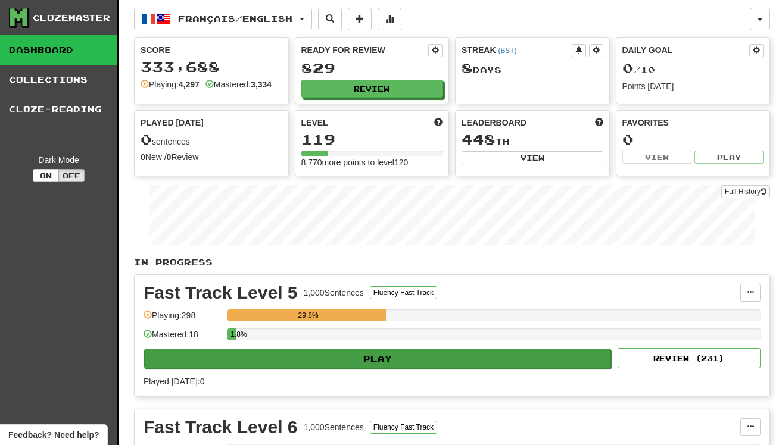
click at [408, 354] on button "Play" at bounding box center [377, 359] width 467 height 20
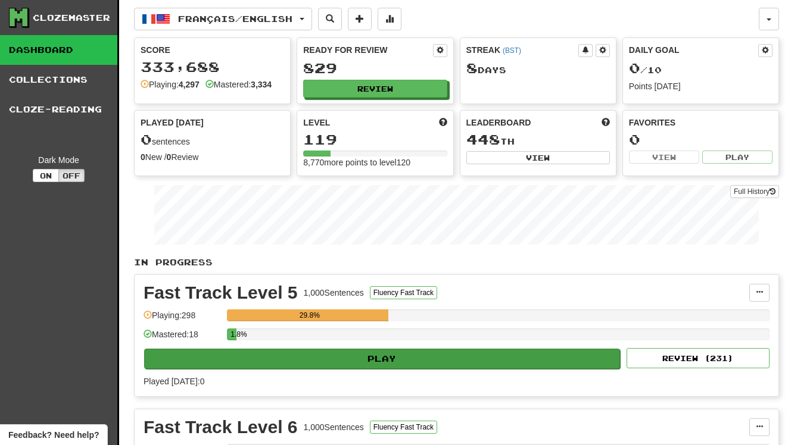
select select "**"
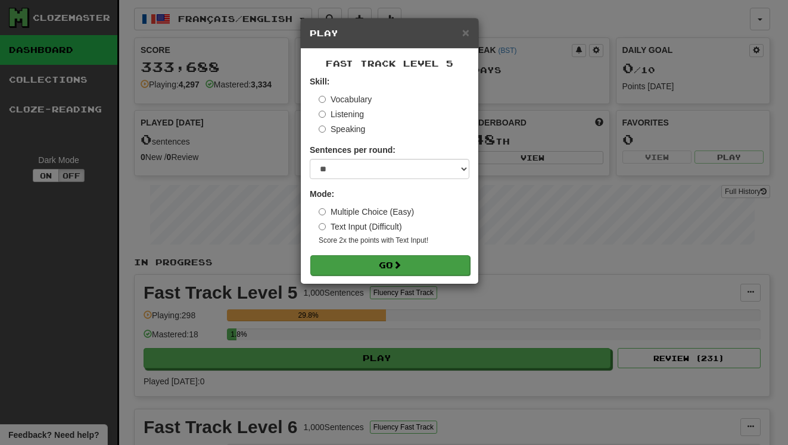
click at [395, 267] on button "Go" at bounding box center [390, 265] width 160 height 20
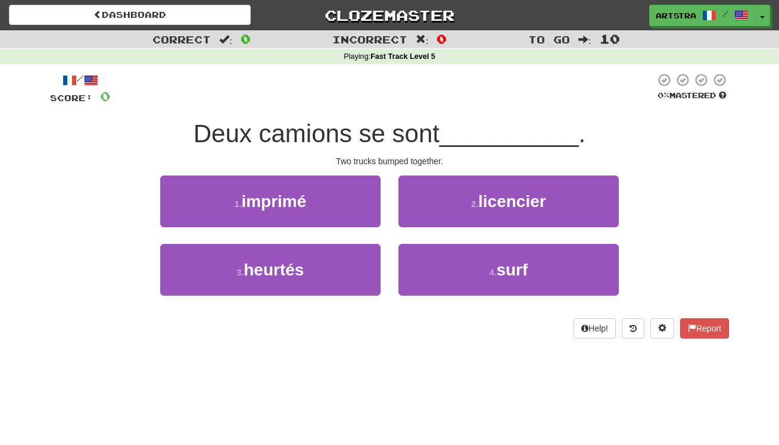
click at [380, 138] on span "Deux camions se sont" at bounding box center [316, 134] width 246 height 28
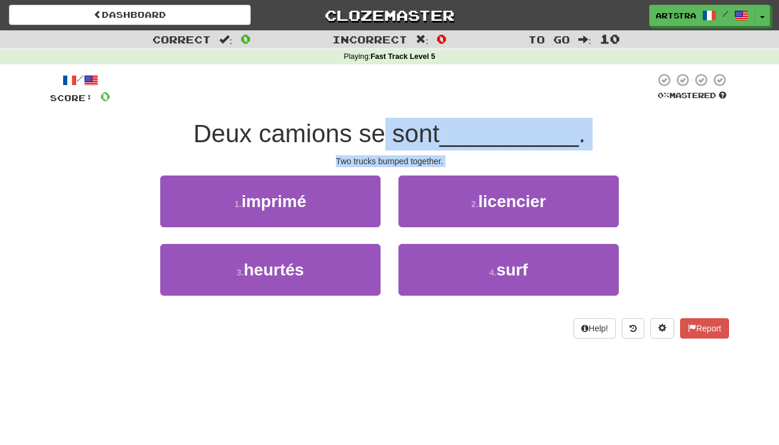
drag, startPoint x: 386, startPoint y: 141, endPoint x: 408, endPoint y: 165, distance: 32.9
click at [408, 165] on div "/ Score: 0 0 % Mastered Deux camions se sont __________ . Two trucks bumped tog…" at bounding box center [389, 206] width 679 height 266
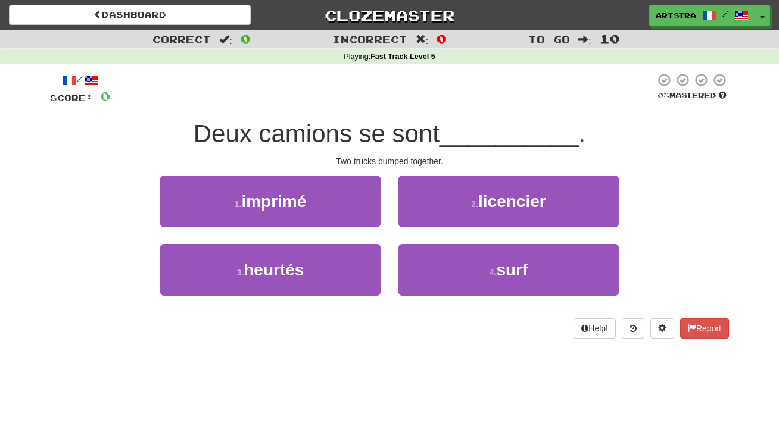
click at [408, 165] on div "/ Score: 0 0 % Mastered Deux camions se sont __________ . Two trucks bumped tog…" at bounding box center [389, 206] width 679 height 266
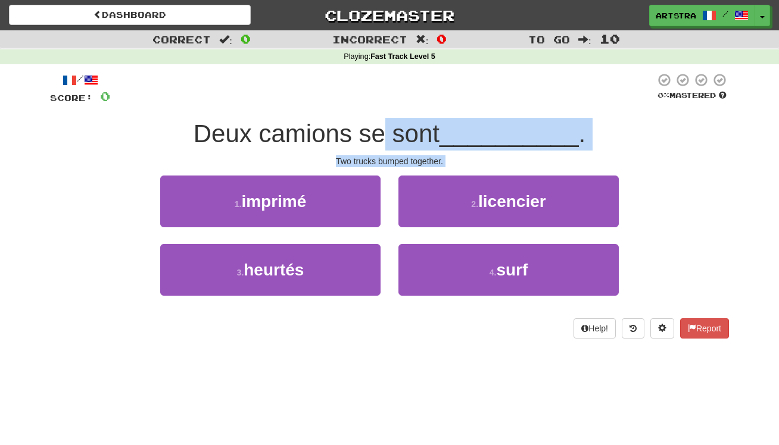
drag, startPoint x: 408, startPoint y: 165, endPoint x: 390, endPoint y: 128, distance: 41.8
click at [390, 128] on div "/ Score: 0 0 % Mastered Deux camions se sont __________ . Two trucks bumped tog…" at bounding box center [389, 206] width 679 height 266
click at [390, 128] on span "Deux camions se sont" at bounding box center [316, 134] width 246 height 28
drag, startPoint x: 390, startPoint y: 128, endPoint x: 395, endPoint y: 158, distance: 30.1
click at [395, 158] on div "/ Score: 0 0 % Mastered Deux camions se sont __________ . Two trucks bumped tog…" at bounding box center [389, 206] width 679 height 266
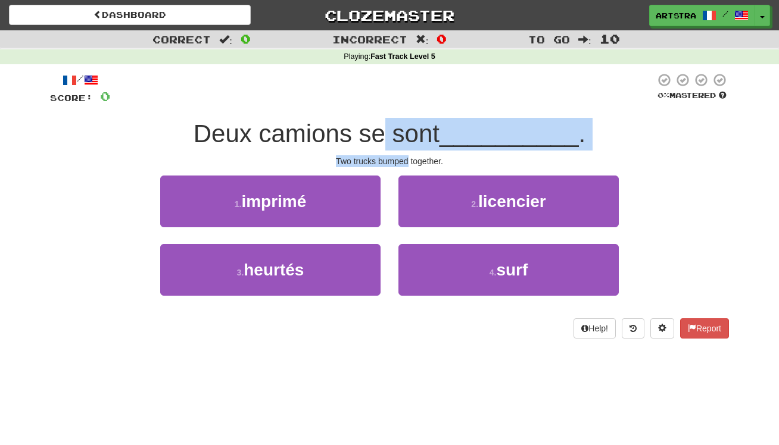
click at [395, 158] on div "Two trucks bumped together." at bounding box center [389, 161] width 679 height 12
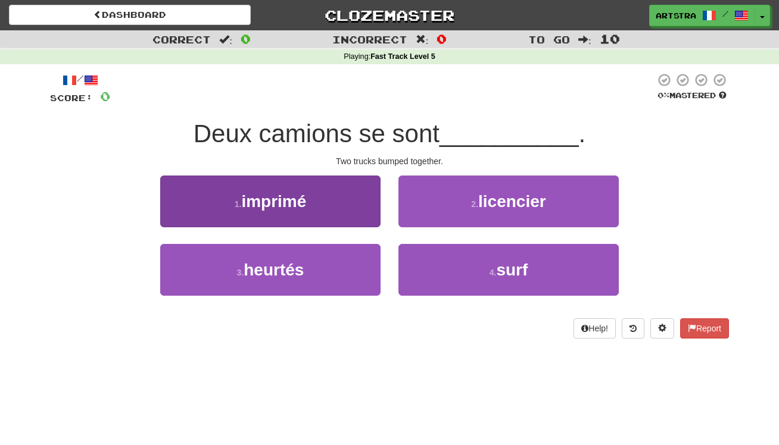
click at [306, 206] on span "imprimé" at bounding box center [273, 201] width 65 height 18
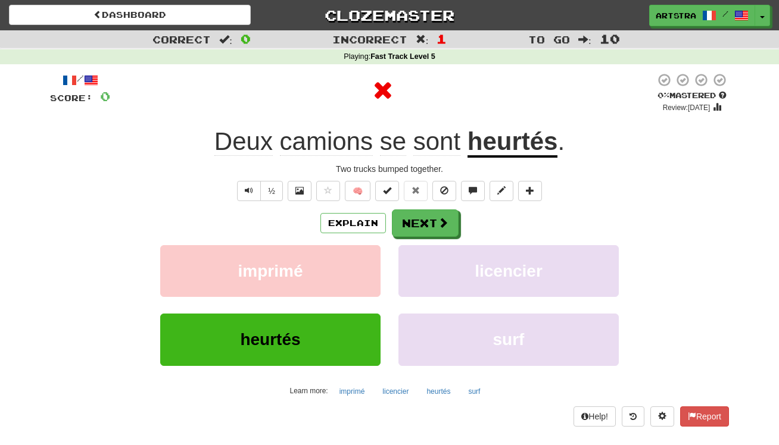
click at [502, 152] on u "heurtés" at bounding box center [512, 142] width 90 height 30
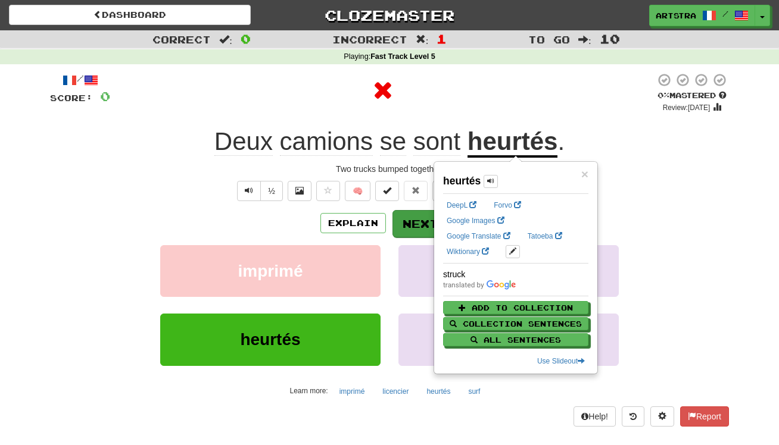
click at [423, 227] on button "Next" at bounding box center [425, 223] width 67 height 27
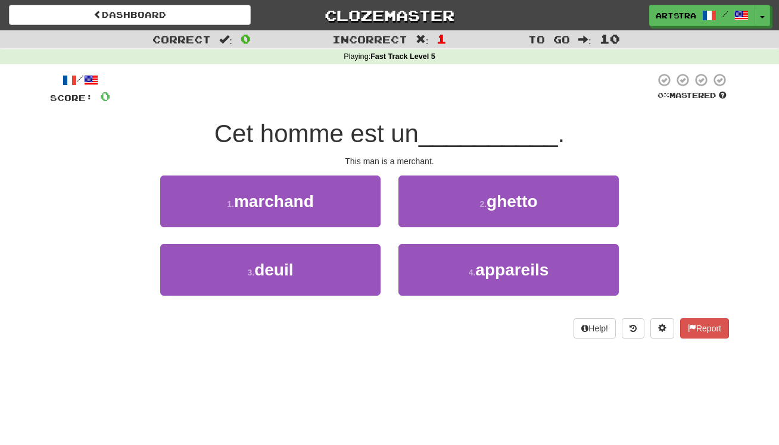
click at [389, 128] on span "Cet homme est un" at bounding box center [316, 134] width 204 height 28
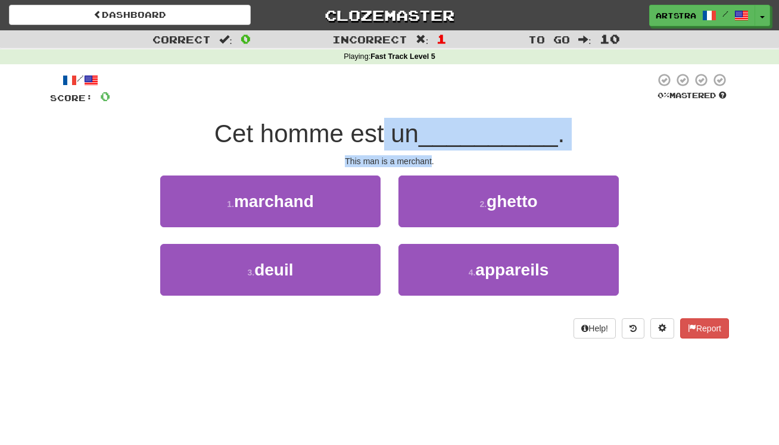
drag, startPoint x: 389, startPoint y: 128, endPoint x: 405, endPoint y: 161, distance: 36.5
click at [405, 161] on div "/ Score: 0 0 % Mastered Cet homme est un __________ . This man is a merchant. 1…" at bounding box center [389, 206] width 679 height 266
click at [405, 161] on div "This man is a merchant." at bounding box center [389, 161] width 679 height 12
drag, startPoint x: 405, startPoint y: 161, endPoint x: 402, endPoint y: 120, distance: 40.5
click at [402, 120] on div "/ Score: 0 0 % Mastered Cet homme est un __________ . This man is a merchant. 1…" at bounding box center [389, 206] width 679 height 266
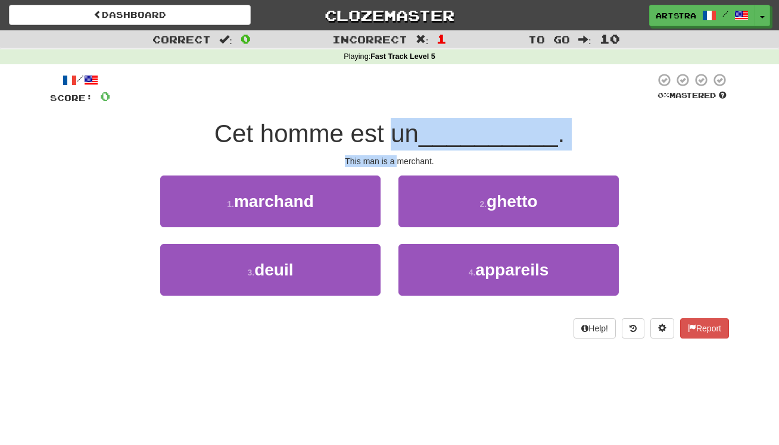
click at [402, 120] on span "Cet homme est un" at bounding box center [316, 134] width 204 height 28
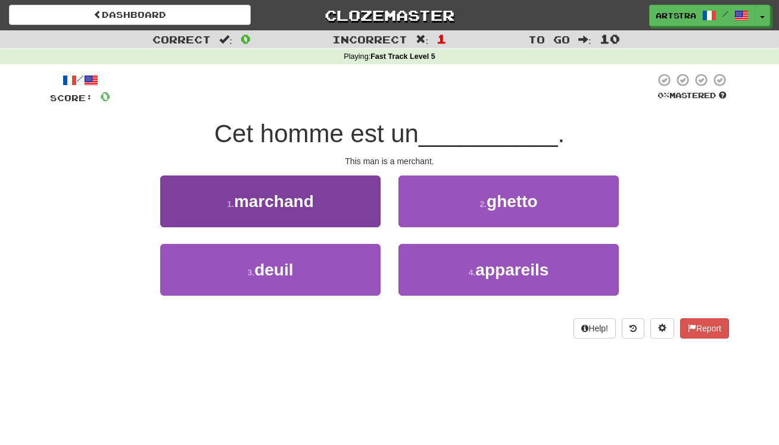
click at [363, 193] on button "1 . marchand" at bounding box center [270, 202] width 220 height 52
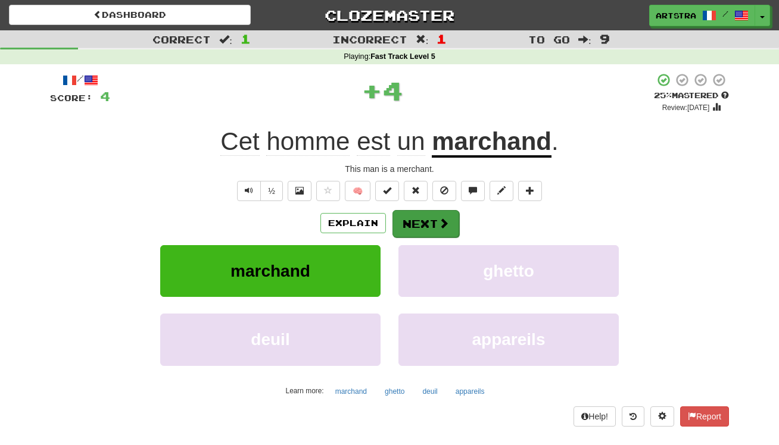
click at [421, 217] on button "Next" at bounding box center [425, 223] width 67 height 27
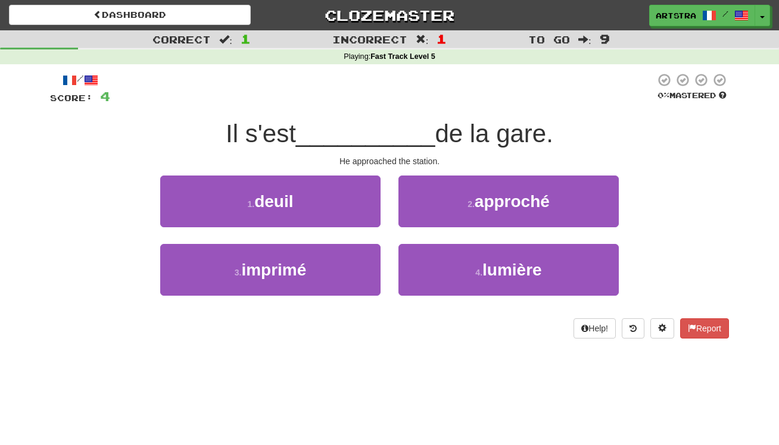
click at [386, 124] on span "__________" at bounding box center [365, 134] width 139 height 28
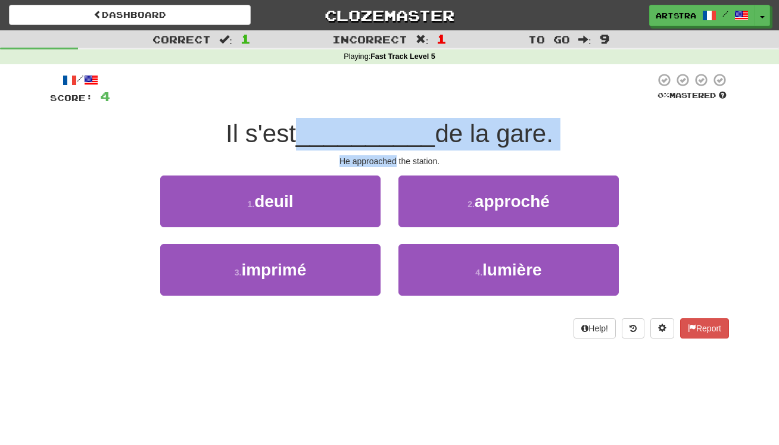
drag, startPoint x: 386, startPoint y: 124, endPoint x: 392, endPoint y: 155, distance: 31.6
click at [392, 155] on div "/ Score: 4 0 % Mastered Il s'est __________ de la gare. He approached the stati…" at bounding box center [389, 206] width 679 height 266
click at [392, 155] on div "He approached the station." at bounding box center [389, 161] width 679 height 12
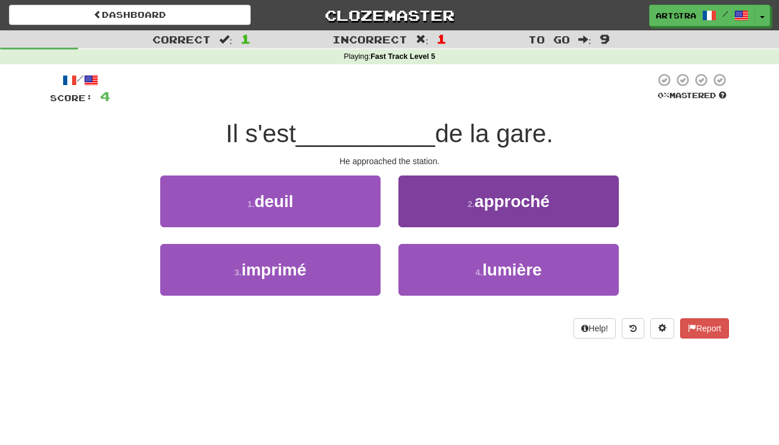
click at [416, 213] on button "2 . approché" at bounding box center [508, 202] width 220 height 52
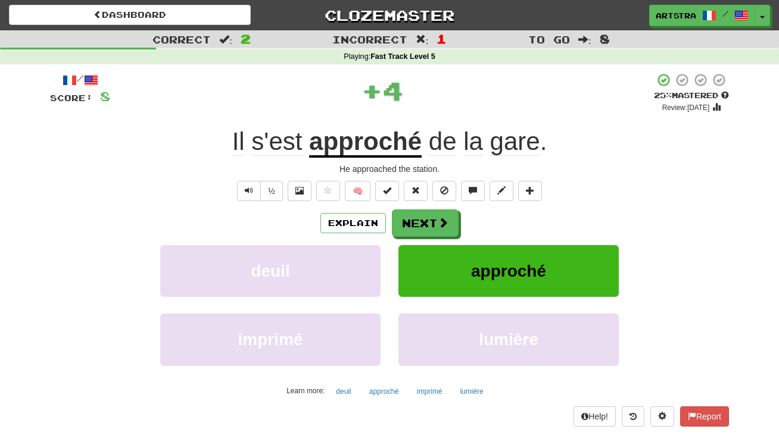
click at [429, 240] on div "Explain Next deuil approché imprimé lumière Learn more: deuil approché imprimé …" at bounding box center [389, 305] width 679 height 191
click at [426, 226] on button "Next" at bounding box center [425, 223] width 67 height 27
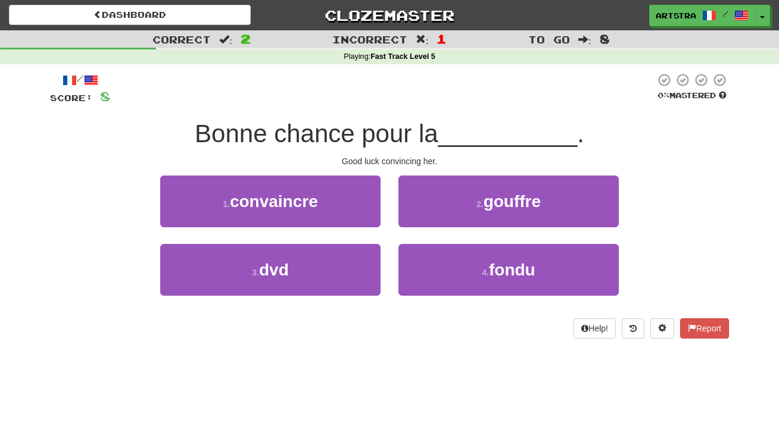
click at [364, 110] on div "/ Score: 8 0 % Mastered Bonne chance pour la __________ . Good luck convincing …" at bounding box center [389, 206] width 679 height 266
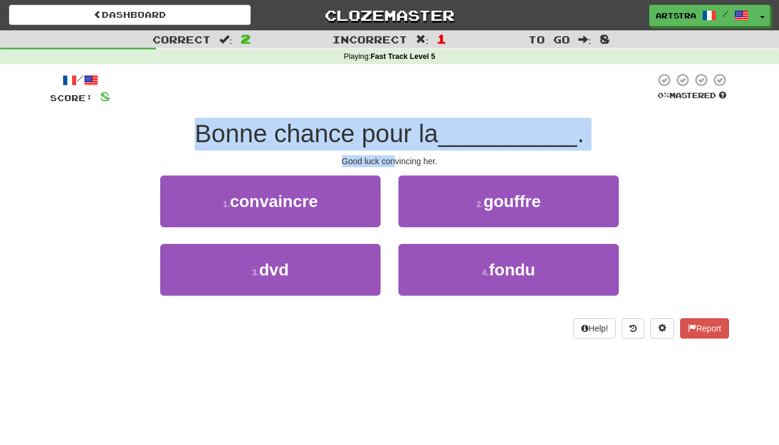
drag, startPoint x: 365, startPoint y: 113, endPoint x: 394, endPoint y: 162, distance: 56.9
click at [394, 162] on div "/ Score: 8 0 % Mastered Bonne chance pour la __________ . Good luck convincing …" at bounding box center [389, 206] width 679 height 266
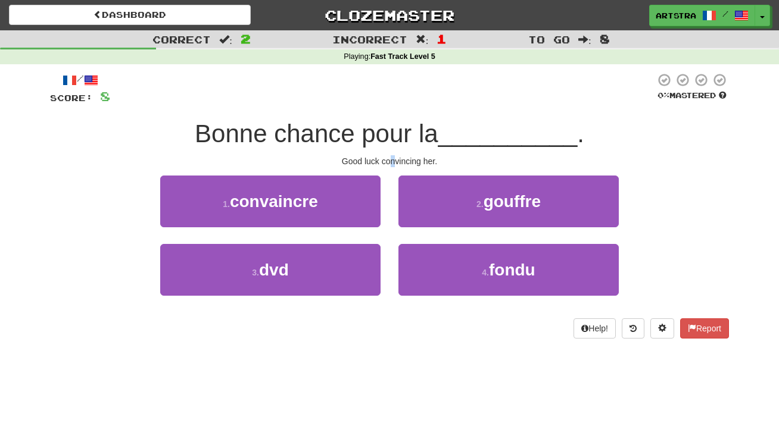
click at [393, 161] on div "Good luck convincing her." at bounding box center [389, 161] width 679 height 12
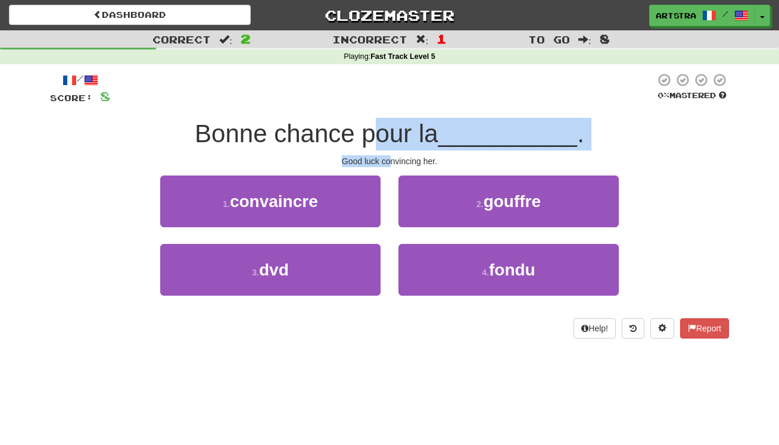
drag, startPoint x: 392, startPoint y: 161, endPoint x: 379, endPoint y: 133, distance: 30.9
click at [379, 133] on div "/ Score: 8 0 % Mastered Bonne chance pour la __________ . Good luck convincing …" at bounding box center [389, 206] width 679 height 266
click at [379, 133] on span "Bonne chance pour la" at bounding box center [316, 134] width 243 height 28
drag, startPoint x: 379, startPoint y: 133, endPoint x: 400, endPoint y: 157, distance: 31.2
click at [400, 157] on div "/ Score: 8 0 % Mastered Bonne chance pour la __________ . Good luck convincing …" at bounding box center [389, 206] width 679 height 266
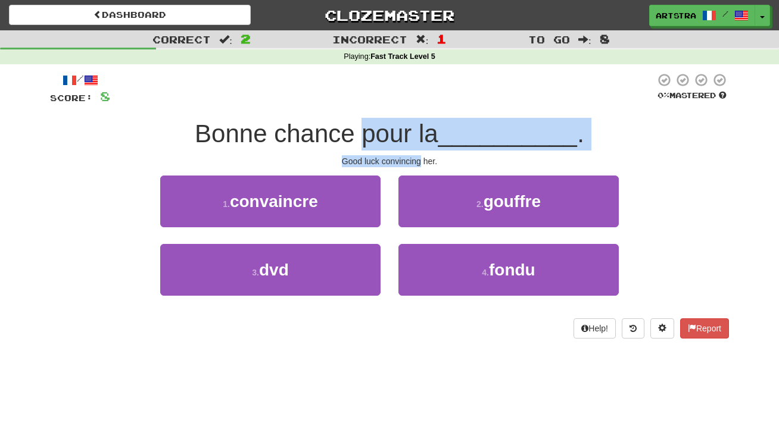
click at [400, 157] on div "Good luck convincing her." at bounding box center [389, 161] width 679 height 12
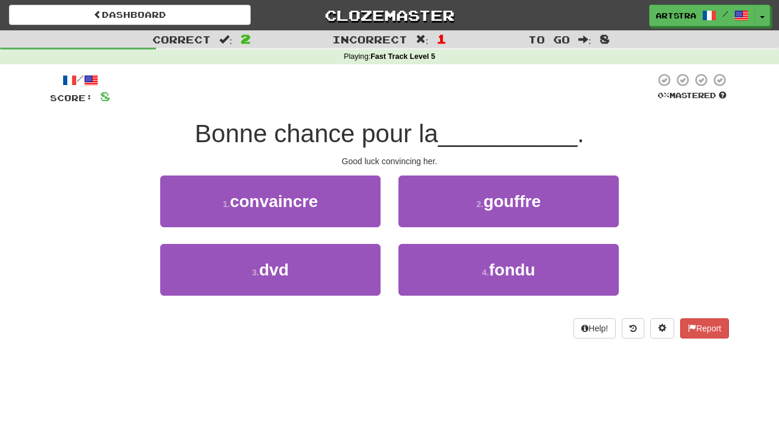
click at [358, 200] on button "1 . convaincre" at bounding box center [270, 202] width 220 height 52
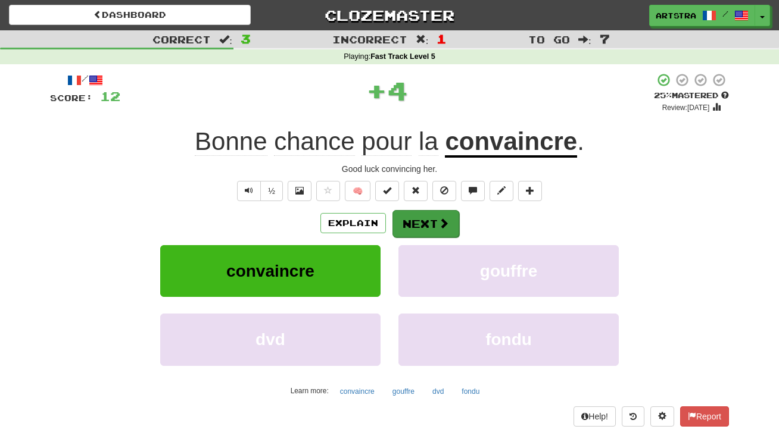
click at [440, 220] on span at bounding box center [443, 223] width 11 height 11
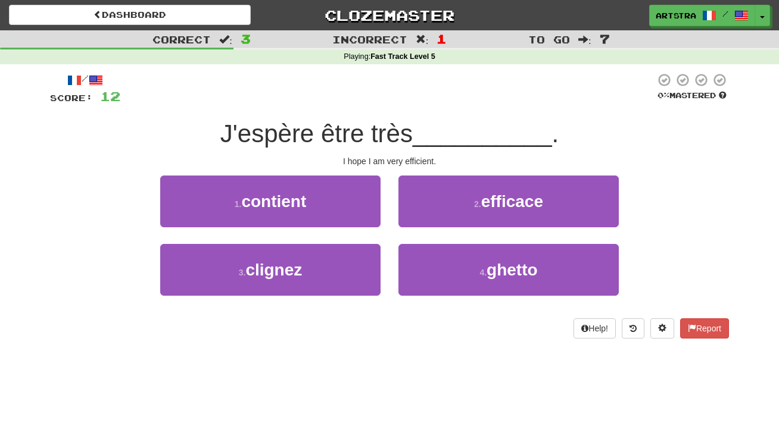
click at [385, 146] on span "J'espère être très" at bounding box center [316, 134] width 192 height 28
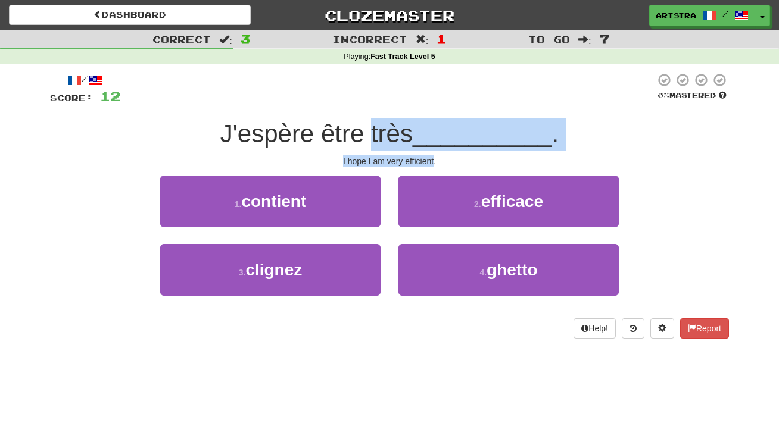
drag, startPoint x: 385, startPoint y: 146, endPoint x: 405, endPoint y: 163, distance: 26.2
click at [405, 163] on div "/ Score: 12 0 % Mastered J'espère être très __________ . I hope I am very effic…" at bounding box center [389, 206] width 679 height 266
click at [405, 163] on div "I hope I am very efficient." at bounding box center [389, 161] width 679 height 12
drag, startPoint x: 405, startPoint y: 163, endPoint x: 399, endPoint y: 135, distance: 28.5
click at [399, 135] on div "/ Score: 12 0 % Mastered J'espère être très __________ . I hope I am very effic…" at bounding box center [389, 206] width 679 height 266
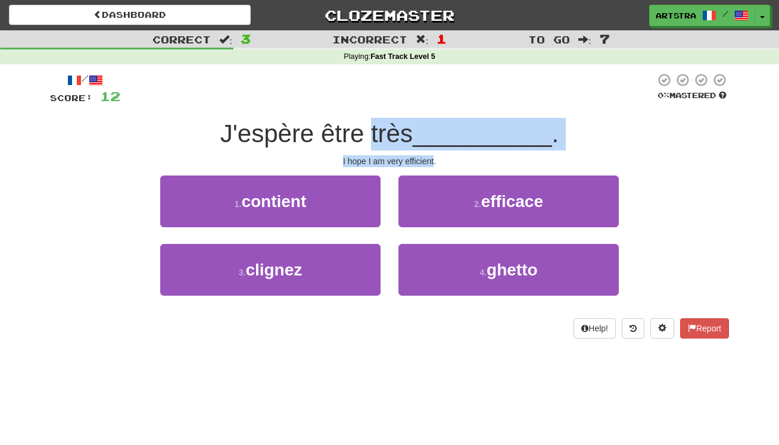
click at [399, 135] on span "J'espère être très" at bounding box center [316, 134] width 192 height 28
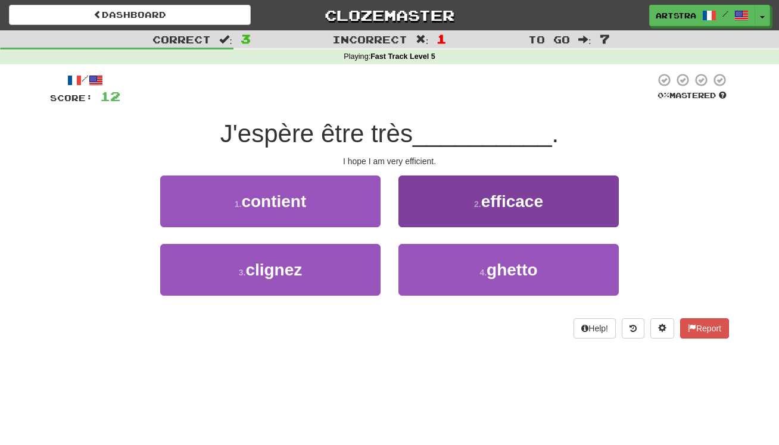
click at [547, 210] on button "2 . efficace" at bounding box center [508, 202] width 220 height 52
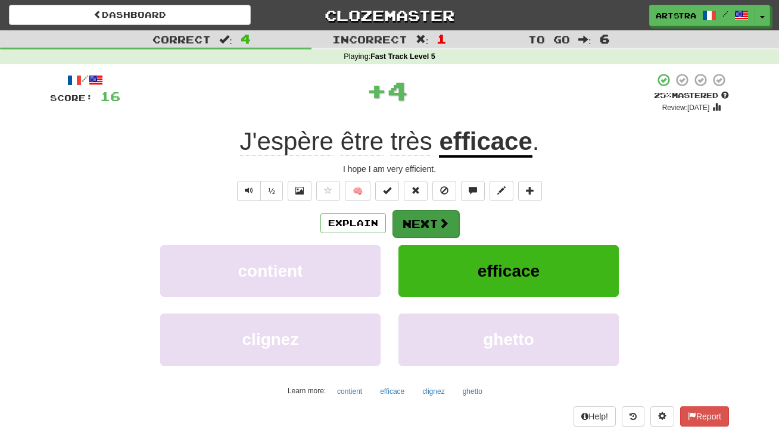
click at [441, 223] on span at bounding box center [443, 223] width 11 height 11
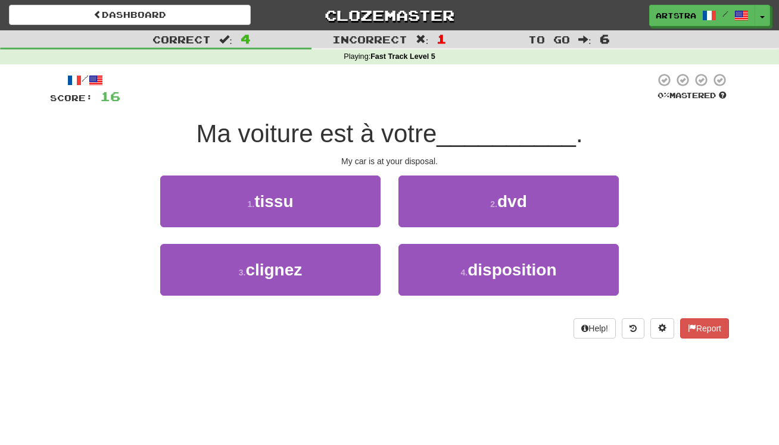
click at [369, 127] on span "Ma voiture est à votre" at bounding box center [316, 134] width 240 height 28
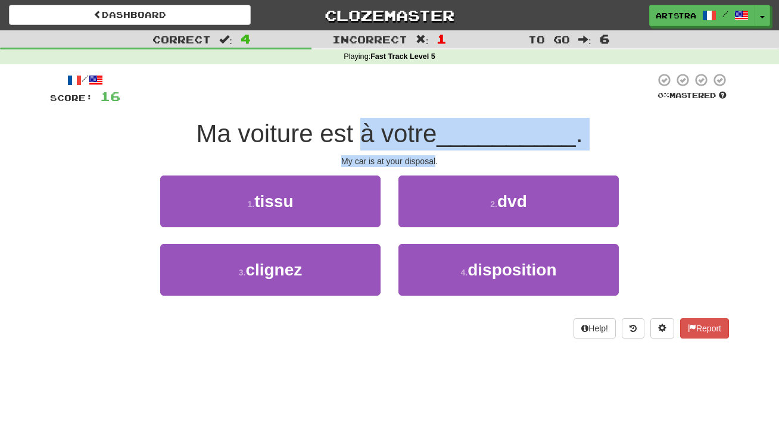
drag, startPoint x: 369, startPoint y: 127, endPoint x: 429, endPoint y: 155, distance: 66.1
click at [429, 155] on div "/ Score: 16 0 % Mastered Ma voiture est à votre __________ . My car is at your …" at bounding box center [389, 206] width 679 height 266
click at [429, 155] on div "My car is at your disposal." at bounding box center [389, 161] width 679 height 12
drag, startPoint x: 429, startPoint y: 155, endPoint x: 408, endPoint y: 129, distance: 33.0
click at [408, 129] on div "/ Score: 16 0 % Mastered Ma voiture est à votre __________ . My car is at your …" at bounding box center [389, 206] width 679 height 266
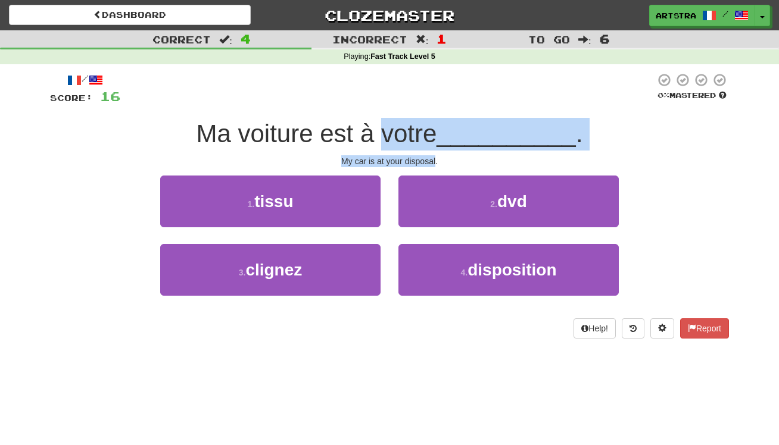
click at [408, 129] on span "Ma voiture est à votre" at bounding box center [316, 134] width 240 height 28
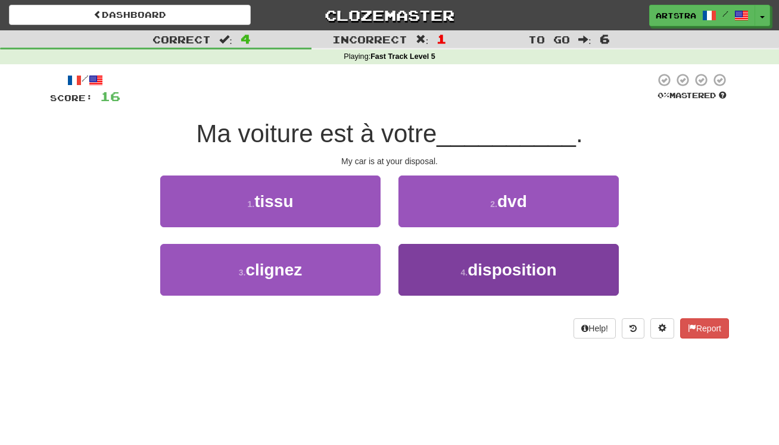
click at [479, 284] on button "4 . disposition" at bounding box center [508, 270] width 220 height 52
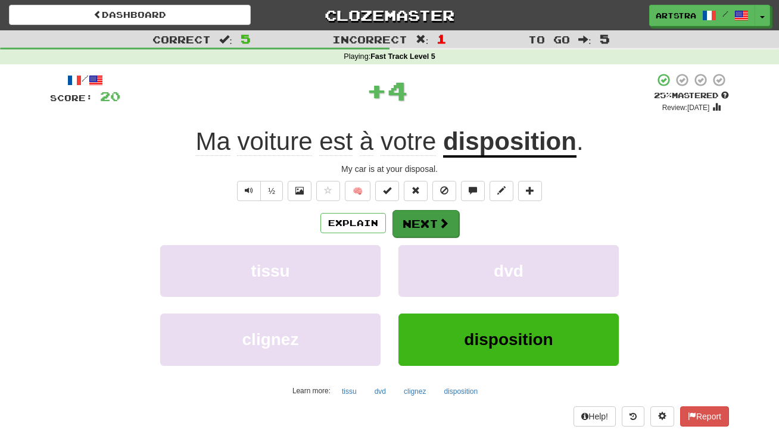
click at [438, 231] on button "Next" at bounding box center [425, 223] width 67 height 27
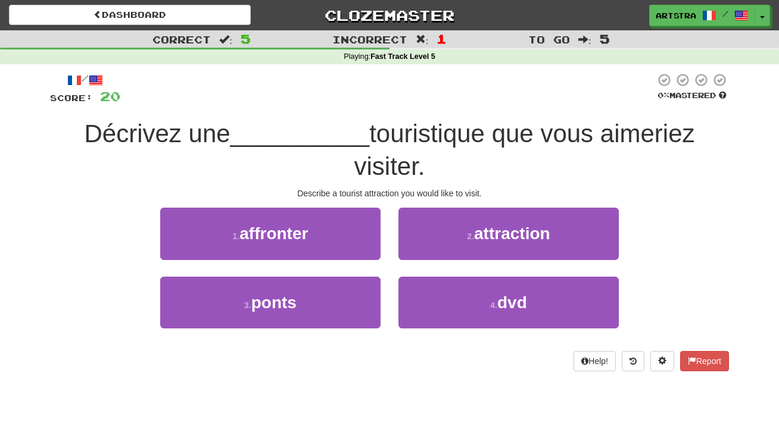
click at [398, 127] on span "touristique que vous aimeriez visiter." at bounding box center [524, 150] width 340 height 61
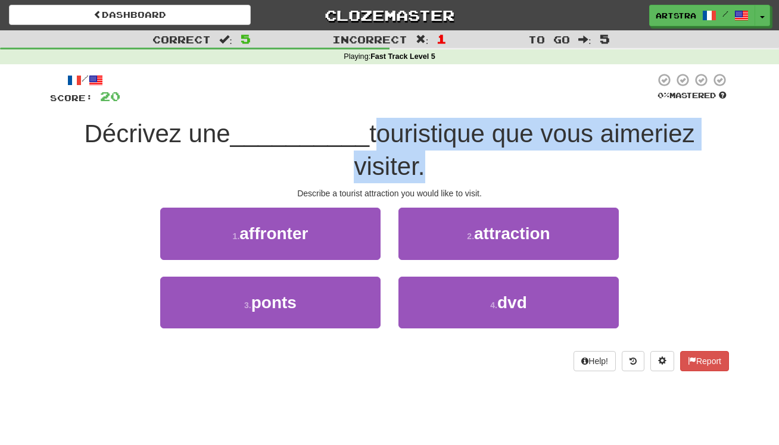
drag, startPoint x: 398, startPoint y: 127, endPoint x: 401, endPoint y: 162, distance: 35.2
click at [401, 162] on span "touristique que vous aimeriez visiter." at bounding box center [524, 150] width 340 height 61
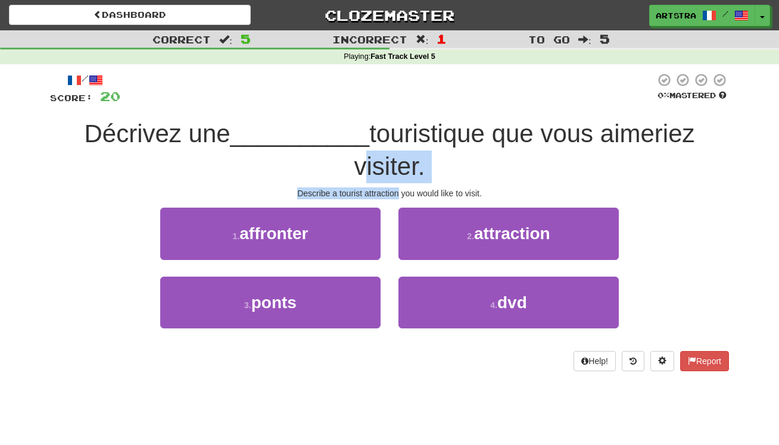
drag, startPoint x: 401, startPoint y: 162, endPoint x: 393, endPoint y: 190, distance: 29.8
click at [393, 190] on div "/ Score: 20 0 % Mastered Décrivez une __________ touristique que vous aimeriez …" at bounding box center [389, 222] width 679 height 298
click at [393, 190] on div "Describe a tourist attraction you would like to visit." at bounding box center [389, 194] width 679 height 12
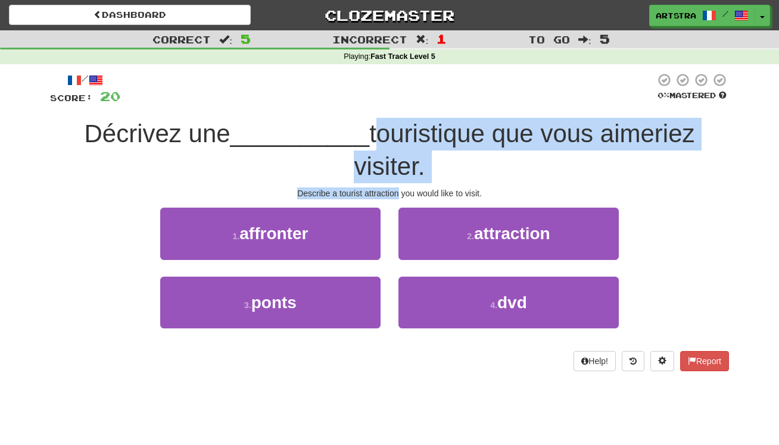
drag, startPoint x: 393, startPoint y: 190, endPoint x: 386, endPoint y: 129, distance: 62.3
click at [386, 129] on div "/ Score: 20 0 % Mastered Décrivez une __________ touristique que vous aimeriez …" at bounding box center [389, 222] width 679 height 298
click at [386, 129] on span "touristique que vous aimeriez visiter." at bounding box center [524, 150] width 340 height 61
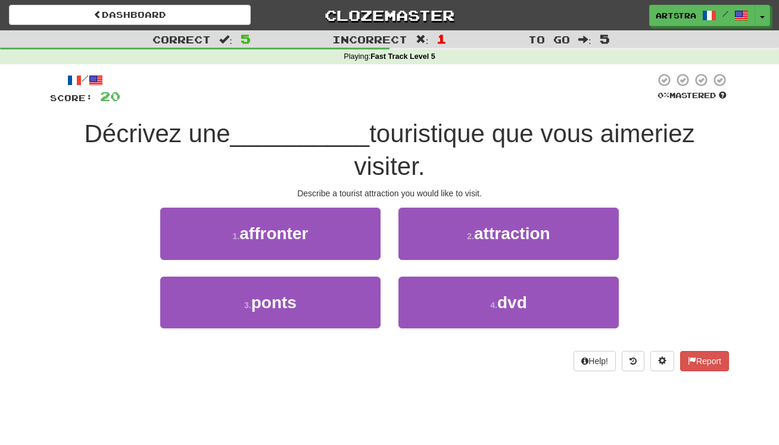
click at [521, 239] on span "attraction" at bounding box center [512, 233] width 76 height 18
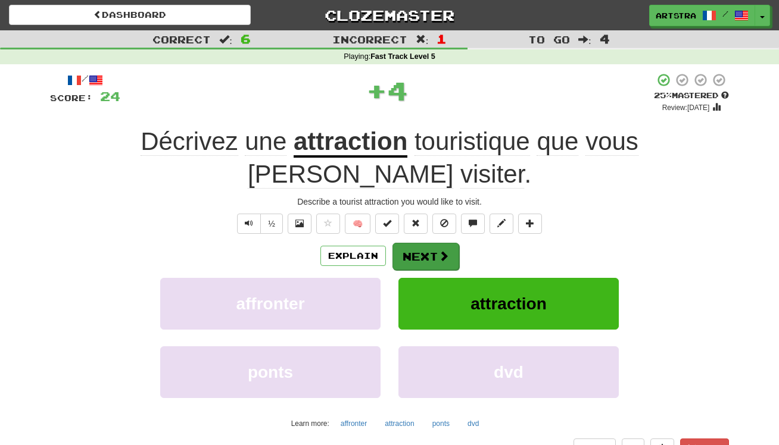
click at [439, 257] on span at bounding box center [443, 256] width 11 height 11
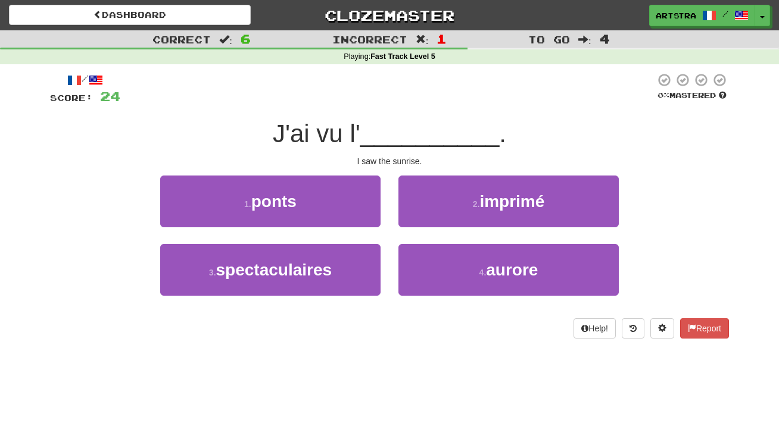
click at [402, 134] on span "__________" at bounding box center [429, 134] width 139 height 28
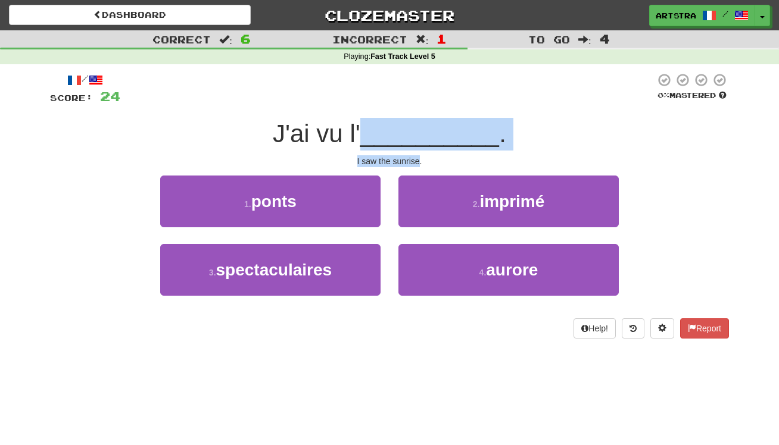
drag, startPoint x: 401, startPoint y: 152, endPoint x: 408, endPoint y: 161, distance: 11.4
click at [408, 161] on div "/ Score: 24 0 % Mastered J'ai vu l' __________ . I saw the sunrise. 1 . ponts 2…" at bounding box center [389, 206] width 679 height 266
click at [408, 161] on div "I saw the sunrise." at bounding box center [389, 161] width 679 height 12
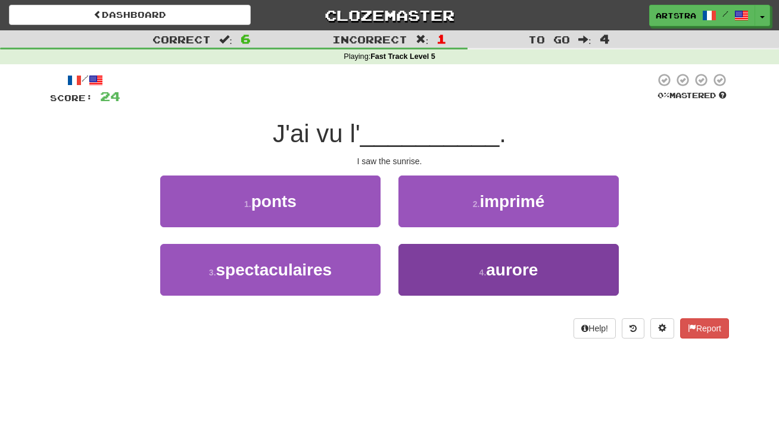
click at [522, 277] on span "aurore" at bounding box center [512, 270] width 52 height 18
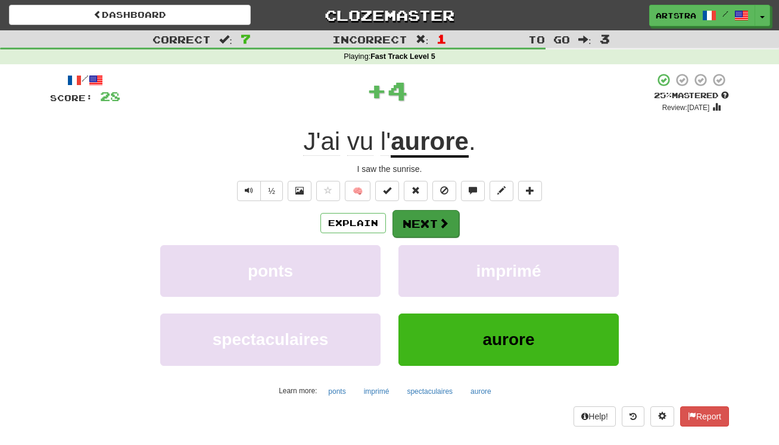
click at [429, 224] on button "Next" at bounding box center [425, 223] width 67 height 27
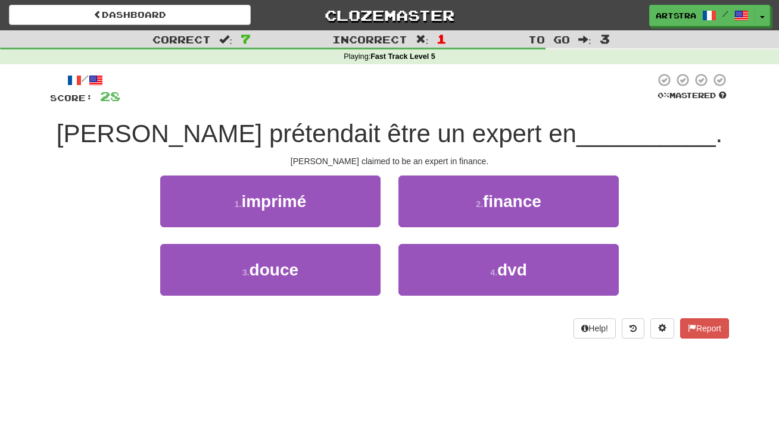
click at [399, 125] on span "[PERSON_NAME] prétendait être un expert en" at bounding box center [317, 134] width 520 height 28
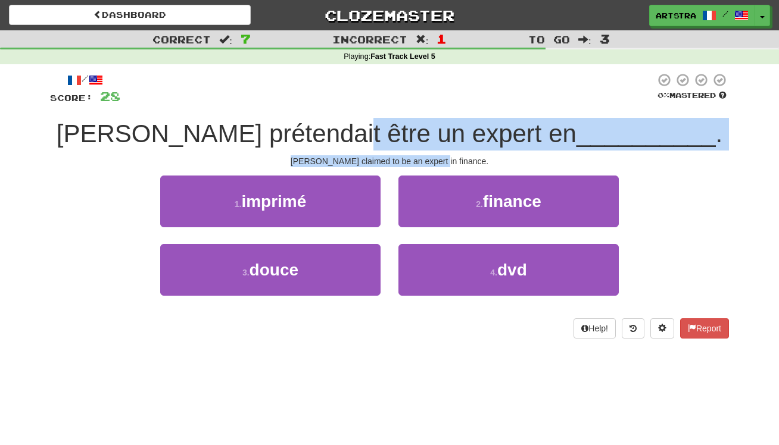
drag, startPoint x: 399, startPoint y: 125, endPoint x: 439, endPoint y: 160, distance: 52.8
click at [440, 160] on div "/ Score: 28 0 % Mastered [PERSON_NAME] prétendait être un expert en __________ …" at bounding box center [389, 206] width 679 height 266
click at [439, 160] on div "[PERSON_NAME] claimed to be an expert in finance." at bounding box center [389, 161] width 679 height 12
drag, startPoint x: 439, startPoint y: 160, endPoint x: 433, endPoint y: 117, distance: 42.6
click at [433, 117] on div "/ Score: 28 0 % Mastered [PERSON_NAME] prétendait être un expert en __________ …" at bounding box center [389, 206] width 679 height 266
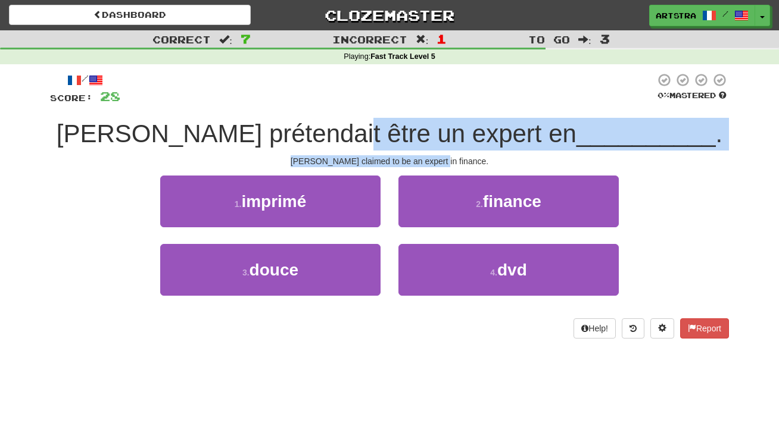
click at [433, 118] on div "[PERSON_NAME] prétendait être un expert en __________ ." at bounding box center [389, 134] width 679 height 33
drag, startPoint x: 433, startPoint y: 117, endPoint x: 435, endPoint y: 159, distance: 41.7
click at [435, 159] on div "/ Score: 28 0 % Mastered [PERSON_NAME] prétendait être un expert en __________ …" at bounding box center [389, 206] width 679 height 266
click at [435, 159] on div "[PERSON_NAME] claimed to be an expert in finance." at bounding box center [389, 161] width 679 height 12
drag, startPoint x: 435, startPoint y: 159, endPoint x: 433, endPoint y: 127, distance: 31.6
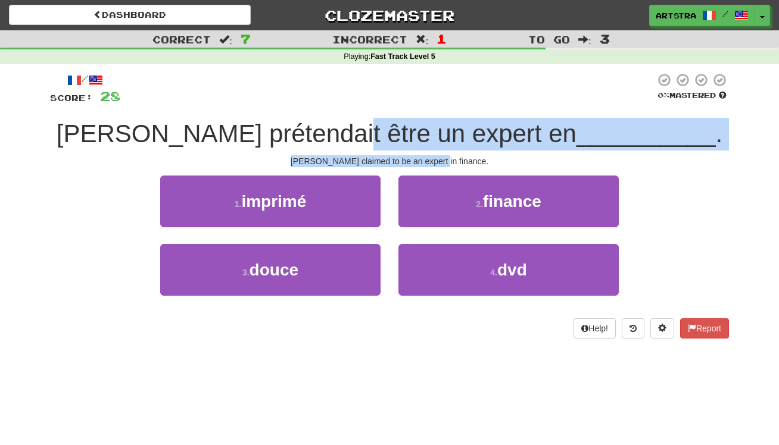
click at [433, 127] on div "/ Score: 28 0 % Mastered [PERSON_NAME] prétendait être un expert en __________ …" at bounding box center [389, 206] width 679 height 266
click at [433, 127] on span "[PERSON_NAME] prétendait être un expert en" at bounding box center [317, 134] width 520 height 28
drag, startPoint x: 433, startPoint y: 127, endPoint x: 438, endPoint y: 158, distance: 31.3
click at [438, 158] on div "/ Score: 28 0 % Mastered [PERSON_NAME] prétendait être un expert en __________ …" at bounding box center [389, 206] width 679 height 266
click at [438, 158] on div "[PERSON_NAME] claimed to be an expert in finance." at bounding box center [389, 161] width 679 height 12
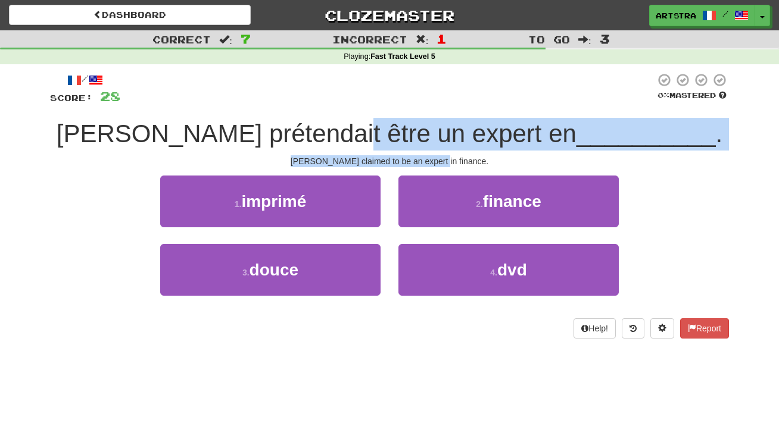
drag, startPoint x: 438, startPoint y: 158, endPoint x: 431, endPoint y: 136, distance: 23.0
click at [431, 136] on div "/ Score: 28 0 % Mastered [PERSON_NAME] prétendait être un expert en __________ …" at bounding box center [389, 206] width 679 height 266
click at [431, 136] on span "[PERSON_NAME] prétendait être un expert en" at bounding box center [317, 134] width 520 height 28
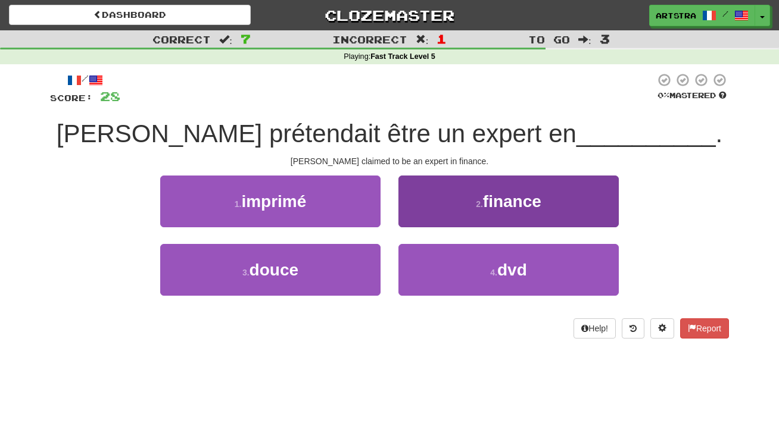
click at [462, 208] on button "2 . finance" at bounding box center [508, 202] width 220 height 52
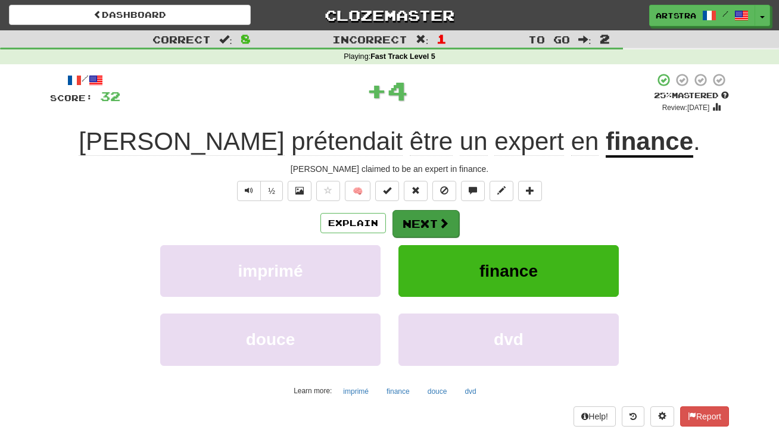
click at [439, 225] on span at bounding box center [443, 223] width 11 height 11
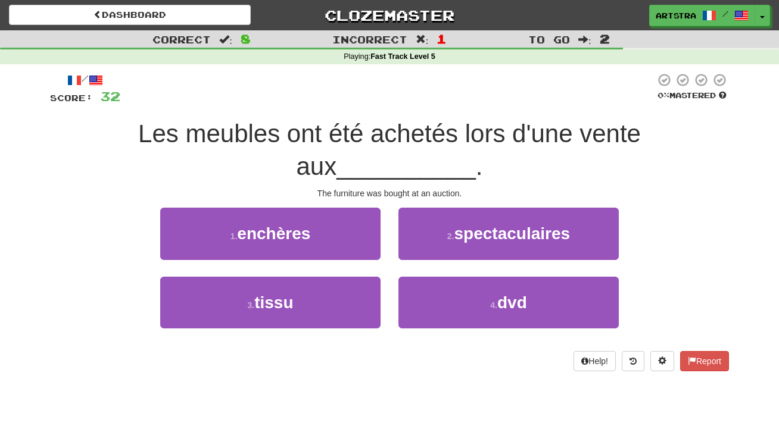
click at [411, 139] on span "Les meubles ont été achetés lors d'une vente aux" at bounding box center [389, 150] width 502 height 61
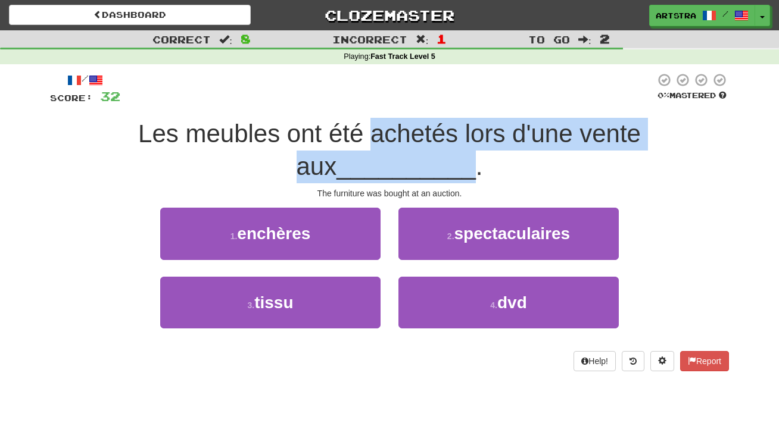
drag, startPoint x: 411, startPoint y: 139, endPoint x: 415, endPoint y: 154, distance: 15.9
click at [415, 154] on span "Les meubles ont été achetés lors d'une vente aux __________ ." at bounding box center [389, 150] width 502 height 61
click at [415, 154] on span "__________" at bounding box center [405, 166] width 139 height 28
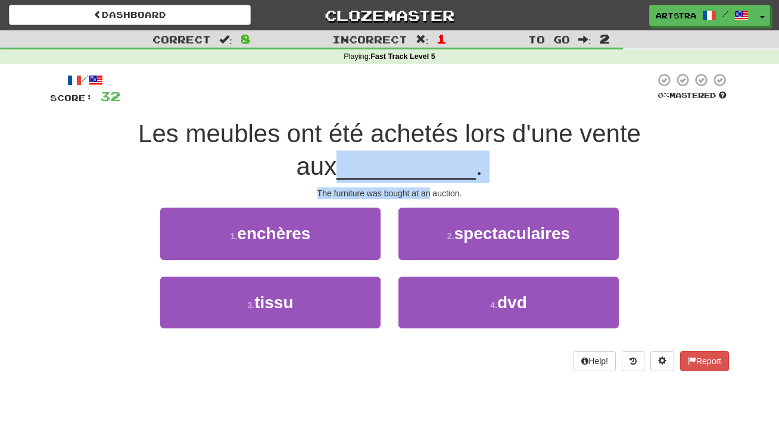
drag, startPoint x: 414, startPoint y: 174, endPoint x: 423, endPoint y: 189, distance: 16.8
click at [423, 189] on div "/ Score: 32 0 % Mastered Les meubles ont été achetés lors d'une vente aux _____…" at bounding box center [389, 222] width 679 height 298
click at [423, 189] on div "The furniture was bought at an auction." at bounding box center [389, 194] width 679 height 12
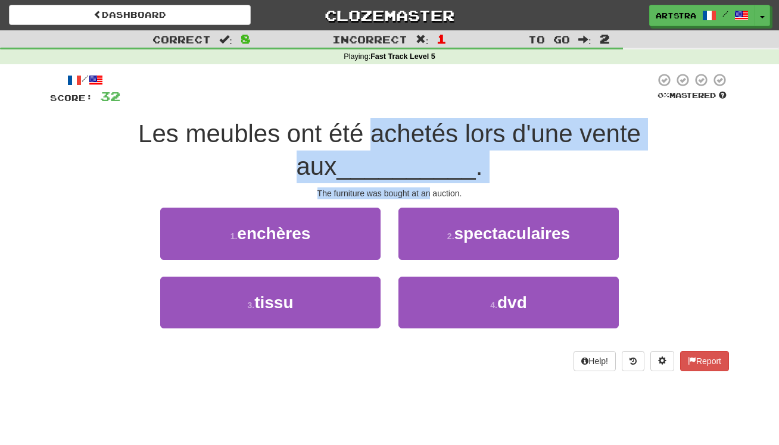
drag, startPoint x: 423, startPoint y: 189, endPoint x: 420, endPoint y: 133, distance: 56.0
click at [420, 133] on div "/ Score: 32 0 % Mastered Les meubles ont été achetés lors d'une vente aux _____…" at bounding box center [389, 222] width 679 height 298
click at [420, 133] on span "Les meubles ont été achetés lors d'une vente aux" at bounding box center [389, 150] width 502 height 61
drag, startPoint x: 420, startPoint y: 133, endPoint x: 429, endPoint y: 195, distance: 62.5
click at [429, 195] on div "/ Score: 32 0 % Mastered Les meubles ont été achetés lors d'une vente aux _____…" at bounding box center [389, 222] width 679 height 298
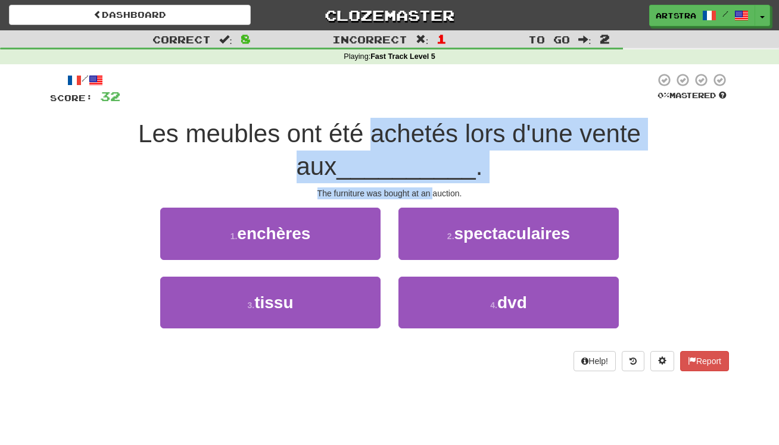
click at [428, 194] on div "The furniture was bought at an auction." at bounding box center [389, 194] width 679 height 12
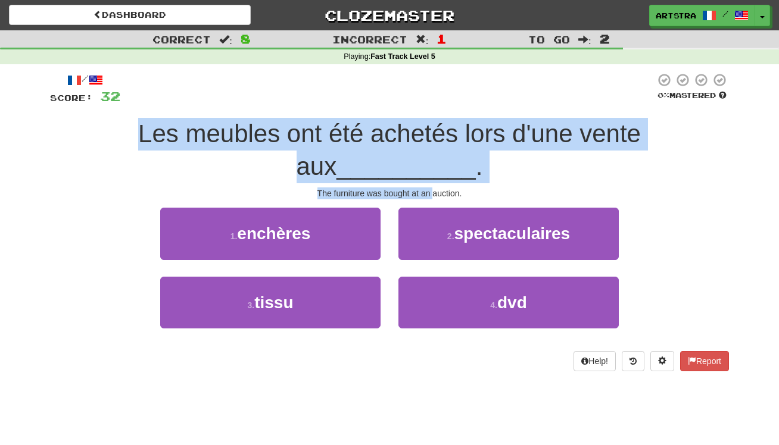
drag, startPoint x: 428, startPoint y: 194, endPoint x: 423, endPoint y: 114, distance: 79.9
click at [423, 114] on div "/ Score: 32 0 % Mastered Les meubles ont été achetés lors d'une vente aux _____…" at bounding box center [389, 222] width 679 height 298
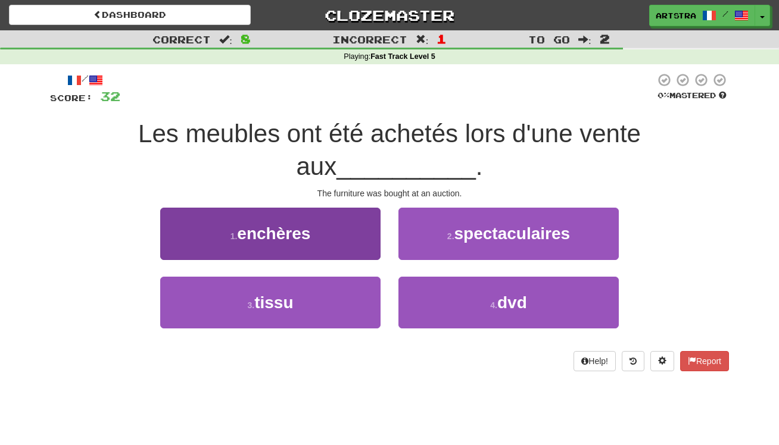
click at [327, 245] on button "1 . enchères" at bounding box center [270, 234] width 220 height 52
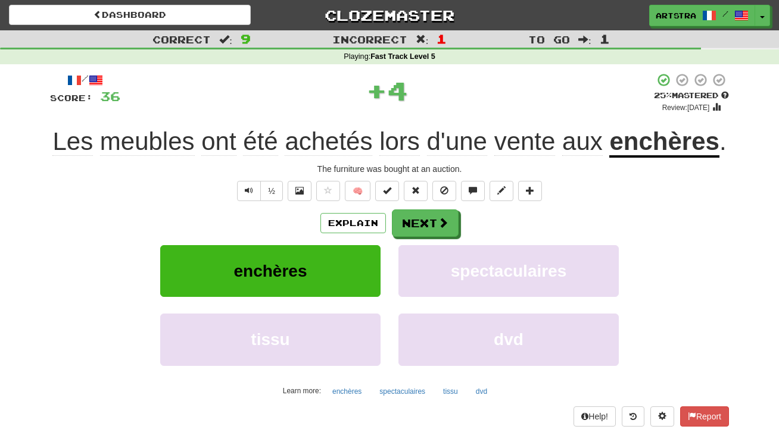
click at [649, 139] on u "enchères" at bounding box center [664, 142] width 110 height 30
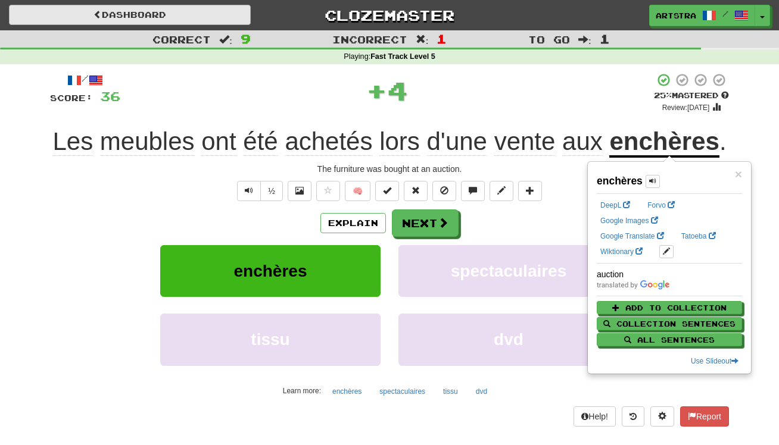
click at [232, 8] on link "Dashboard" at bounding box center [130, 15] width 242 height 20
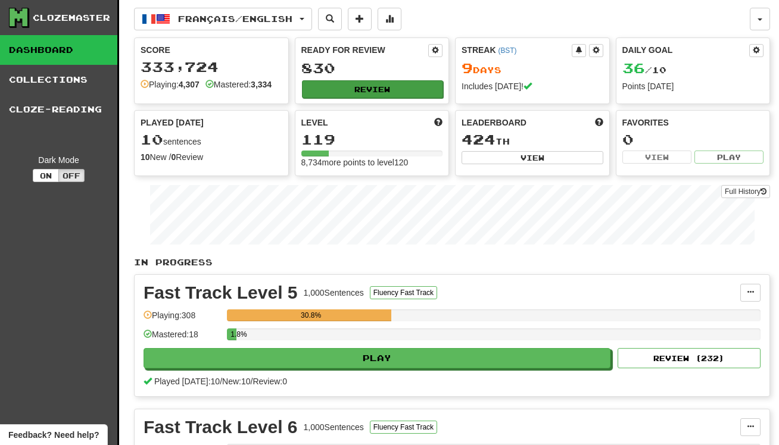
click at [421, 82] on button "Review" at bounding box center [373, 89] width 142 height 18
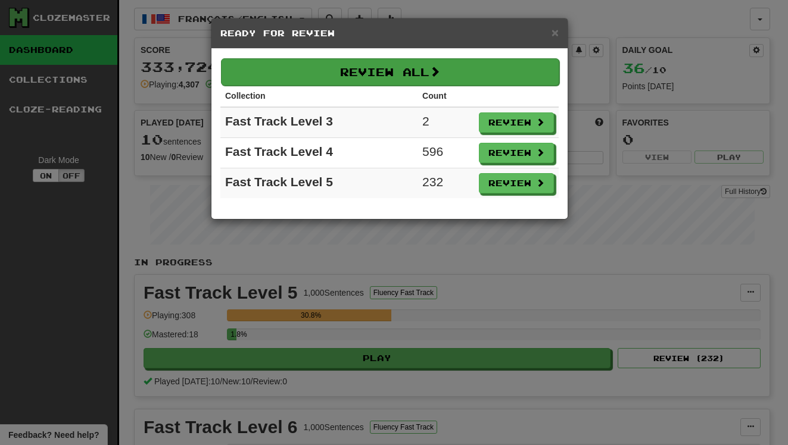
click at [414, 79] on button "Review All" at bounding box center [390, 71] width 338 height 27
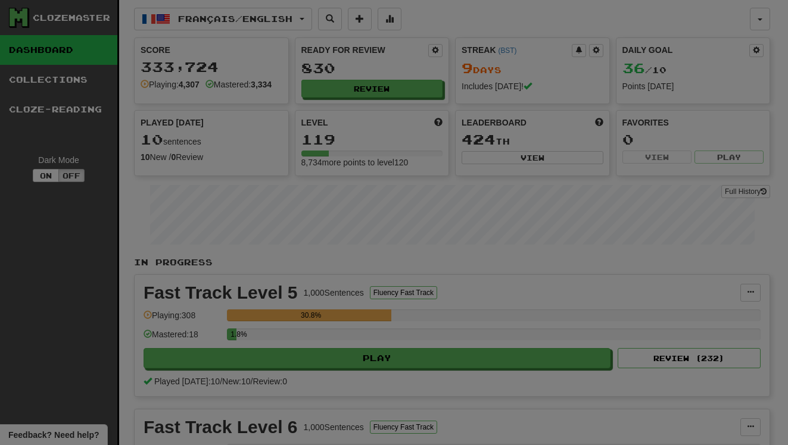
select select "**"
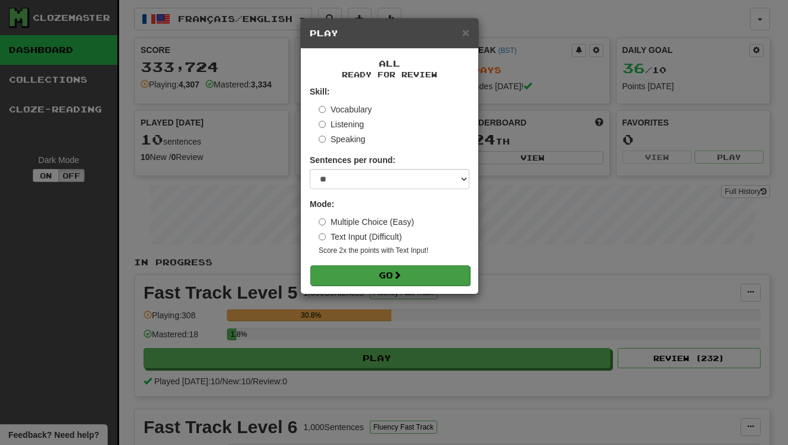
click at [383, 268] on button "Go" at bounding box center [390, 275] width 160 height 20
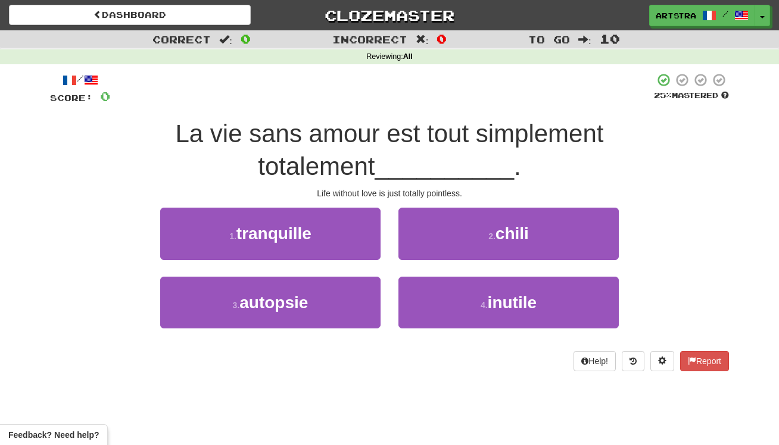
click at [382, 163] on span "__________" at bounding box center [443, 166] width 139 height 28
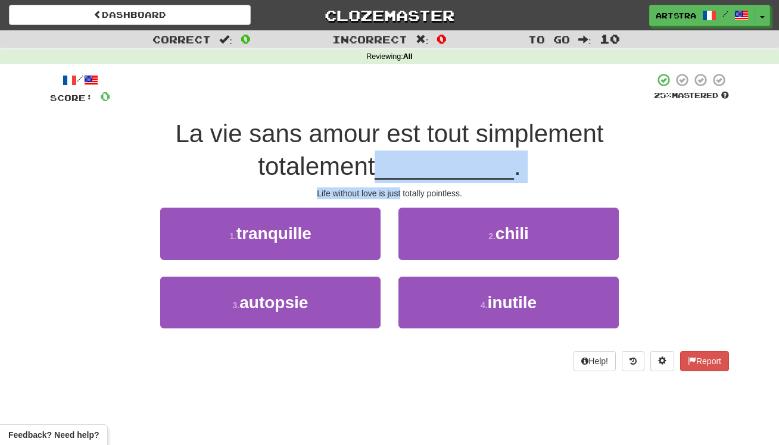
drag, startPoint x: 388, startPoint y: 183, endPoint x: 388, endPoint y: 190, distance: 7.1
click at [388, 190] on div "/ Score: 0 25 % Mastered La vie sans amour est tout simplement totalement _____…" at bounding box center [389, 222] width 679 height 298
click at [389, 190] on div "Life without love is just totally pointless." at bounding box center [389, 194] width 679 height 12
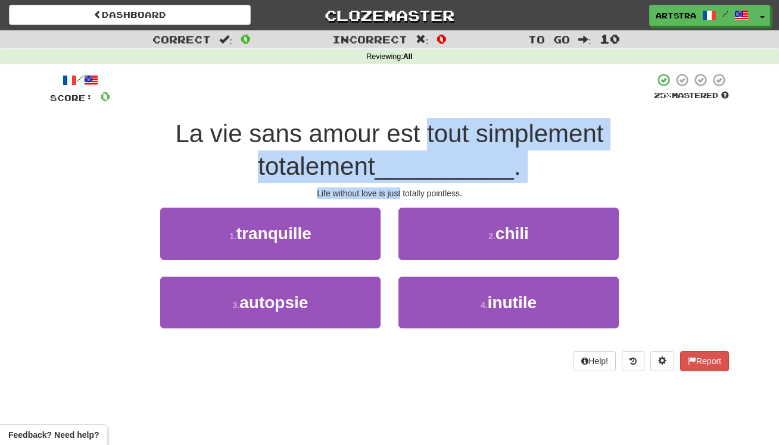
drag, startPoint x: 389, startPoint y: 190, endPoint x: 387, endPoint y: 128, distance: 62.5
click at [387, 128] on div "/ Score: 0 25 % Mastered La vie sans amour est tout simplement totalement _____…" at bounding box center [389, 222] width 679 height 298
click at [386, 128] on span "La vie sans amour est tout simplement totalement" at bounding box center [389, 150] width 428 height 61
drag, startPoint x: 386, startPoint y: 128, endPoint x: 428, endPoint y: 188, distance: 72.7
click at [428, 188] on div "/ Score: 0 25 % Mastered La vie sans amour est tout simplement totalement _____…" at bounding box center [389, 222] width 679 height 298
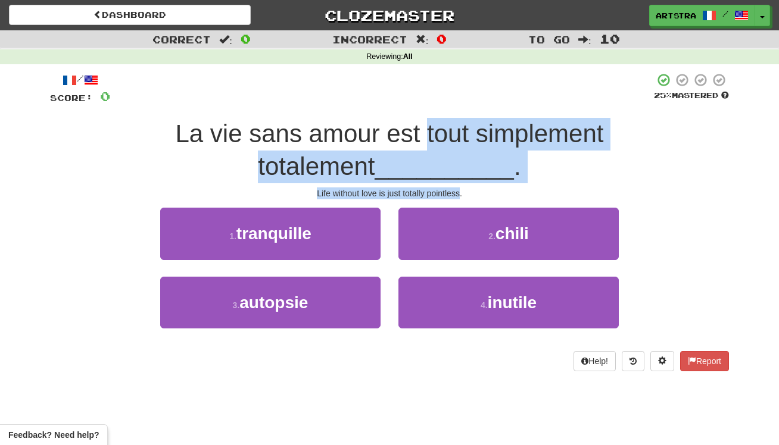
click at [428, 188] on div "Life without love is just totally pointless." at bounding box center [389, 194] width 679 height 12
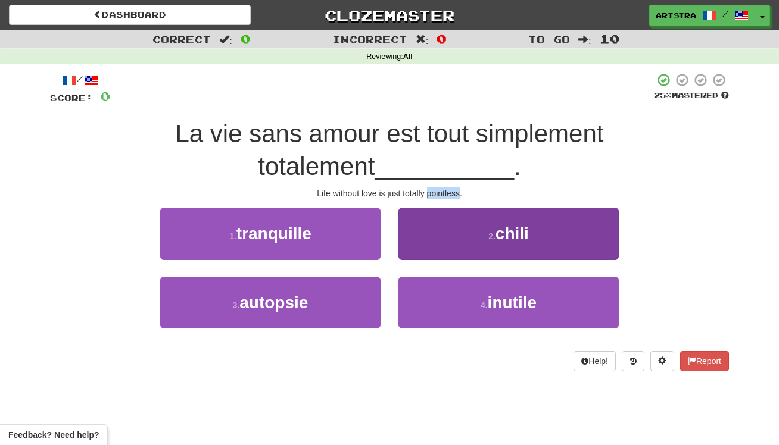
drag, startPoint x: 526, startPoint y: 286, endPoint x: 463, endPoint y: 262, distance: 66.9
click at [526, 286] on button "4 . inutile" at bounding box center [508, 303] width 220 height 52
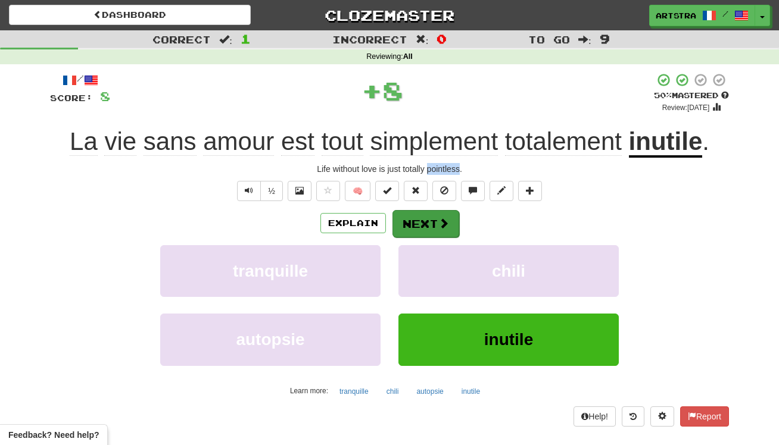
click at [432, 230] on button "Next" at bounding box center [425, 223] width 67 height 27
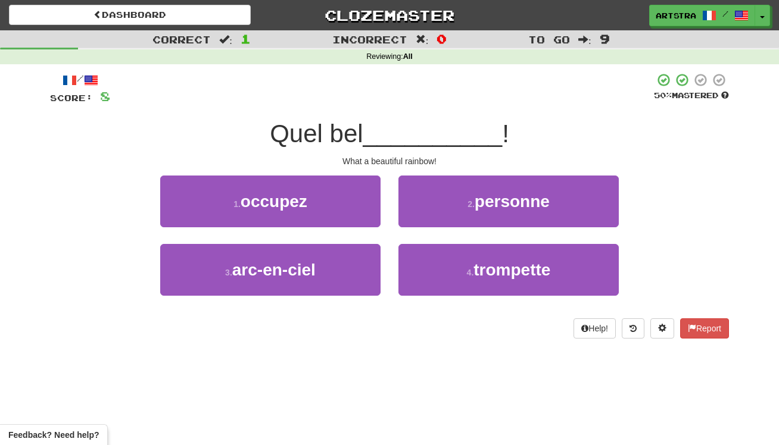
click at [411, 120] on span "__________" at bounding box center [432, 134] width 139 height 28
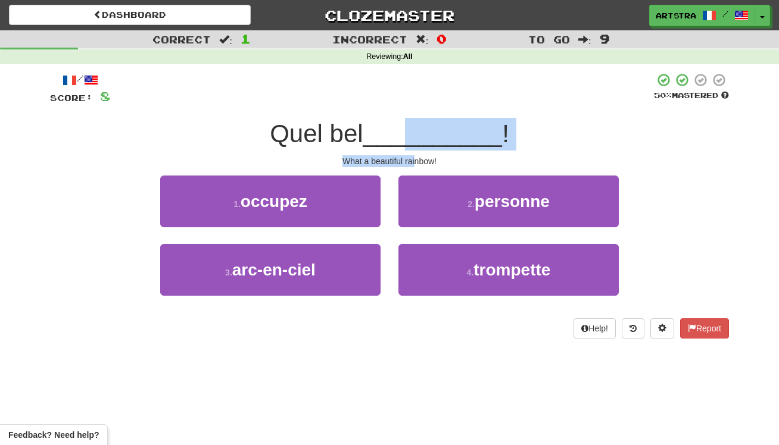
drag, startPoint x: 410, startPoint y: 135, endPoint x: 415, endPoint y: 157, distance: 22.8
click at [415, 157] on div "/ Score: 8 50 % Mastered Quel bel __________ ! What a beautiful rainbow! 1 . oc…" at bounding box center [389, 206] width 679 height 266
click at [415, 157] on div "What a beautiful rainbow!" at bounding box center [389, 161] width 679 height 12
drag, startPoint x: 415, startPoint y: 157, endPoint x: 421, endPoint y: 132, distance: 25.1
click at [421, 133] on div "/ Score: 8 50 % Mastered Quel bel __________ ! What a beautiful rainbow! 1 . oc…" at bounding box center [389, 206] width 679 height 266
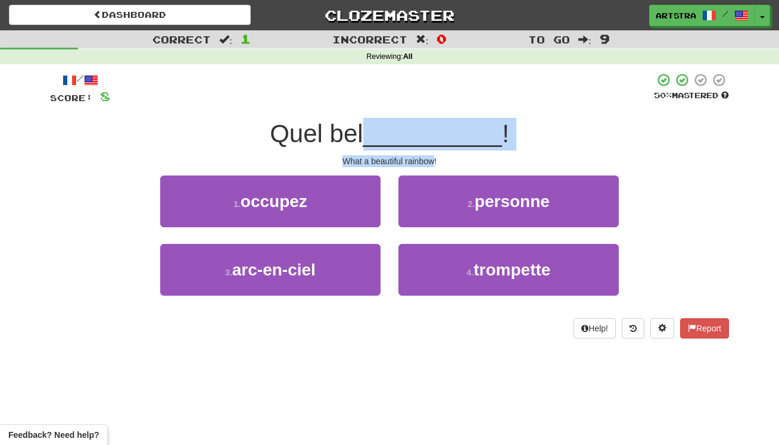
click at [421, 132] on span "__________" at bounding box center [432, 134] width 139 height 28
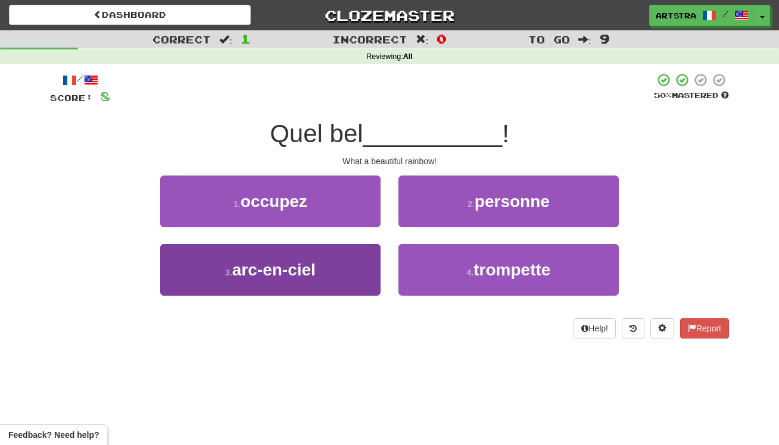
click at [336, 275] on button "3 . arc-en-ciel" at bounding box center [270, 270] width 220 height 52
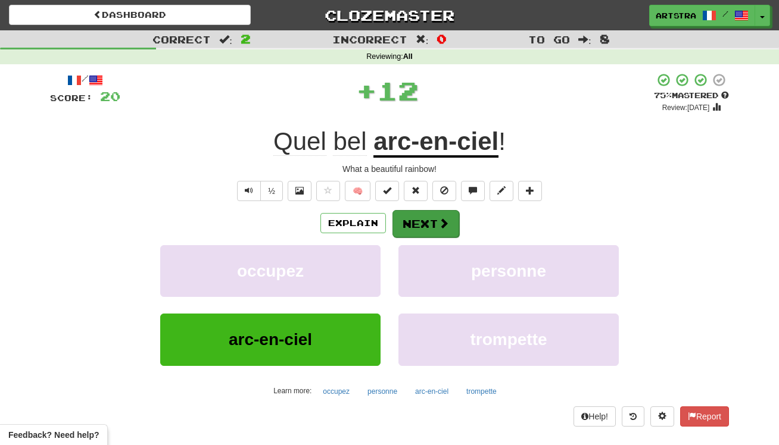
click at [413, 222] on button "Next" at bounding box center [425, 223] width 67 height 27
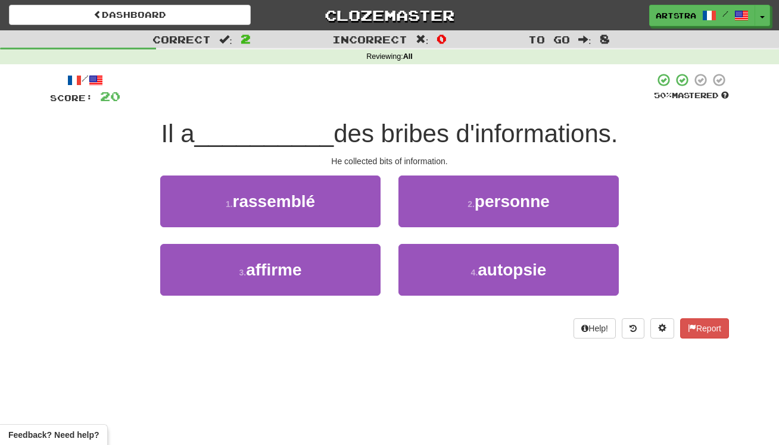
click at [392, 127] on span "des bribes d'informations." at bounding box center [475, 134] width 284 height 28
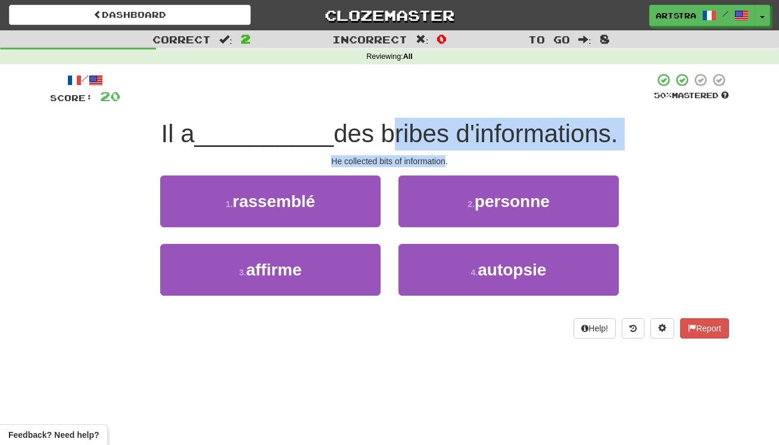
drag, startPoint x: 392, startPoint y: 127, endPoint x: 414, endPoint y: 154, distance: 34.7
click at [414, 154] on div "/ Score: 20 50 % Mastered Il a __________ des bribes d'informations. He collect…" at bounding box center [389, 206] width 679 height 266
click at [414, 155] on div "He collected bits of information." at bounding box center [389, 161] width 679 height 12
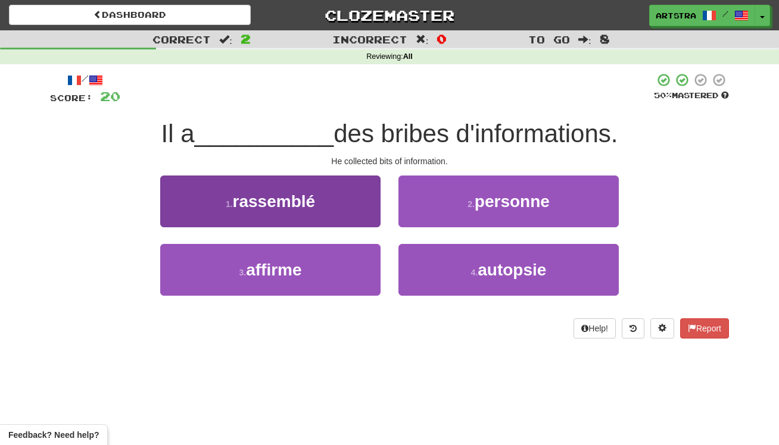
click at [346, 201] on button "1 . rassemblé" at bounding box center [270, 202] width 220 height 52
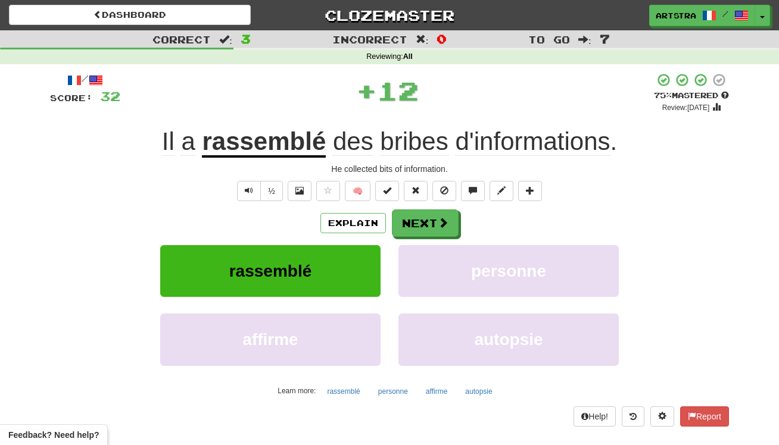
click at [214, 146] on u "rassemblé" at bounding box center [264, 142] width 124 height 30
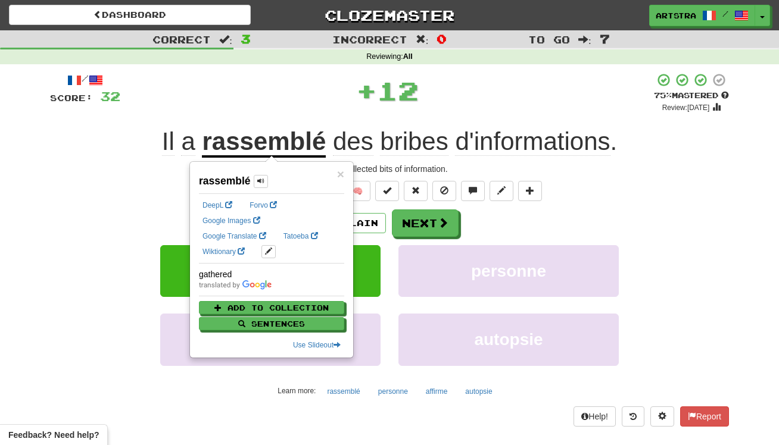
click at [561, 84] on div "+ 12" at bounding box center [386, 91] width 533 height 36
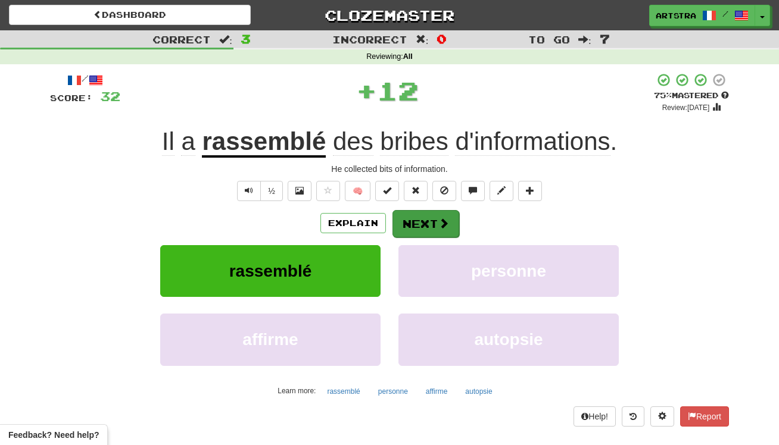
click at [431, 215] on button "Next" at bounding box center [425, 223] width 67 height 27
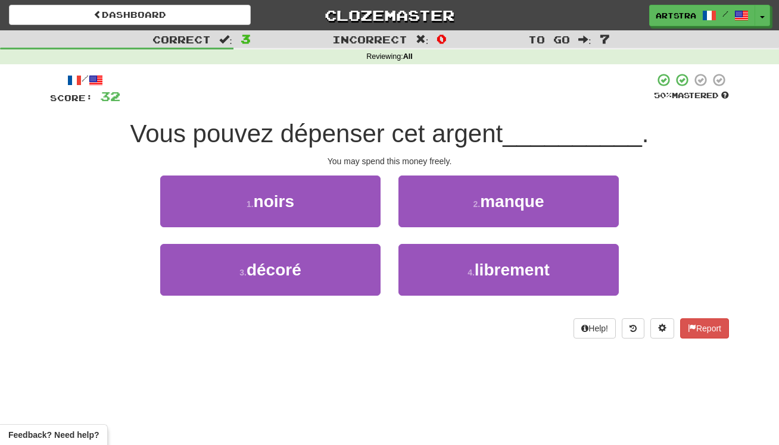
click at [408, 140] on span "Vous pouvez dépenser cet argent" at bounding box center [316, 134] width 373 height 28
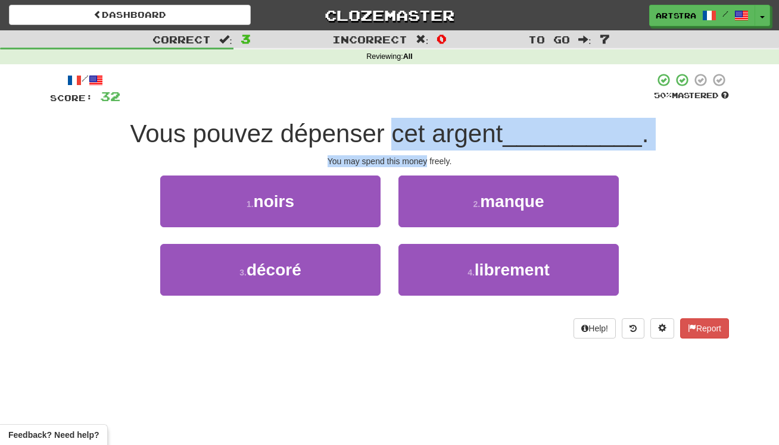
drag, startPoint x: 408, startPoint y: 140, endPoint x: 413, endPoint y: 158, distance: 18.5
click at [413, 158] on div "/ Score: 32 50 % Mastered Vous pouvez dépenser cet argent __________ . You may …" at bounding box center [389, 206] width 679 height 266
click at [414, 158] on div "You may spend this money freely." at bounding box center [389, 161] width 679 height 12
drag, startPoint x: 414, startPoint y: 158, endPoint x: 405, endPoint y: 127, distance: 32.8
click at [405, 127] on div "/ Score: 32 50 % Mastered Vous pouvez dépenser cet argent __________ . You may …" at bounding box center [389, 206] width 679 height 266
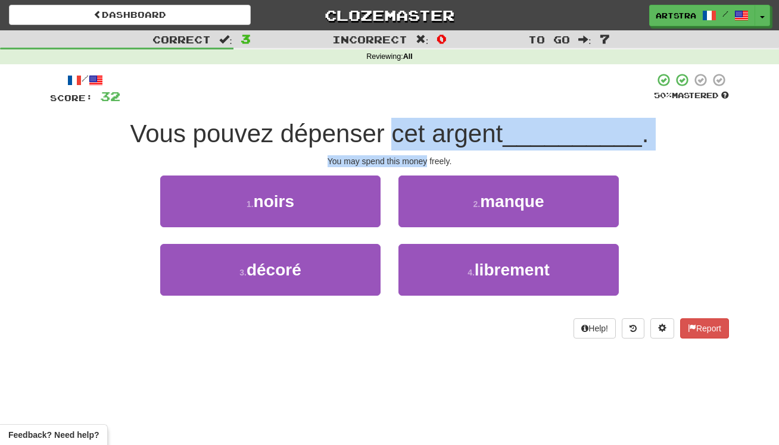
click at [405, 127] on span "Vous pouvez dépenser cet argent" at bounding box center [316, 134] width 373 height 28
drag, startPoint x: 405, startPoint y: 127, endPoint x: 425, endPoint y: 157, distance: 36.5
click at [425, 157] on div "/ Score: 32 50 % Mastered Vous pouvez dépenser cet argent __________ . You may …" at bounding box center [389, 206] width 679 height 266
click at [425, 157] on div "You may spend this money freely." at bounding box center [389, 161] width 679 height 12
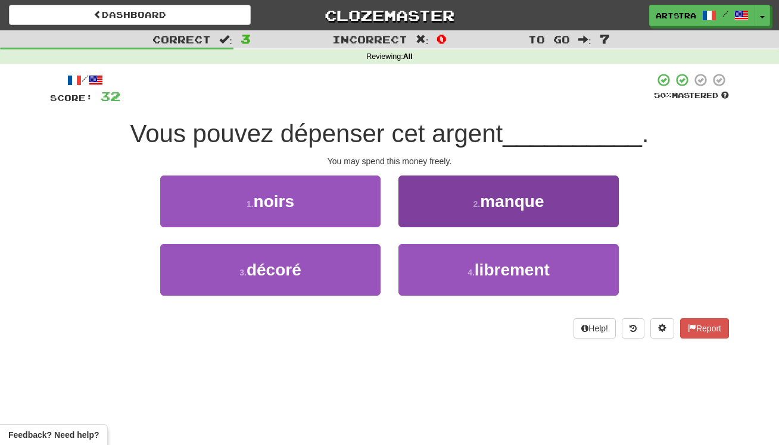
click at [549, 270] on span "librement" at bounding box center [511, 270] width 75 height 18
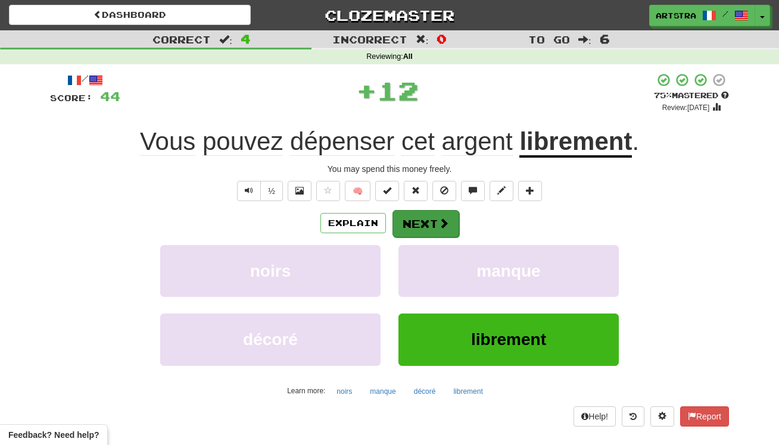
click at [424, 224] on button "Next" at bounding box center [425, 223] width 67 height 27
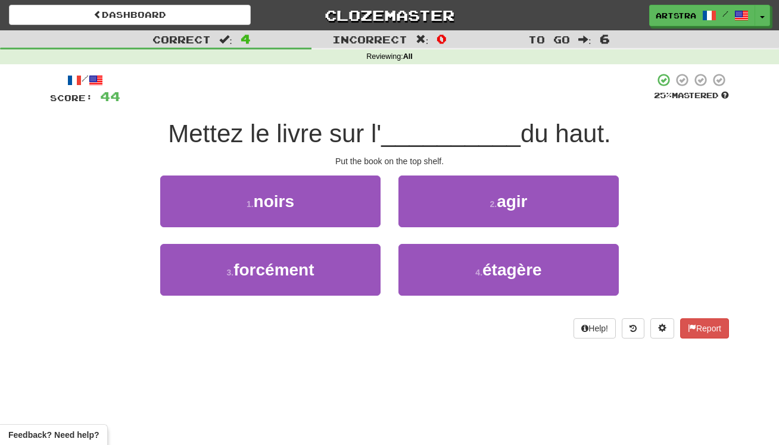
click at [418, 129] on span "__________" at bounding box center [450, 134] width 139 height 28
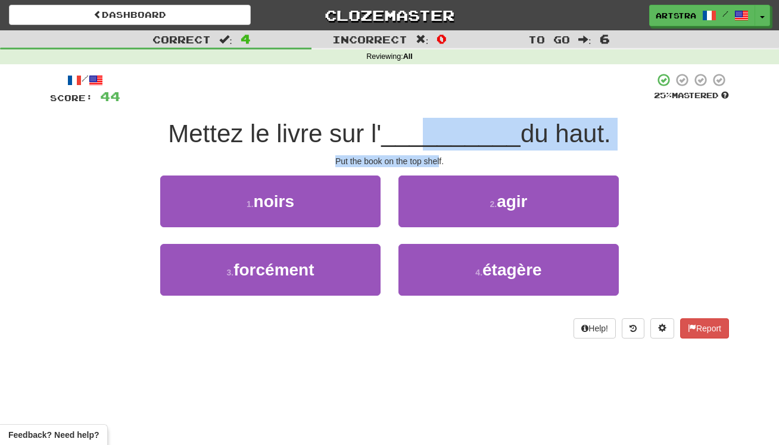
drag, startPoint x: 417, startPoint y: 127, endPoint x: 440, endPoint y: 164, distance: 43.1
click at [440, 164] on div "/ Score: 44 25 % Mastered Mettez le livre sur l' __________ du haut. Put the bo…" at bounding box center [389, 206] width 679 height 266
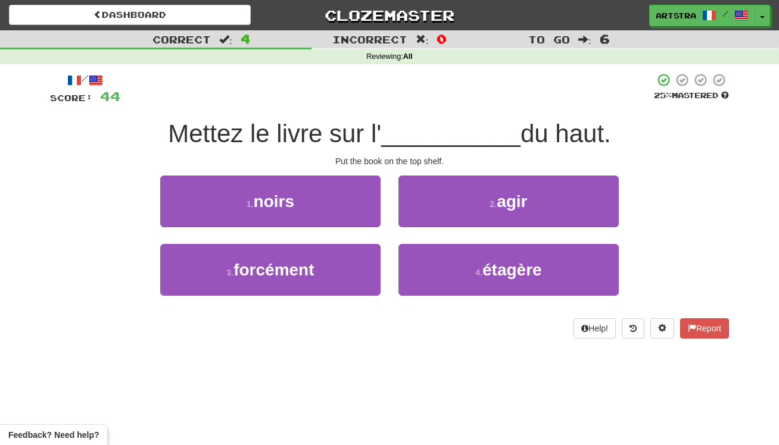
click at [430, 157] on div "Put the book on the top shelf." at bounding box center [389, 161] width 679 height 12
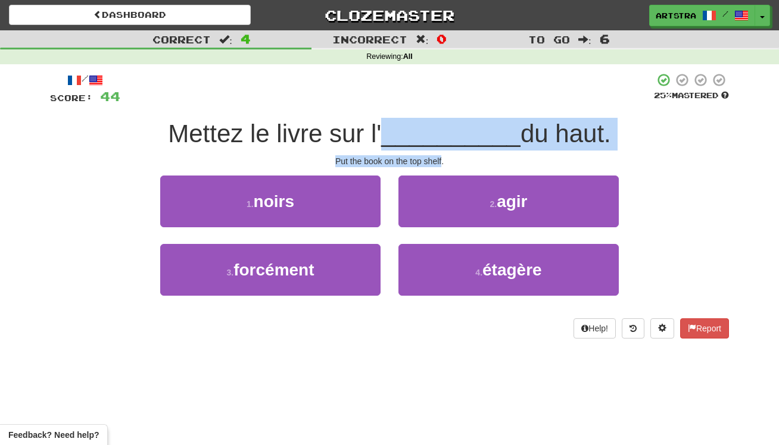
drag, startPoint x: 430, startPoint y: 157, endPoint x: 415, endPoint y: 123, distance: 37.0
click at [415, 123] on div "/ Score: 44 25 % Mastered Mettez le livre sur l' __________ du haut. Put the bo…" at bounding box center [389, 206] width 679 height 266
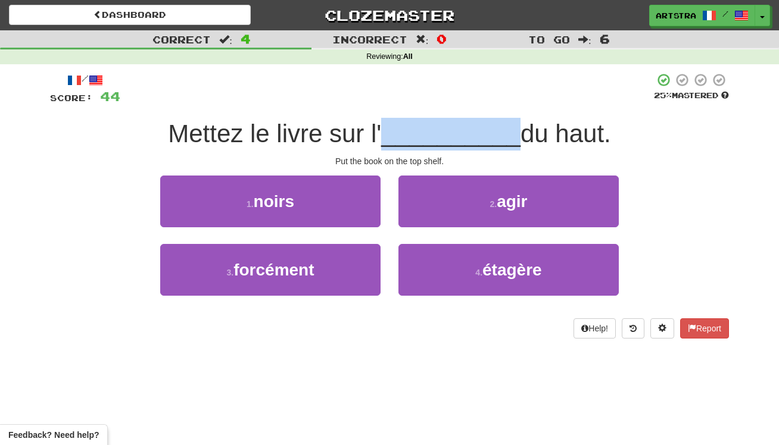
click at [416, 122] on span "__________" at bounding box center [450, 134] width 139 height 28
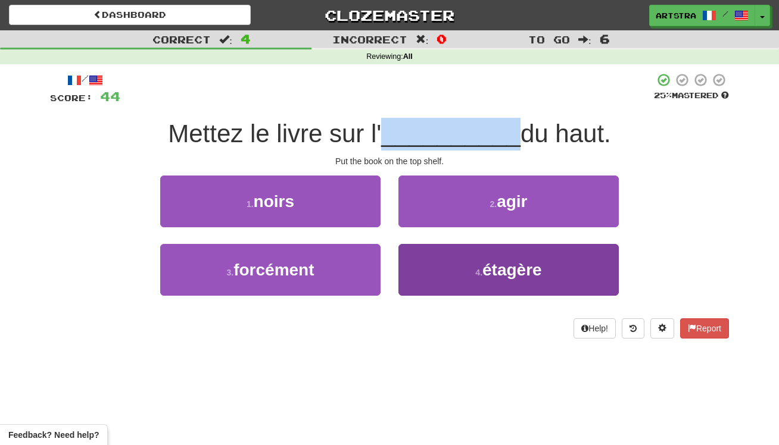
click at [501, 278] on button "4 . étagère" at bounding box center [508, 270] width 220 height 52
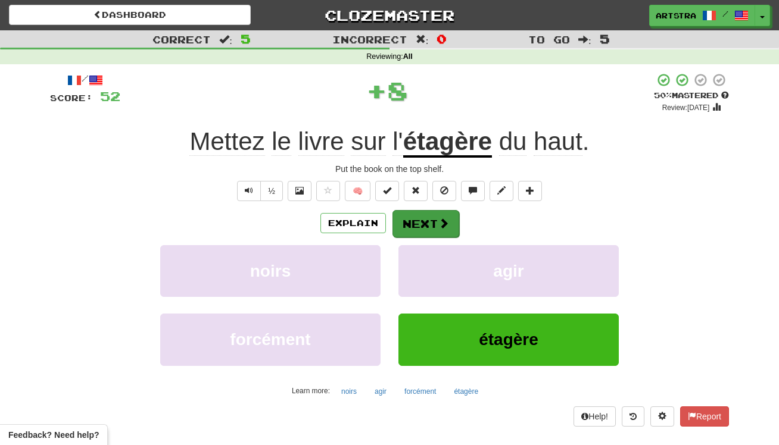
click at [420, 224] on button "Next" at bounding box center [425, 223] width 67 height 27
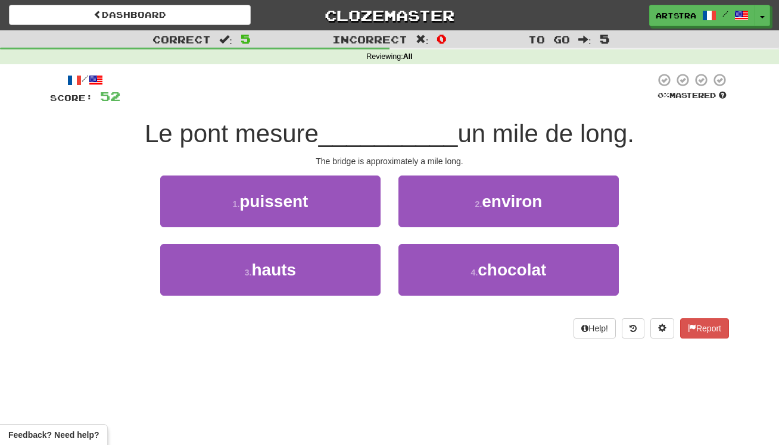
click at [386, 127] on span "__________" at bounding box center [387, 134] width 139 height 28
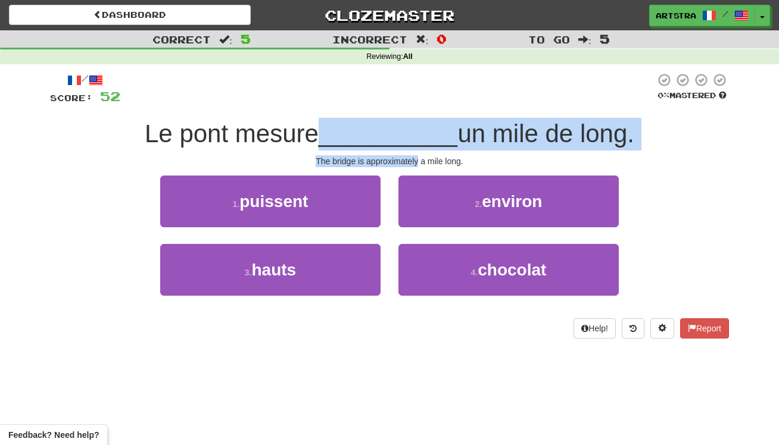
drag, startPoint x: 386, startPoint y: 127, endPoint x: 388, endPoint y: 163, distance: 35.2
click at [388, 163] on div "/ Score: 52 0 % Mastered Le pont mesure __________ un mile de long. The bridge …" at bounding box center [389, 206] width 679 height 266
click at [388, 163] on div "The bridge is approximately a mile long." at bounding box center [389, 161] width 679 height 12
drag, startPoint x: 388, startPoint y: 163, endPoint x: 390, endPoint y: 118, distance: 44.7
click at [390, 118] on div "/ Score: 52 0 % Mastered Le pont mesure __________ un mile de long. The bridge …" at bounding box center [389, 206] width 679 height 266
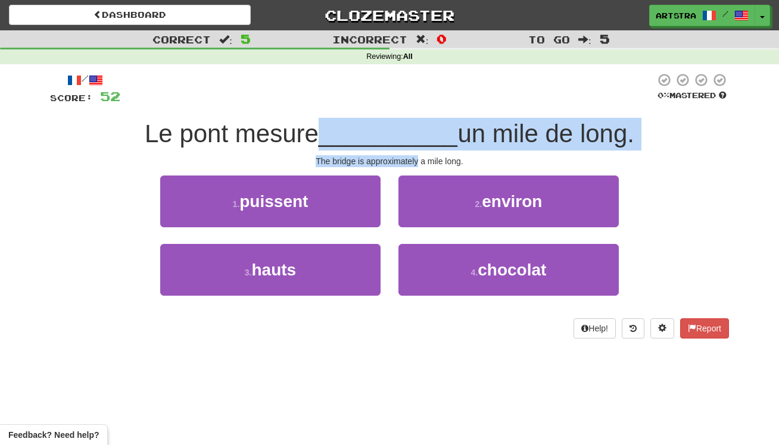
click at [390, 120] on span "__________" at bounding box center [387, 134] width 139 height 28
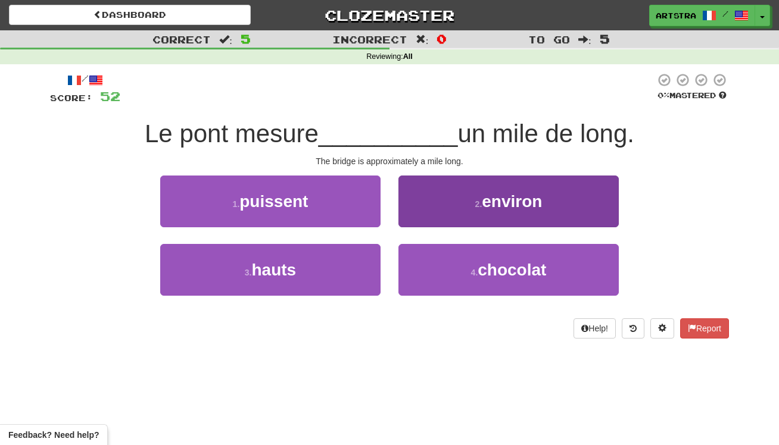
click at [519, 192] on span "environ" at bounding box center [512, 201] width 60 height 18
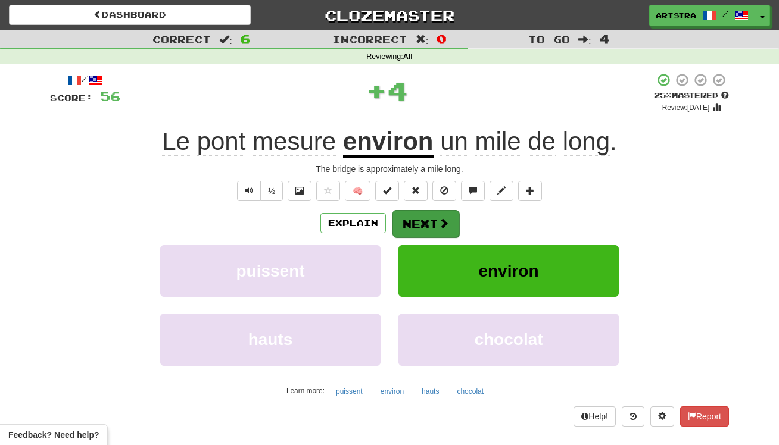
click at [454, 223] on button "Next" at bounding box center [425, 223] width 67 height 27
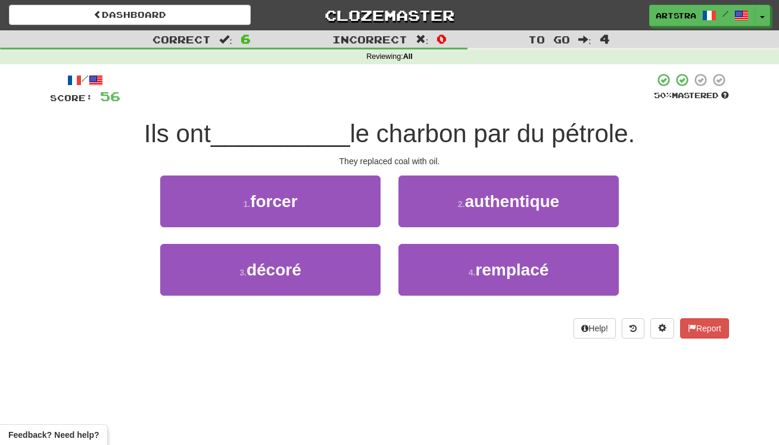
click at [407, 127] on span "le charbon par du pétrole." at bounding box center [492, 134] width 285 height 28
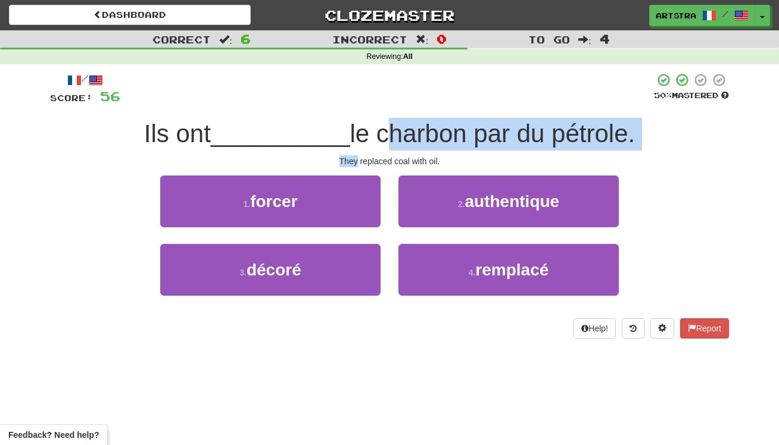
drag, startPoint x: 407, startPoint y: 127, endPoint x: 411, endPoint y: 152, distance: 24.8
click at [411, 152] on div "/ Score: 56 50 % Mastered Ils ont __________ le charbon par du pétrole. They re…" at bounding box center [389, 206] width 679 height 266
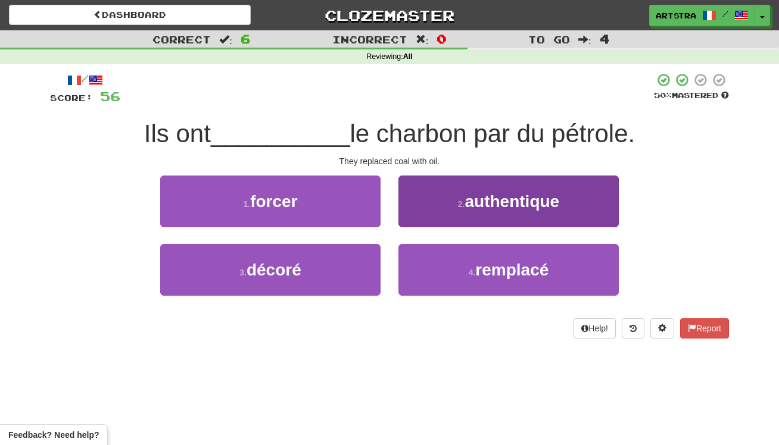
click at [485, 268] on span "remplacé" at bounding box center [511, 270] width 73 height 18
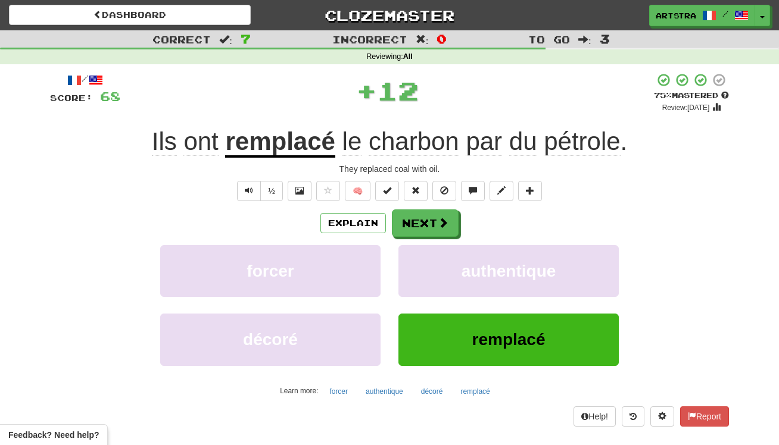
click at [564, 138] on span "pétrole" at bounding box center [581, 141] width 76 height 29
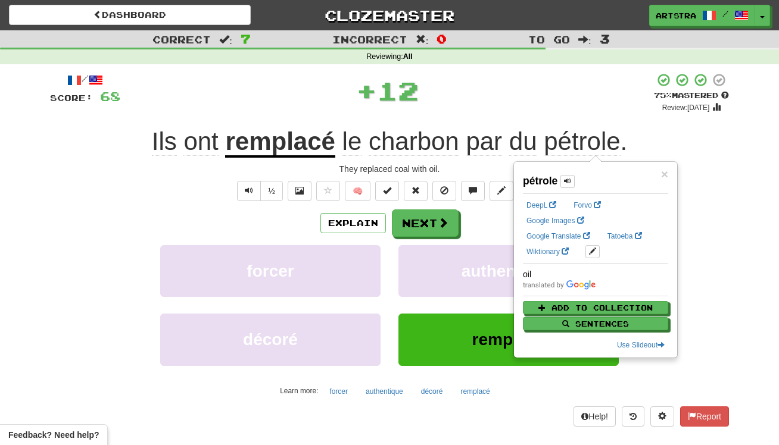
click at [429, 146] on span "charbon" at bounding box center [413, 141] width 90 height 29
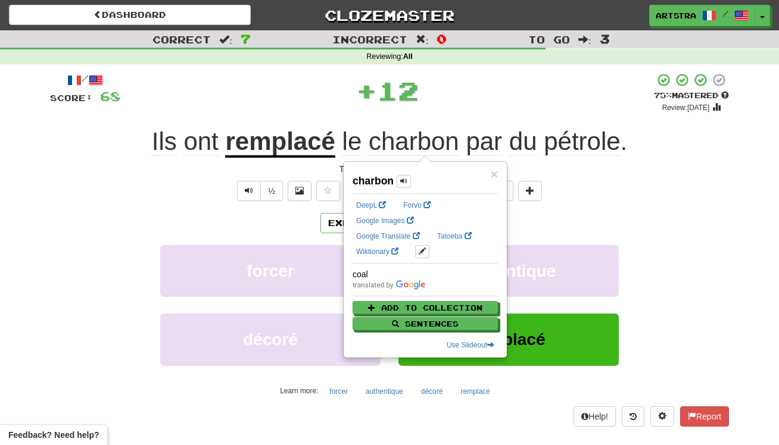
click at [461, 98] on div "+ 12" at bounding box center [386, 91] width 533 height 36
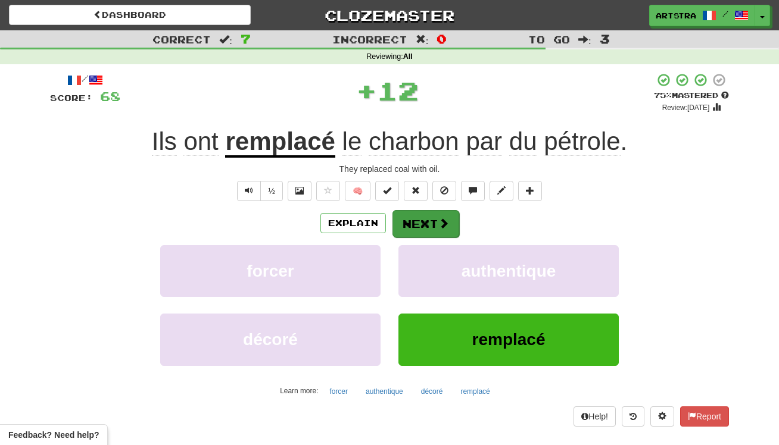
click at [426, 228] on button "Next" at bounding box center [425, 223] width 67 height 27
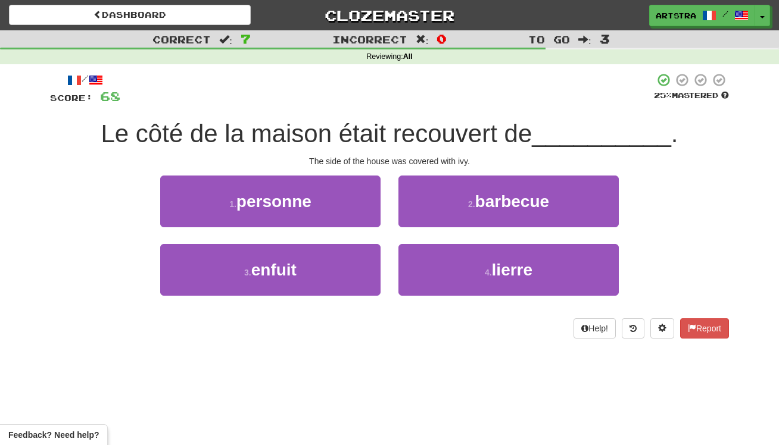
click at [395, 130] on span "Le côté de la maison était recouvert de" at bounding box center [316, 134] width 431 height 28
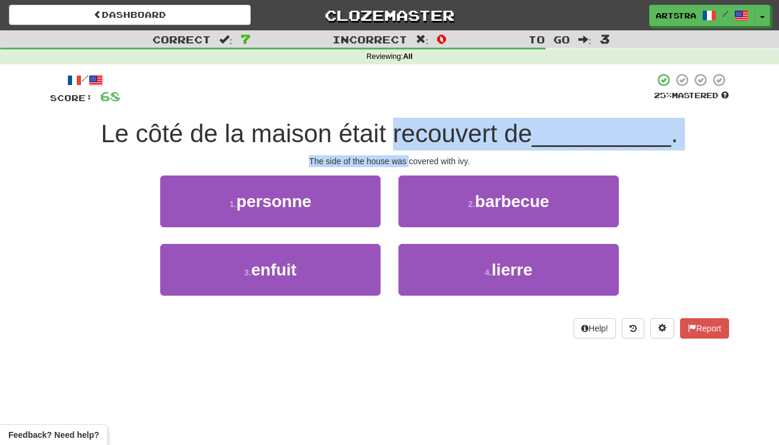
drag, startPoint x: 394, startPoint y: 130, endPoint x: 406, endPoint y: 157, distance: 29.3
click at [406, 157] on div "/ Score: 68 25 % Mastered Le côté de la maison était recouvert de __________ . …" at bounding box center [389, 206] width 679 height 266
click at [406, 157] on div "The side of the house was covered with ivy." at bounding box center [389, 161] width 679 height 12
drag, startPoint x: 406, startPoint y: 157, endPoint x: 389, endPoint y: 138, distance: 25.3
click at [389, 138] on div "/ Score: 68 25 % Mastered Le côté de la maison était recouvert de __________ . …" at bounding box center [389, 206] width 679 height 266
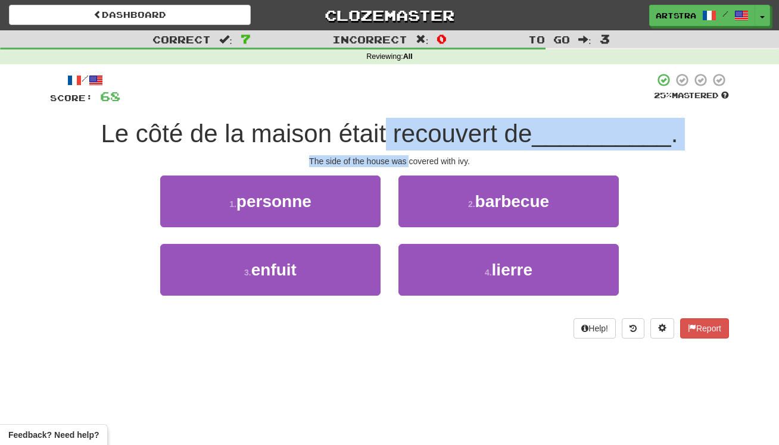
click at [389, 138] on span "Le côté de la maison était recouvert de" at bounding box center [316, 134] width 431 height 28
drag, startPoint x: 389, startPoint y: 138, endPoint x: 411, endPoint y: 158, distance: 29.9
click at [411, 158] on div "/ Score: 68 25 % Mastered Le côté de la maison était recouvert de __________ . …" at bounding box center [389, 206] width 679 height 266
click at [411, 158] on div "The side of the house was covered with ivy." at bounding box center [389, 161] width 679 height 12
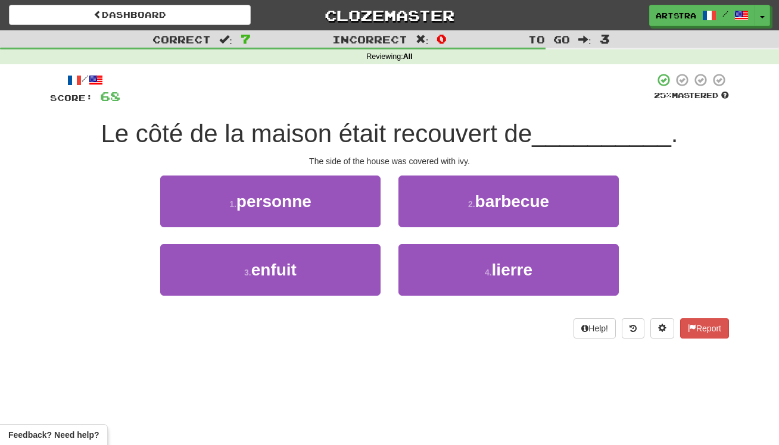
click at [724, 176] on div "1 . personne 2 . barbecue" at bounding box center [389, 210] width 714 height 68
drag, startPoint x: 526, startPoint y: 276, endPoint x: 549, endPoint y: 237, distance: 45.1
click at [525, 275] on span "lierre" at bounding box center [512, 270] width 41 height 18
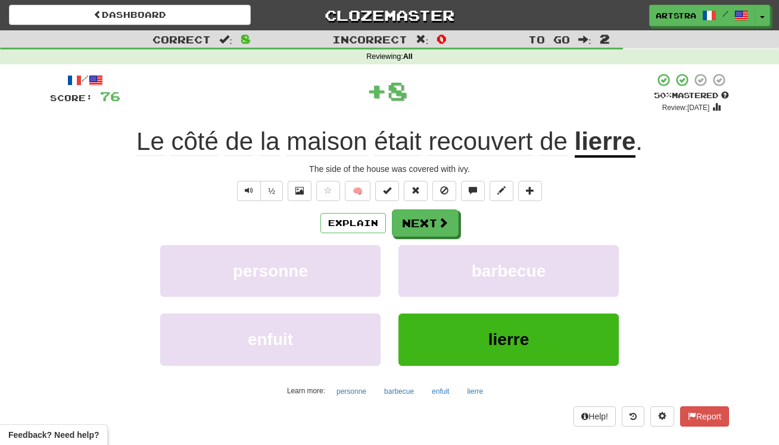
click at [615, 158] on div "/ Score: 76 + 8 50 % Mastered Review: 2025-09-28 Le côté de la maison était rec…" at bounding box center [389, 250] width 679 height 354
click at [611, 140] on u "lierre" at bounding box center [604, 142] width 61 height 30
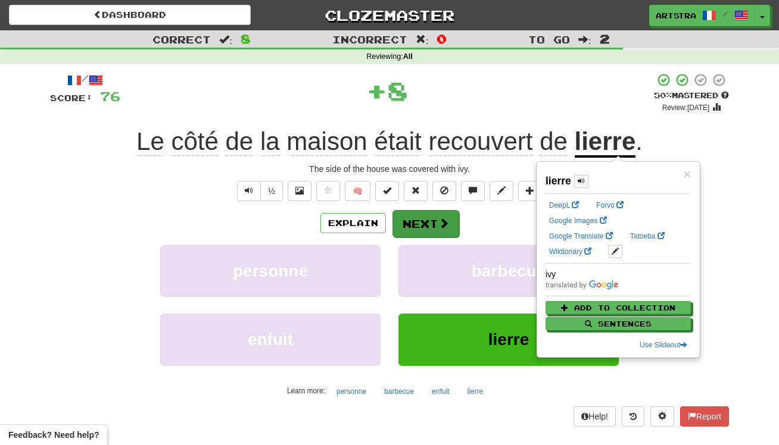
click at [437, 231] on button "Next" at bounding box center [425, 223] width 67 height 27
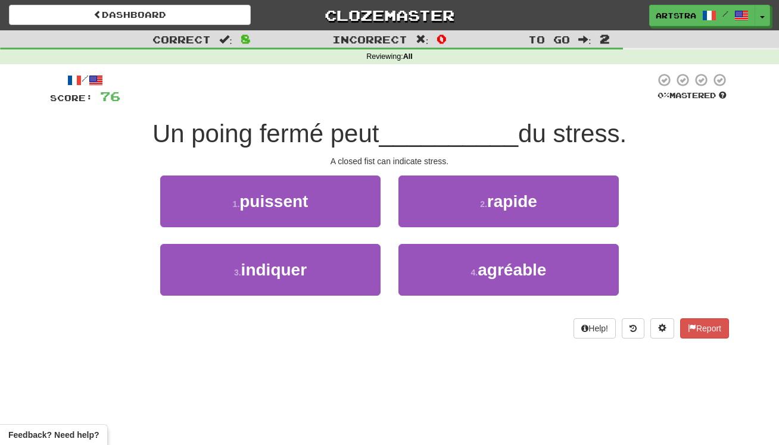
click at [412, 123] on span "__________" at bounding box center [448, 134] width 139 height 28
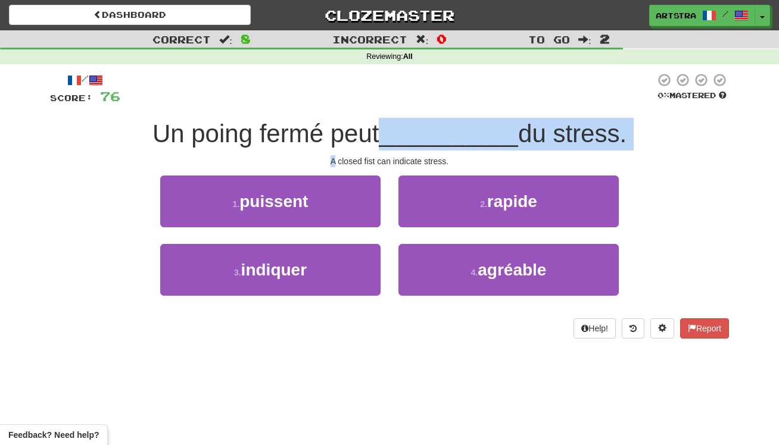
drag, startPoint x: 413, startPoint y: 123, endPoint x: 435, endPoint y: 152, distance: 36.5
click at [435, 152] on div "/ Score: 76 0 % Mastered Un poing fermé peut __________ du stress. A closed fis…" at bounding box center [389, 206] width 679 height 266
drag, startPoint x: 435, startPoint y: 152, endPoint x: 422, endPoint y: 131, distance: 24.8
click at [422, 131] on div "/ Score: 76 0 % Mastered Un poing fermé peut __________ du stress. A closed fis…" at bounding box center [389, 206] width 679 height 266
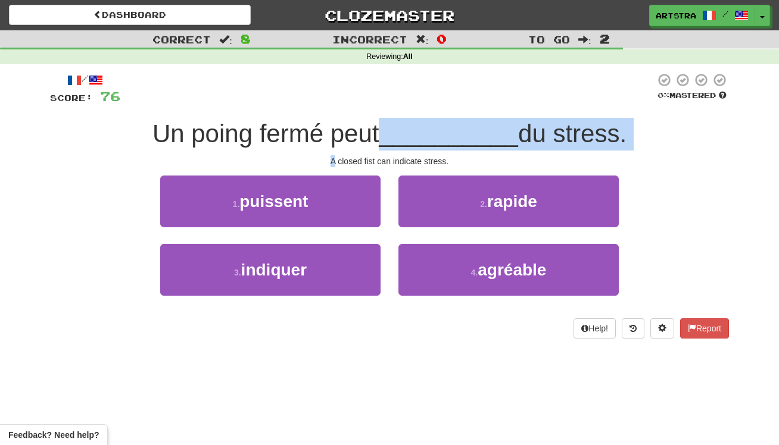
click at [422, 131] on span "__________" at bounding box center [448, 134] width 139 height 28
drag, startPoint x: 433, startPoint y: 141, endPoint x: 446, endPoint y: 154, distance: 18.9
click at [446, 154] on div "/ Score: 76 0 % Mastered Un poing fermé peut __________ du stress. A closed fis…" at bounding box center [389, 206] width 679 height 266
click at [446, 155] on div "A closed fist can indicate stress." at bounding box center [389, 161] width 679 height 12
drag, startPoint x: 446, startPoint y: 154, endPoint x: 421, endPoint y: 129, distance: 35.4
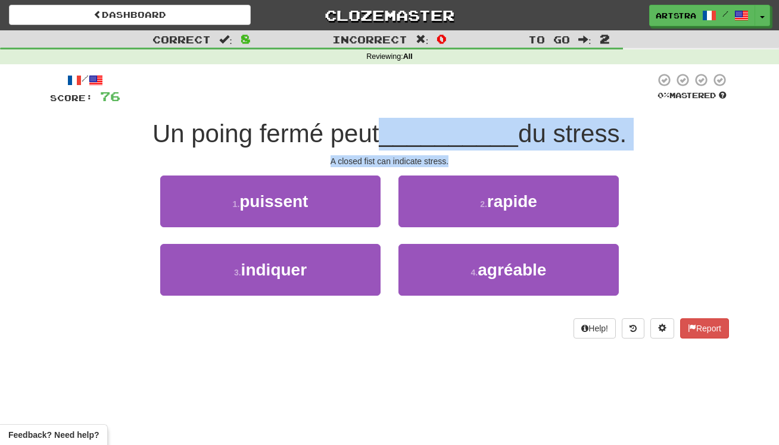
click at [421, 129] on div "/ Score: 76 0 % Mastered Un poing fermé peut __________ du stress. A closed fis…" at bounding box center [389, 206] width 679 height 266
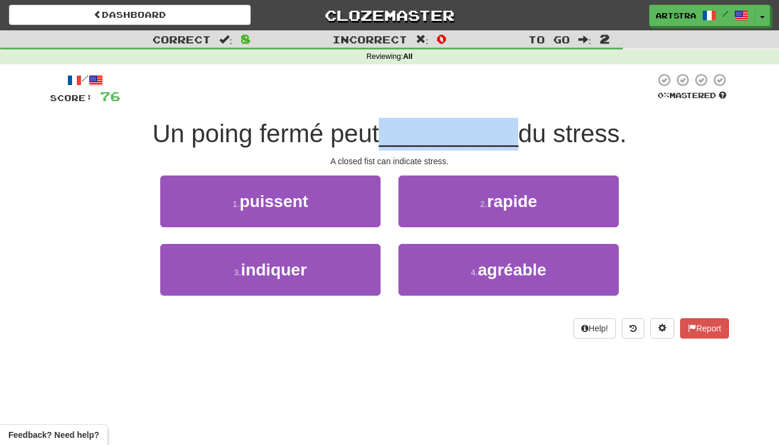
click at [422, 129] on span "__________" at bounding box center [448, 134] width 139 height 28
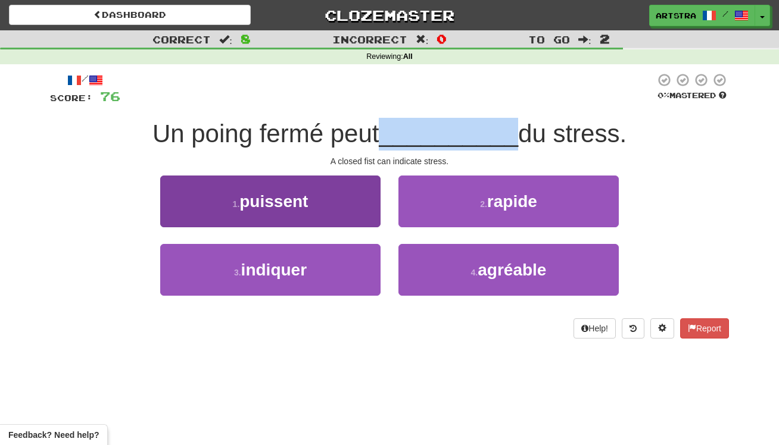
click at [314, 284] on button "3 . indiquer" at bounding box center [270, 270] width 220 height 52
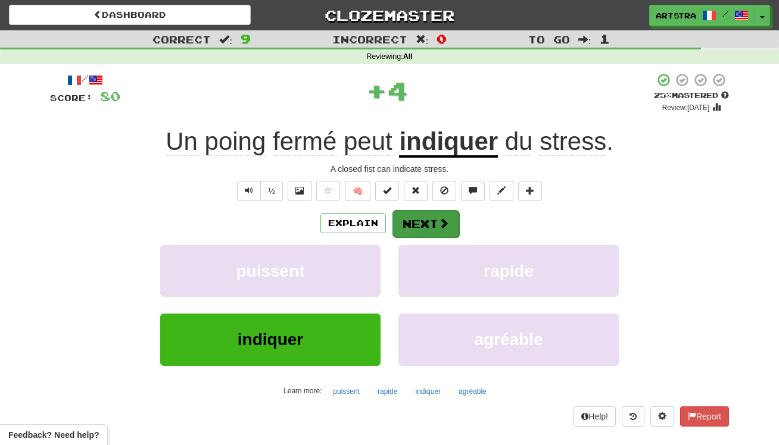
click at [409, 226] on button "Next" at bounding box center [425, 223] width 67 height 27
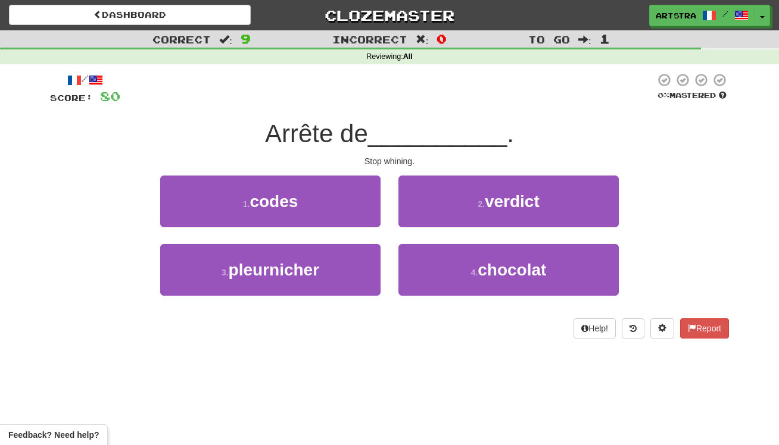
click at [404, 135] on span "__________" at bounding box center [437, 134] width 139 height 28
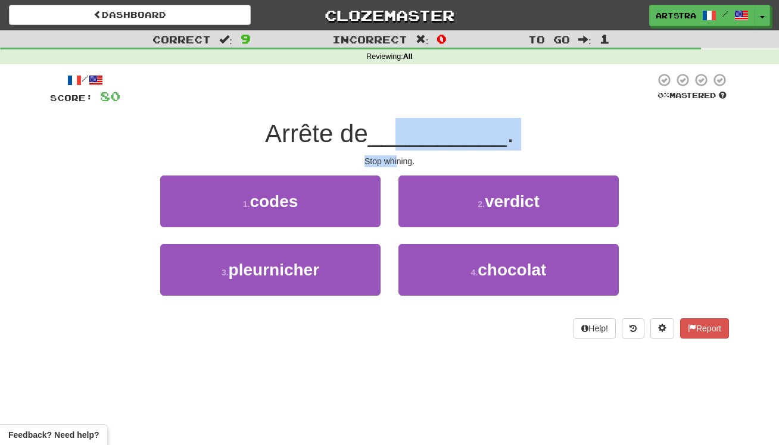
drag, startPoint x: 401, startPoint y: 133, endPoint x: 397, endPoint y: 158, distance: 24.8
click at [397, 158] on div "/ Score: 80 0 % Mastered Arrête de __________ . Stop whining. 1 . codes 2 . ver…" at bounding box center [389, 206] width 679 height 266
click at [397, 158] on div "Stop whining." at bounding box center [389, 161] width 679 height 12
drag, startPoint x: 397, startPoint y: 158, endPoint x: 392, endPoint y: 130, distance: 28.5
click at [392, 130] on div "/ Score: 80 0 % Mastered Arrête de __________ . Stop whining. 1 . codes 2 . ver…" at bounding box center [389, 206] width 679 height 266
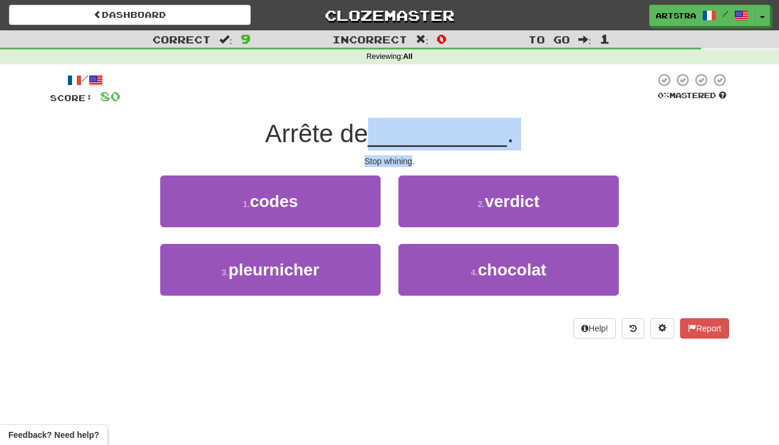
click at [392, 130] on span "__________" at bounding box center [437, 134] width 139 height 28
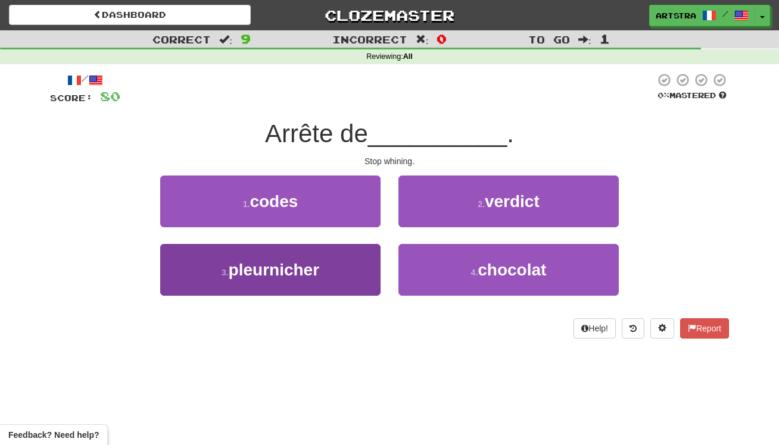
click at [362, 283] on button "3 . pleurnicher" at bounding box center [270, 270] width 220 height 52
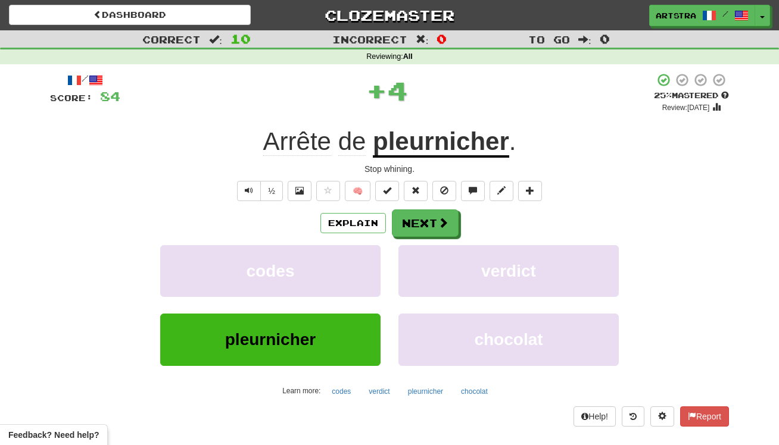
click at [440, 163] on div "Stop whining." at bounding box center [389, 169] width 679 height 12
click at [446, 149] on u "pleurnicher" at bounding box center [441, 142] width 136 height 30
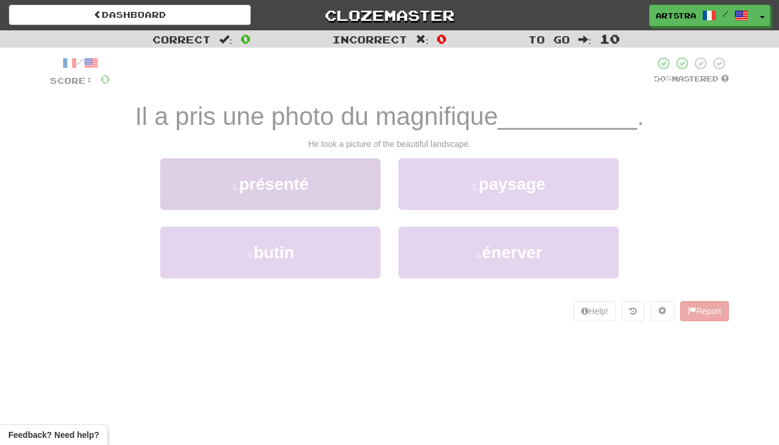
click at [371, 208] on div "1 . présenté" at bounding box center [270, 192] width 238 height 68
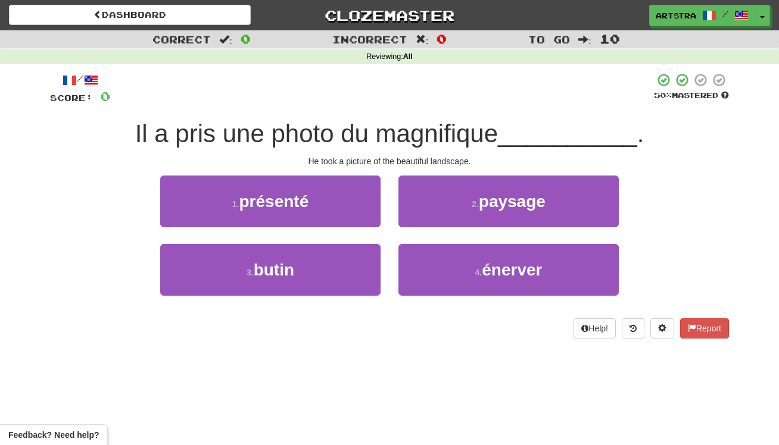
click at [371, 133] on span "Il a pris une photo du magnifique" at bounding box center [316, 134] width 363 height 28
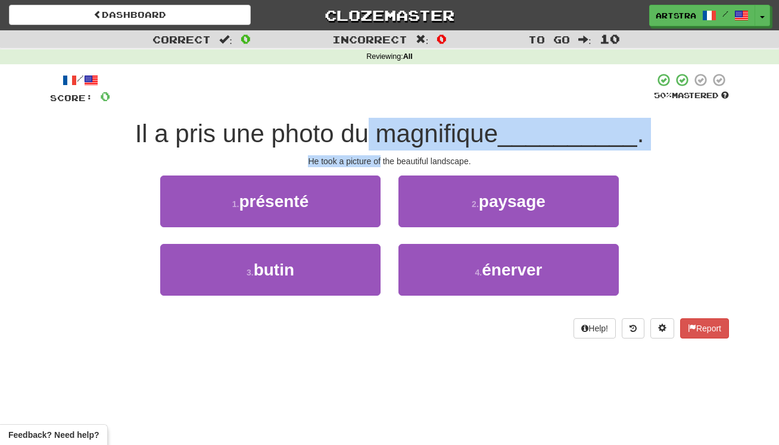
drag, startPoint x: 371, startPoint y: 133, endPoint x: 379, endPoint y: 163, distance: 30.8
click at [379, 163] on div "/ Score: 0 50 % Mastered Il a pris une photo du magnifique __________ . He took…" at bounding box center [389, 206] width 679 height 266
click at [379, 163] on div "He took a picture of the beautiful landscape." at bounding box center [389, 161] width 679 height 12
drag, startPoint x: 379, startPoint y: 163, endPoint x: 373, endPoint y: 123, distance: 40.3
click at [373, 123] on div "/ Score: 0 50 % Mastered Il a pris une photo du magnifique __________ . He took…" at bounding box center [389, 206] width 679 height 266
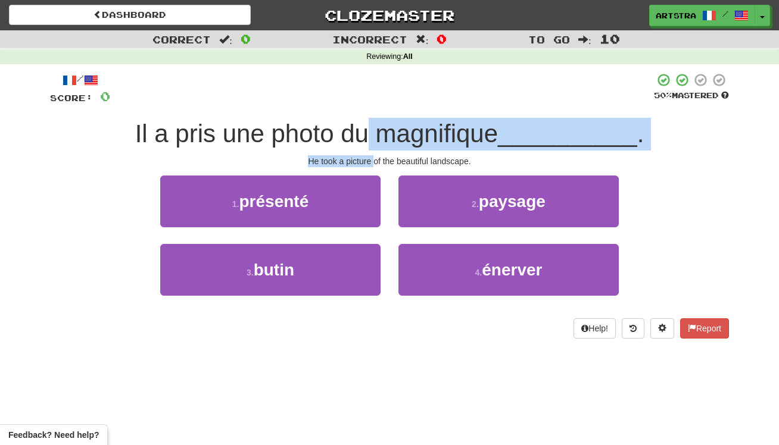
click at [373, 123] on span "Il a pris une photo du magnifique" at bounding box center [316, 134] width 363 height 28
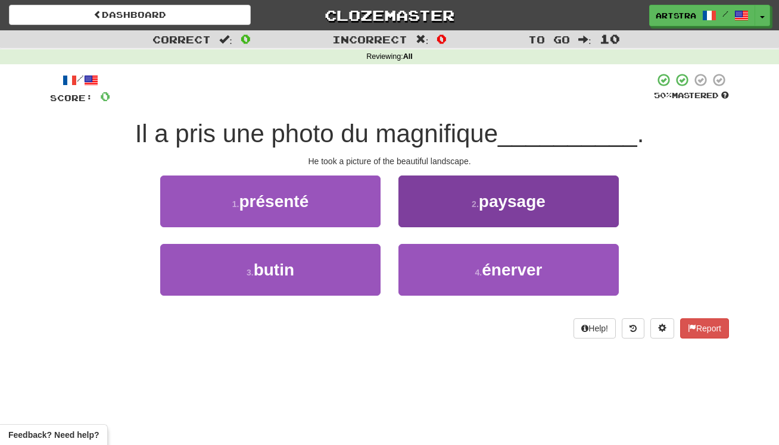
click at [473, 189] on button "2 . paysage" at bounding box center [508, 202] width 220 height 52
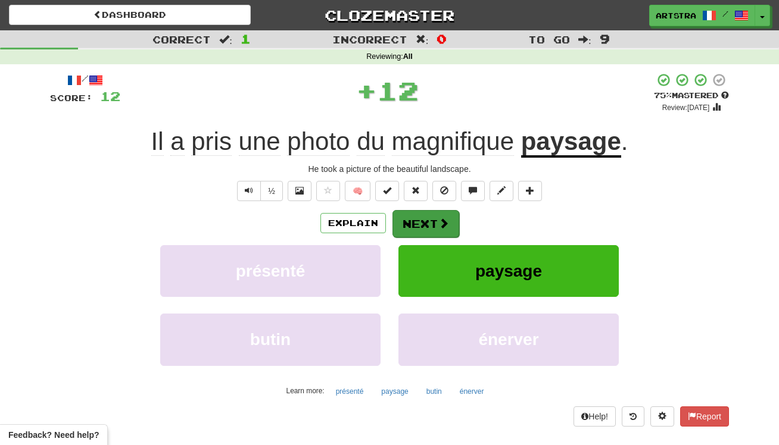
click at [439, 229] on button "Next" at bounding box center [425, 223] width 67 height 27
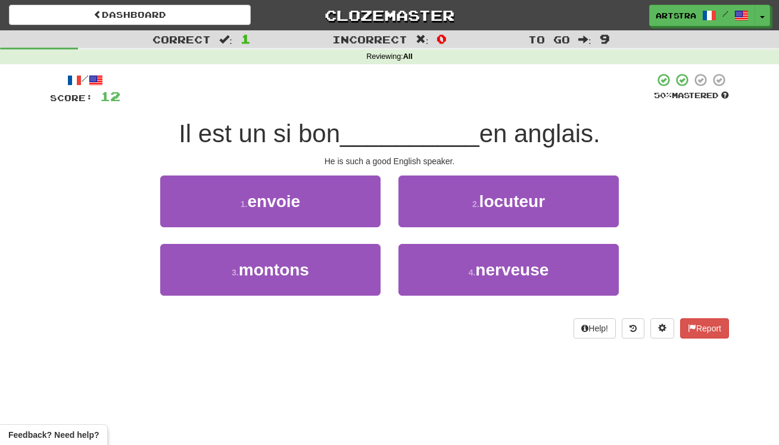
click at [390, 112] on div "/ Score: 12 50 % Mastered Il est un si bon __________ en anglais. He is such a …" at bounding box center [389, 206] width 679 height 266
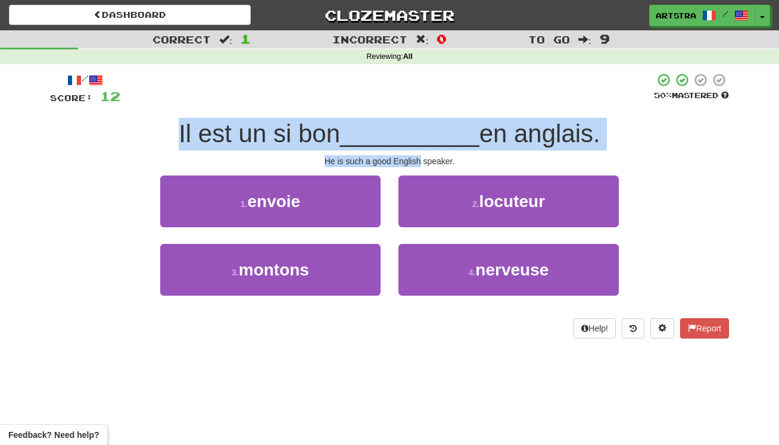
drag, startPoint x: 390, startPoint y: 112, endPoint x: 416, endPoint y: 155, distance: 50.2
click at [416, 155] on div "/ Score: 12 50 % Mastered Il est un si bon __________ en anglais. He is such a …" at bounding box center [389, 206] width 679 height 266
click at [416, 155] on div "He is such a good English speaker." at bounding box center [389, 161] width 679 height 12
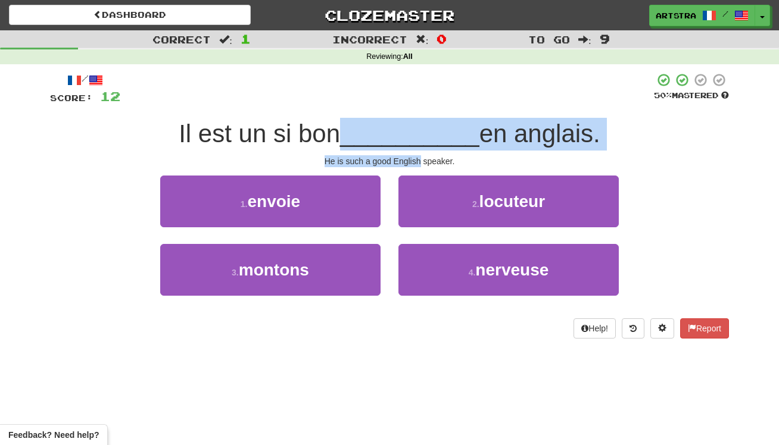
drag, startPoint x: 416, startPoint y: 155, endPoint x: 404, endPoint y: 140, distance: 19.1
click at [404, 140] on div "/ Score: 12 50 % Mastered Il est un si bon __________ en anglais. He is such a …" at bounding box center [389, 206] width 679 height 266
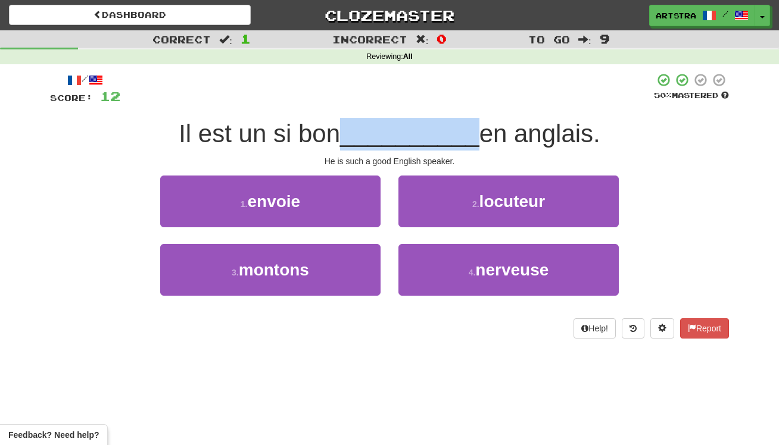
click at [407, 140] on span "__________" at bounding box center [409, 134] width 139 height 28
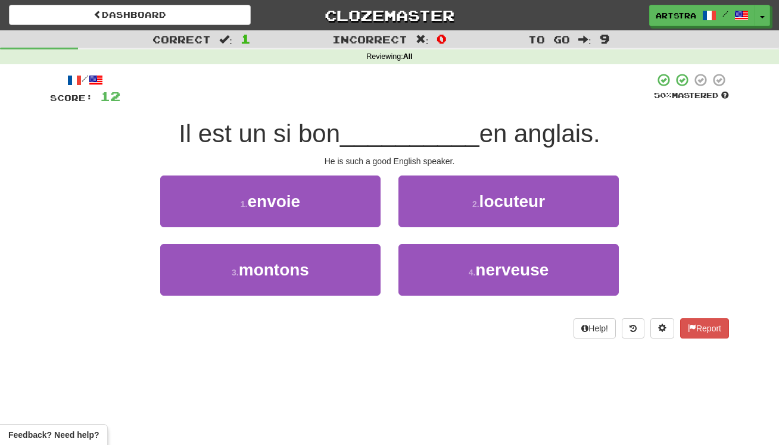
click at [624, 164] on div "He is such a good English speaker." at bounding box center [389, 161] width 679 height 12
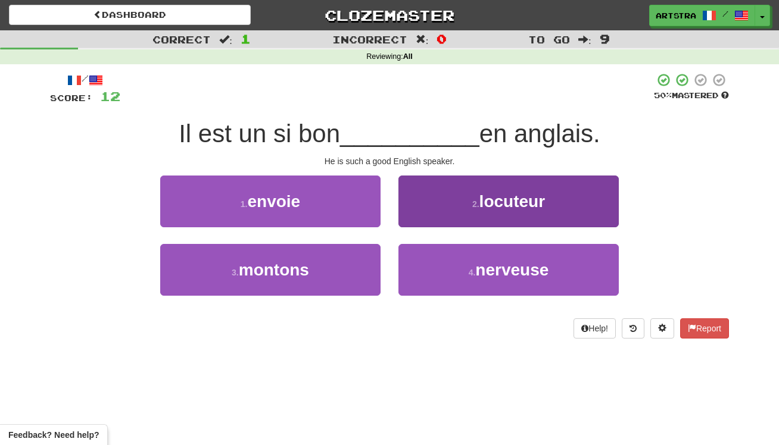
click at [588, 224] on button "2 . locuteur" at bounding box center [508, 202] width 220 height 52
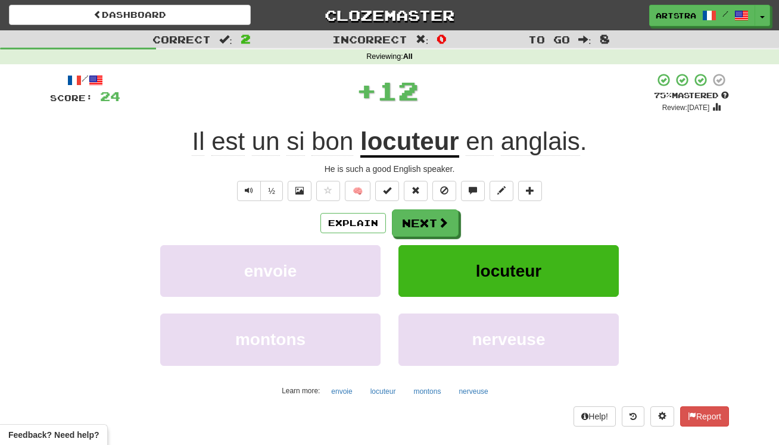
click at [426, 146] on u "locuteur" at bounding box center [409, 142] width 99 height 30
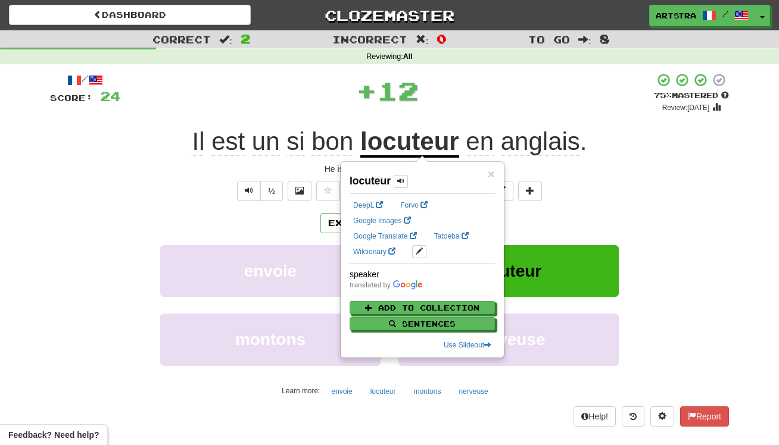
click at [479, 97] on div "+ 12" at bounding box center [386, 91] width 533 height 36
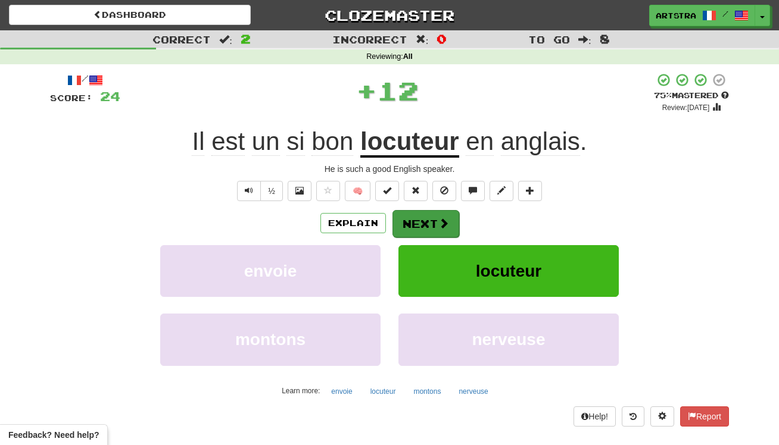
click at [436, 230] on button "Next" at bounding box center [425, 223] width 67 height 27
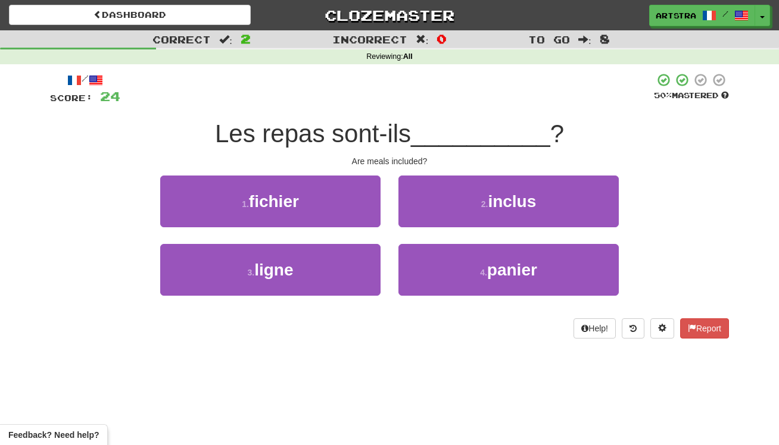
click at [408, 129] on span "Les repas sont-ils" at bounding box center [313, 134] width 196 height 28
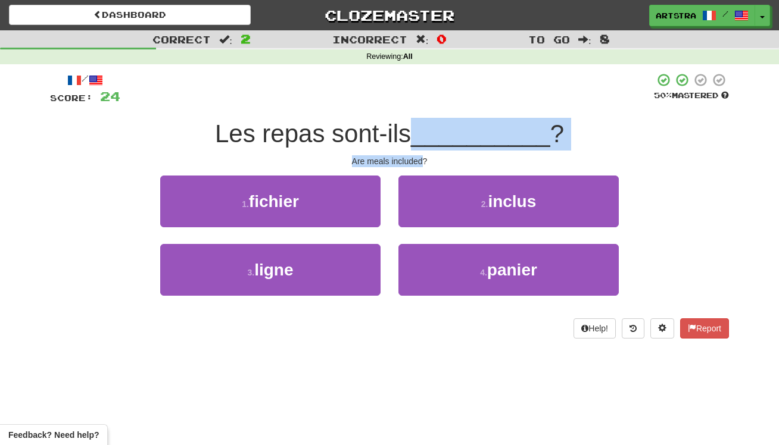
drag, startPoint x: 410, startPoint y: 146, endPoint x: 413, endPoint y: 157, distance: 11.3
click at [413, 157] on div "/ Score: 24 50 % Mastered Les repas sont-ils __________ ? Are meals included? 1…" at bounding box center [389, 206] width 679 height 266
click at [413, 157] on div "Are meals included?" at bounding box center [389, 161] width 679 height 12
drag, startPoint x: 413, startPoint y: 157, endPoint x: 393, endPoint y: 129, distance: 34.2
click at [393, 129] on div "/ Score: 24 50 % Mastered Les repas sont-ils __________ ? Are meals included? 1…" at bounding box center [389, 206] width 679 height 266
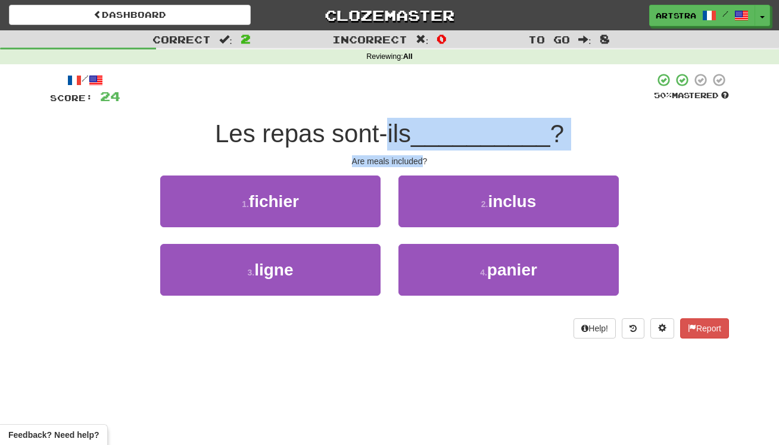
click at [393, 129] on span "Les repas sont-ils" at bounding box center [313, 134] width 196 height 28
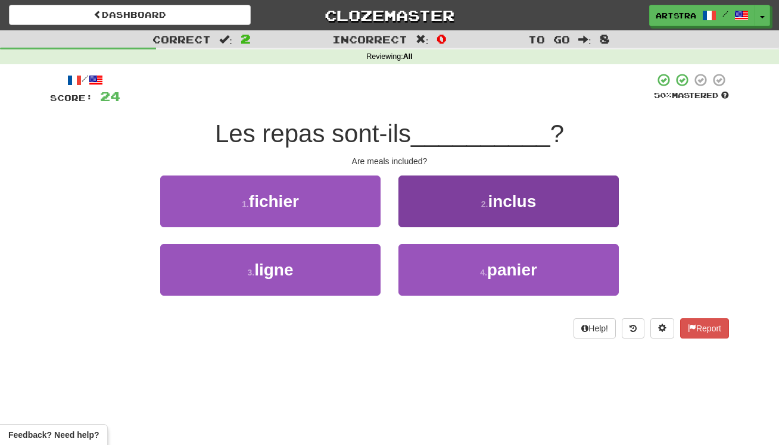
click at [502, 193] on span "inclus" at bounding box center [512, 201] width 48 height 18
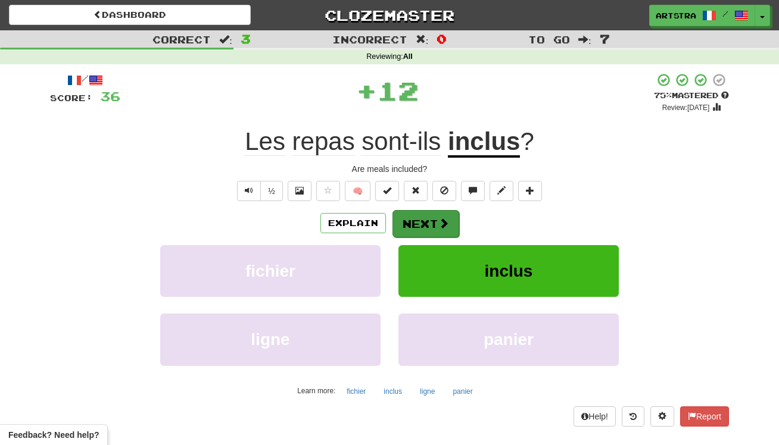
click at [419, 223] on button "Next" at bounding box center [425, 223] width 67 height 27
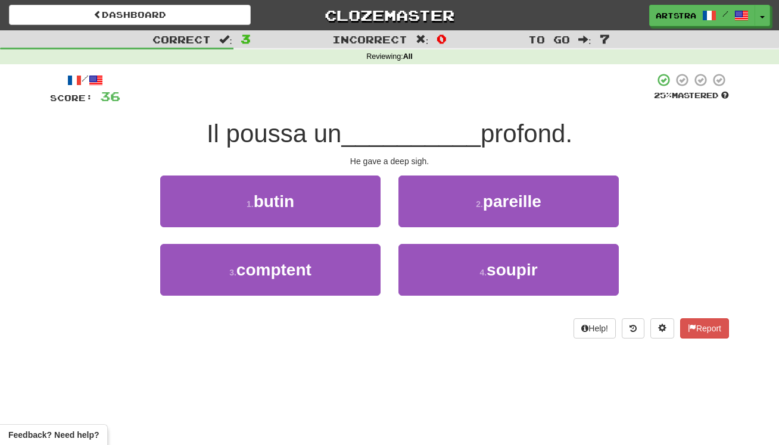
click at [402, 145] on span "__________" at bounding box center [410, 134] width 139 height 28
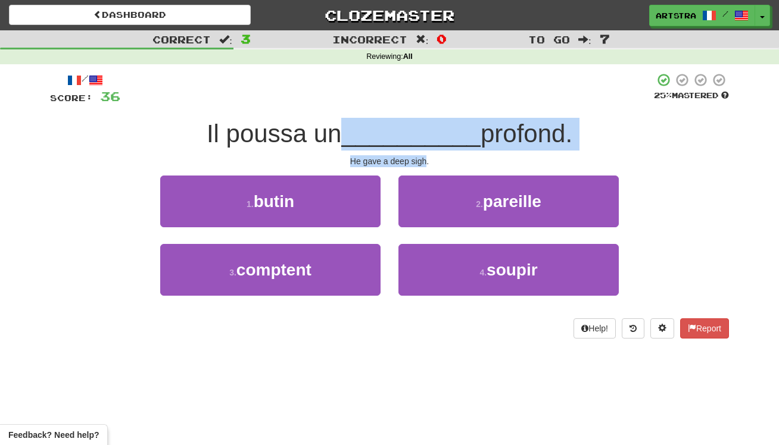
drag, startPoint x: 402, startPoint y: 144, endPoint x: 413, endPoint y: 159, distance: 18.7
click at [413, 159] on div "/ Score: 36 25 % Mastered Il poussa un __________ profond. He gave a deep sigh.…" at bounding box center [389, 206] width 679 height 266
click at [413, 159] on div "He gave a deep sigh." at bounding box center [389, 161] width 679 height 12
drag, startPoint x: 413, startPoint y: 159, endPoint x: 400, endPoint y: 131, distance: 30.9
click at [400, 131] on div "/ Score: 36 25 % Mastered Il poussa un __________ profond. He gave a deep sigh.…" at bounding box center [389, 206] width 679 height 266
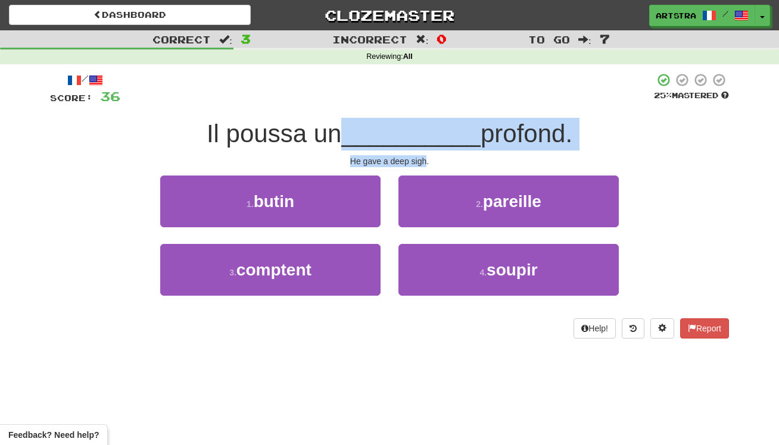
click at [400, 131] on span "__________" at bounding box center [410, 134] width 139 height 28
drag, startPoint x: 400, startPoint y: 131, endPoint x: 421, endPoint y: 156, distance: 32.5
click at [421, 156] on div "/ Score: 36 25 % Mastered Il poussa un __________ profond. He gave a deep sigh.…" at bounding box center [389, 206] width 679 height 266
click at [421, 156] on div "He gave a deep sigh." at bounding box center [389, 161] width 679 height 12
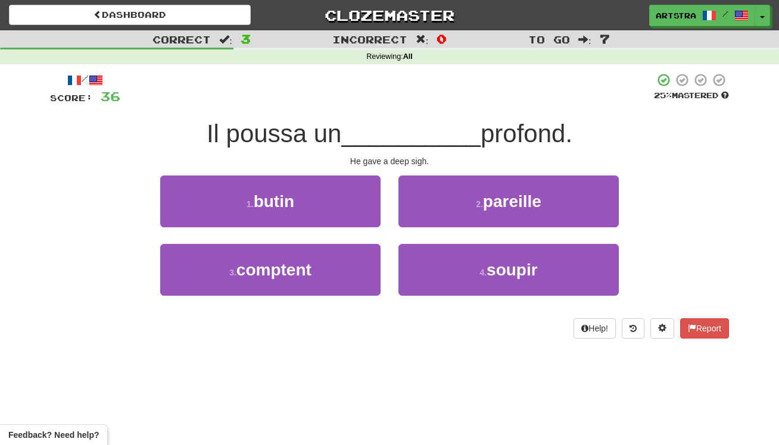
drag, startPoint x: 537, startPoint y: 289, endPoint x: 512, endPoint y: 243, distance: 51.7
click at [536, 289] on button "4 . soupir" at bounding box center [508, 270] width 220 height 52
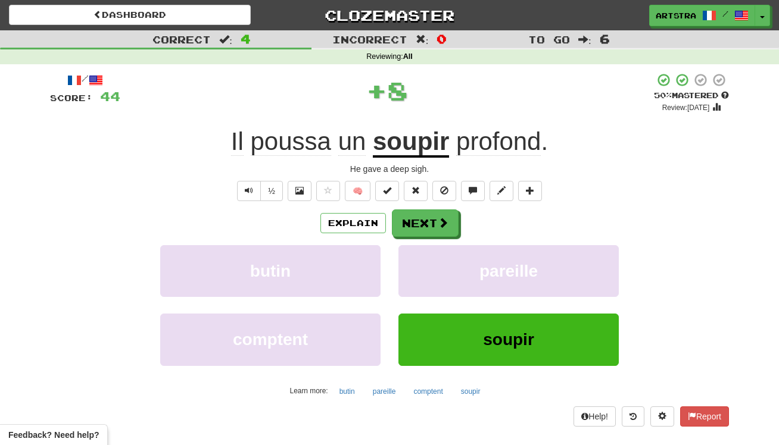
click at [399, 129] on u "soupir" at bounding box center [411, 142] width 76 height 30
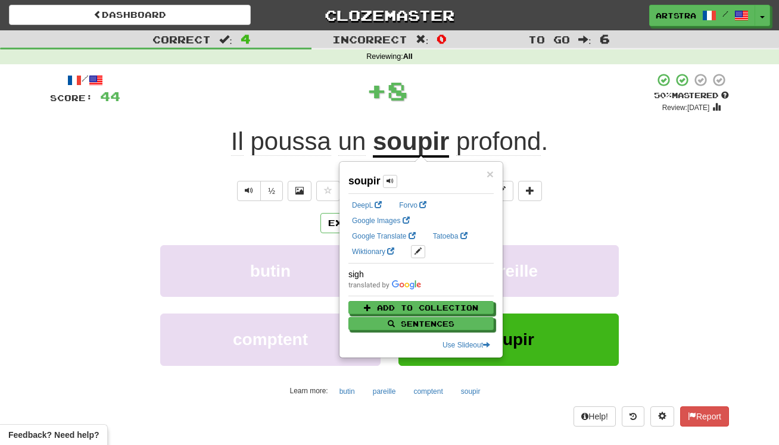
click at [433, 104] on div "+ 8" at bounding box center [386, 91] width 533 height 36
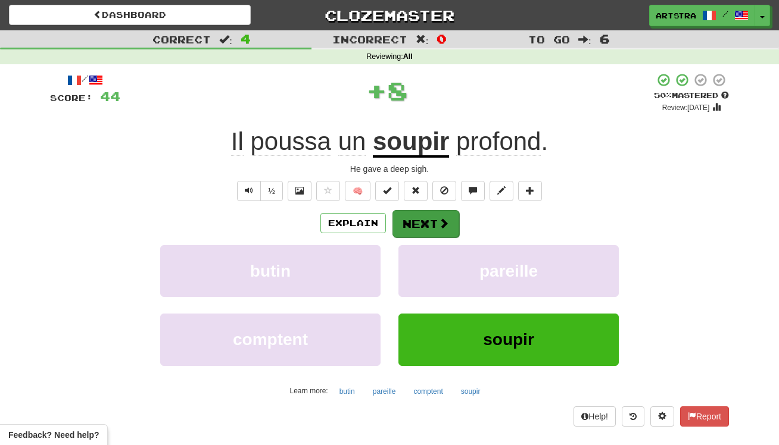
click at [423, 231] on button "Next" at bounding box center [425, 223] width 67 height 27
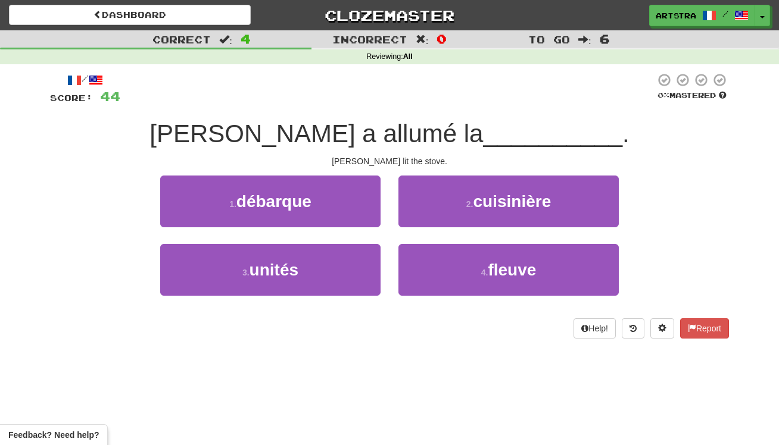
click at [383, 133] on span "[PERSON_NAME] a allumé la" at bounding box center [315, 134] width 333 height 28
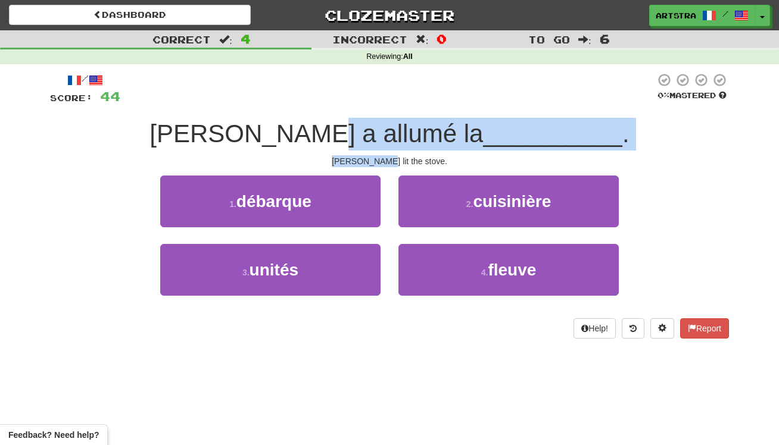
drag, startPoint x: 383, startPoint y: 133, endPoint x: 395, endPoint y: 156, distance: 25.6
click at [395, 156] on div "/ Score: 44 0 % Mastered [PERSON_NAME] a allumé la __________ . Tom lit the sto…" at bounding box center [389, 206] width 679 height 266
click at [395, 156] on div "[PERSON_NAME] lit the stove." at bounding box center [389, 161] width 679 height 12
drag, startPoint x: 395, startPoint y: 156, endPoint x: 388, endPoint y: 132, distance: 25.6
click at [388, 132] on div "/ Score: 44 0 % Mastered [PERSON_NAME] a allumé la __________ . Tom lit the sto…" at bounding box center [389, 206] width 679 height 266
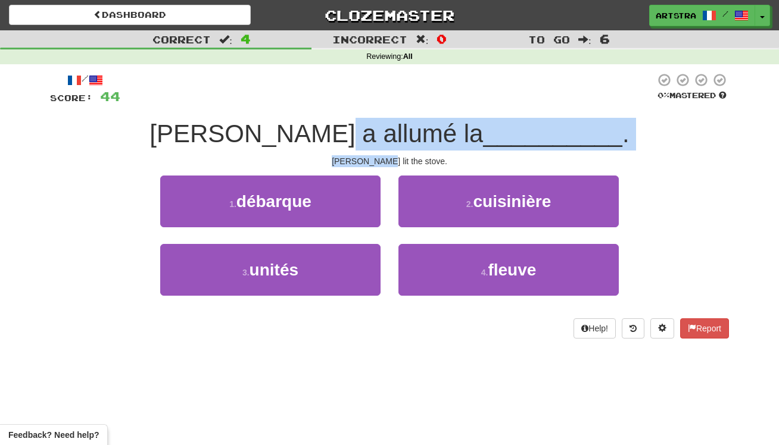
click at [388, 132] on span "[PERSON_NAME] a allumé la" at bounding box center [315, 134] width 333 height 28
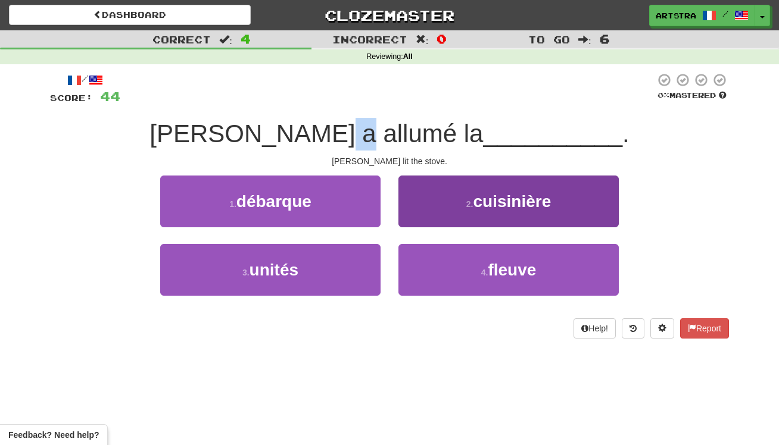
click at [460, 289] on button "4 . fleuve" at bounding box center [508, 270] width 220 height 52
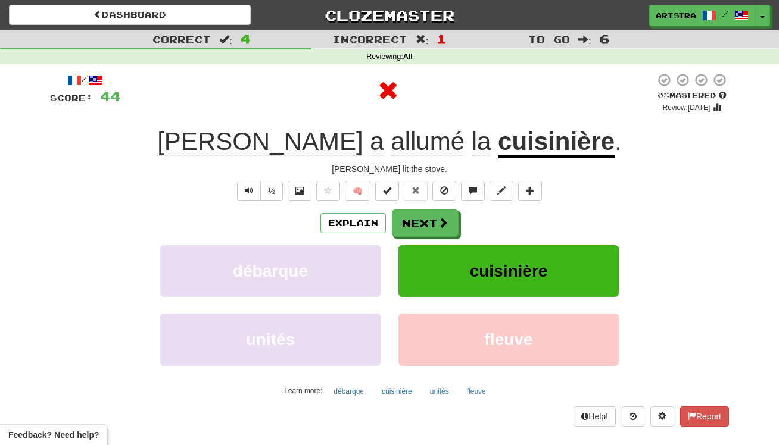
click at [498, 147] on u "cuisinière" at bounding box center [556, 142] width 117 height 30
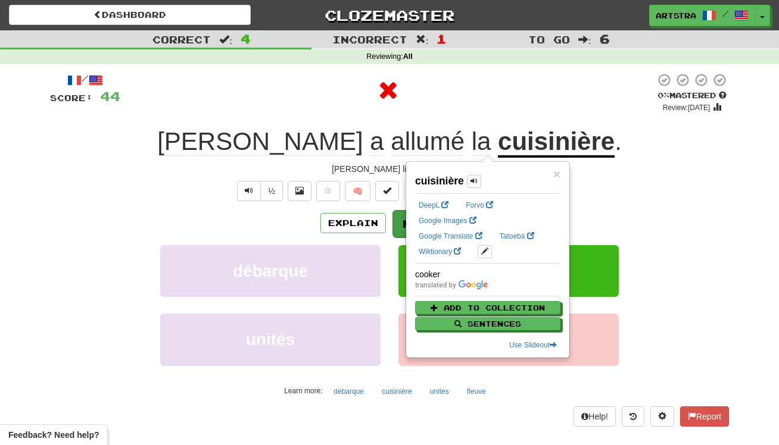
click at [403, 224] on button "Next" at bounding box center [425, 223] width 67 height 27
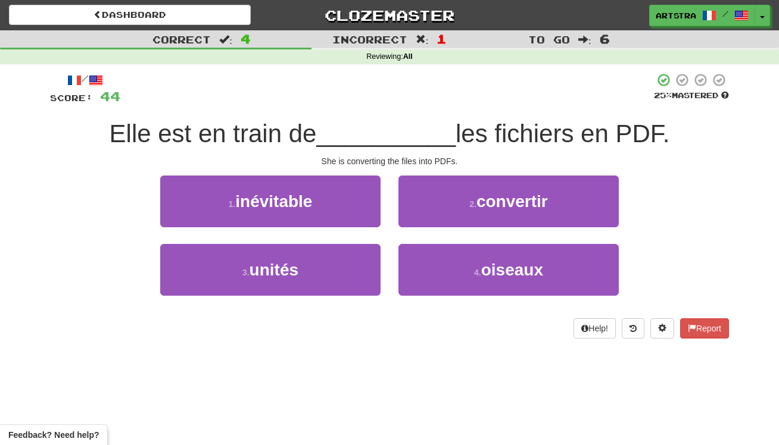
click at [396, 136] on span "__________" at bounding box center [385, 134] width 139 height 28
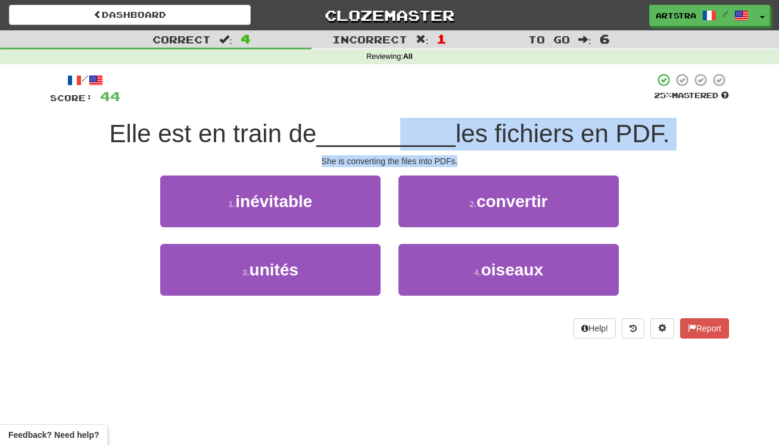
drag, startPoint x: 396, startPoint y: 136, endPoint x: 432, endPoint y: 164, distance: 45.3
click at [432, 164] on div "/ Score: 44 25 % Mastered Elle est en train de __________ les fichiers en PDF. …" at bounding box center [389, 206] width 679 height 266
click at [432, 164] on div "She is converting the files into PDFs." at bounding box center [389, 161] width 679 height 12
drag, startPoint x: 432, startPoint y: 164, endPoint x: 418, endPoint y: 131, distance: 35.8
click at [418, 131] on div "/ Score: 44 25 % Mastered Elle est en train de __________ les fichiers en PDF. …" at bounding box center [389, 206] width 679 height 266
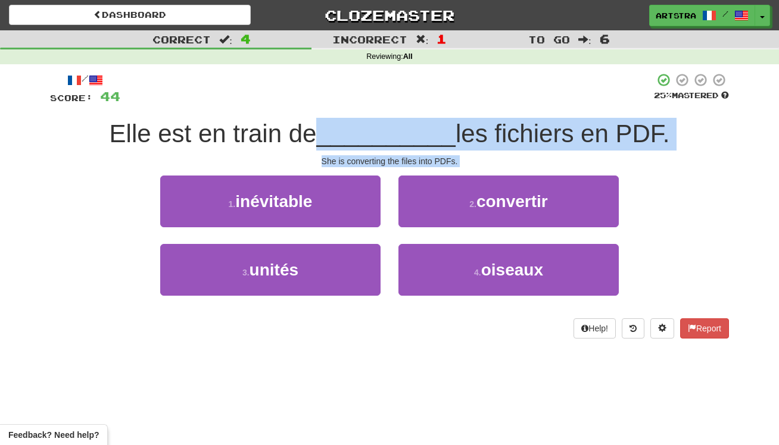
click at [418, 131] on span "__________" at bounding box center [385, 134] width 139 height 28
drag, startPoint x: 418, startPoint y: 131, endPoint x: 429, endPoint y: 153, distance: 24.5
click at [429, 153] on div "/ Score: 44 25 % Mastered Elle est en train de __________ les fichiers en PDF. …" at bounding box center [389, 206] width 679 height 266
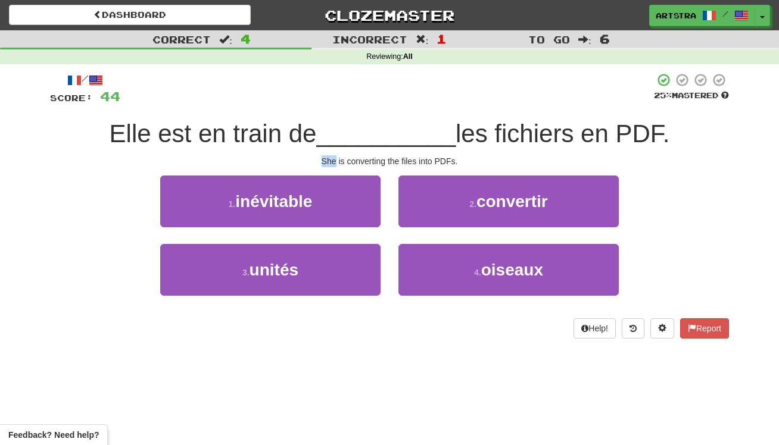
click at [428, 152] on div "/ Score: 44 25 % Mastered Elle est en train de __________ les fichiers en PDF. …" at bounding box center [389, 206] width 679 height 266
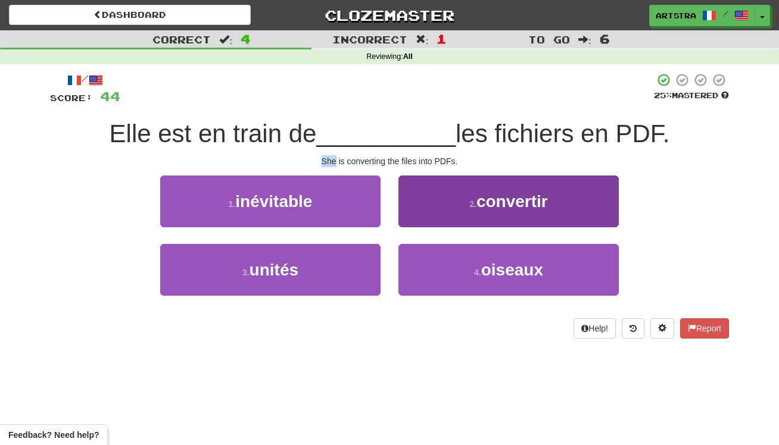
click at [517, 189] on button "2 . convertir" at bounding box center [508, 202] width 220 height 52
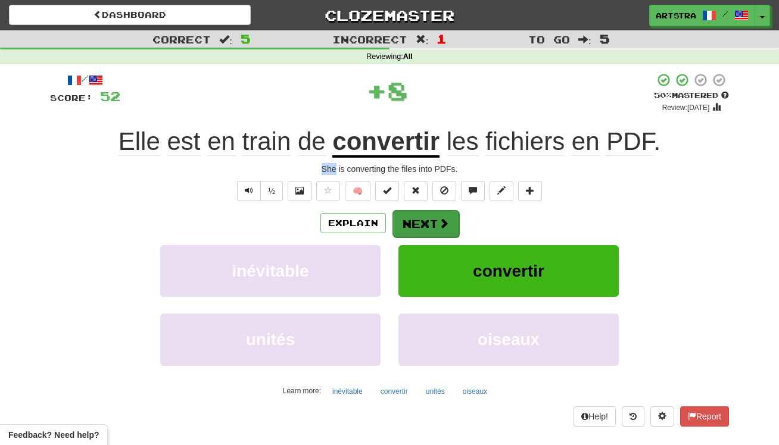
click at [438, 227] on span at bounding box center [443, 223] width 11 height 11
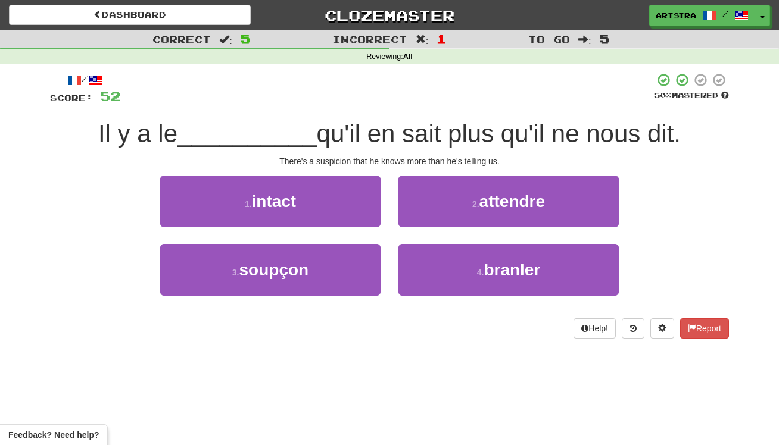
click at [382, 132] on span "qu'il en sait plus qu'il ne nous dit." at bounding box center [499, 134] width 364 height 28
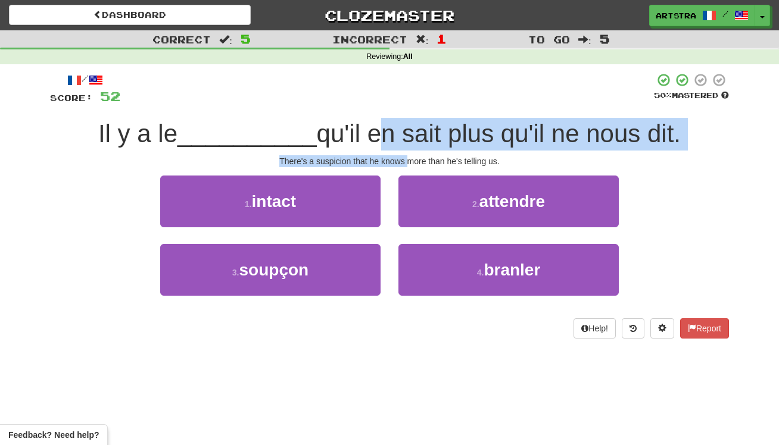
drag, startPoint x: 382, startPoint y: 132, endPoint x: 405, endPoint y: 155, distance: 32.8
click at [405, 155] on div "/ Score: 52 50 % Mastered Il y a le __________ qu'il en sait plus qu'il ne nous…" at bounding box center [389, 206] width 679 height 266
click at [405, 155] on div "There's a suspicion that he knows more than he's telling us." at bounding box center [389, 161] width 679 height 12
drag, startPoint x: 405, startPoint y: 155, endPoint x: 392, endPoint y: 135, distance: 23.3
click at [392, 135] on div "/ Score: 52 50 % Mastered Il y a le __________ qu'il en sait plus qu'il ne nous…" at bounding box center [389, 206] width 679 height 266
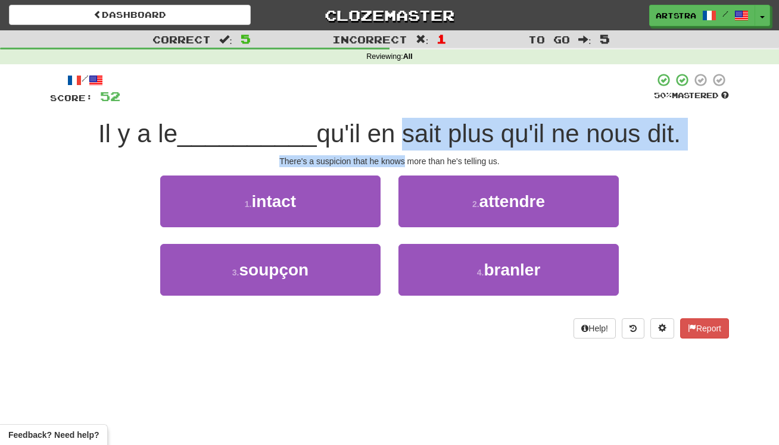
click at [392, 135] on span "qu'il en sait plus qu'il ne nous dit." at bounding box center [499, 134] width 364 height 28
drag, startPoint x: 392, startPoint y: 135, endPoint x: 410, endPoint y: 152, distance: 24.4
click at [410, 152] on div "/ Score: 52 50 % Mastered Il y a le __________ qu'il en sait plus qu'il ne nous…" at bounding box center [389, 206] width 679 height 266
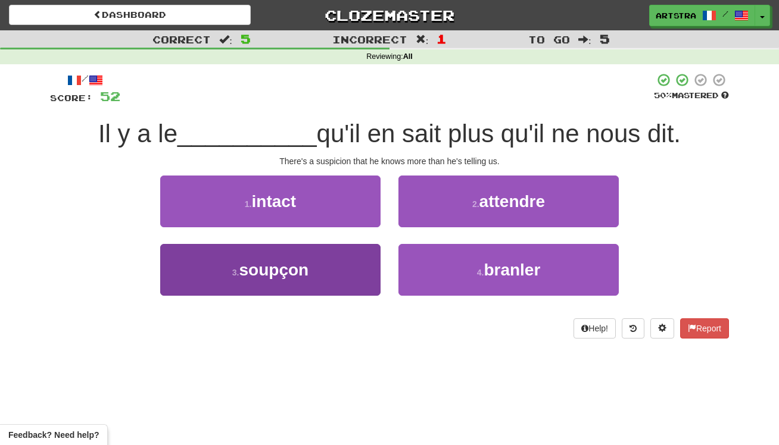
click at [337, 255] on button "3 . soupçon" at bounding box center [270, 270] width 220 height 52
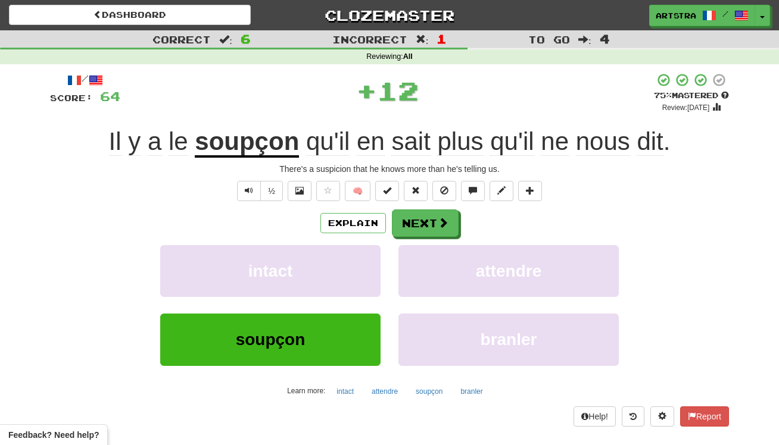
click at [599, 138] on span "nous" at bounding box center [603, 141] width 54 height 29
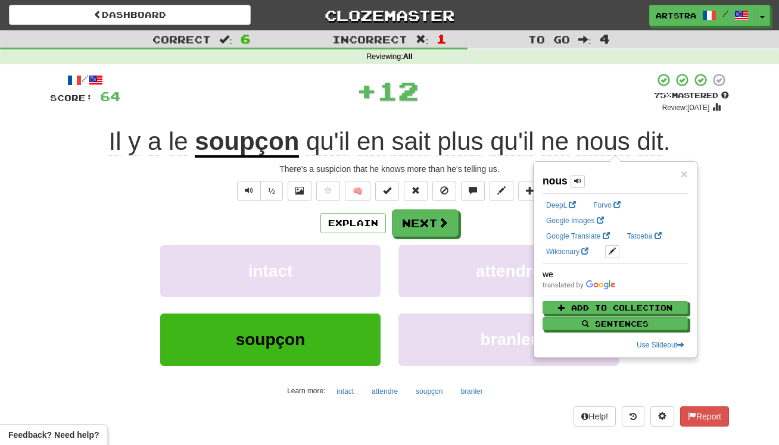
click at [552, 92] on div "+ 12" at bounding box center [386, 91] width 533 height 36
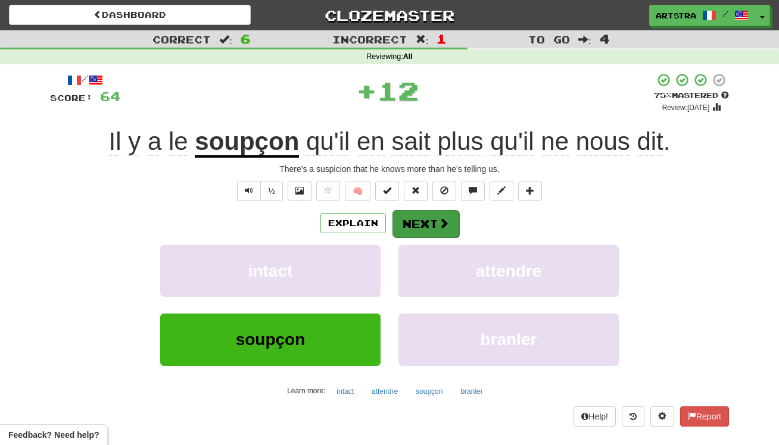
click at [440, 225] on span at bounding box center [443, 223] width 11 height 11
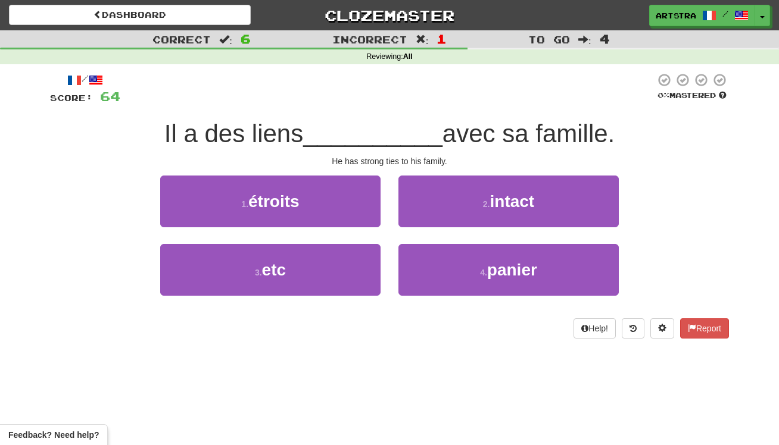
click at [398, 143] on span "__________" at bounding box center [372, 134] width 139 height 28
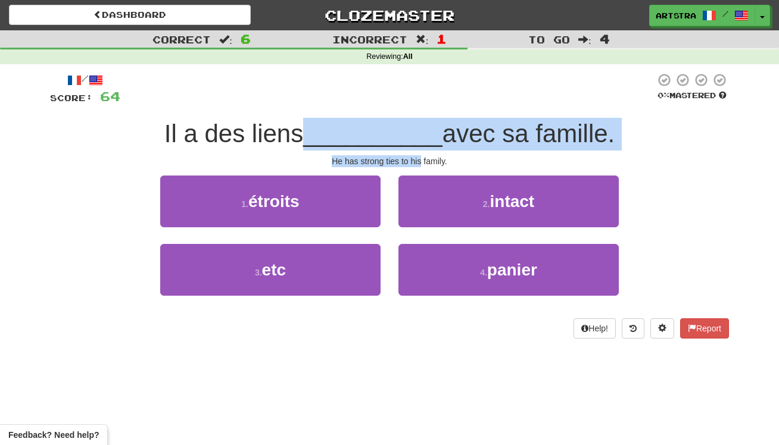
drag, startPoint x: 398, startPoint y: 143, endPoint x: 413, endPoint y: 157, distance: 21.1
click at [413, 157] on div "/ Score: 64 0 % Mastered Il a des liens __________ avec sa famille. He has stro…" at bounding box center [389, 206] width 679 height 266
click at [413, 157] on div "He has strong ties to his family." at bounding box center [389, 161] width 679 height 12
drag, startPoint x: 413, startPoint y: 157, endPoint x: 411, endPoint y: 123, distance: 34.6
click at [411, 123] on div "/ Score: 64 0 % Mastered Il a des liens __________ avec sa famille. He has stro…" at bounding box center [389, 206] width 679 height 266
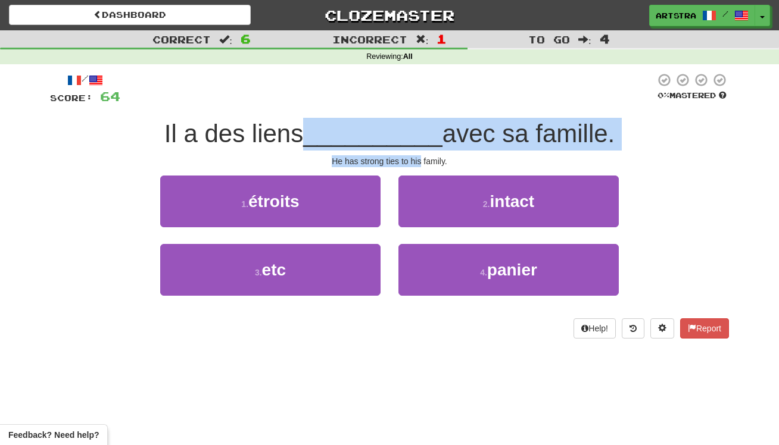
click at [411, 123] on span "__________" at bounding box center [372, 134] width 139 height 28
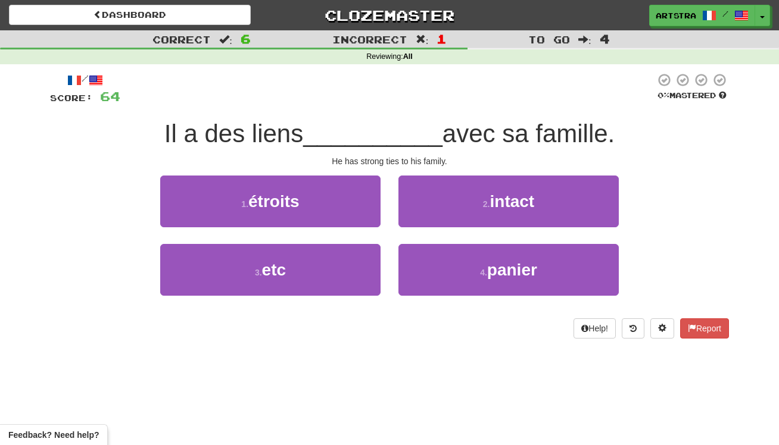
click at [467, 202] on button "2 . intact" at bounding box center [508, 202] width 220 height 52
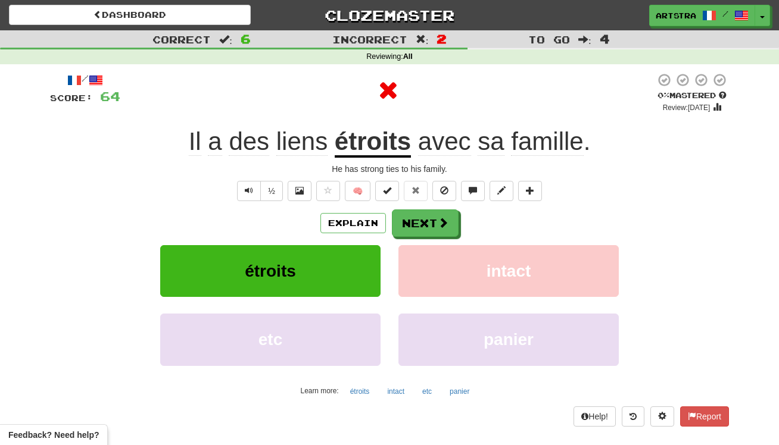
click at [391, 135] on u "étroits" at bounding box center [373, 142] width 76 height 30
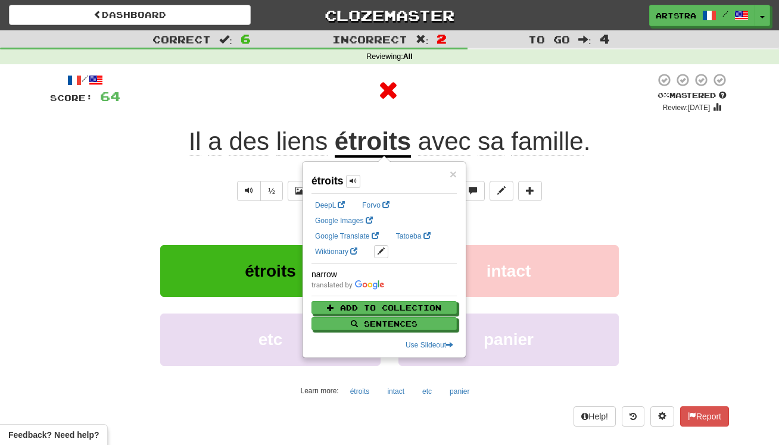
click at [575, 75] on div at bounding box center [387, 91] width 535 height 36
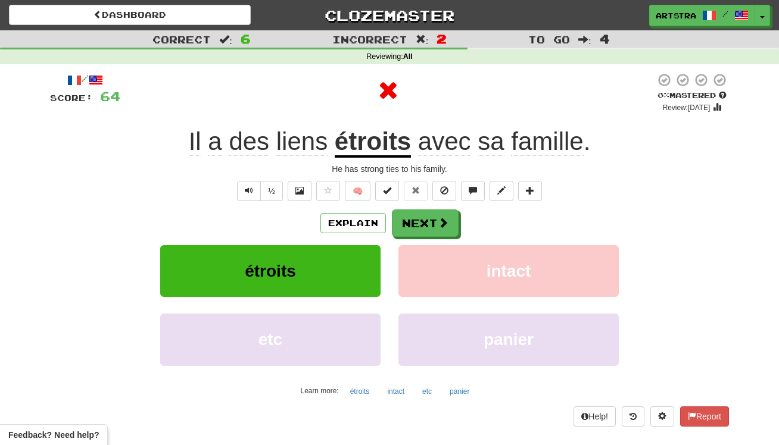
click at [568, 135] on span "famille" at bounding box center [547, 141] width 72 height 29
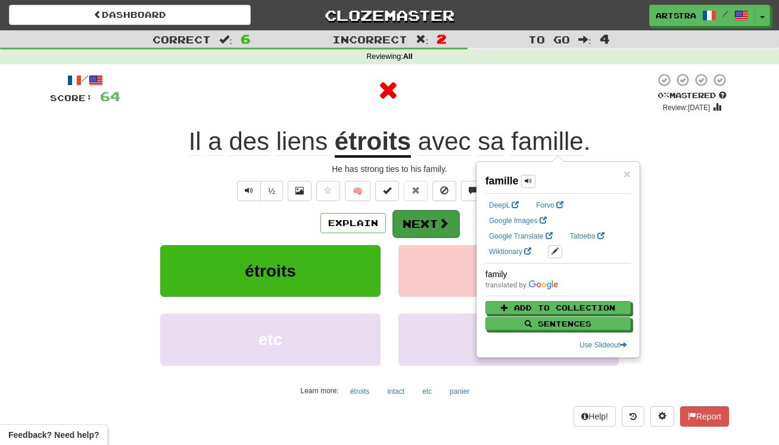
click at [435, 227] on button "Next" at bounding box center [425, 223] width 67 height 27
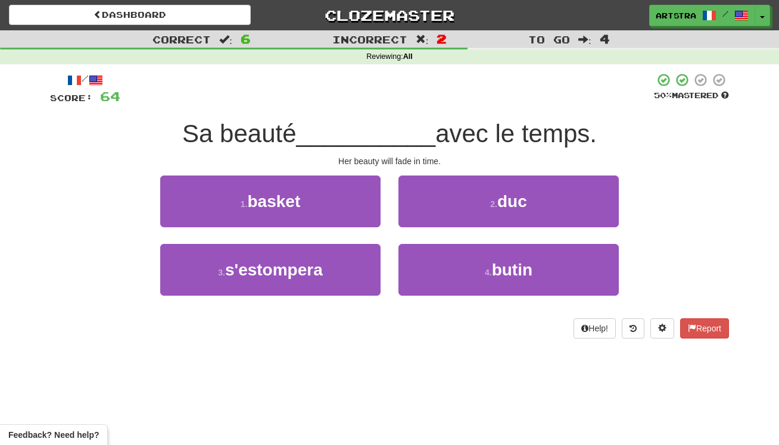
click at [412, 138] on span "__________" at bounding box center [365, 134] width 139 height 28
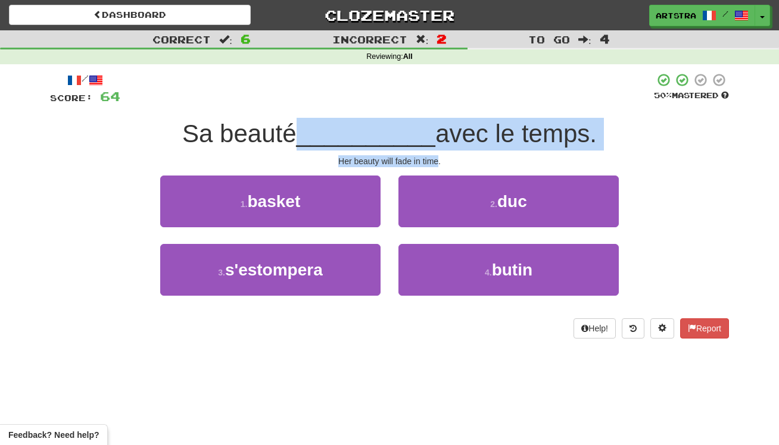
drag, startPoint x: 412, startPoint y: 138, endPoint x: 423, endPoint y: 156, distance: 21.3
click at [423, 156] on div "/ Score: 64 50 % Mastered Sa beauté __________ avec le temps. Her beauty will f…" at bounding box center [389, 206] width 679 height 266
click at [423, 156] on div "Her beauty will fade in time." at bounding box center [389, 161] width 679 height 12
drag, startPoint x: 423, startPoint y: 156, endPoint x: 417, endPoint y: 133, distance: 23.2
click at [417, 133] on div "/ Score: 64 50 % Mastered Sa beauté __________ avec le temps. Her beauty will f…" at bounding box center [389, 206] width 679 height 266
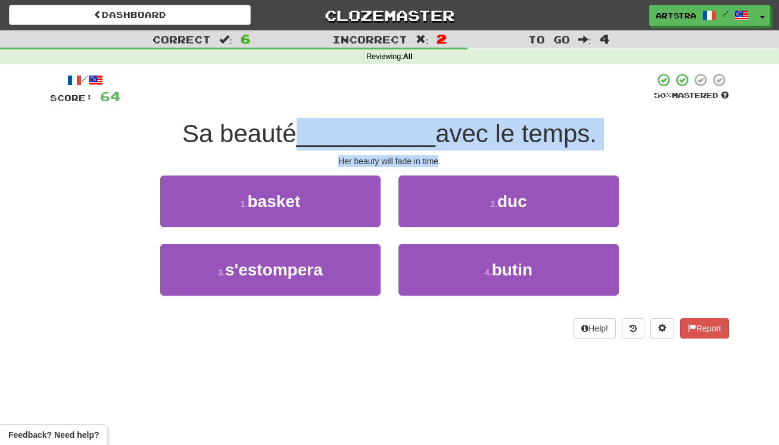
click at [417, 133] on span "__________" at bounding box center [365, 134] width 139 height 28
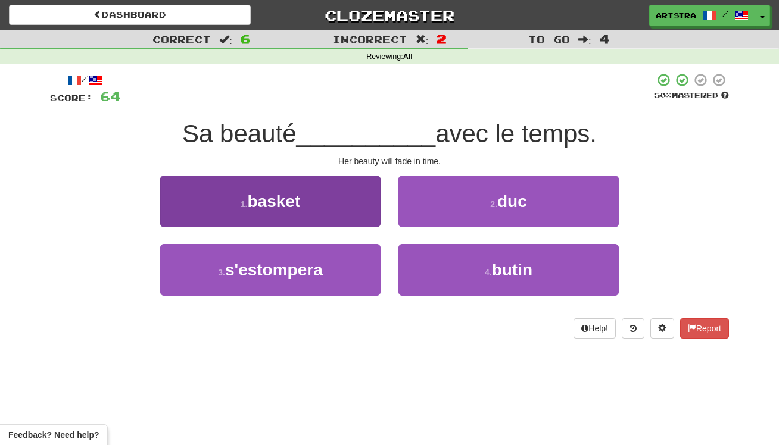
click at [361, 265] on button "3 . s'estompera" at bounding box center [270, 270] width 220 height 52
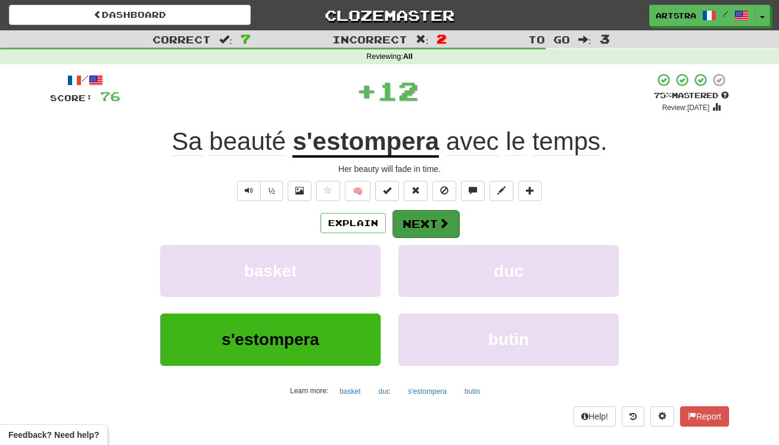
click at [426, 221] on button "Next" at bounding box center [425, 223] width 67 height 27
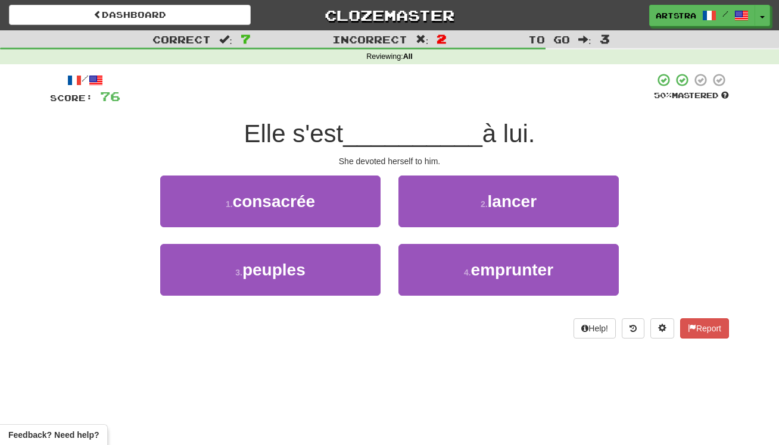
click at [405, 127] on span "__________" at bounding box center [412, 134] width 139 height 28
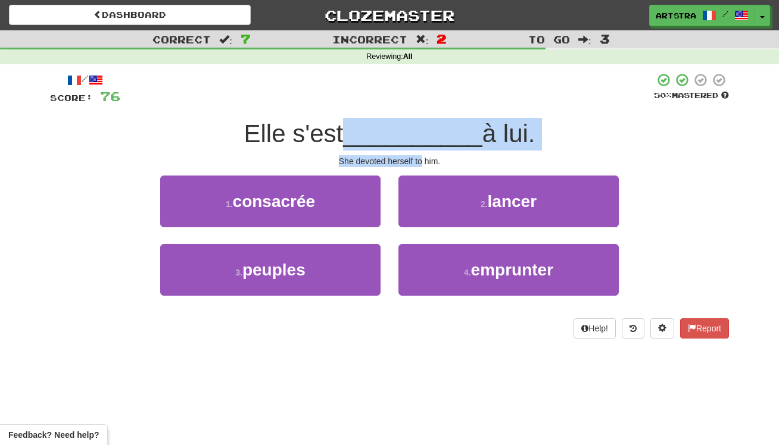
drag, startPoint x: 405, startPoint y: 127, endPoint x: 415, endPoint y: 161, distance: 34.8
click at [415, 161] on div "/ Score: 76 50 % Mastered Elle s'est __________ à lui. She devoted herself to h…" at bounding box center [389, 206] width 679 height 266
click at [415, 161] on div "She devoted herself to him." at bounding box center [389, 161] width 679 height 12
drag, startPoint x: 415, startPoint y: 161, endPoint x: 410, endPoint y: 136, distance: 25.6
click at [410, 136] on div "/ Score: 76 50 % Mastered Elle s'est __________ à lui. She devoted herself to h…" at bounding box center [389, 206] width 679 height 266
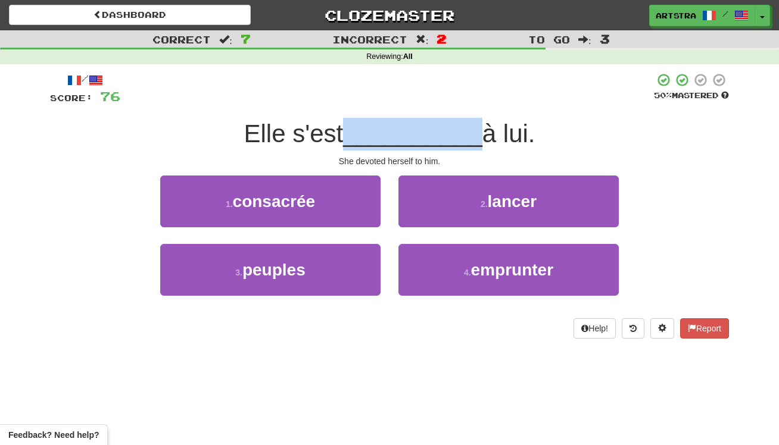
click at [409, 135] on span "__________" at bounding box center [412, 134] width 139 height 28
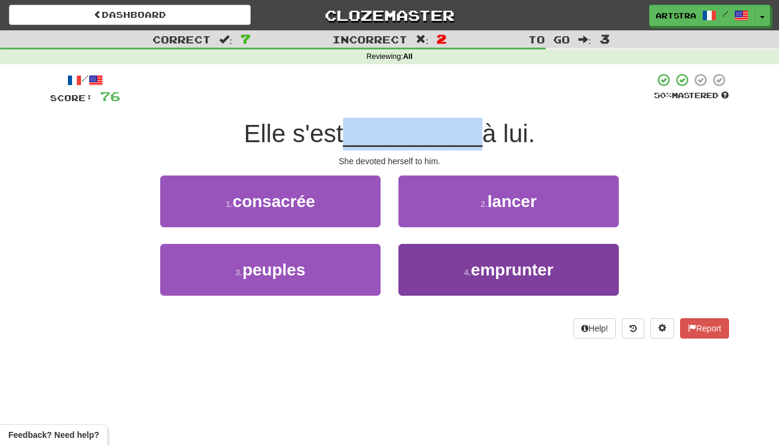
click at [523, 266] on span "emprunter" at bounding box center [512, 270] width 82 height 18
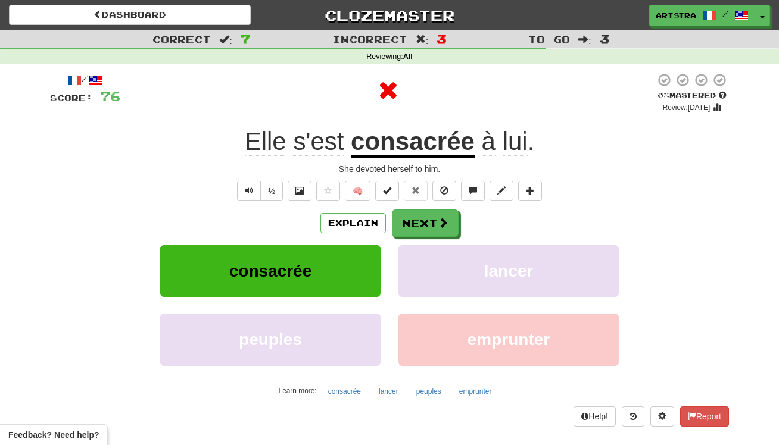
click at [426, 131] on u "consacrée" at bounding box center [413, 142] width 124 height 30
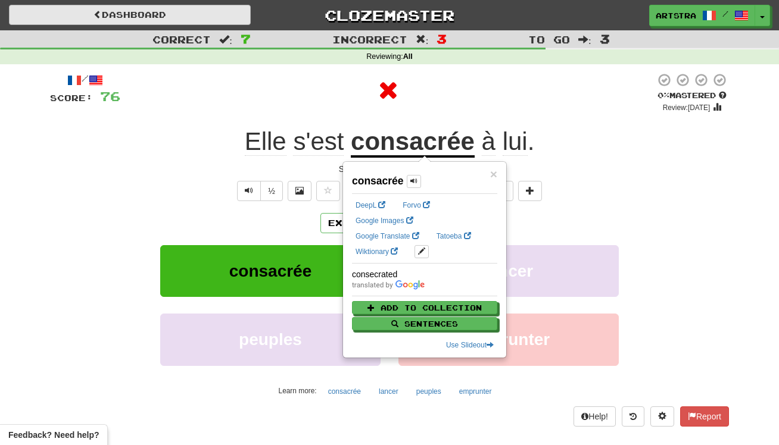
click at [226, 8] on link "Dashboard" at bounding box center [130, 15] width 242 height 20
